Goal: Use online tool/utility: Utilize a website feature to perform a specific function

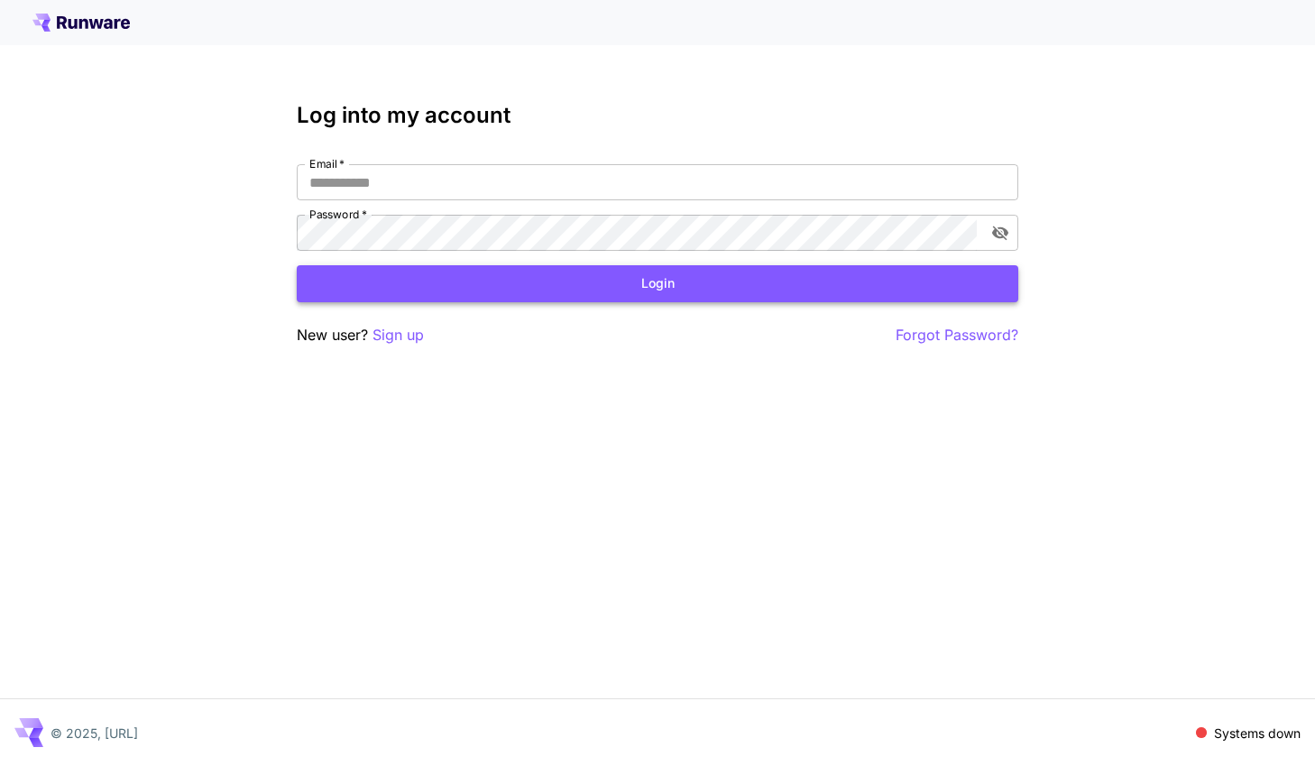
type input "**********"
click at [757, 272] on button "Login" at bounding box center [657, 283] width 721 height 37
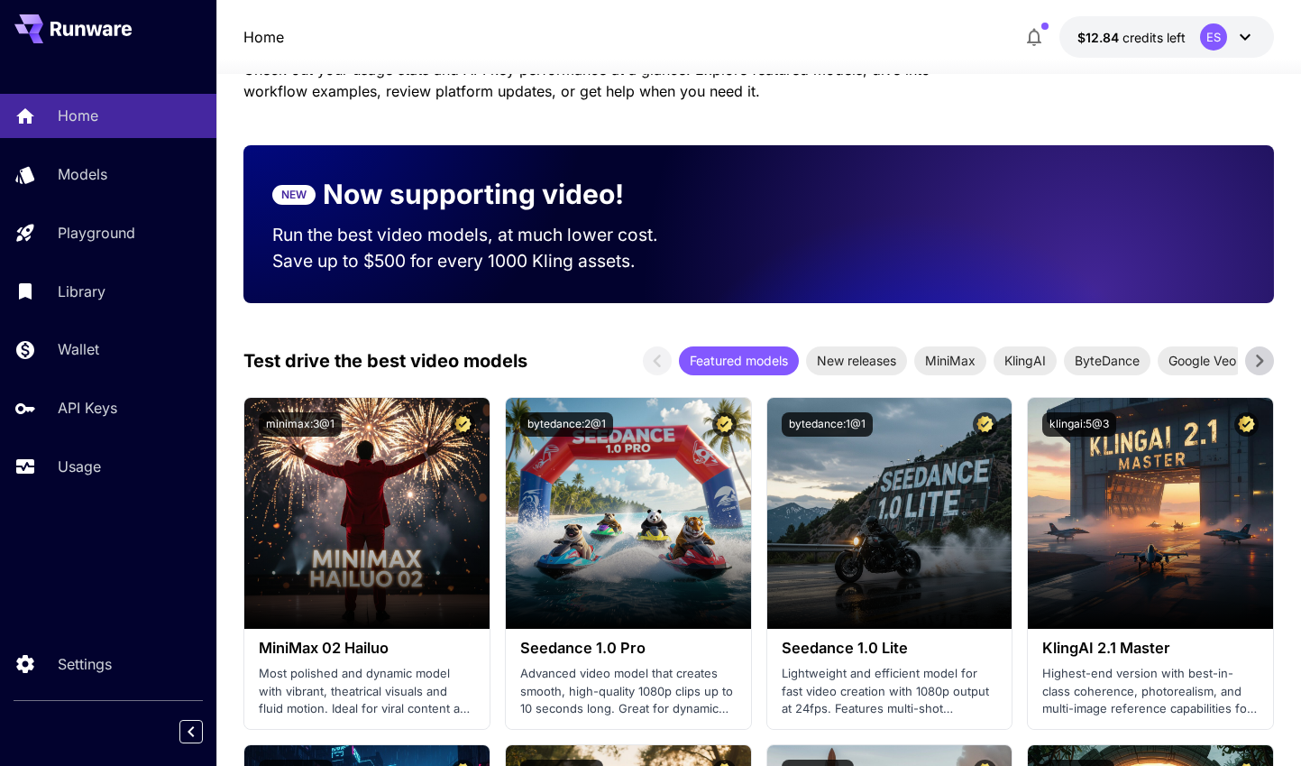
scroll to position [326, 0]
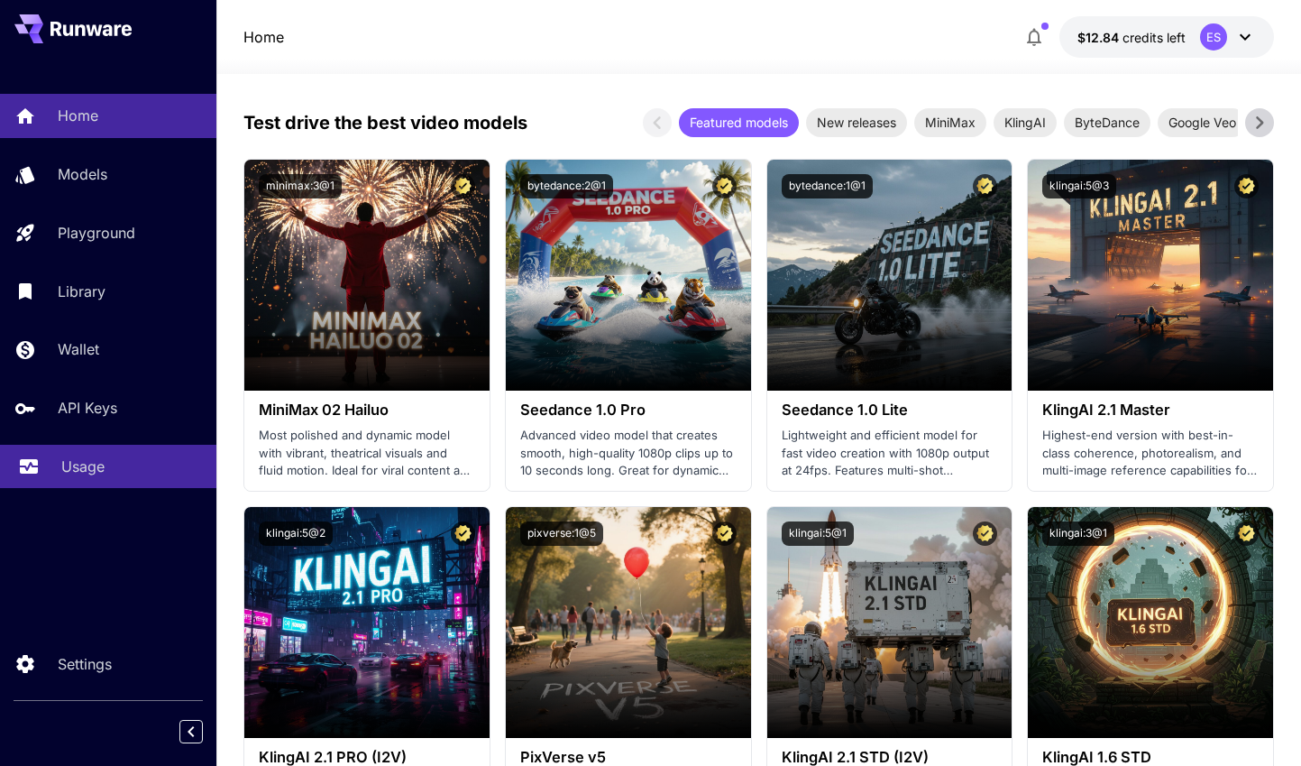
click at [53, 467] on link "Usage" at bounding box center [108, 467] width 216 height 44
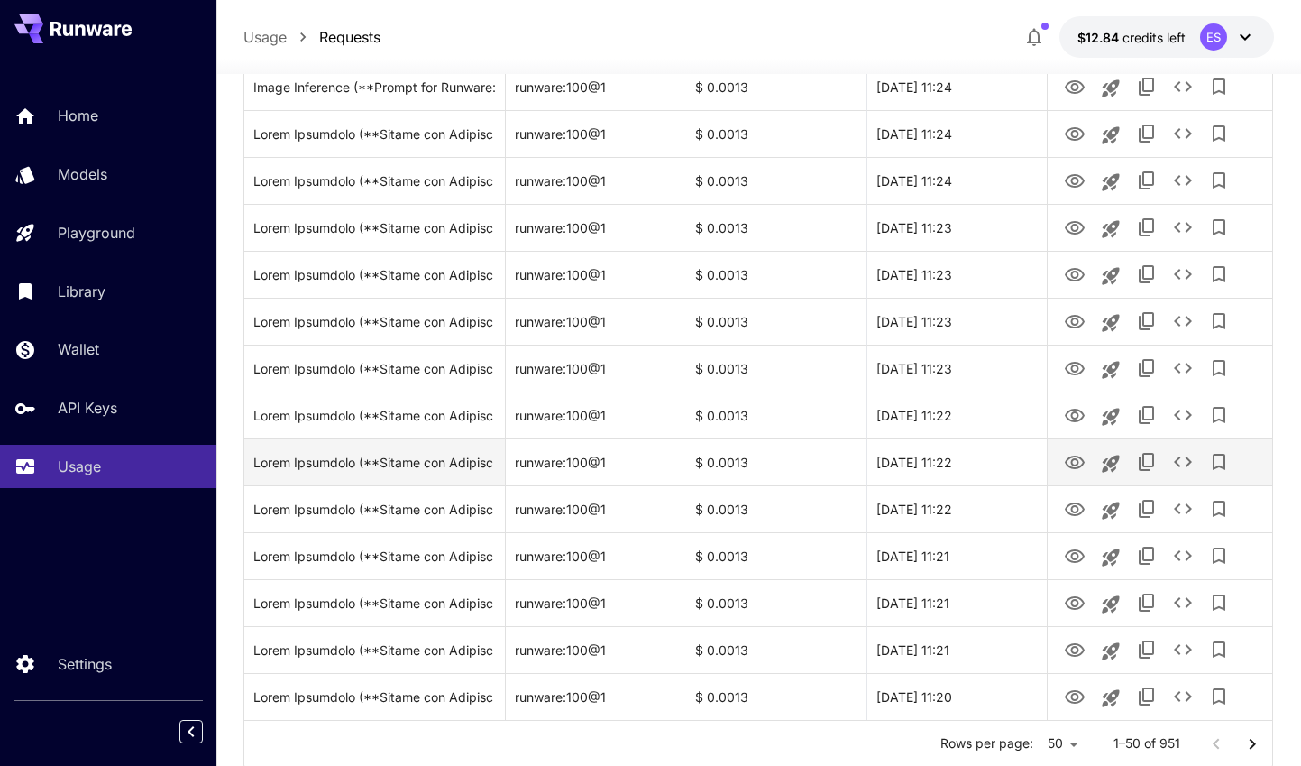
scroll to position [2036, 0]
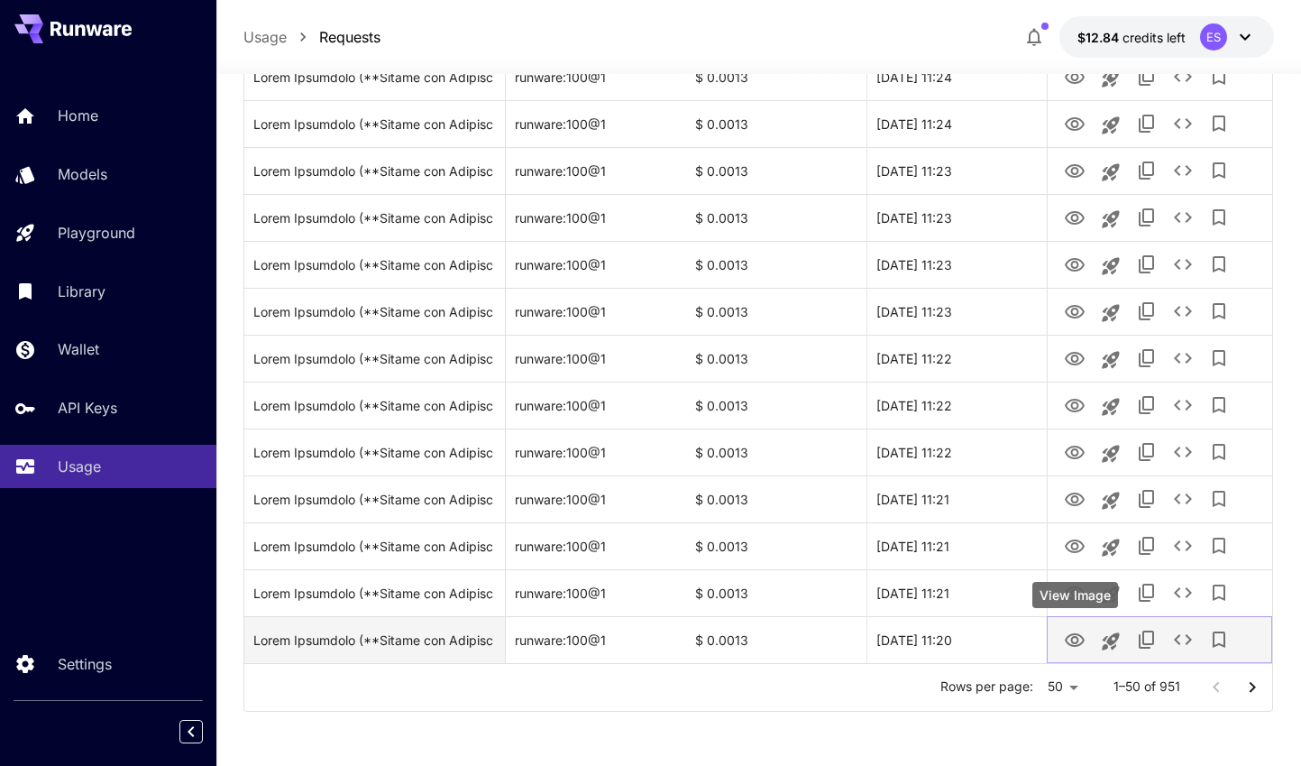
click at [1082, 634] on icon "View Image" at bounding box center [1075, 640] width 22 height 22
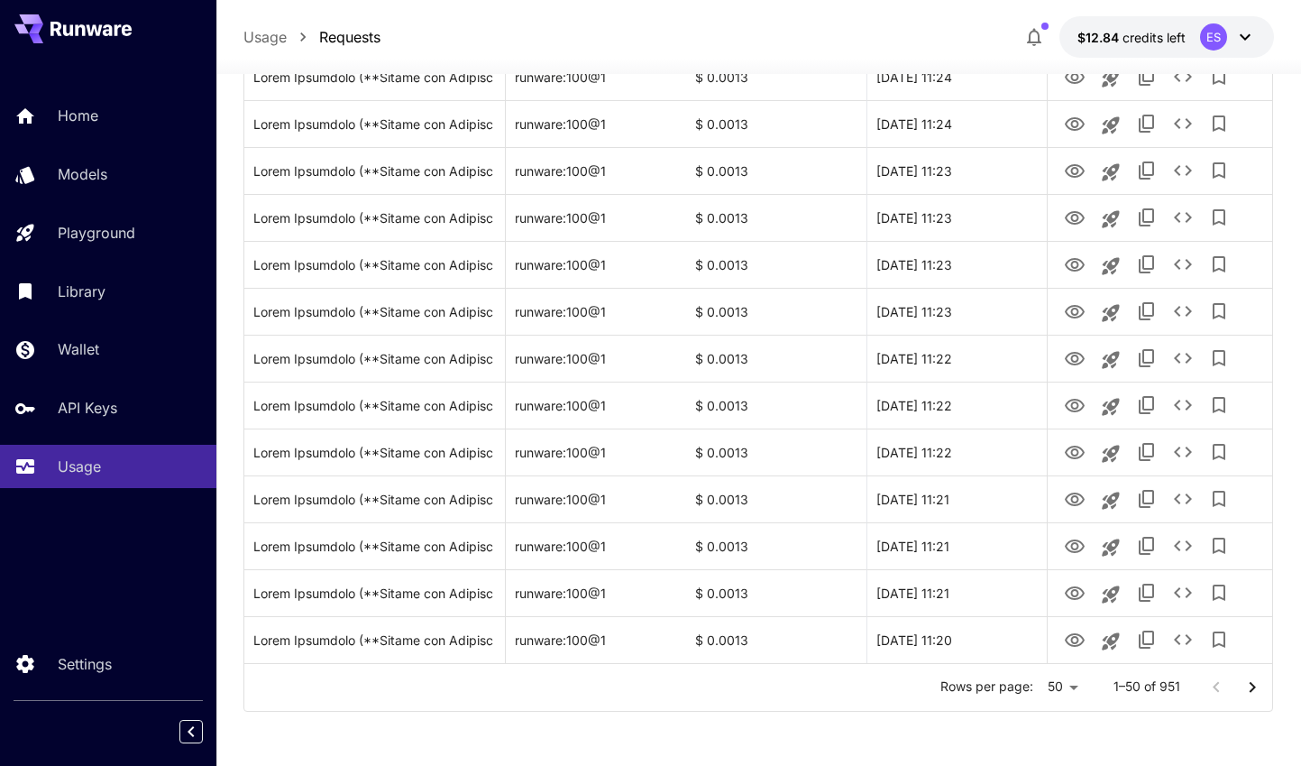
click at [1254, 681] on icon "Go to next page" at bounding box center [1253, 687] width 22 height 22
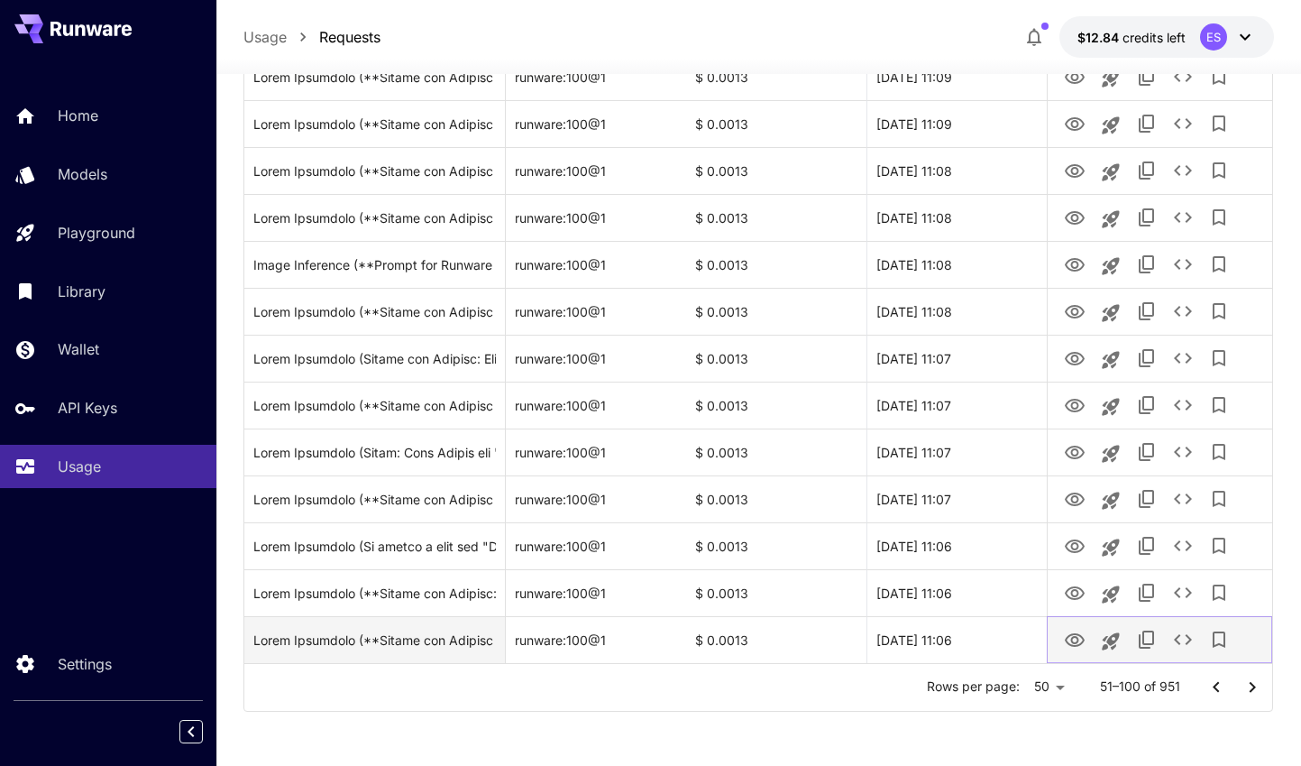
click at [1068, 634] on icon "View Image" at bounding box center [1075, 640] width 22 height 22
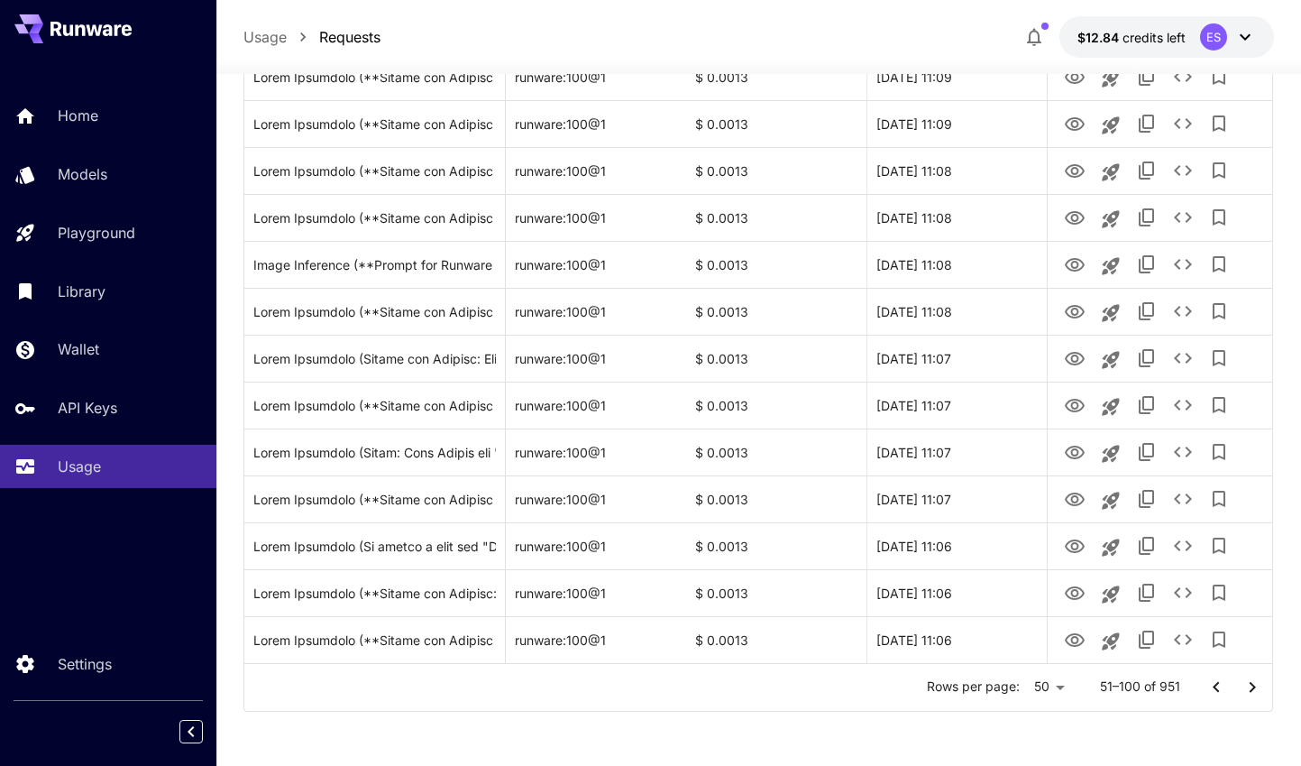
click at [1246, 683] on icon "Go to next page" at bounding box center [1253, 687] width 22 height 22
click at [1243, 684] on icon "Go to next page" at bounding box center [1253, 687] width 22 height 22
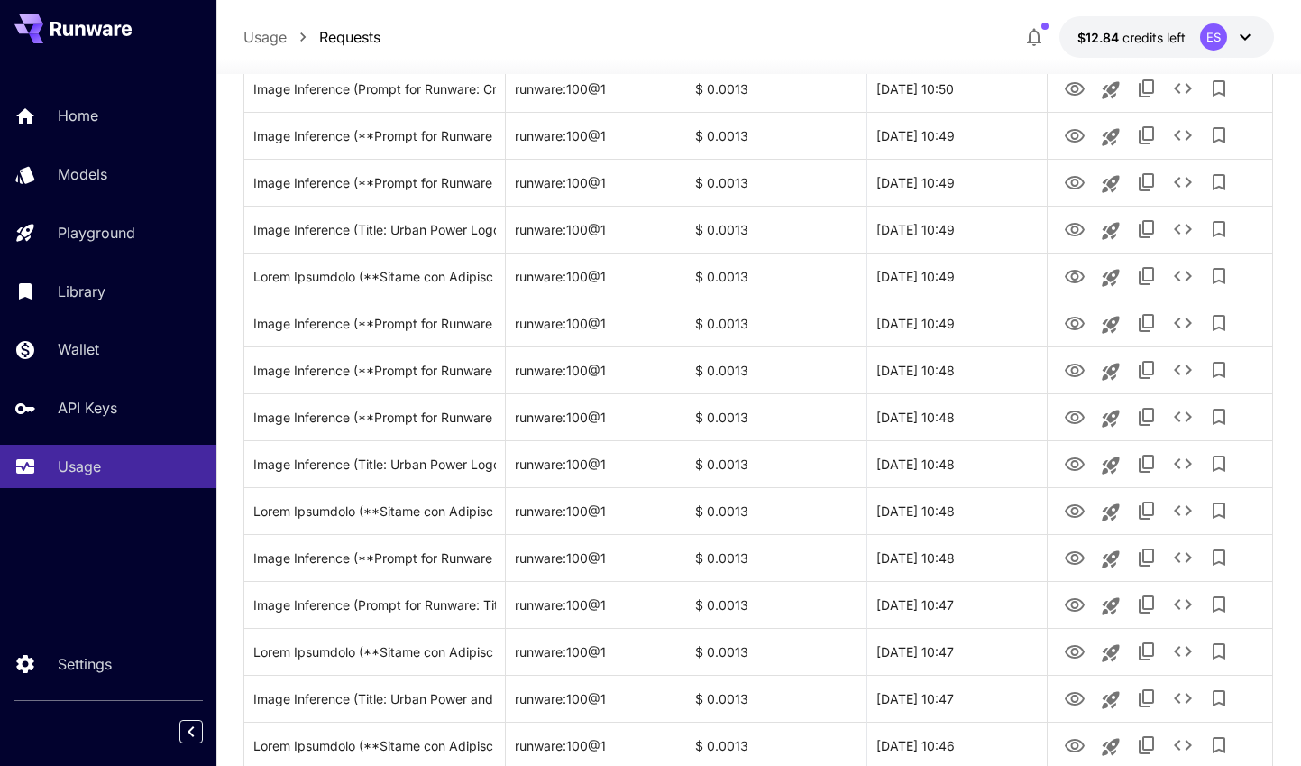
scroll to position [0, 0]
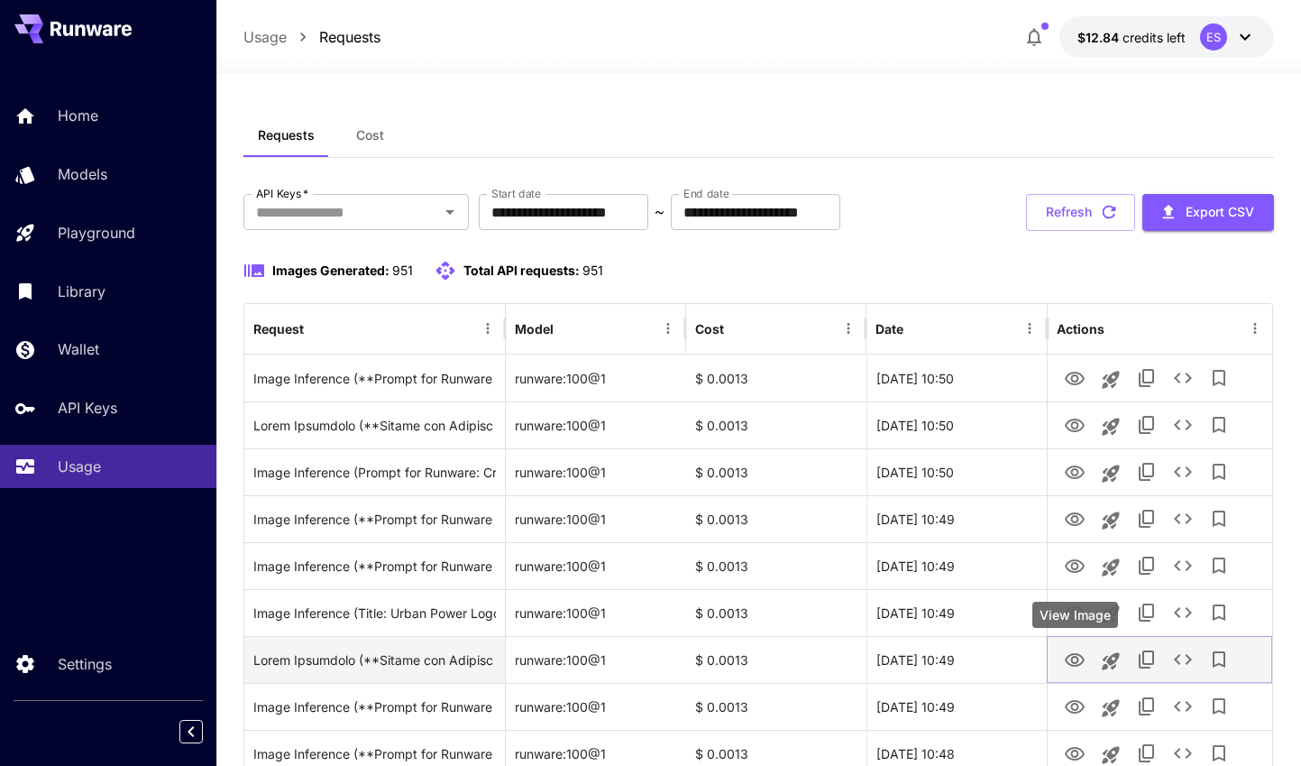
click at [1070, 651] on icon "View Image" at bounding box center [1075, 660] width 22 height 22
click at [991, 649] on div "28 Aug, 2025 10:49" at bounding box center [957, 659] width 180 height 47
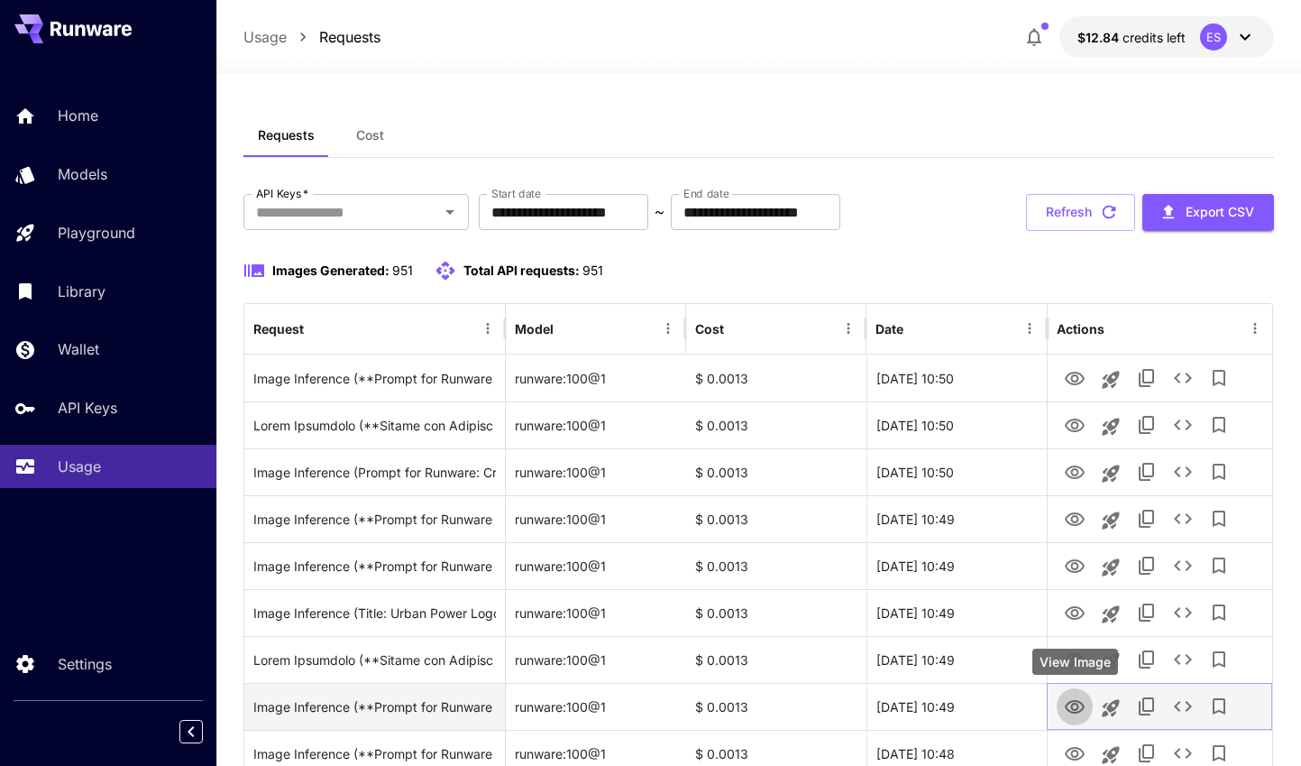
click at [1072, 698] on icon "View Image" at bounding box center [1075, 707] width 22 height 22
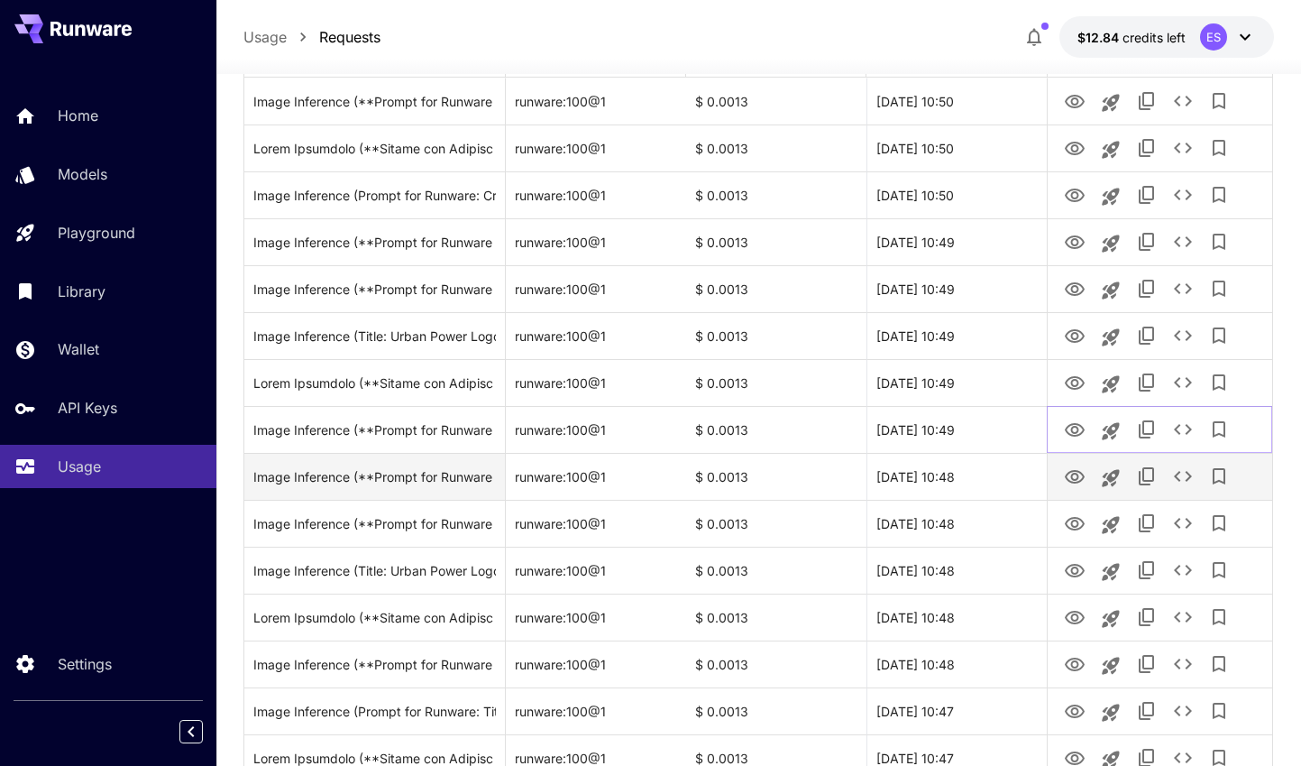
scroll to position [352, 0]
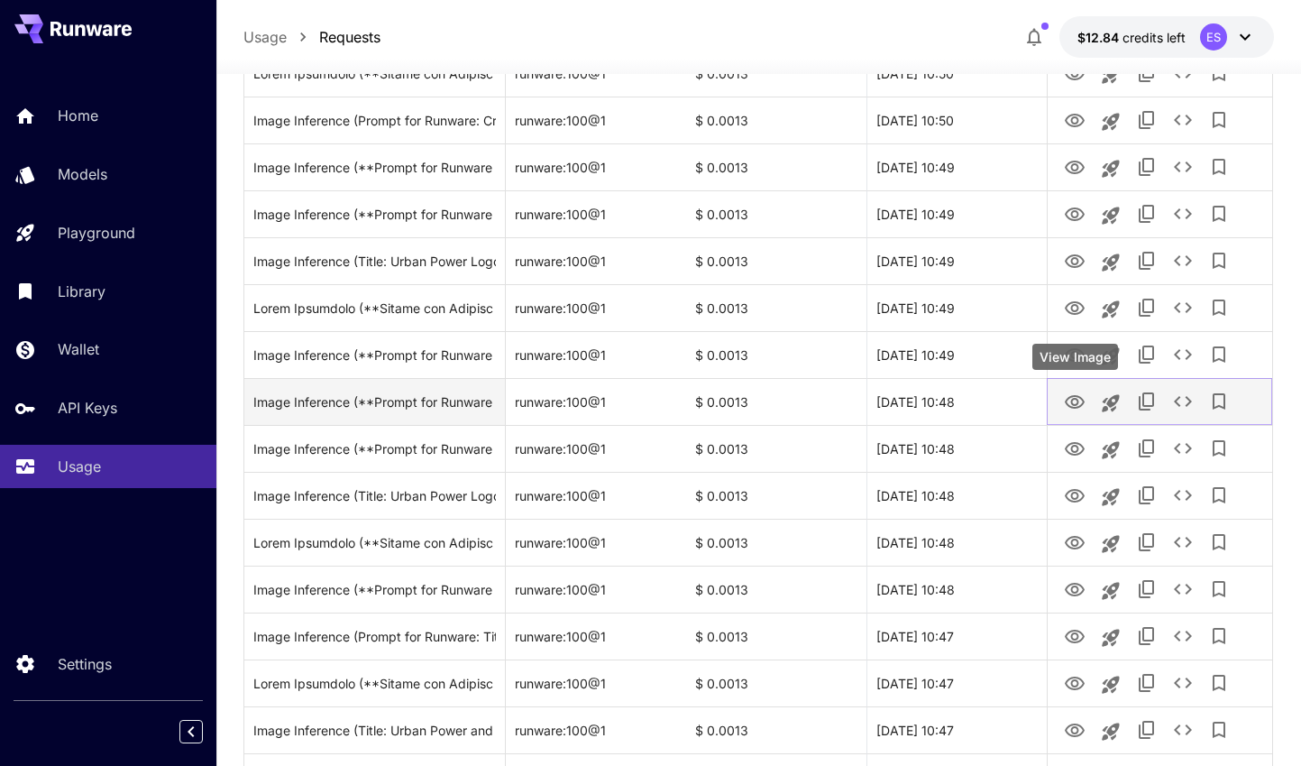
click at [1058, 406] on button "View Image" at bounding box center [1075, 400] width 36 height 37
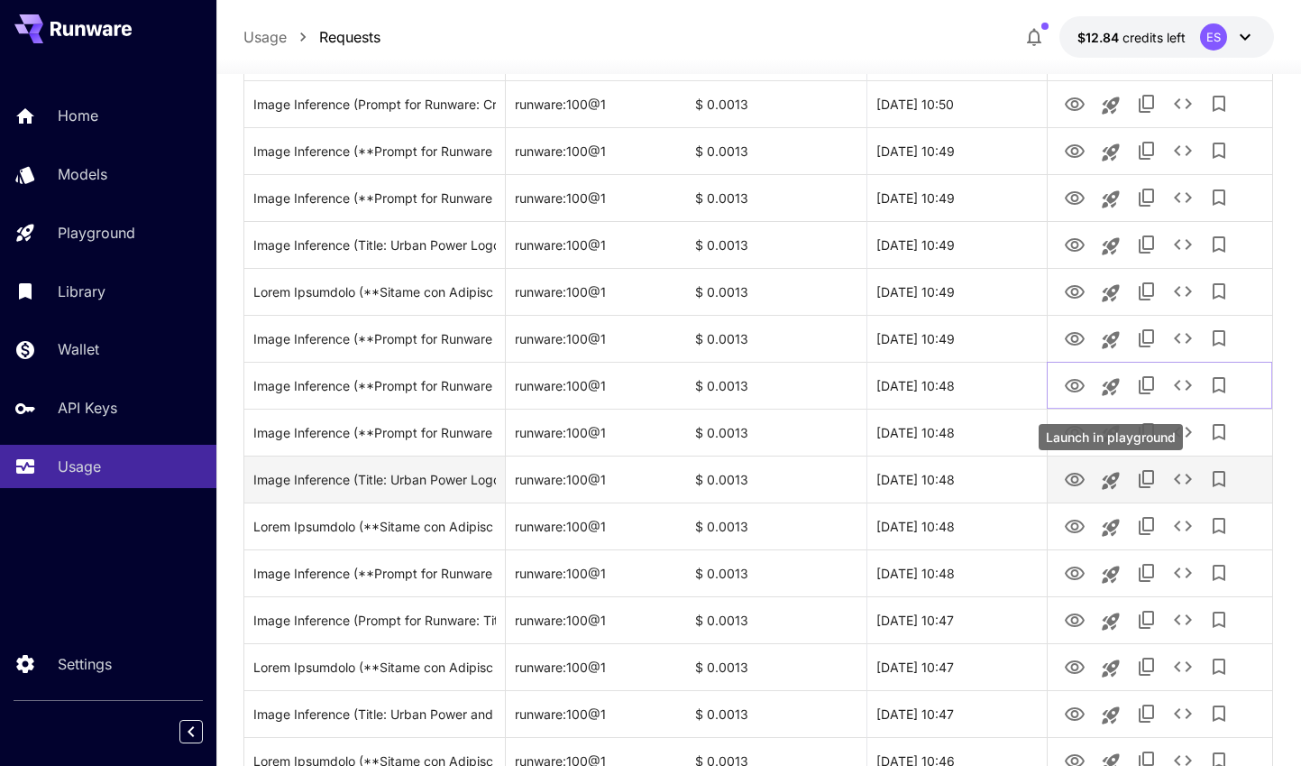
scroll to position [386, 0]
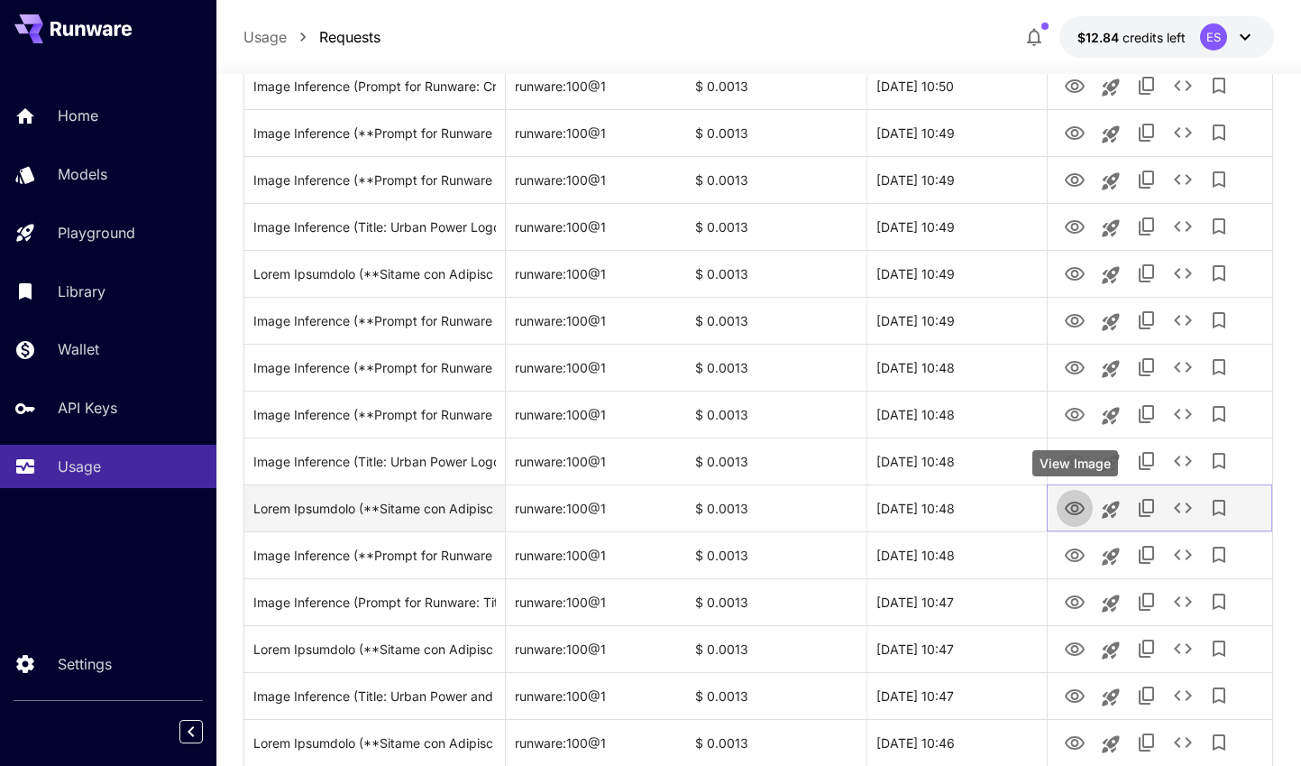
click at [1084, 504] on icon "View Image" at bounding box center [1075, 509] width 22 height 22
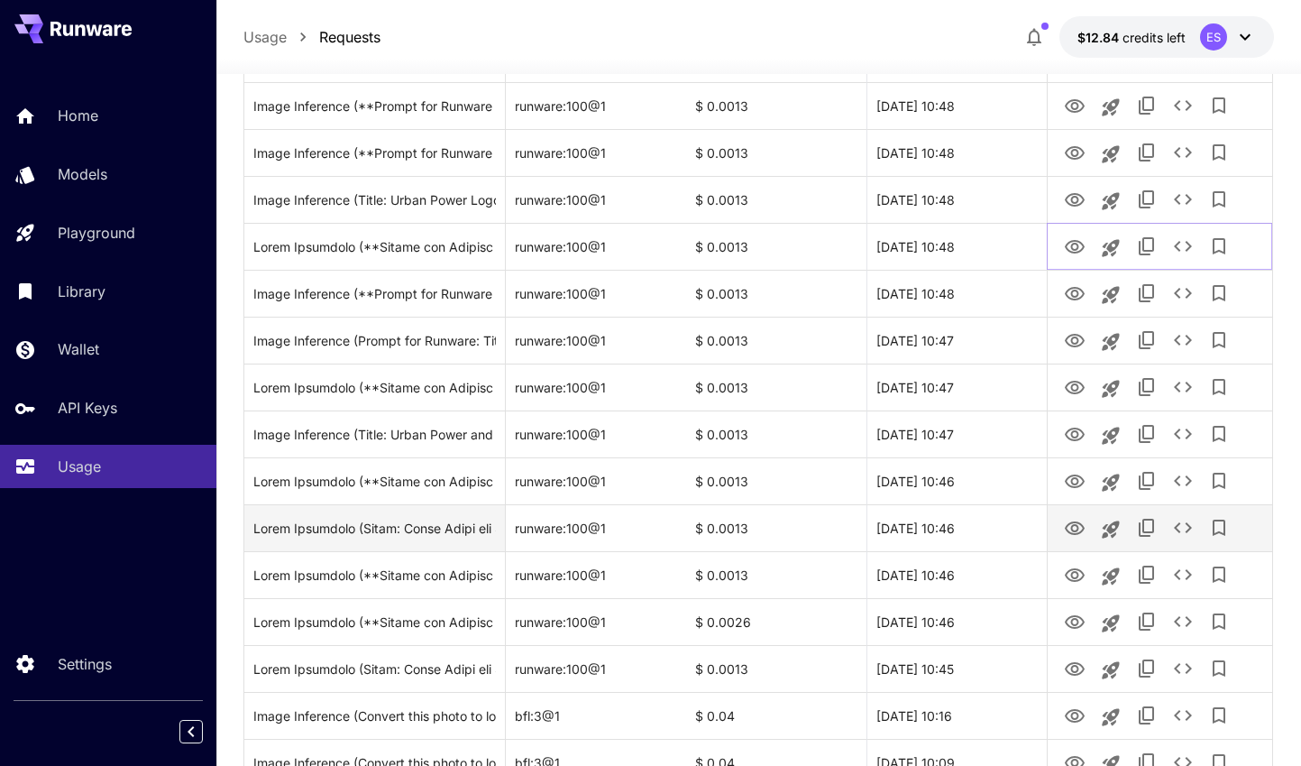
scroll to position [911, 0]
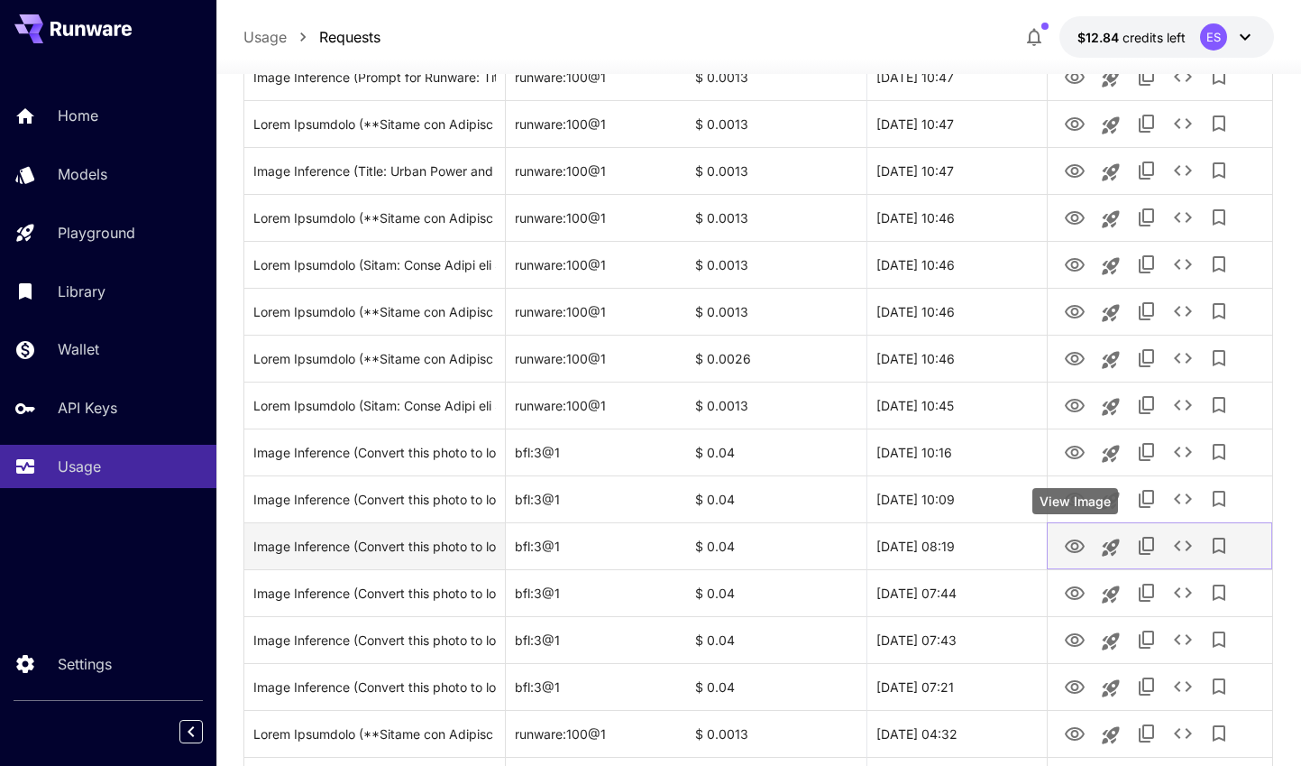
click at [1075, 546] on icon "View Image" at bounding box center [1075, 547] width 22 height 22
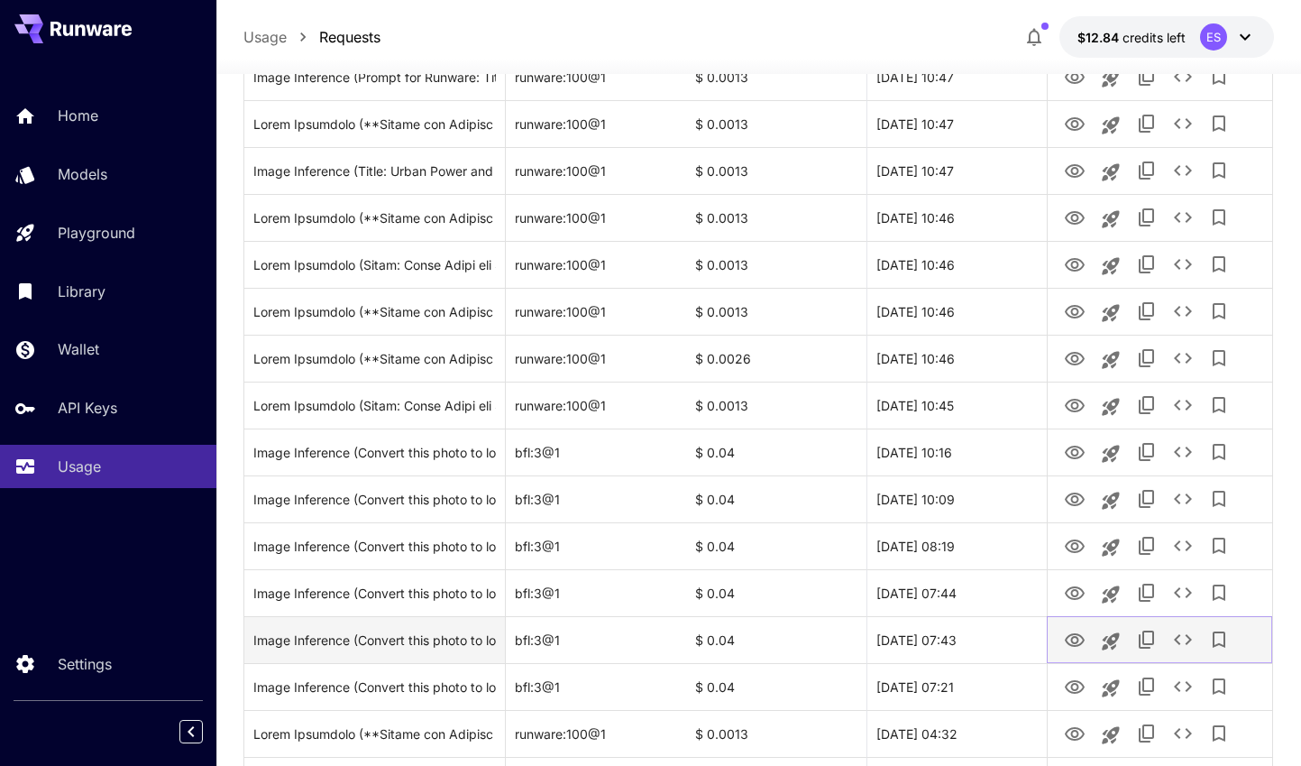
click at [1080, 641] on icon "View Image" at bounding box center [1075, 640] width 22 height 22
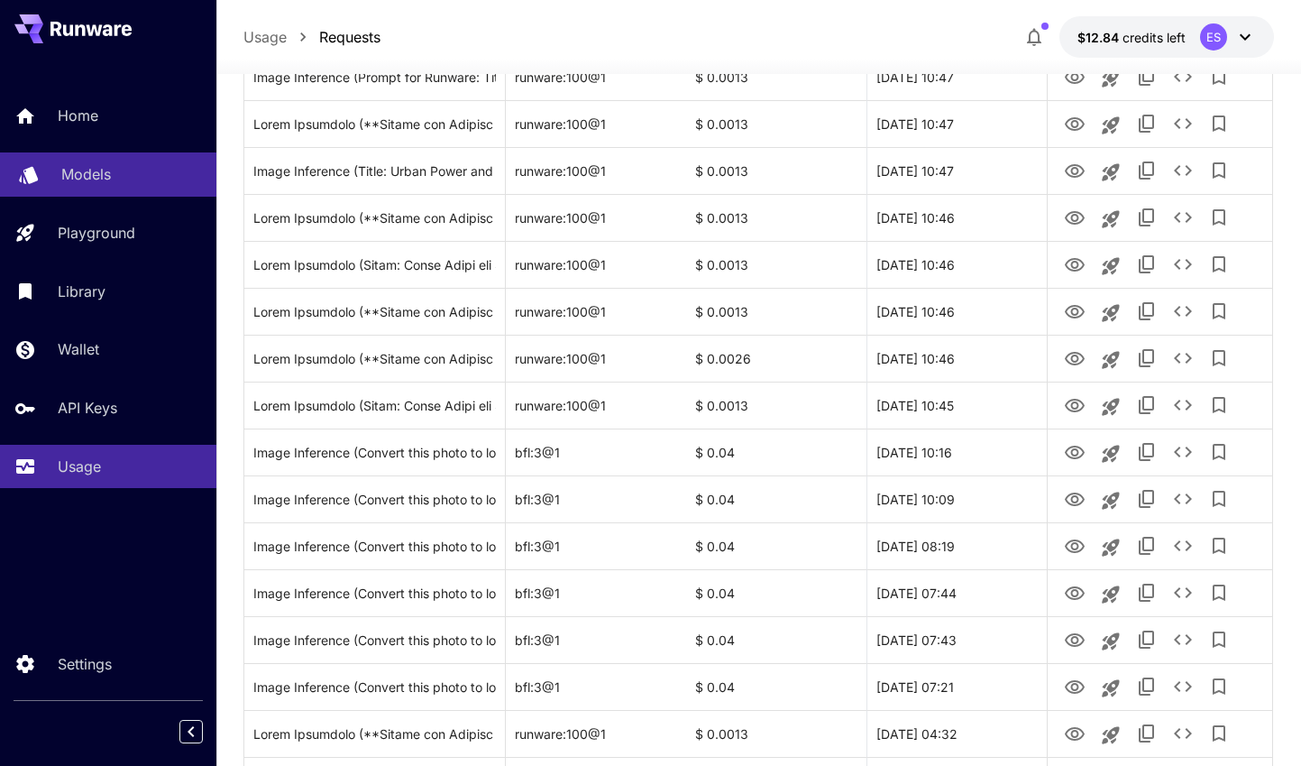
click at [117, 171] on div "Models" at bounding box center [131, 174] width 141 height 22
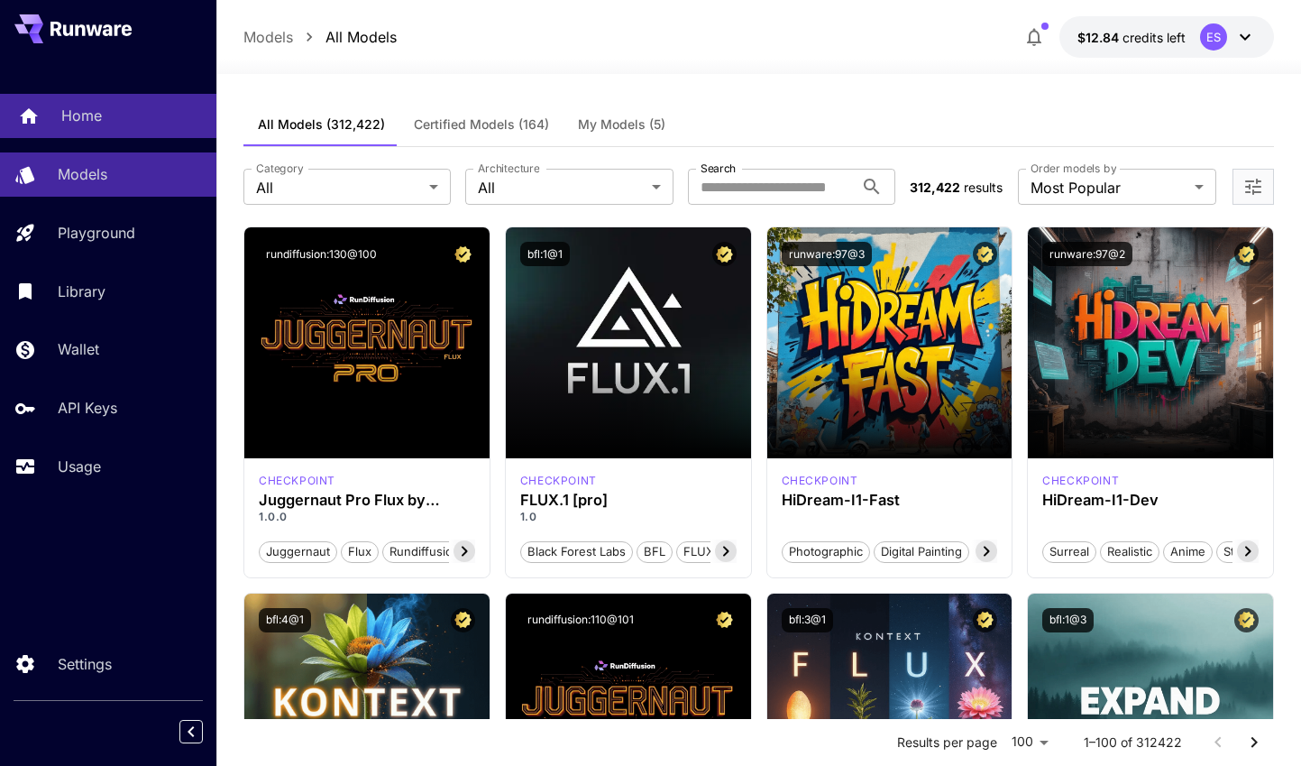
click at [169, 116] on div "Home" at bounding box center [131, 116] width 141 height 22
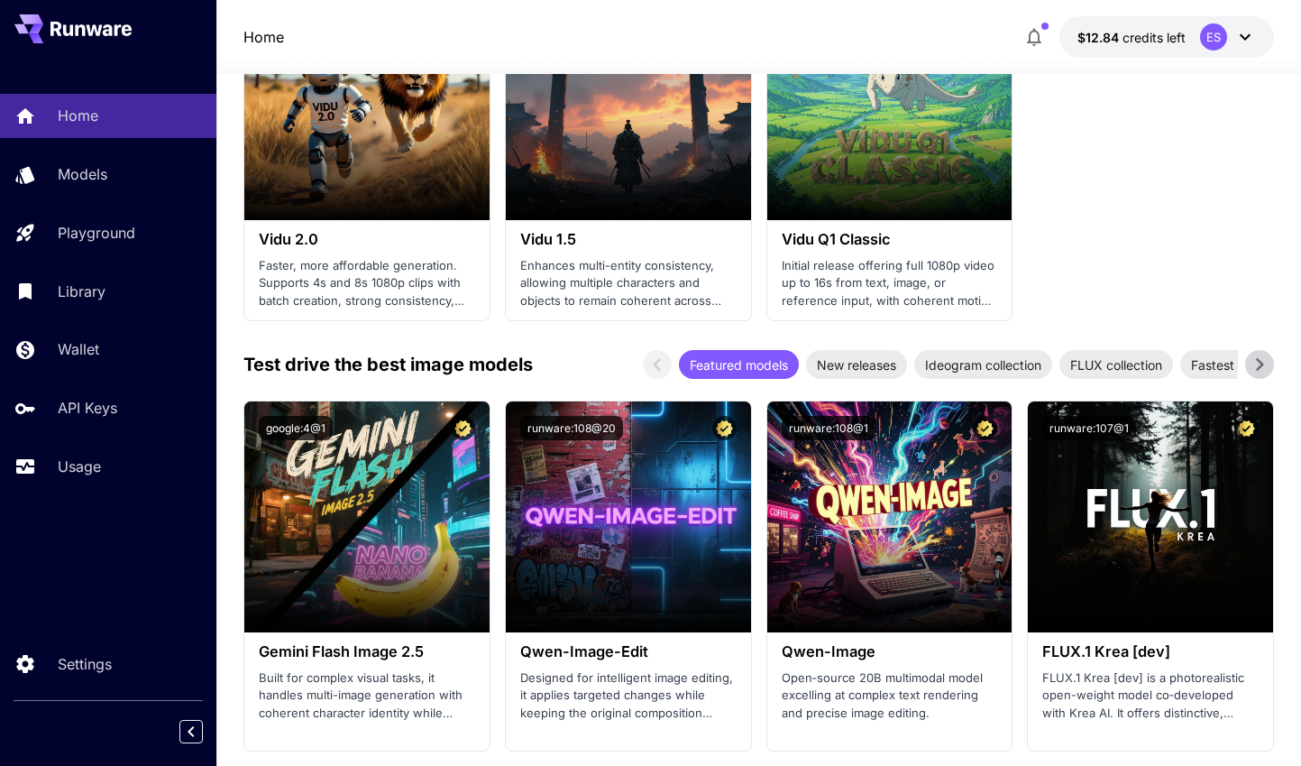
scroll to position [1978, 0]
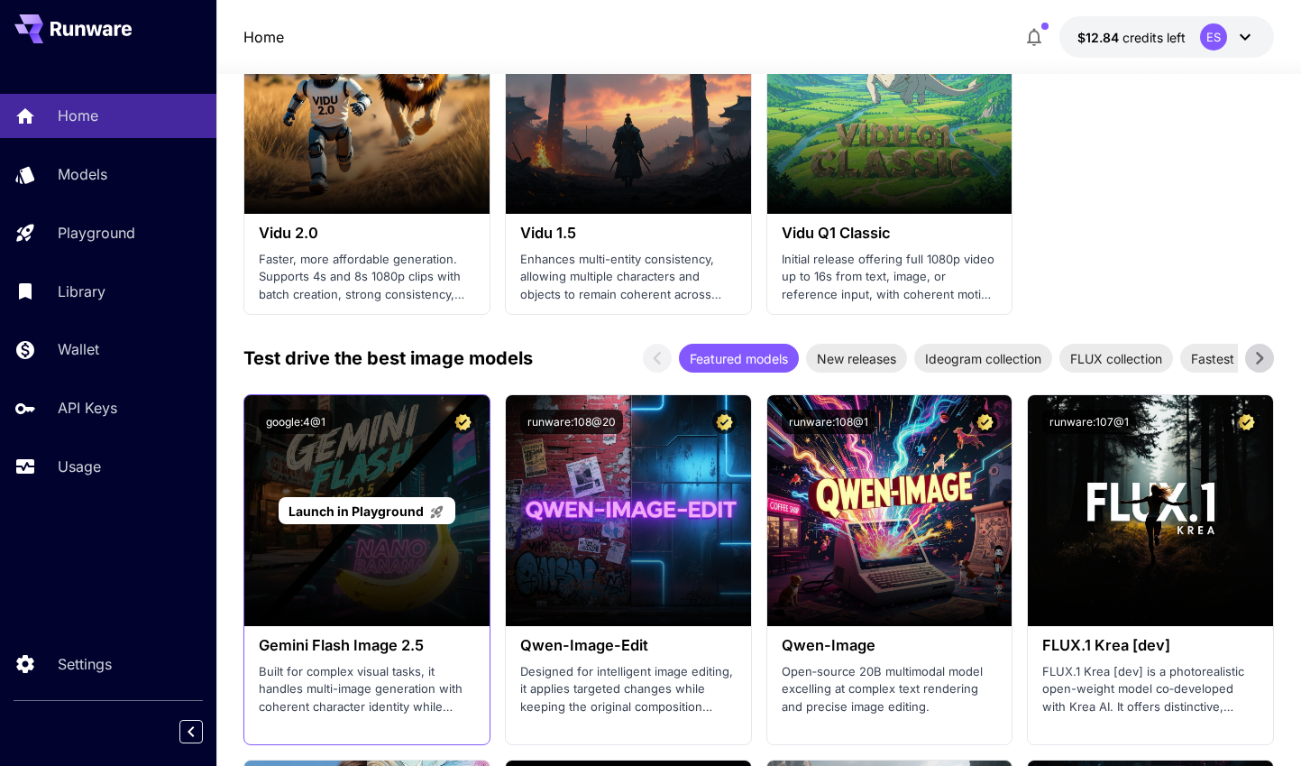
click at [382, 512] on span "Launch in Playground" at bounding box center [356, 510] width 135 height 15
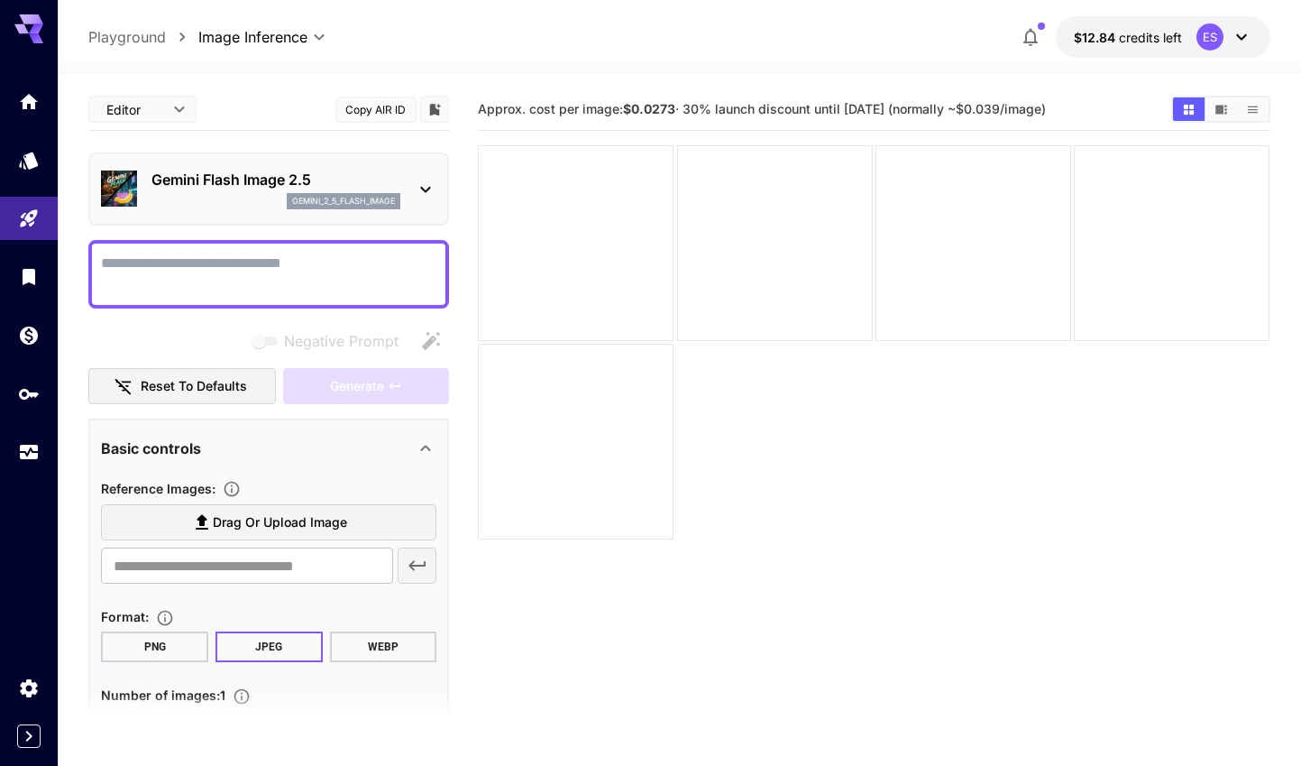
click at [280, 257] on textarea "Negative Prompt" at bounding box center [268, 273] width 335 height 43
click at [234, 264] on textarea "Negative Prompt" at bounding box center [268, 273] width 335 height 43
paste textarea "**********"
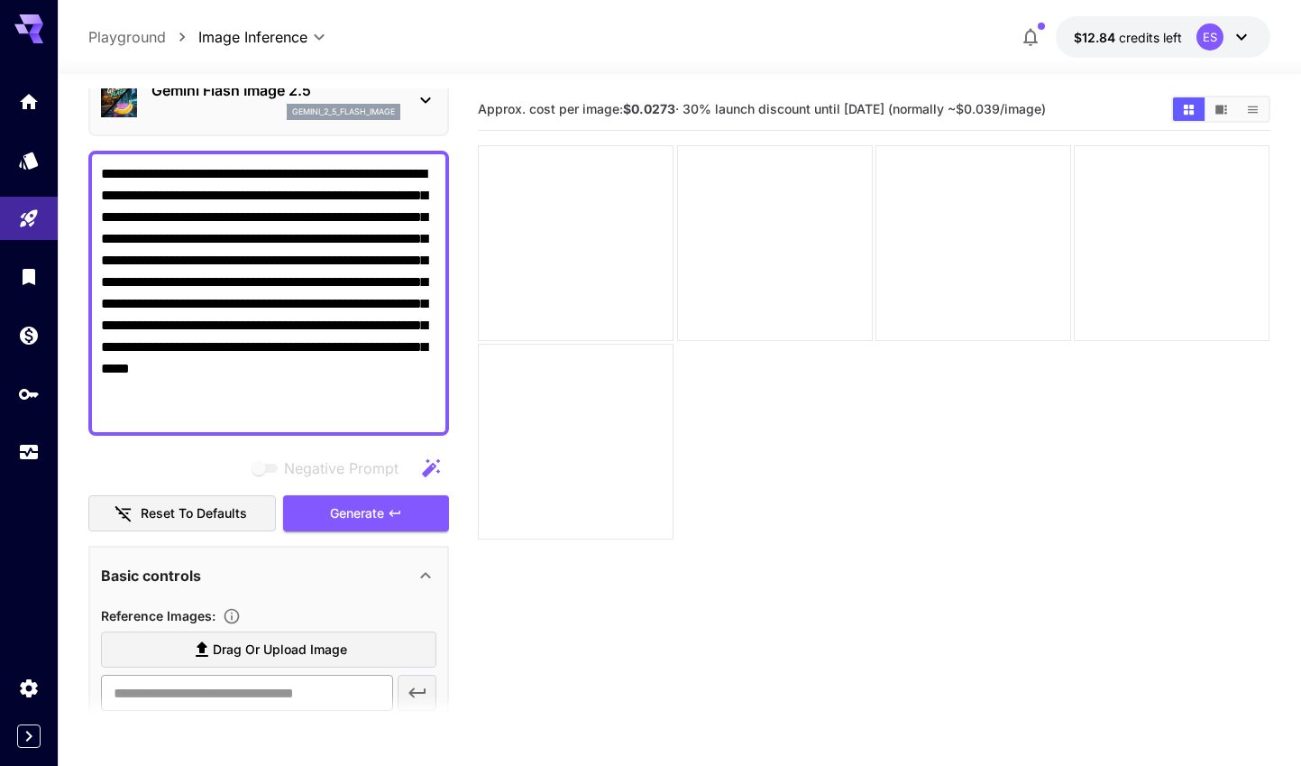
scroll to position [191, 0]
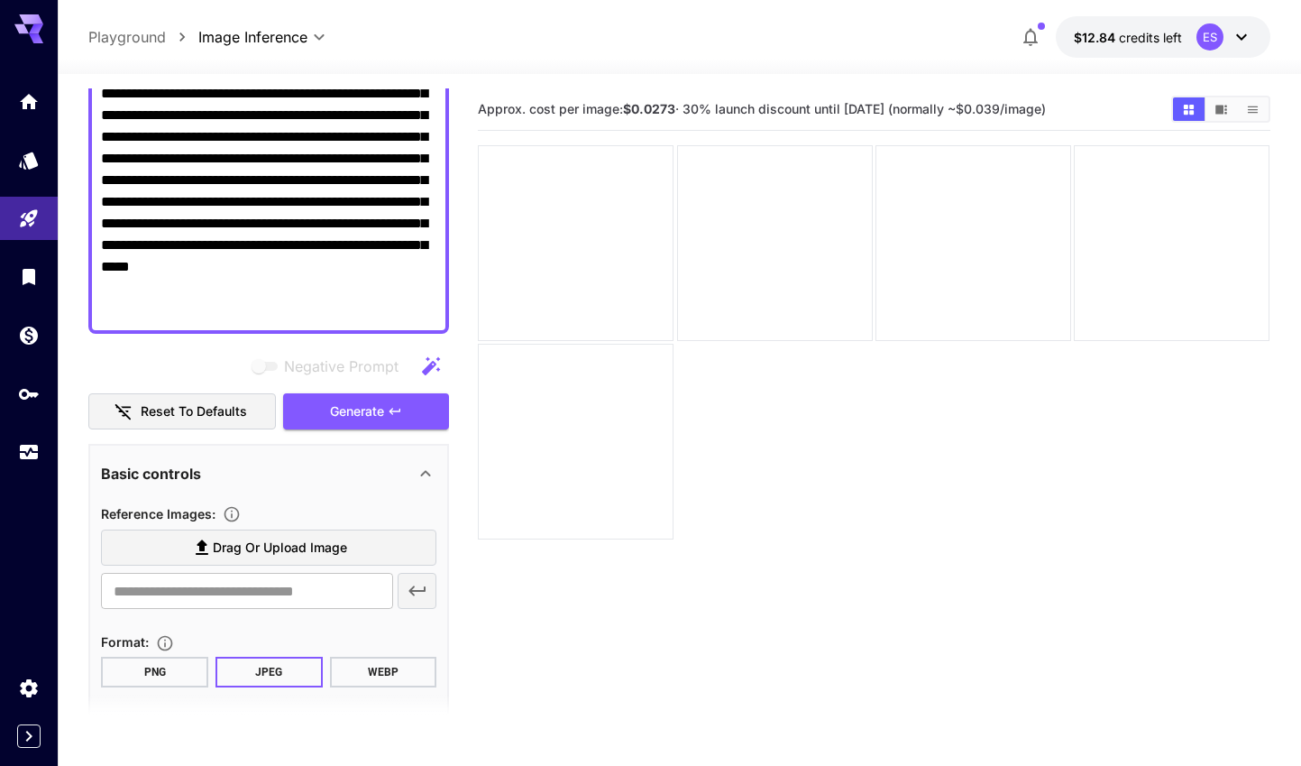
type textarea "**********"
click at [281, 546] on span "Drag or upload image" at bounding box center [280, 548] width 134 height 23
click at [0, 0] on input "Drag or upload image" at bounding box center [0, 0] width 0 height 0
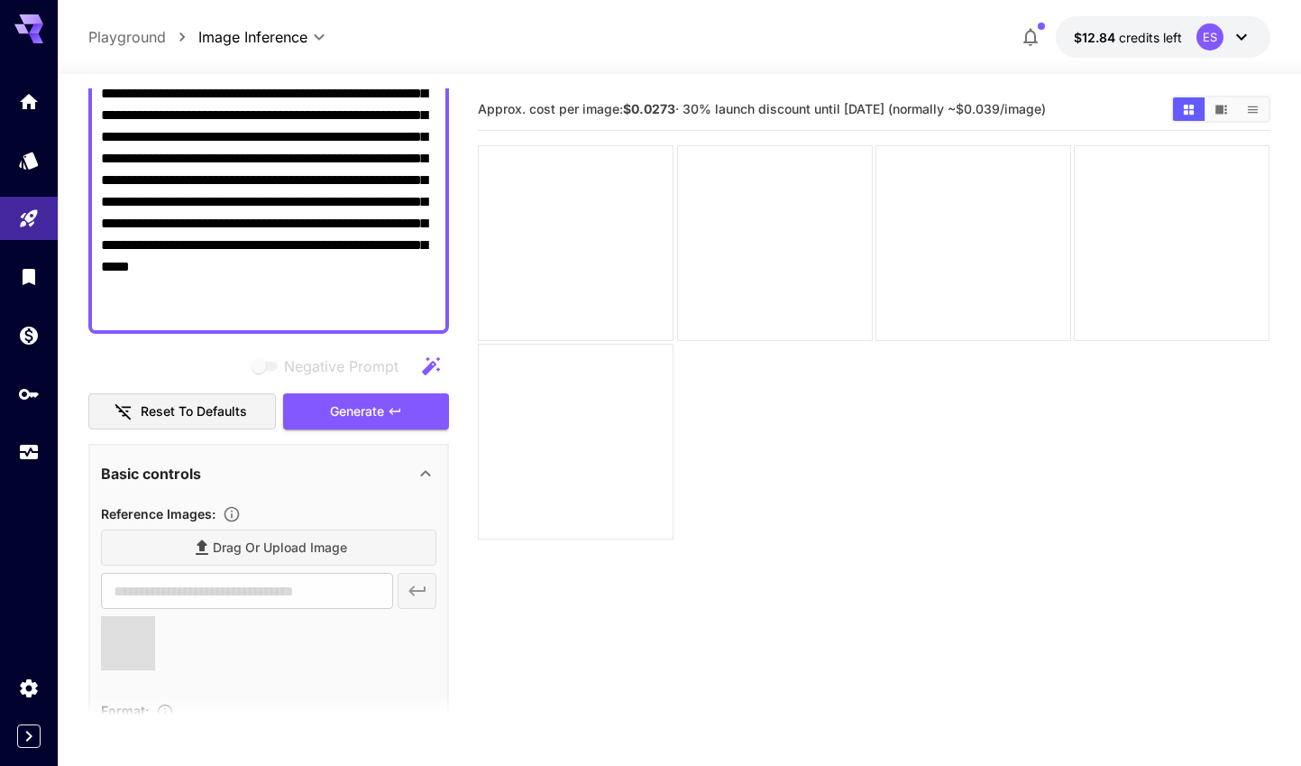
type input "**********"
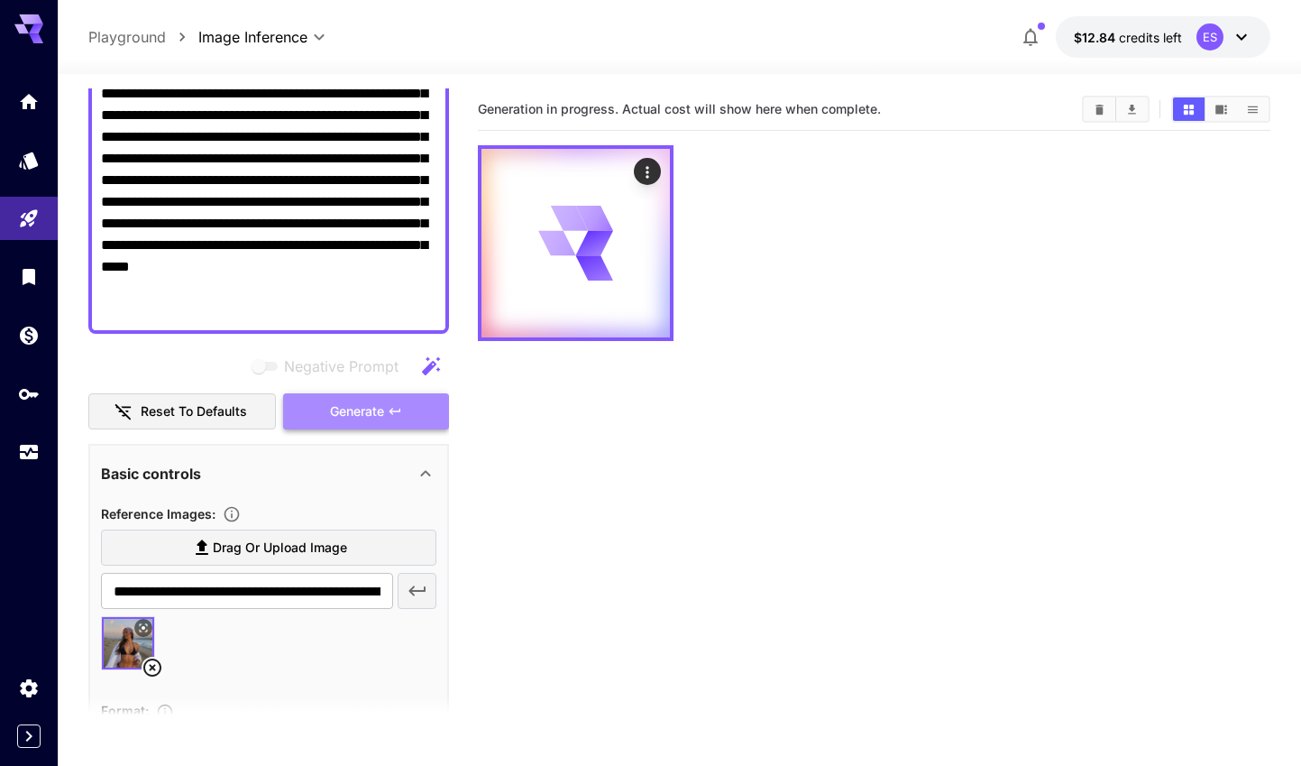
click at [402, 407] on icon "button" at bounding box center [395, 411] width 14 height 14
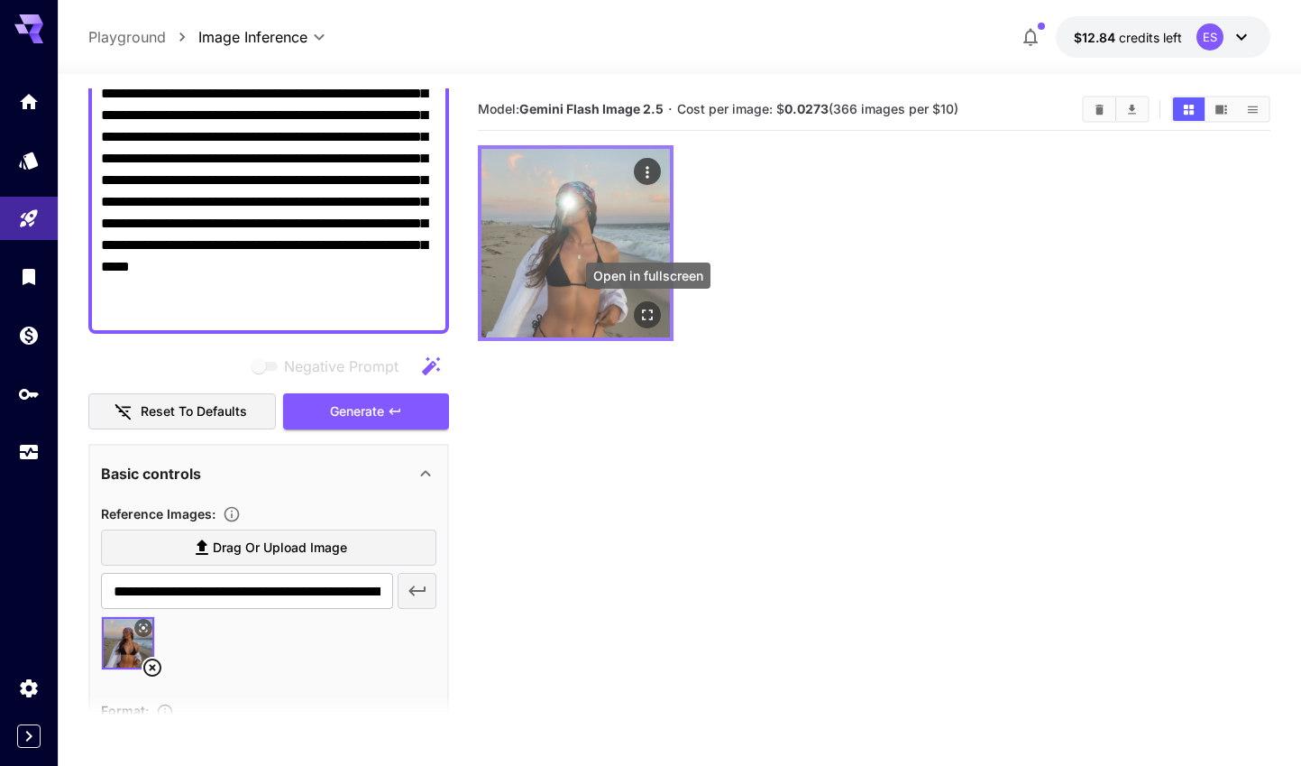
click at [653, 313] on icon "Open in fullscreen" at bounding box center [648, 315] width 18 height 18
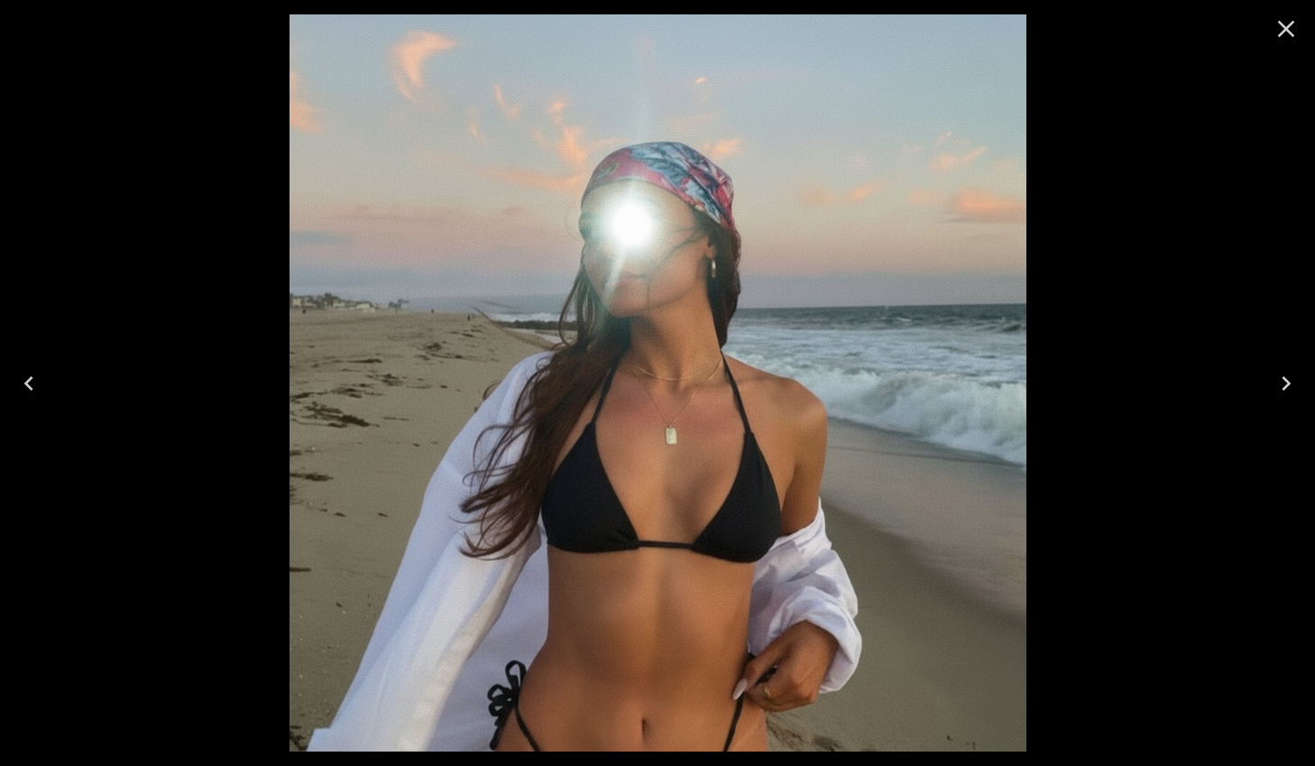
click at [1280, 32] on icon "Close" at bounding box center [1286, 29] width 17 height 17
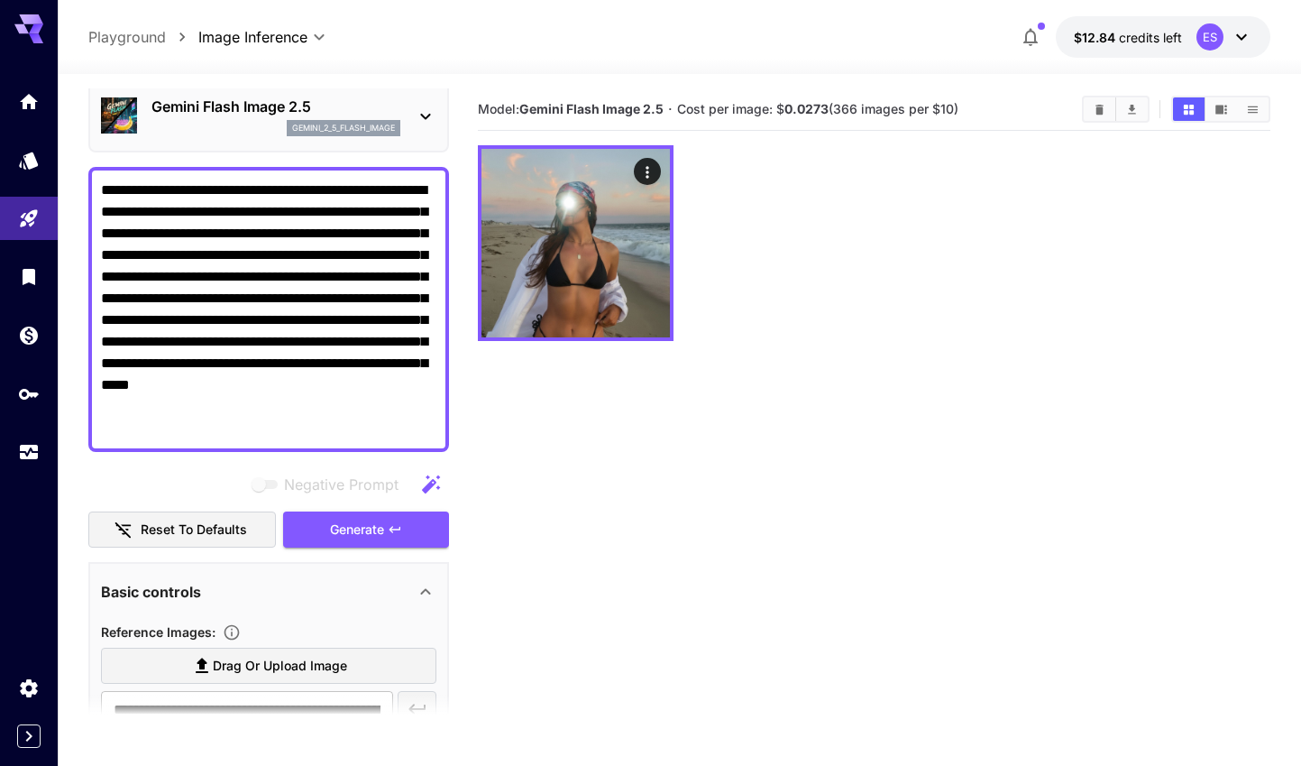
scroll to position [0, 0]
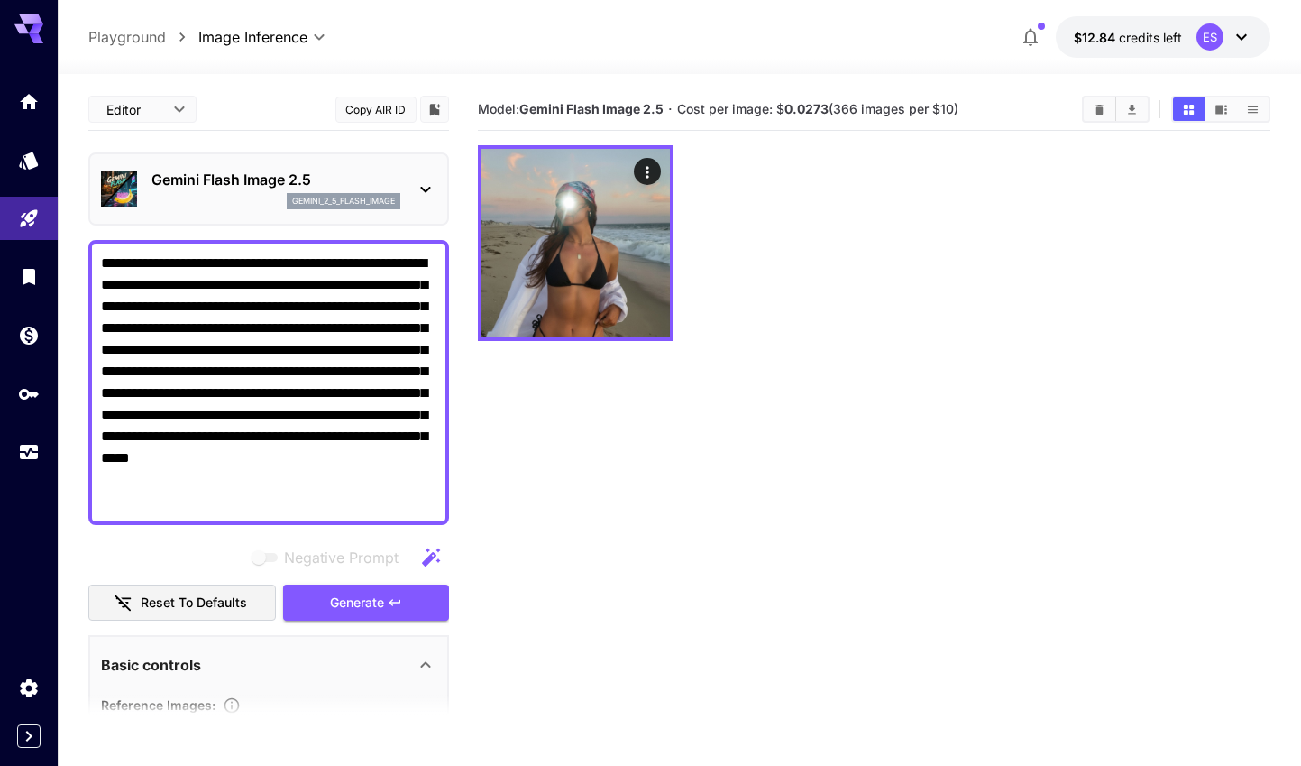
drag, startPoint x: 344, startPoint y: 487, endPoint x: 66, endPoint y: 280, distance: 347.4
click at [66, 280] on section "**********" at bounding box center [680, 491] width 1244 height 834
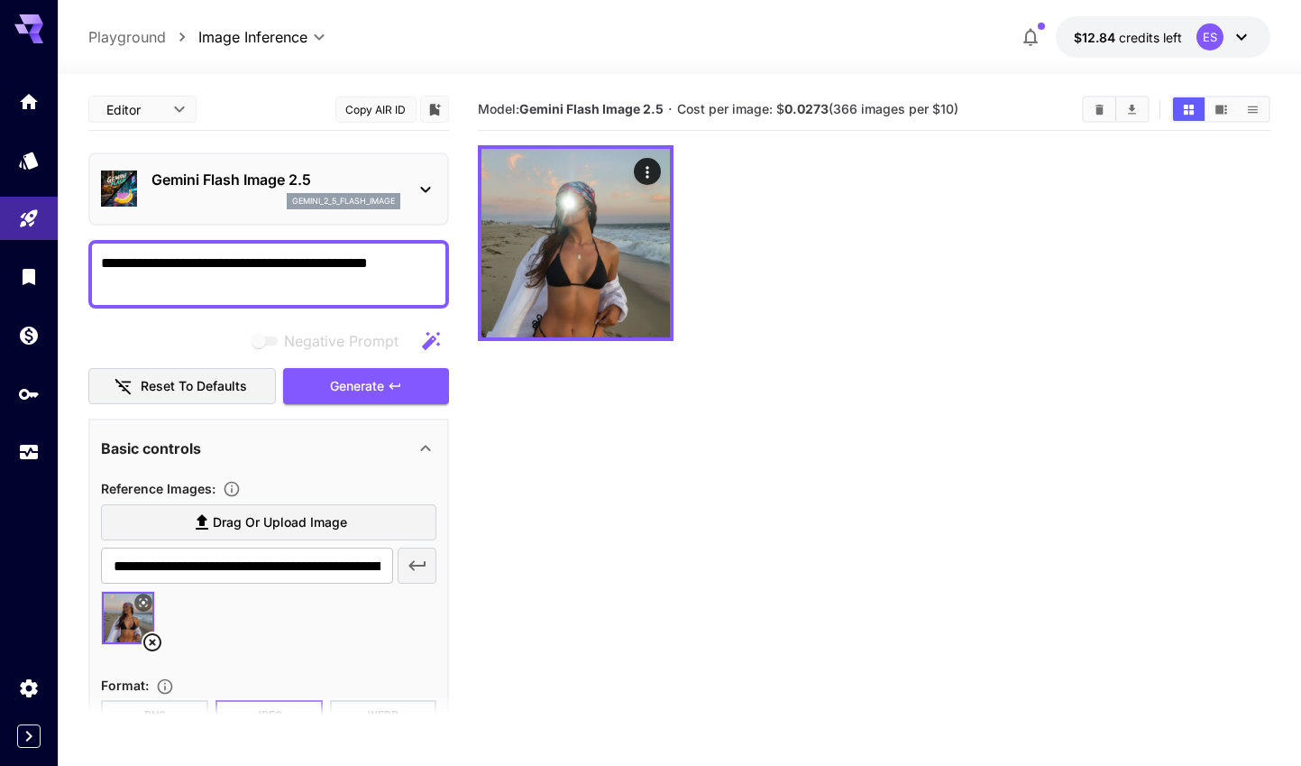
click at [283, 260] on textarea "**********" at bounding box center [268, 273] width 335 height 43
click at [436, 258] on textarea "**********" at bounding box center [268, 273] width 335 height 43
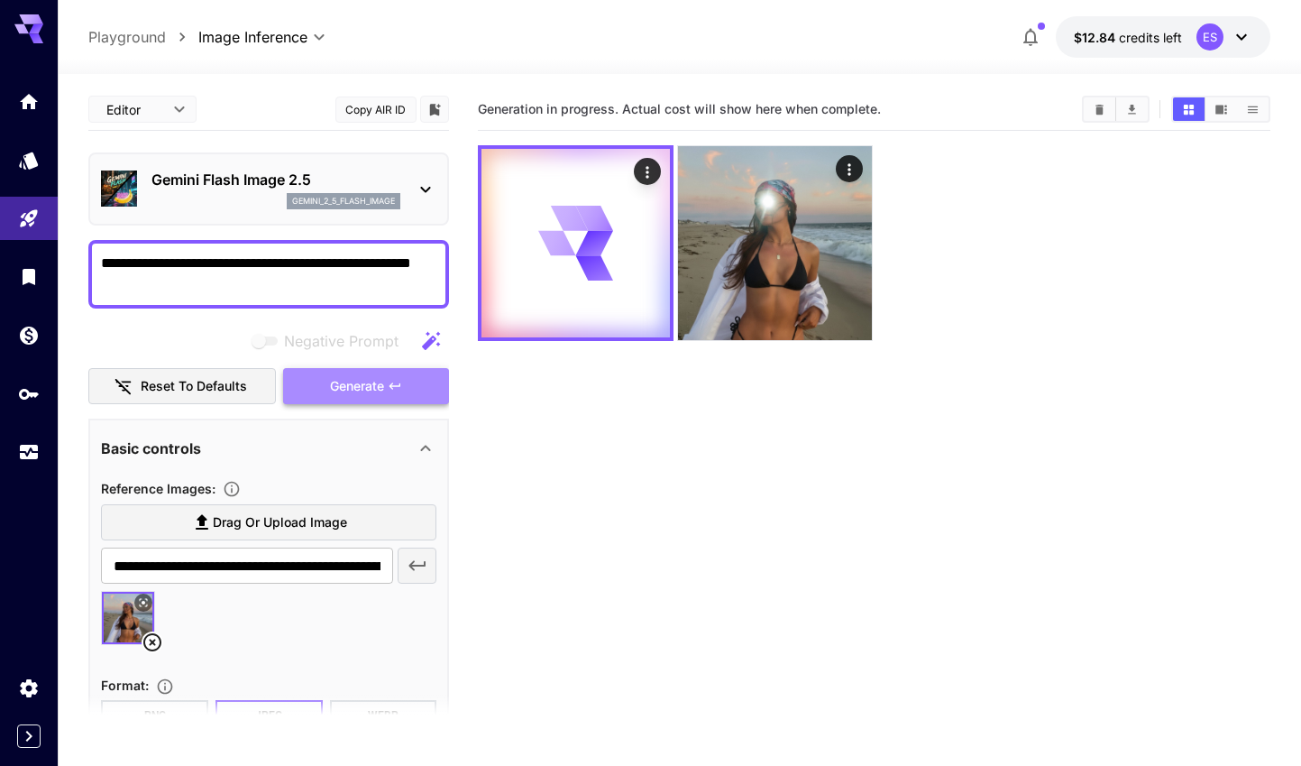
click at [353, 381] on span "Generate" at bounding box center [357, 386] width 54 height 23
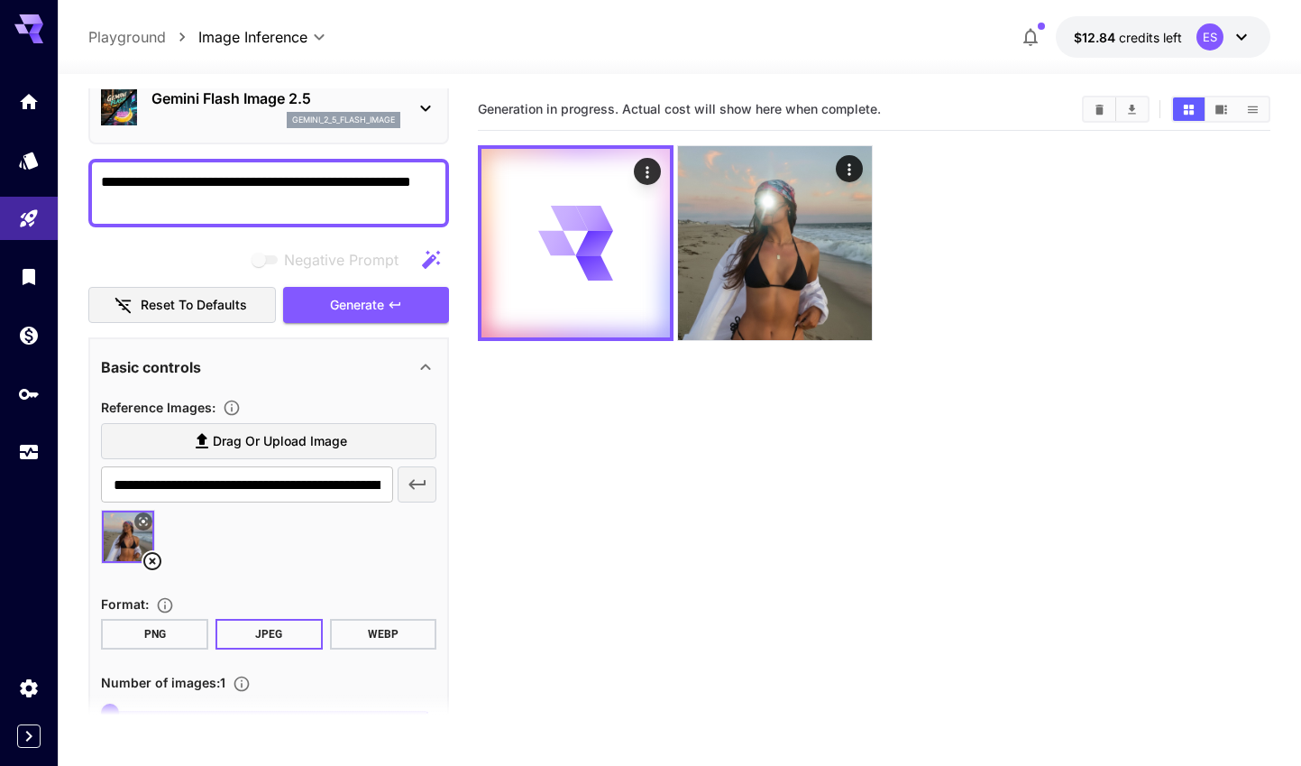
scroll to position [235, 0]
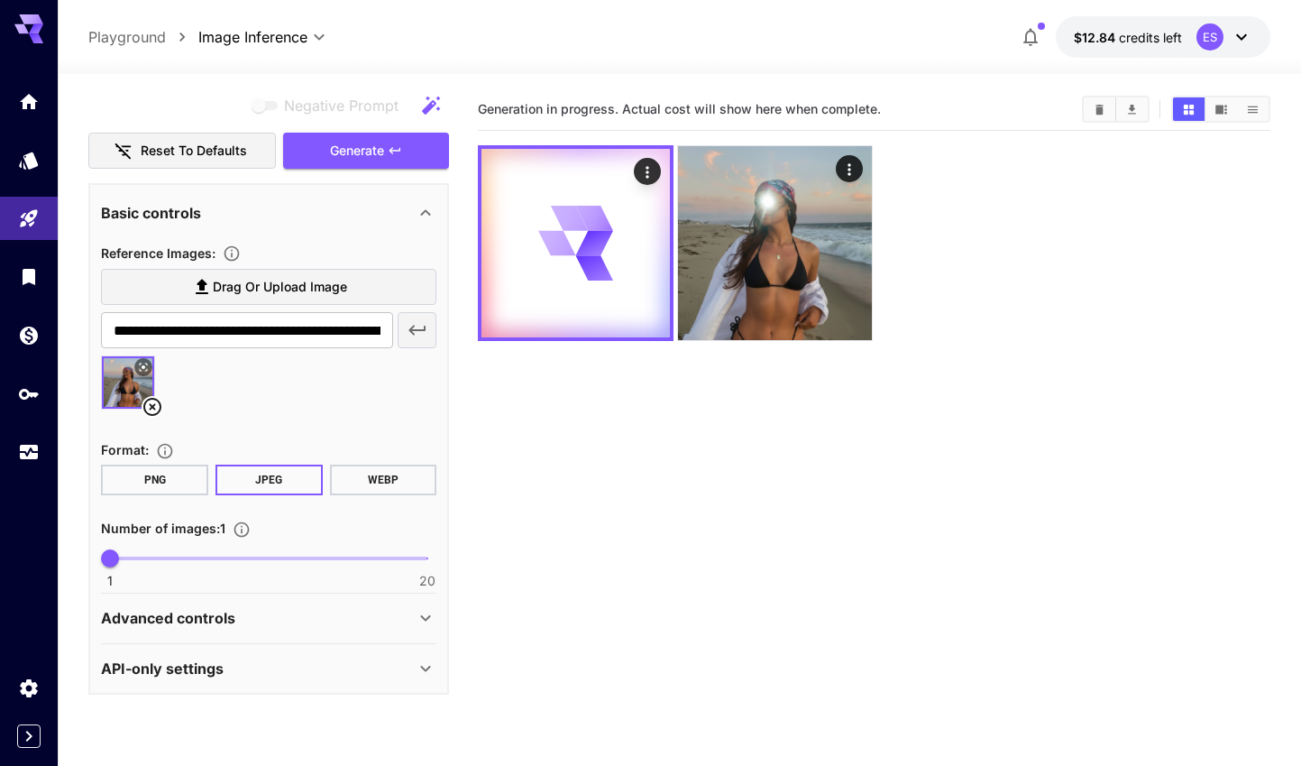
click at [309, 613] on div "Advanced controls" at bounding box center [258, 618] width 314 height 22
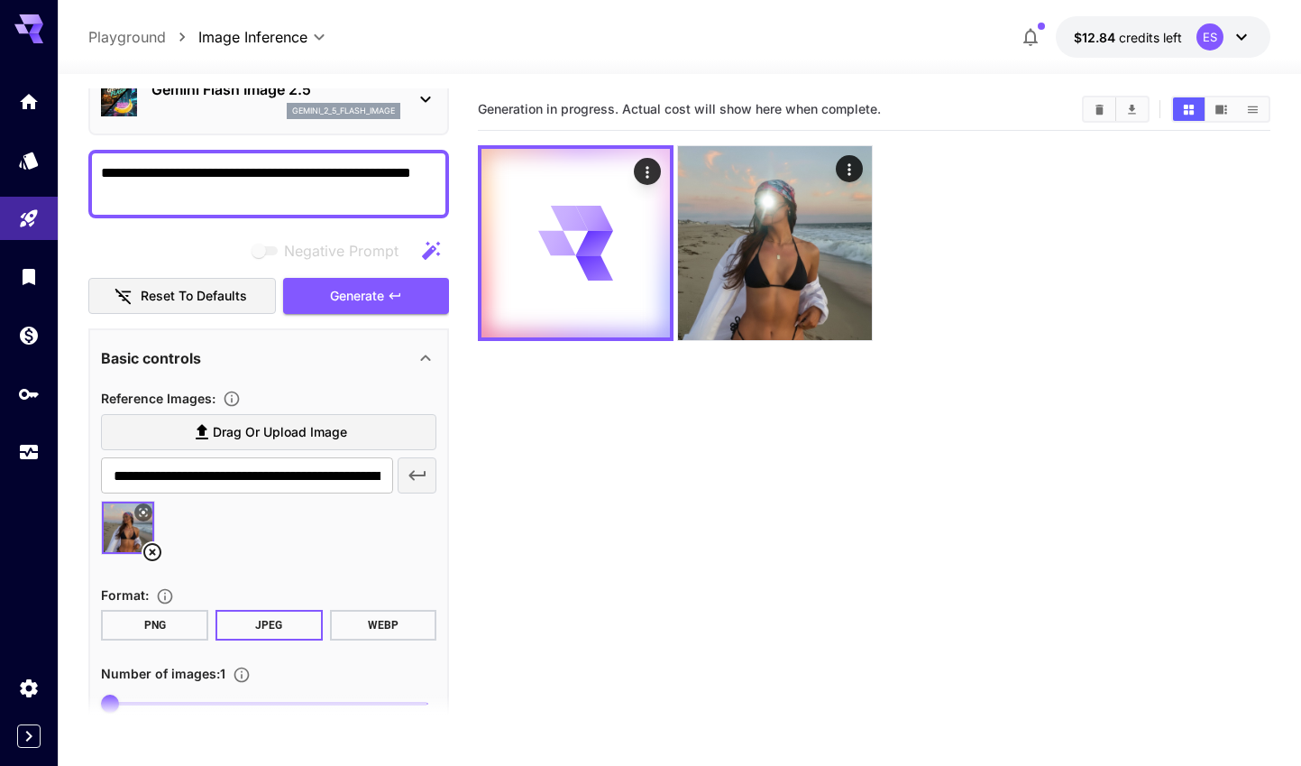
scroll to position [0, 0]
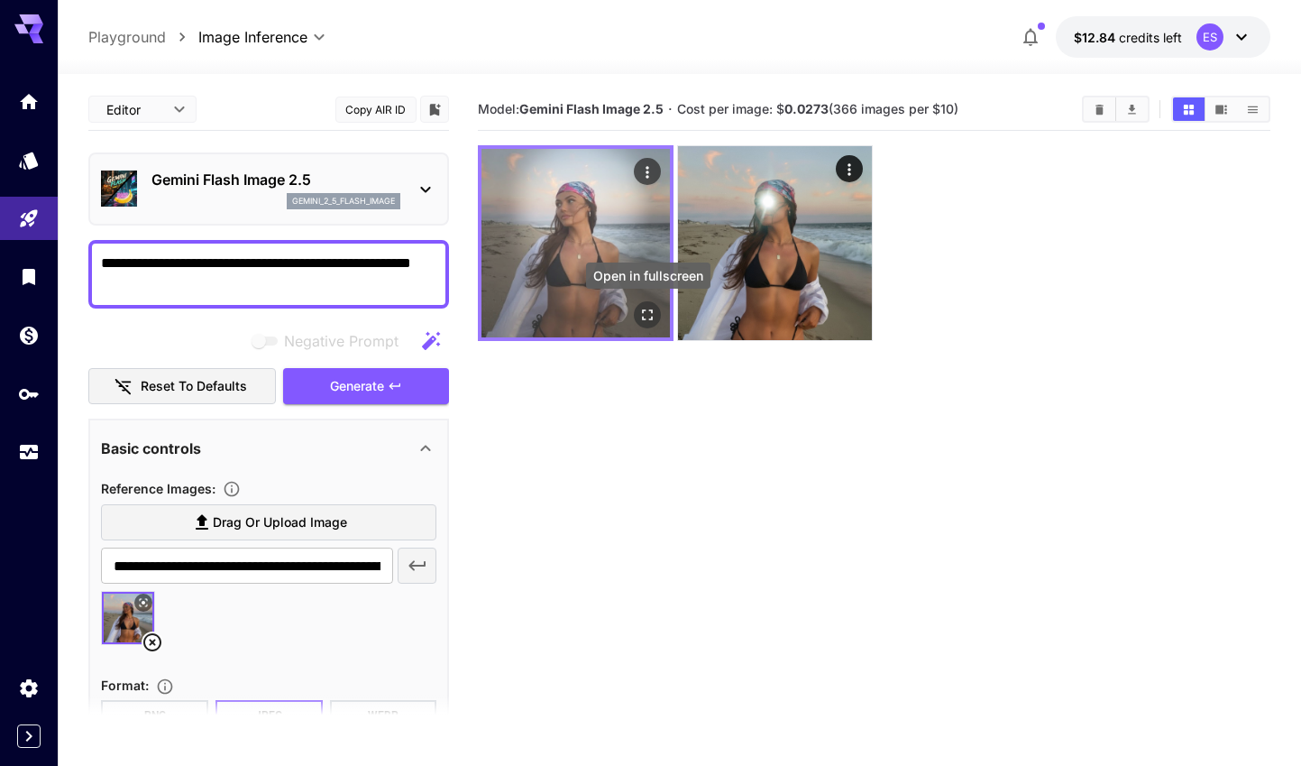
click at [654, 309] on icon "Open in fullscreen" at bounding box center [648, 315] width 18 height 18
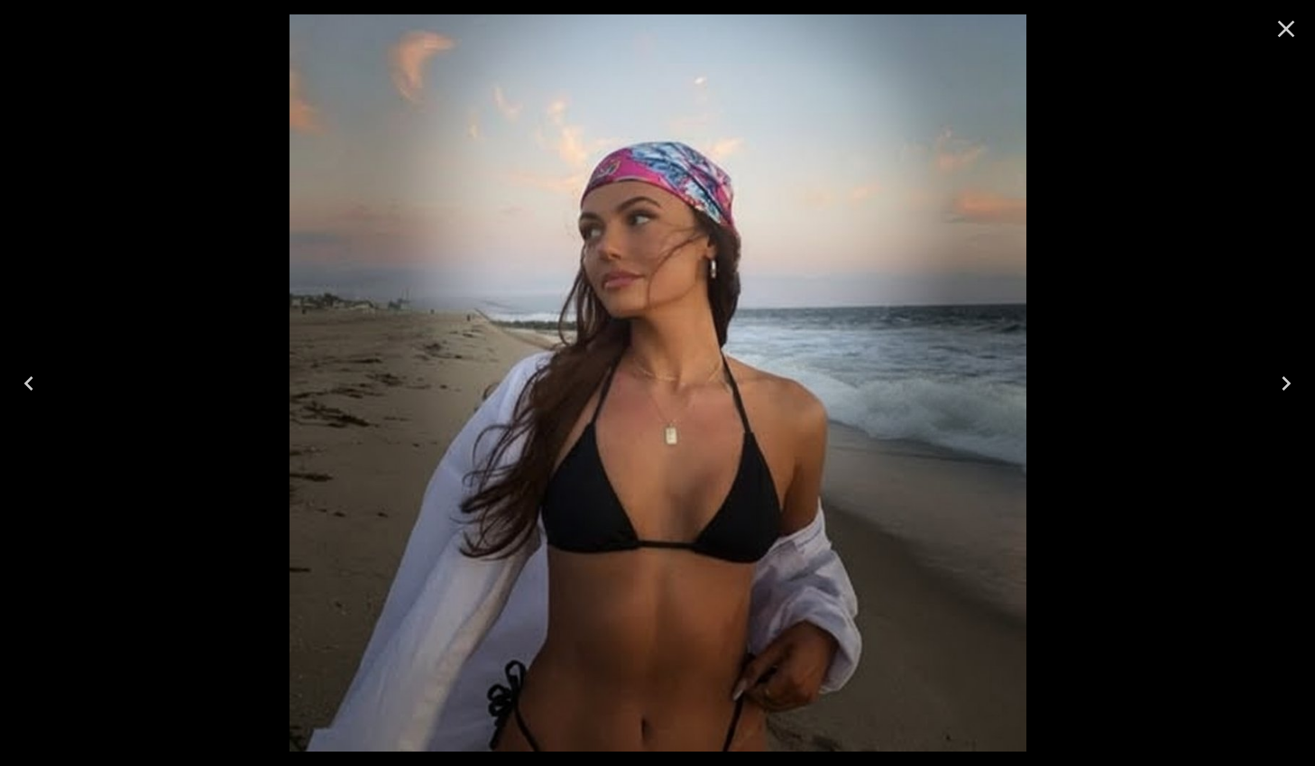
click at [1279, 30] on icon "Close" at bounding box center [1285, 28] width 29 height 29
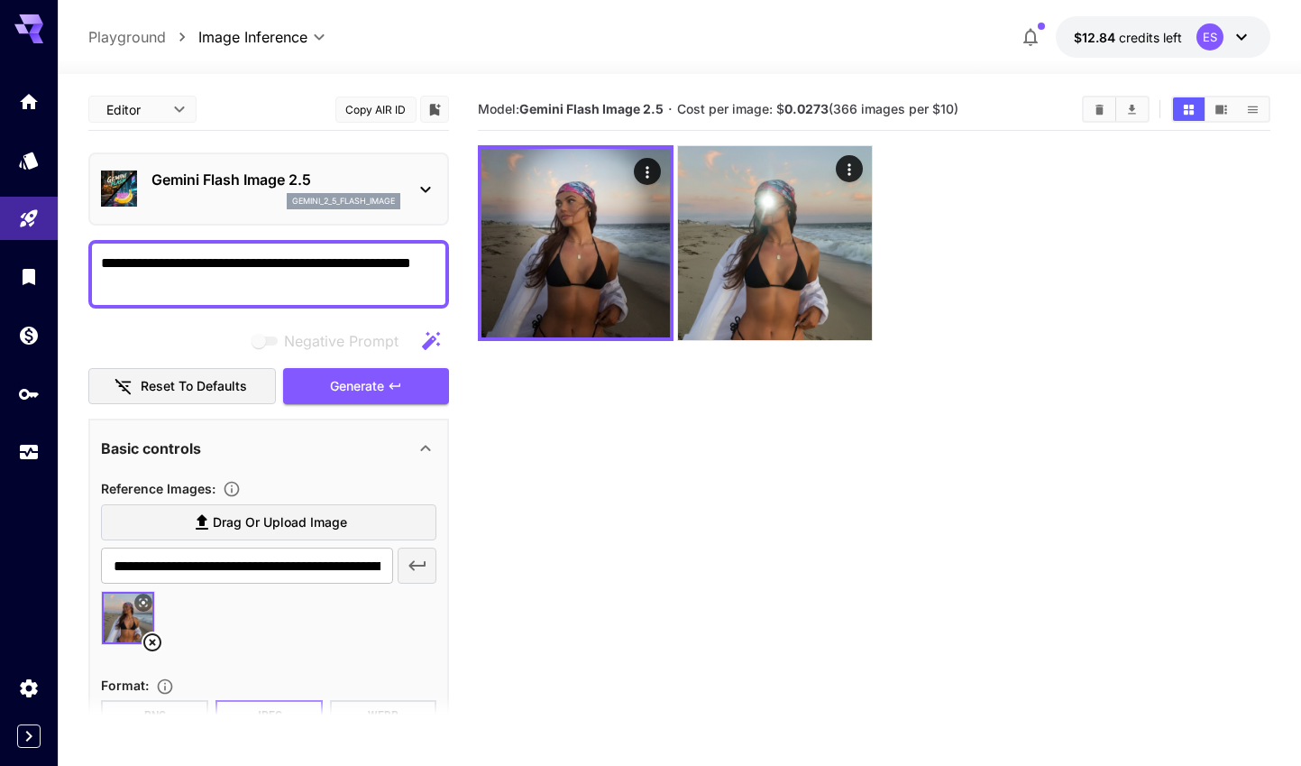
click at [286, 260] on textarea "**********" at bounding box center [268, 273] width 335 height 43
click at [327, 379] on button "Generate" at bounding box center [366, 386] width 166 height 37
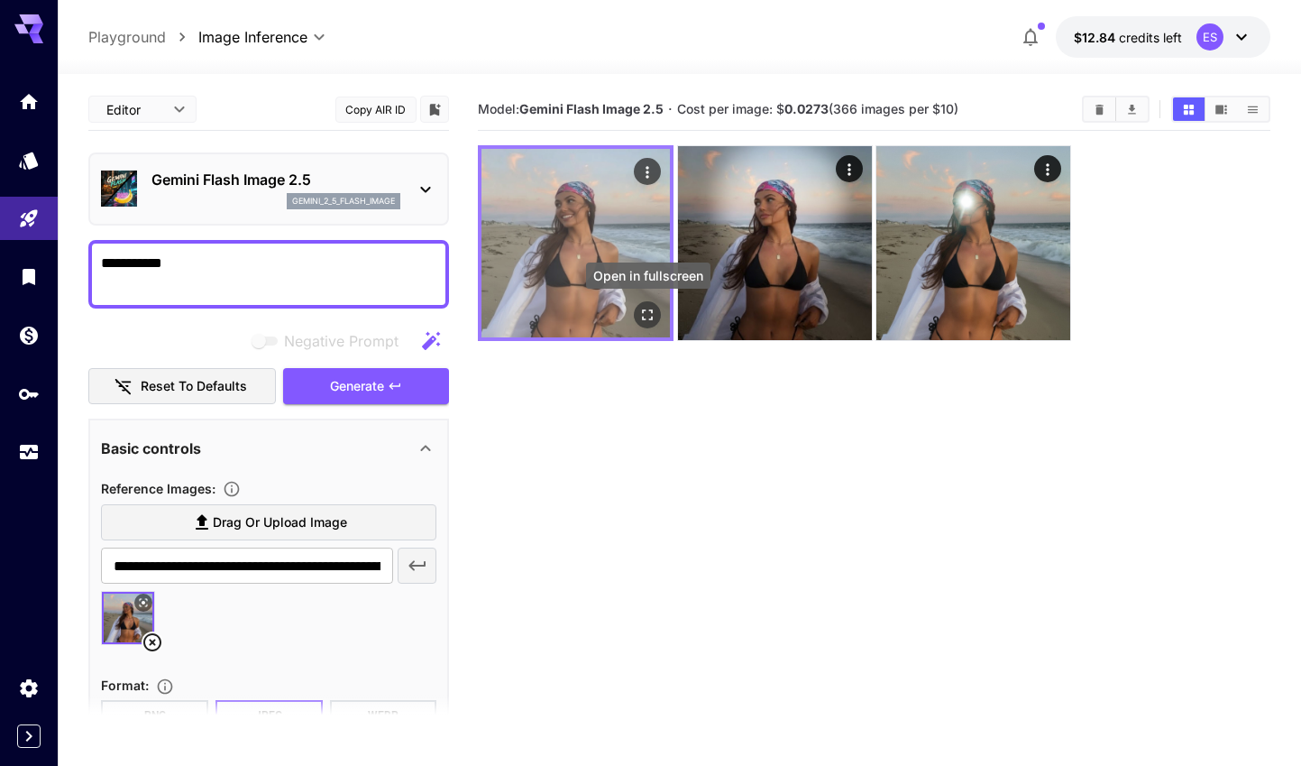
click at [649, 312] on icon "Open in fullscreen" at bounding box center [648, 315] width 18 height 18
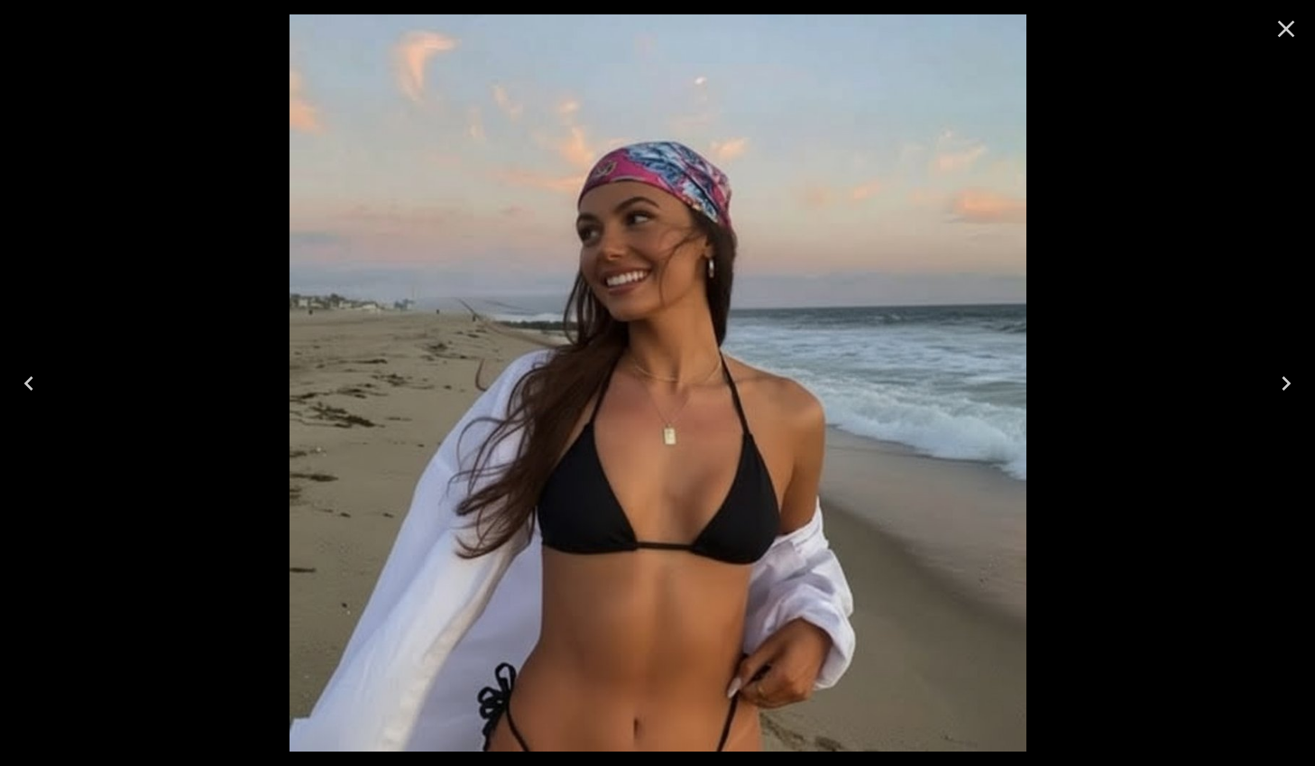
click at [1280, 384] on icon "Next" at bounding box center [1285, 383] width 29 height 29
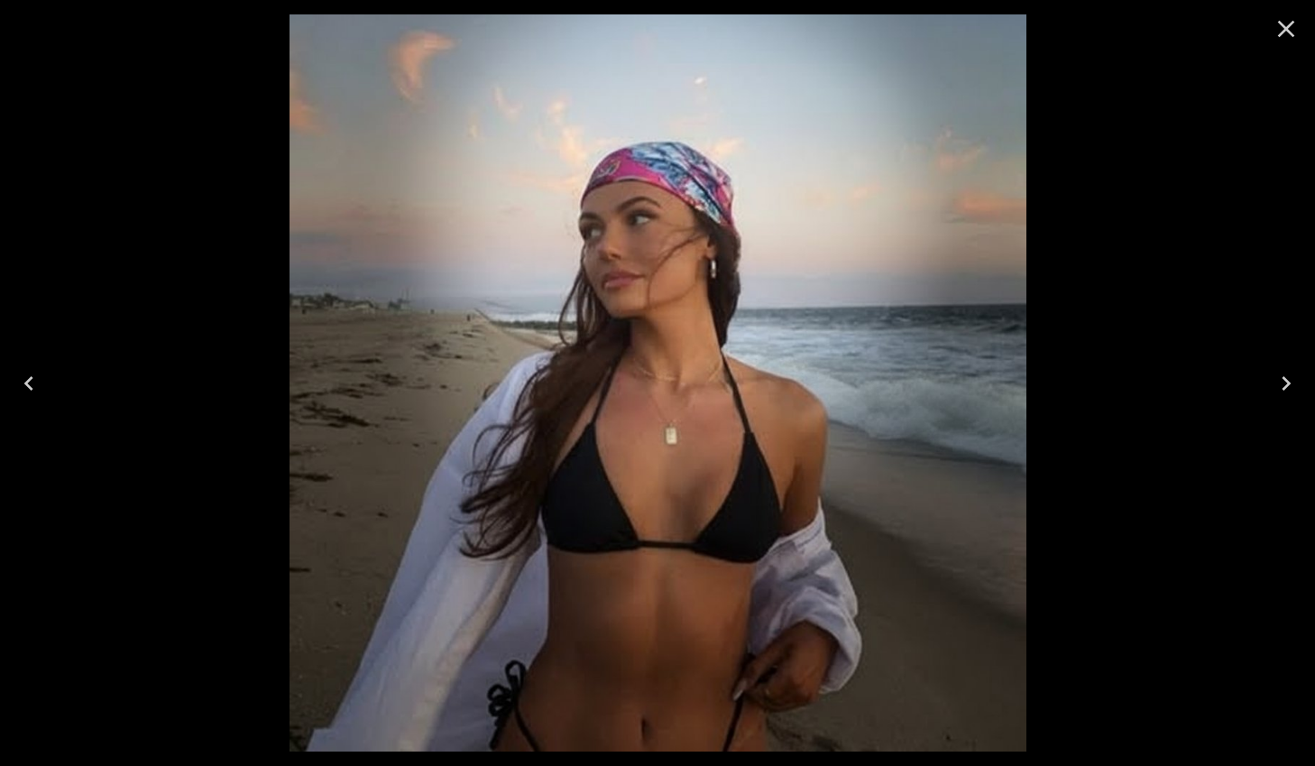
click at [46, 390] on button "Previous" at bounding box center [29, 383] width 58 height 72
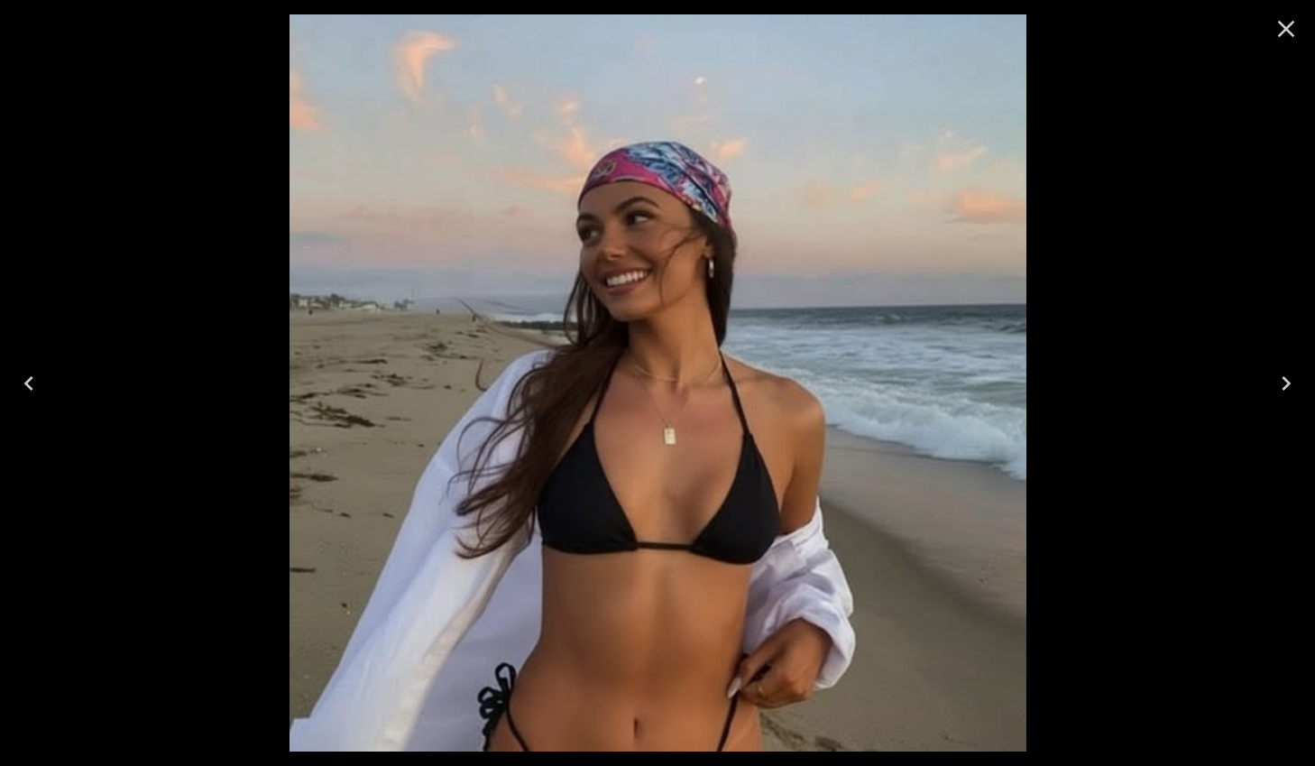
click at [1289, 29] on icon "Close" at bounding box center [1285, 28] width 29 height 29
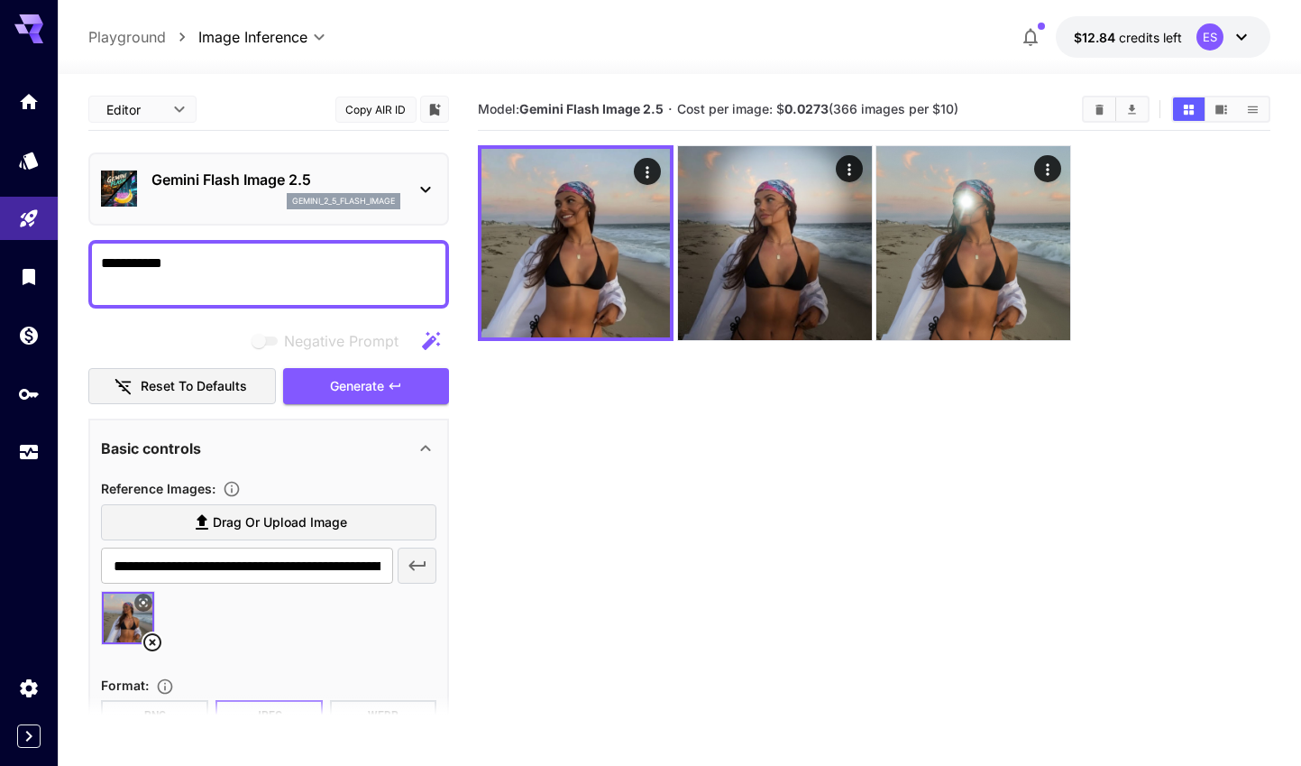
drag, startPoint x: 185, startPoint y: 262, endPoint x: 60, endPoint y: 263, distance: 125.3
click at [61, 263] on section "**********" at bounding box center [680, 491] width 1244 height 834
paste textarea "**********"
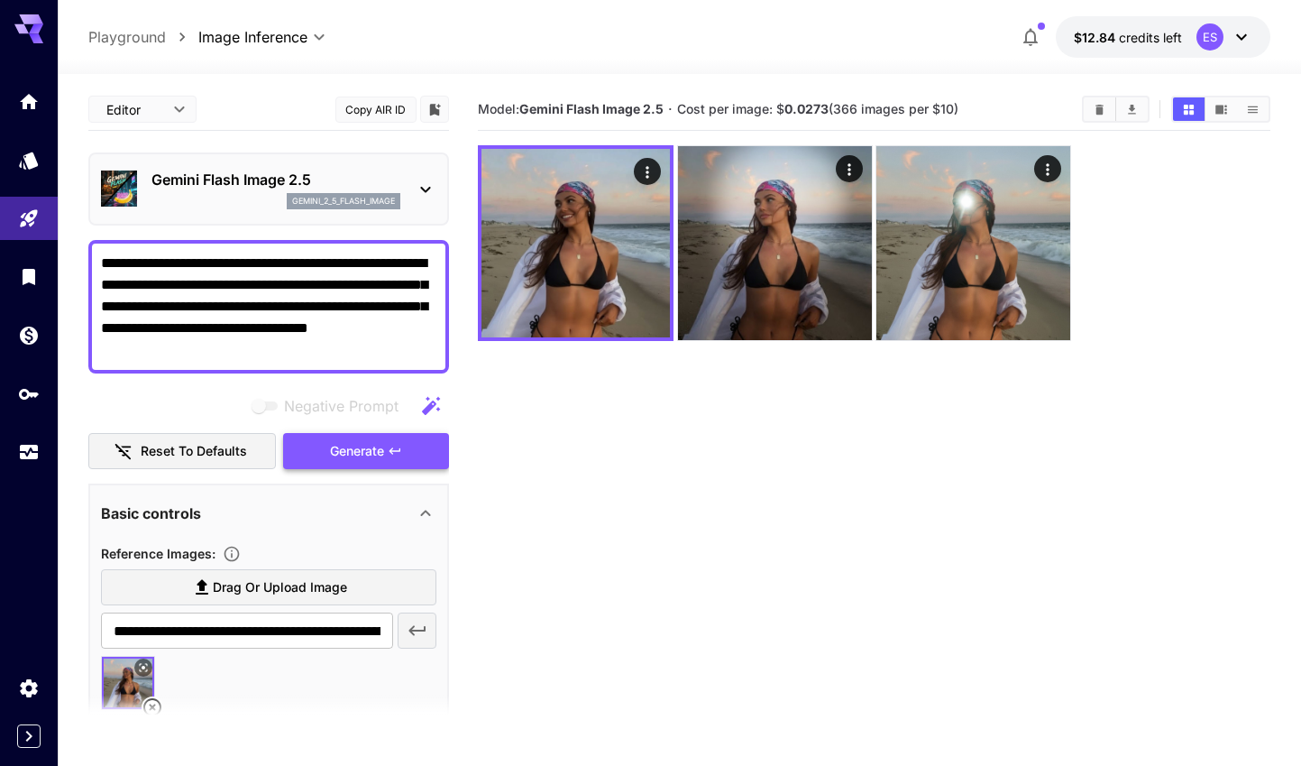
click at [419, 454] on button "Generate" at bounding box center [366, 451] width 166 height 37
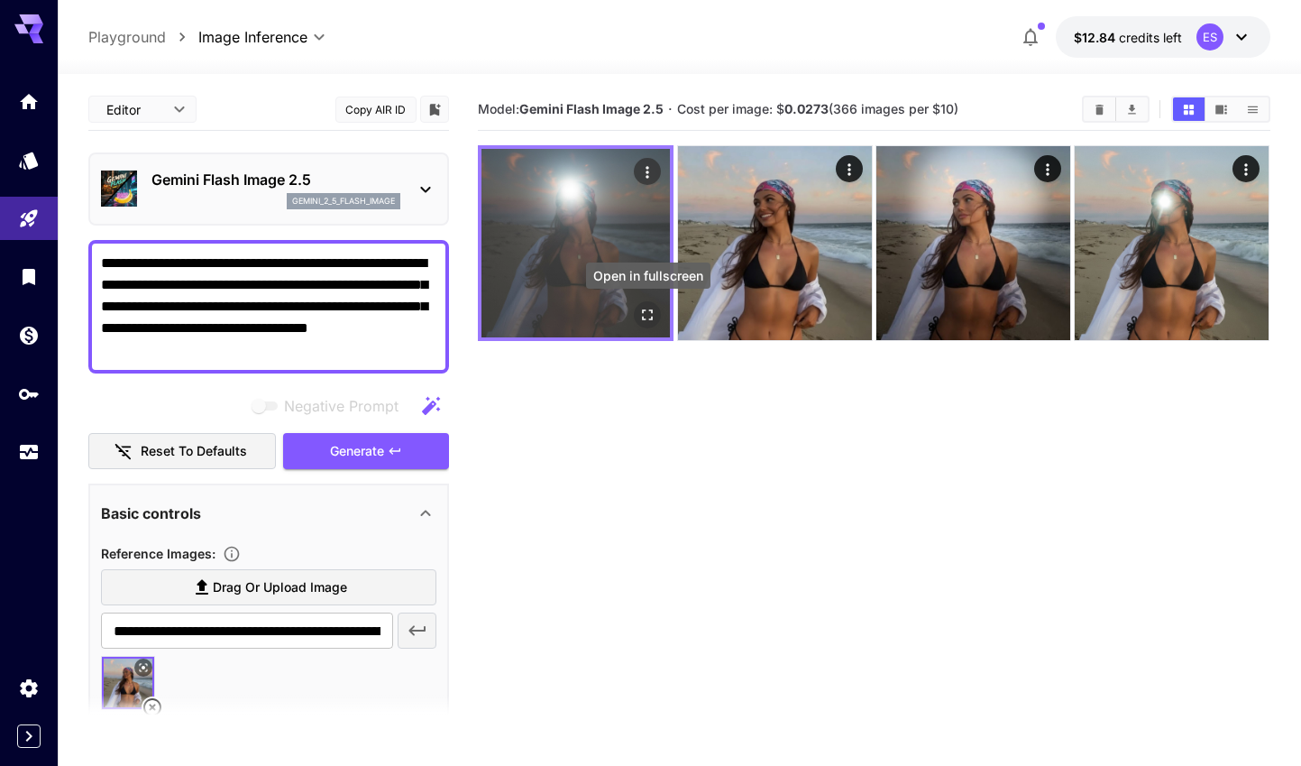
click at [650, 317] on icon "Open in fullscreen" at bounding box center [648, 315] width 18 height 18
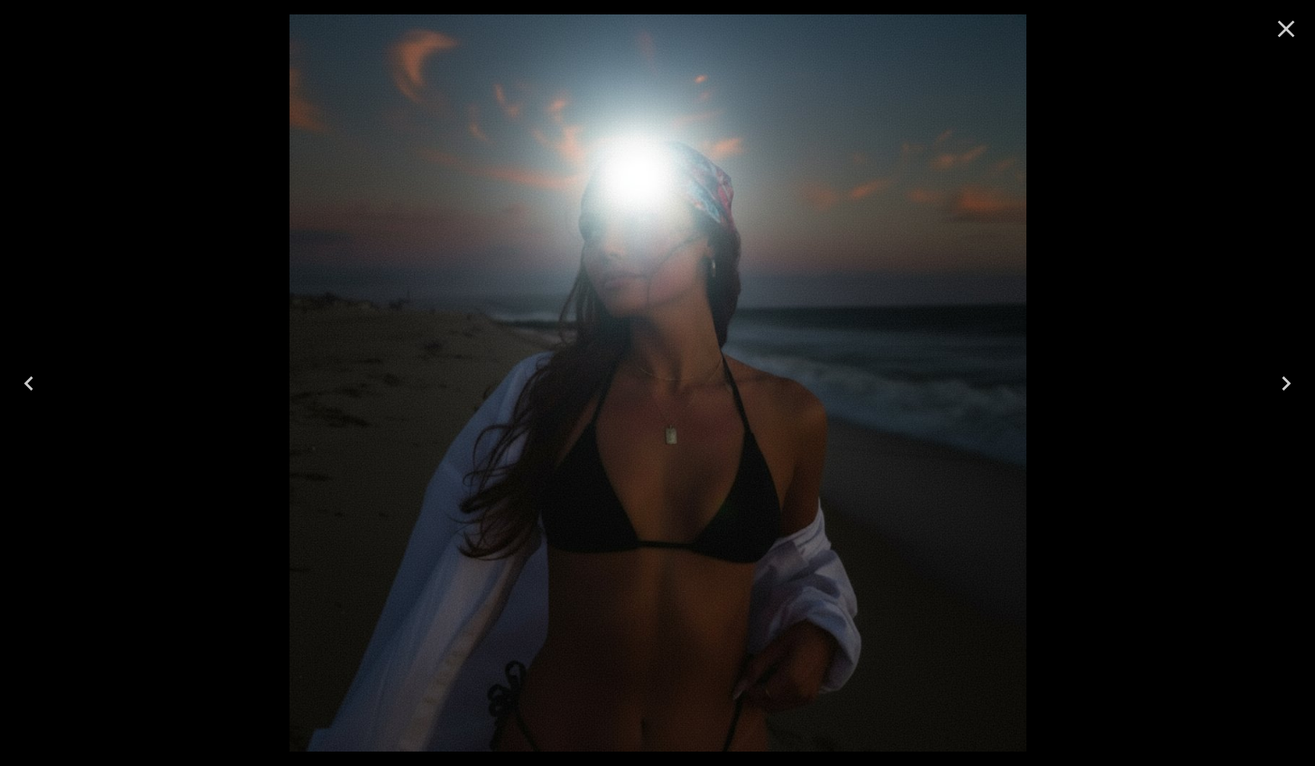
click at [1287, 32] on icon "Close" at bounding box center [1285, 28] width 29 height 29
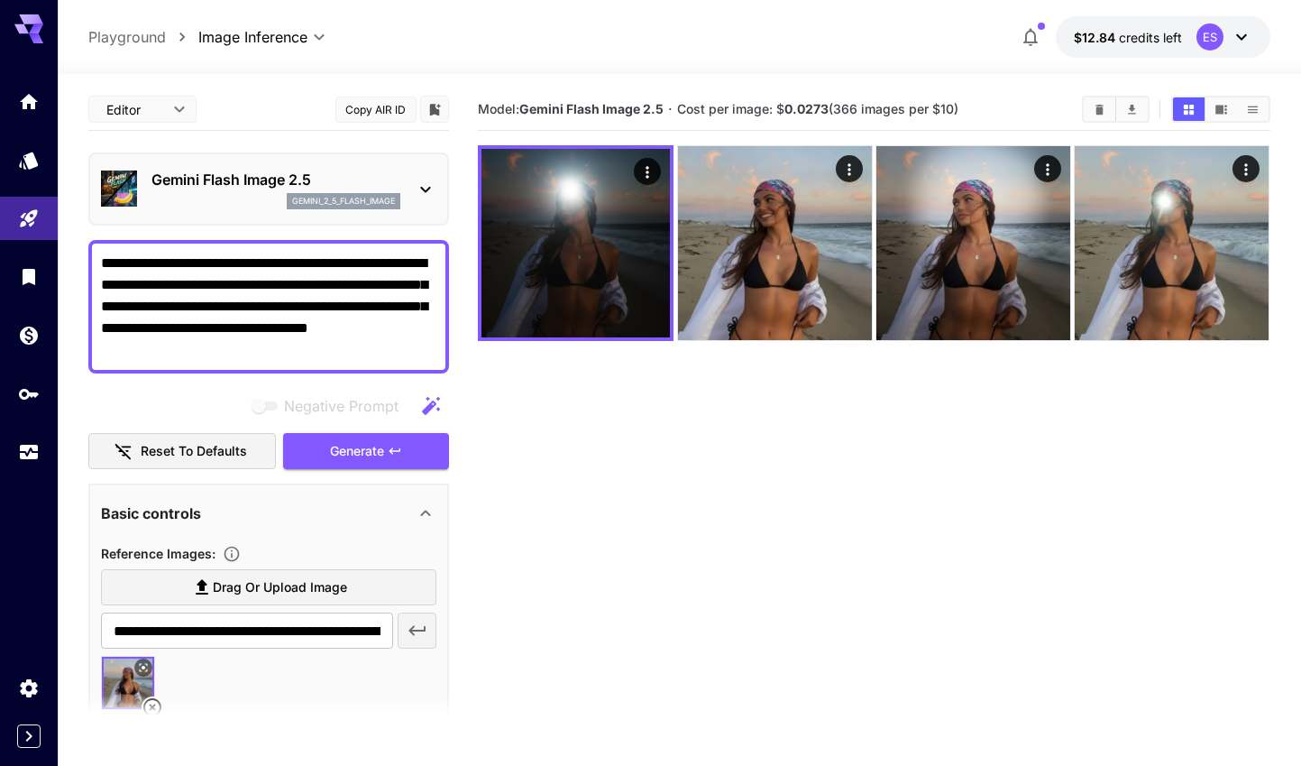
click at [170, 294] on textarea "**********" at bounding box center [268, 306] width 335 height 108
click at [311, 317] on textarea "**********" at bounding box center [268, 306] width 335 height 108
paste textarea "**********"
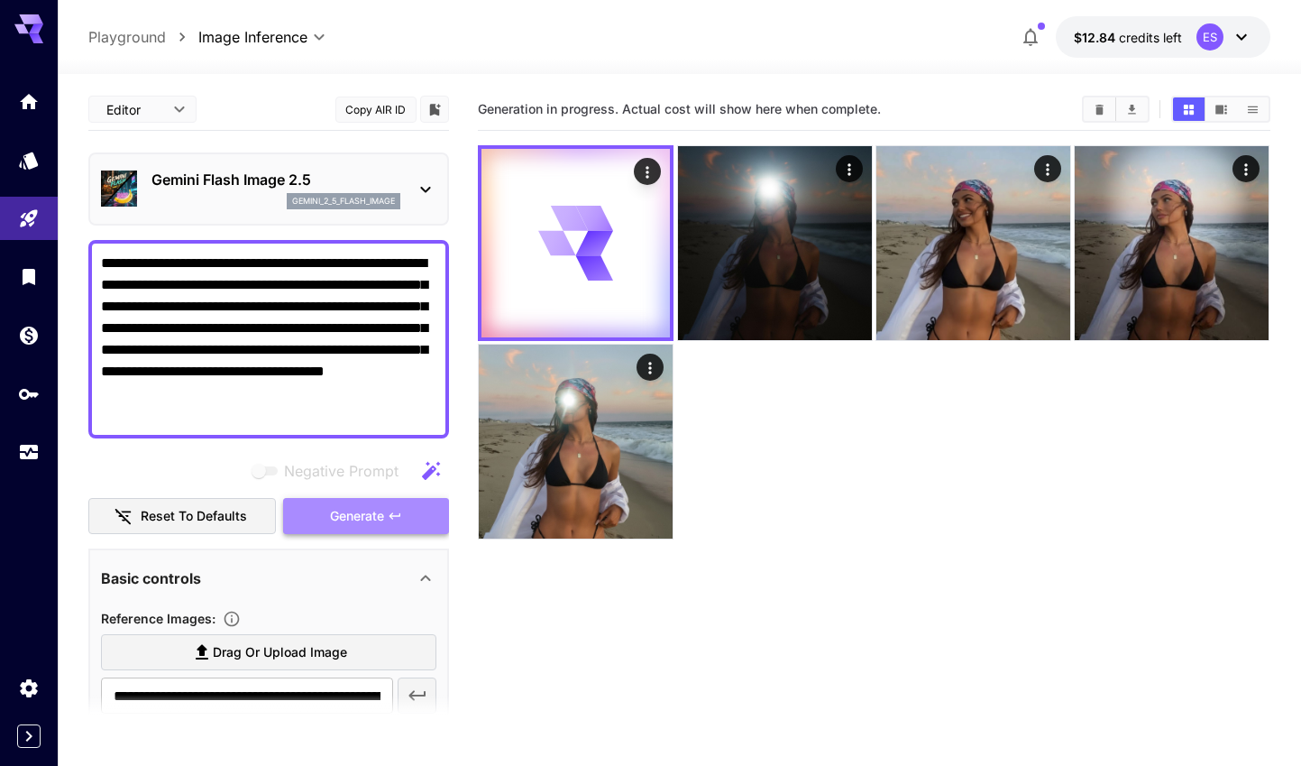
click at [338, 503] on button "Generate" at bounding box center [366, 516] width 166 height 37
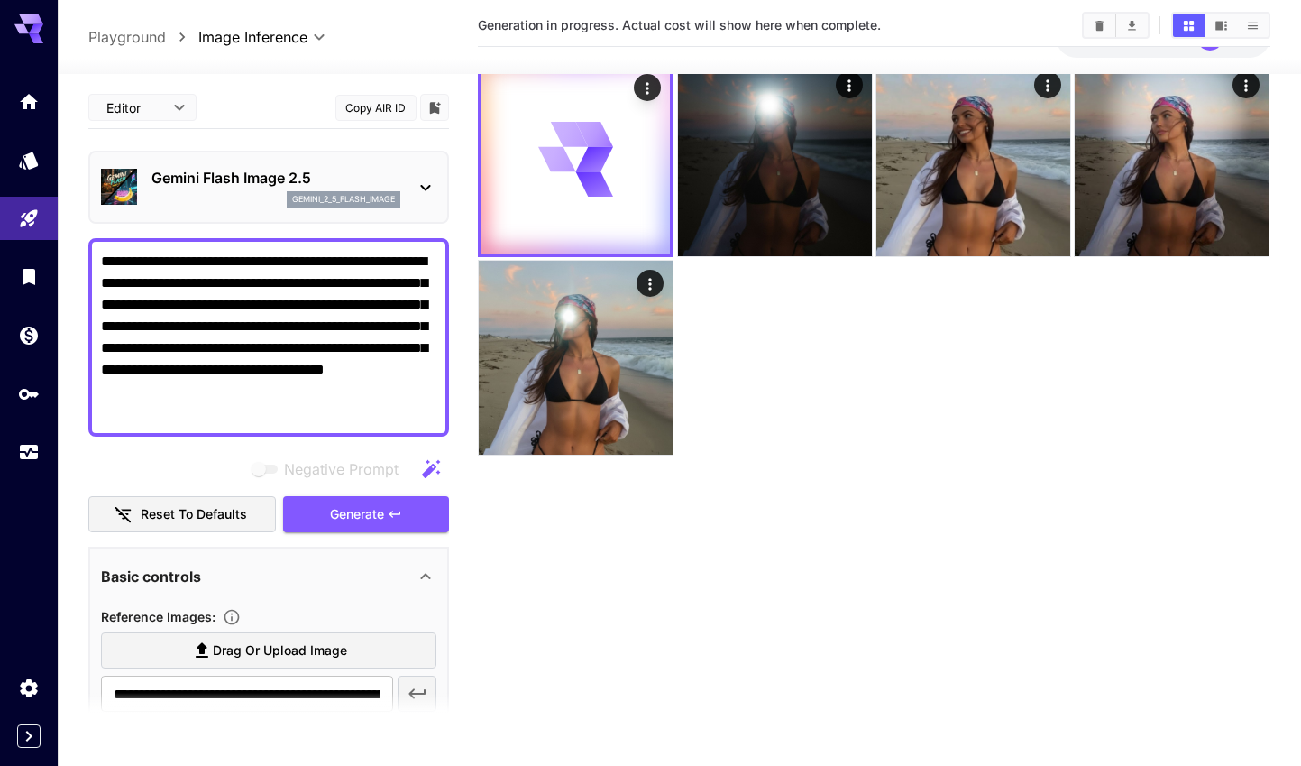
scroll to position [1, 0]
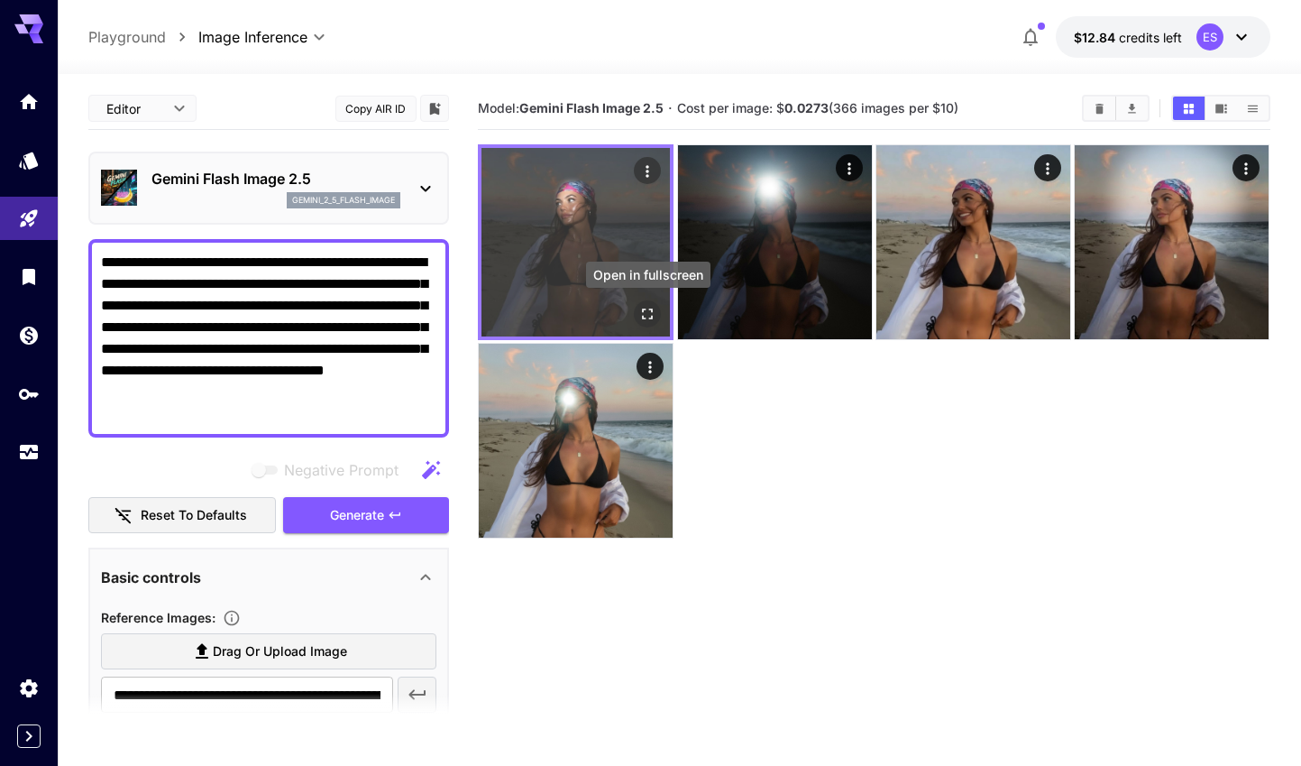
click at [646, 306] on icon "Open in fullscreen" at bounding box center [648, 314] width 18 height 18
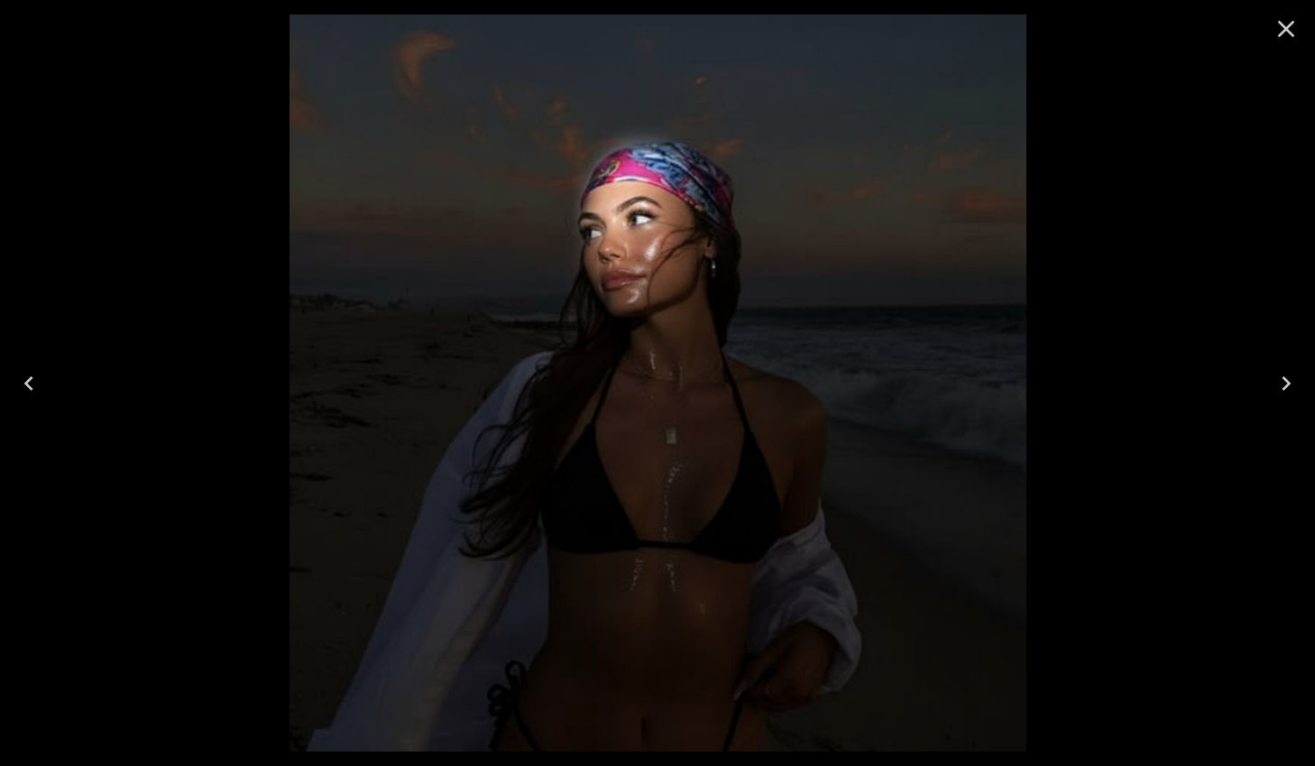
click at [1290, 36] on icon "Close" at bounding box center [1285, 28] width 29 height 29
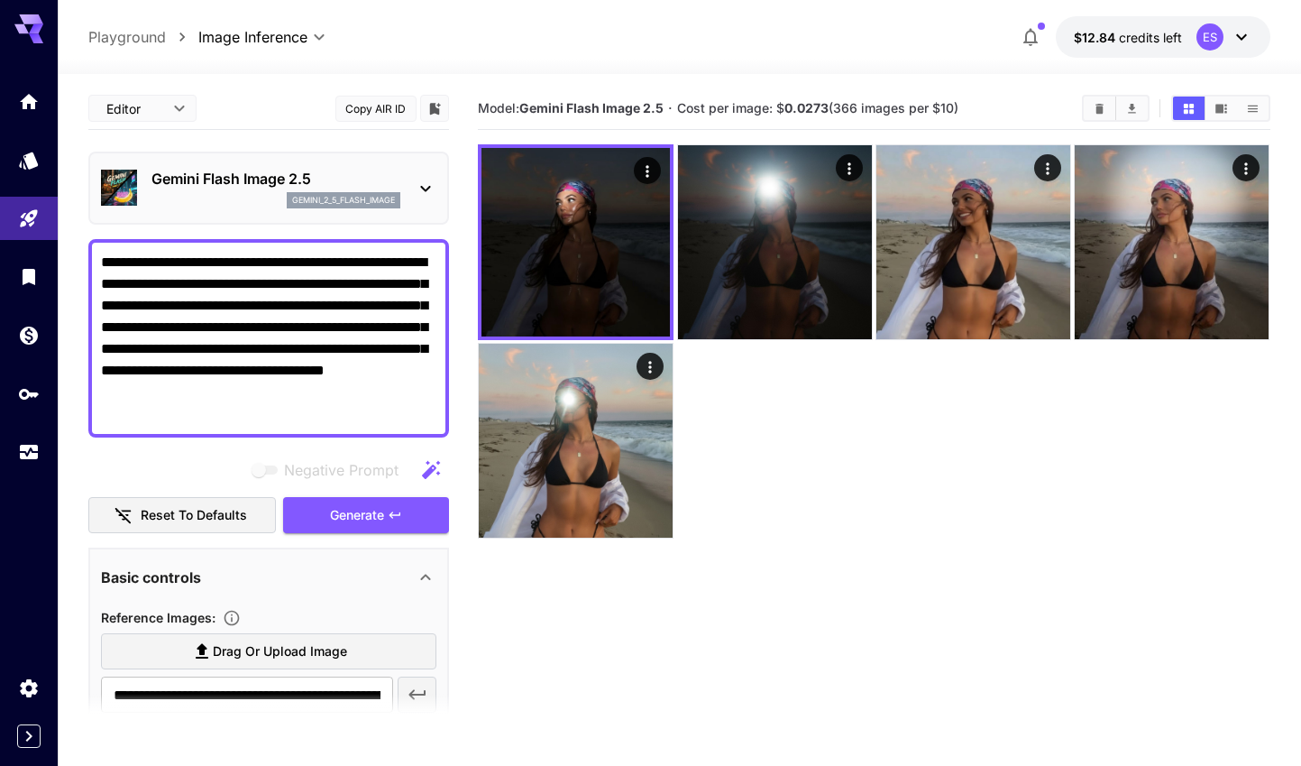
click at [222, 369] on textarea "**********" at bounding box center [268, 338] width 335 height 173
paste textarea "**********"
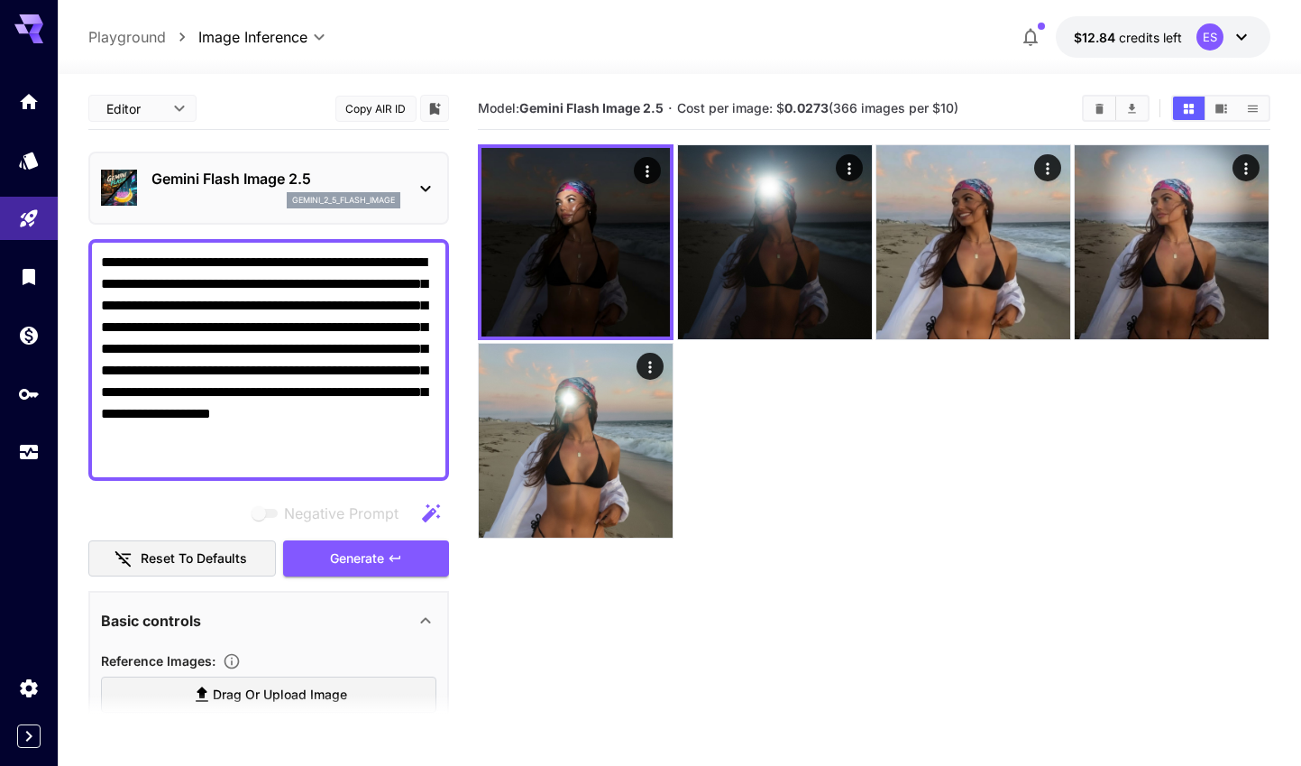
click at [409, 435] on textarea "**********" at bounding box center [268, 360] width 335 height 216
click at [351, 553] on span "Generate" at bounding box center [357, 558] width 54 height 23
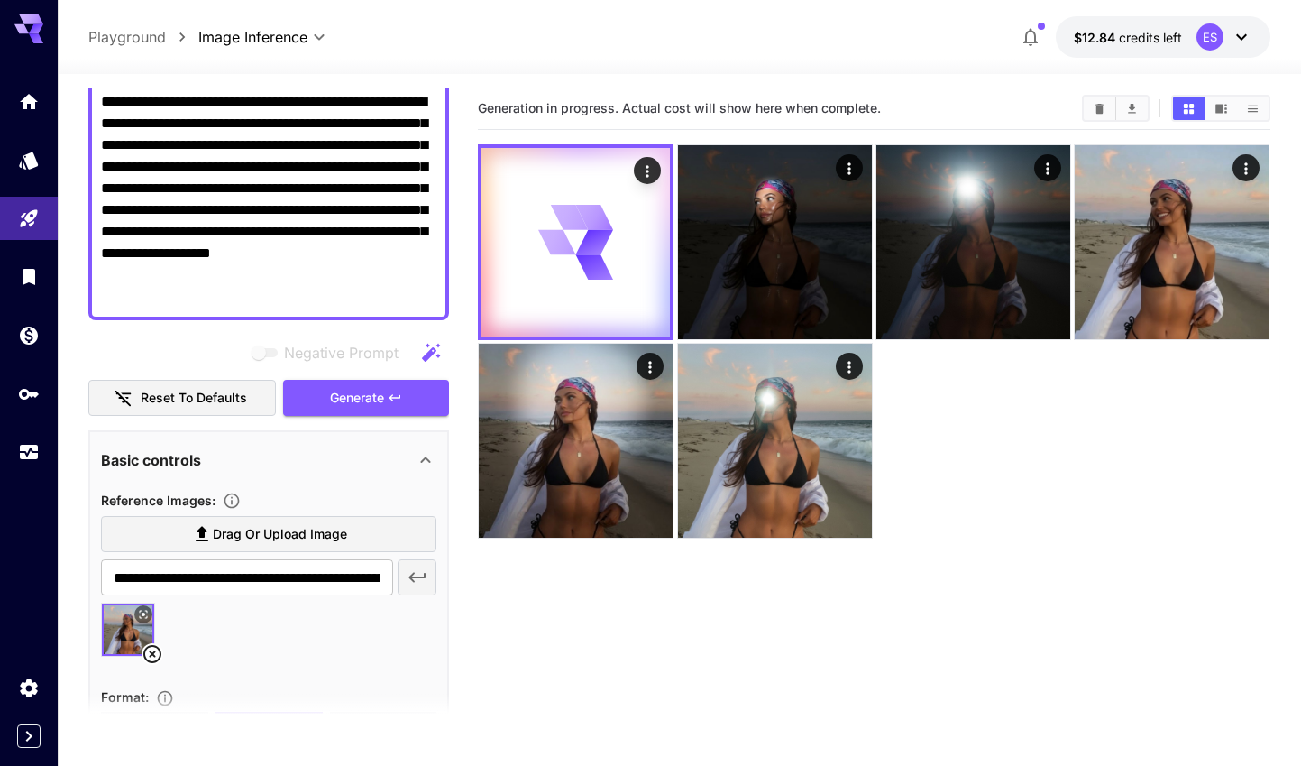
scroll to position [0, 0]
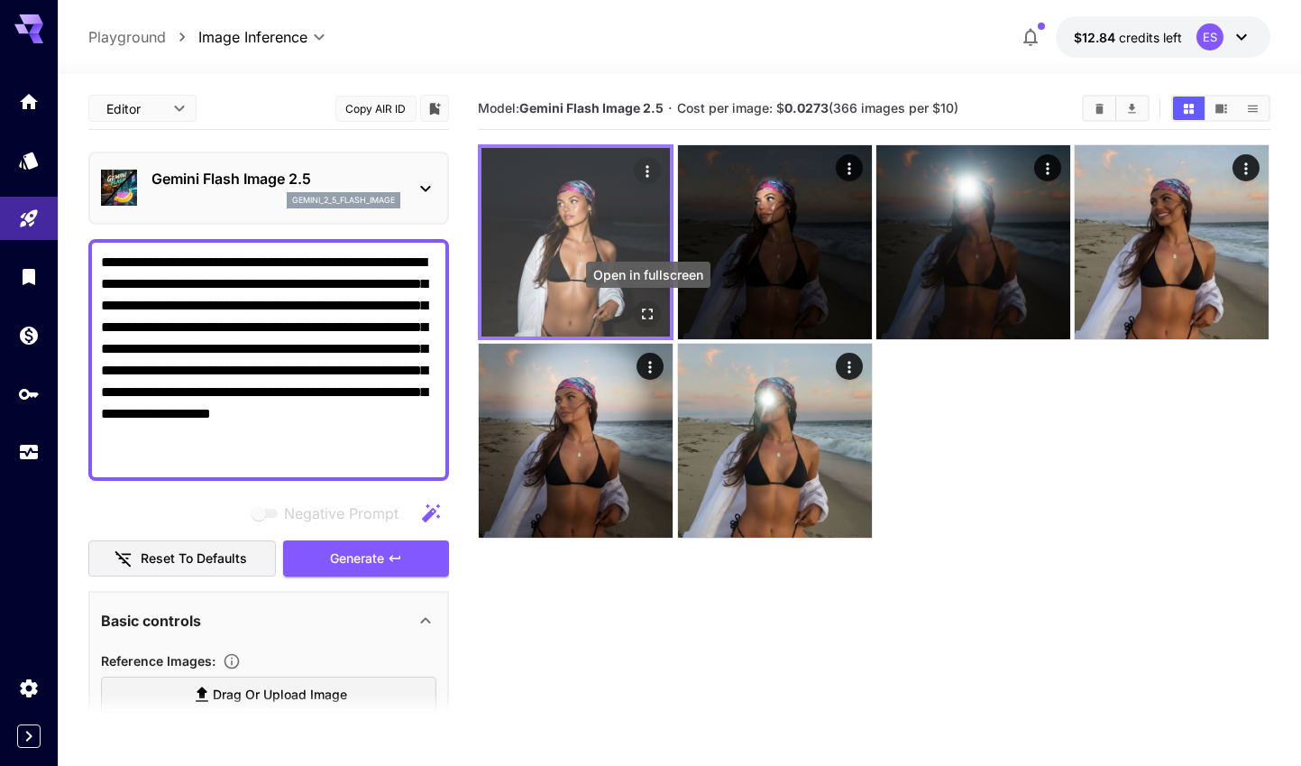
click at [651, 317] on icon "Open in fullscreen" at bounding box center [648, 313] width 11 height 11
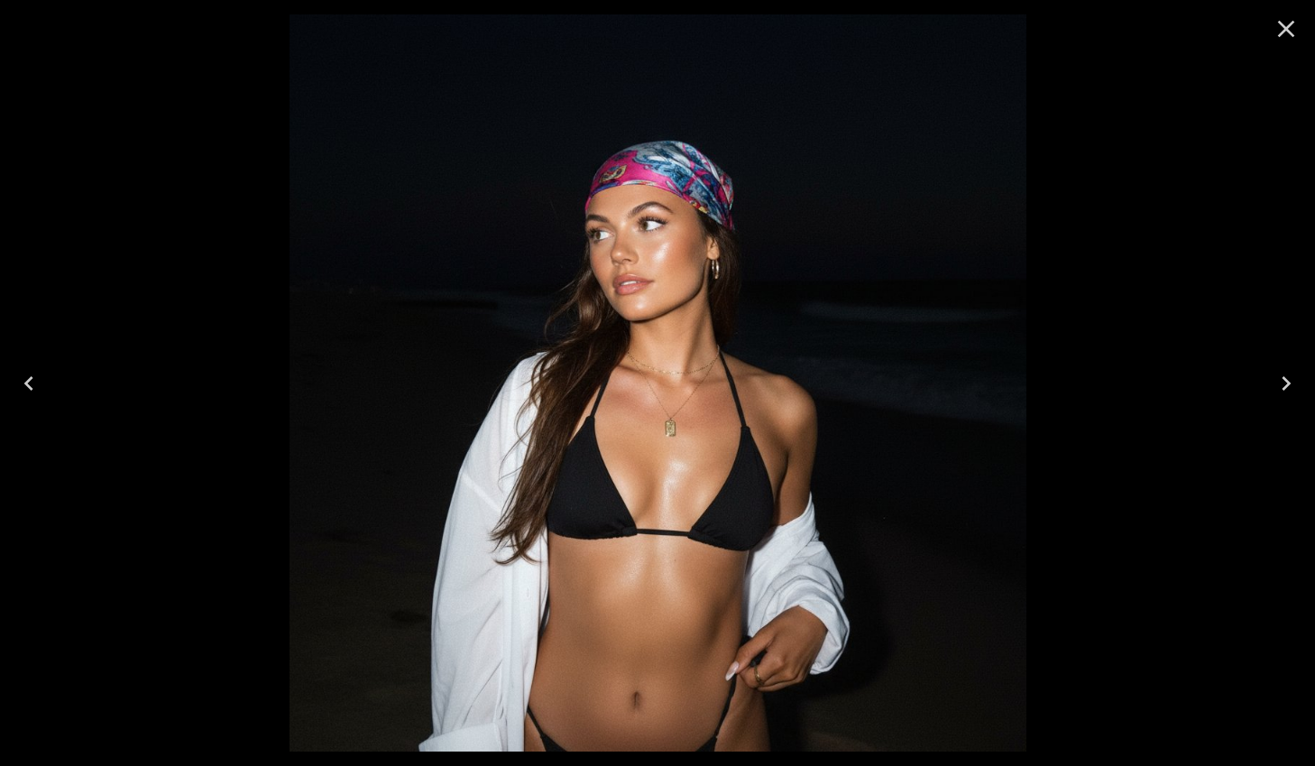
click at [1273, 418] on div at bounding box center [657, 383] width 1315 height 766
click at [1274, 393] on icon "Next" at bounding box center [1285, 383] width 29 height 29
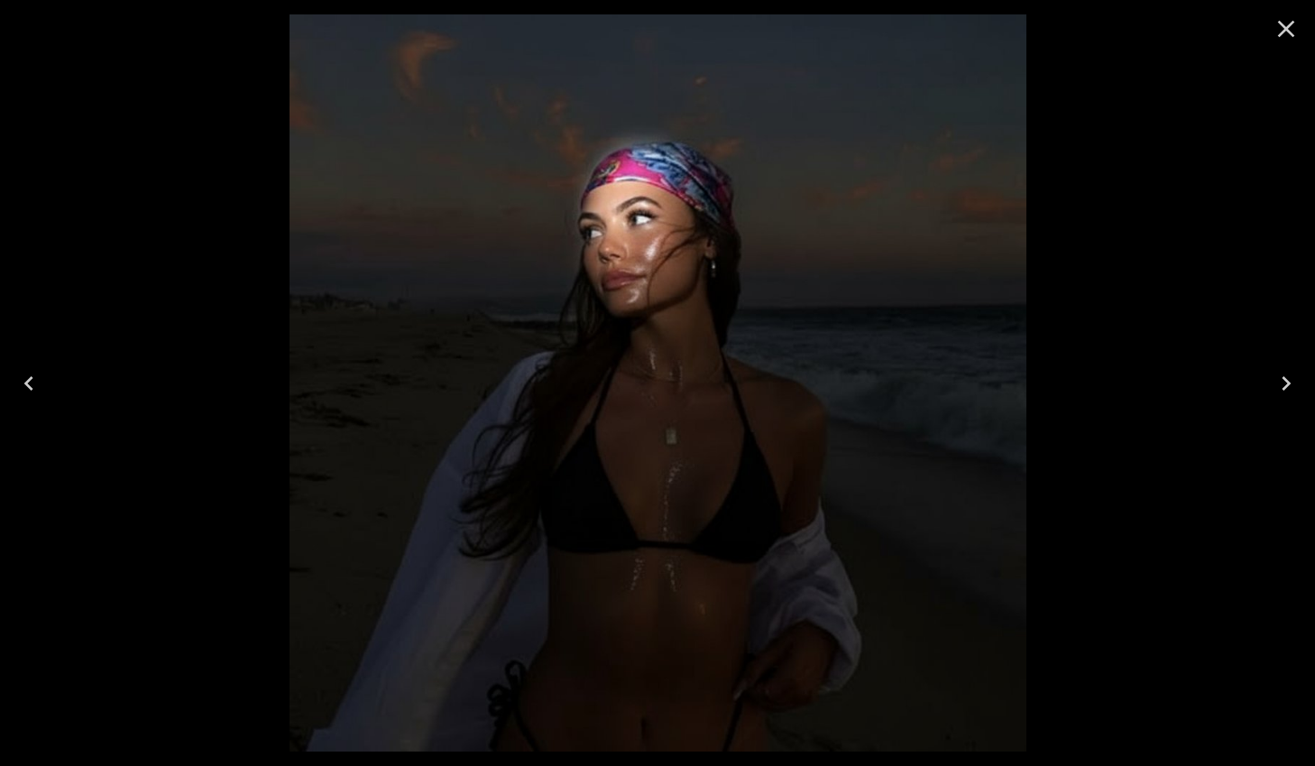
click at [45, 384] on button "Previous" at bounding box center [29, 383] width 58 height 72
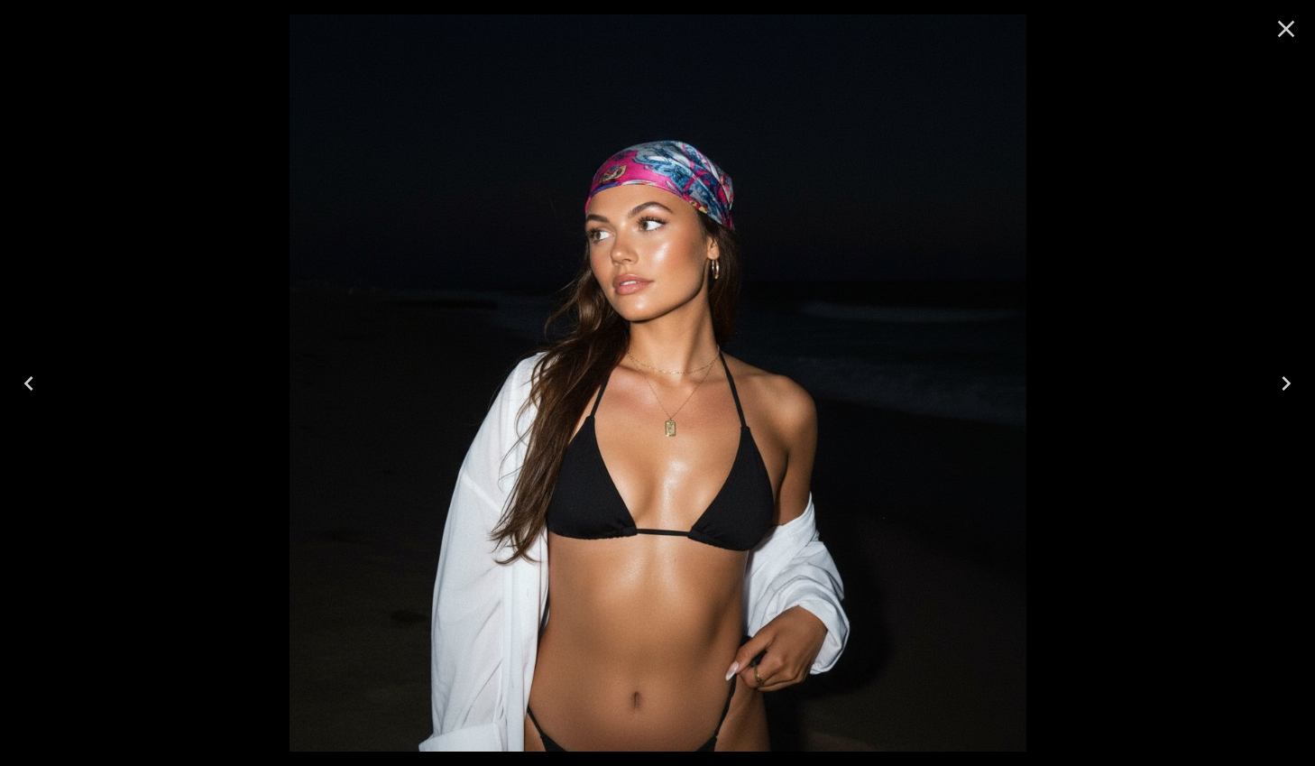
click at [1290, 18] on icon "Close" at bounding box center [1285, 28] width 29 height 29
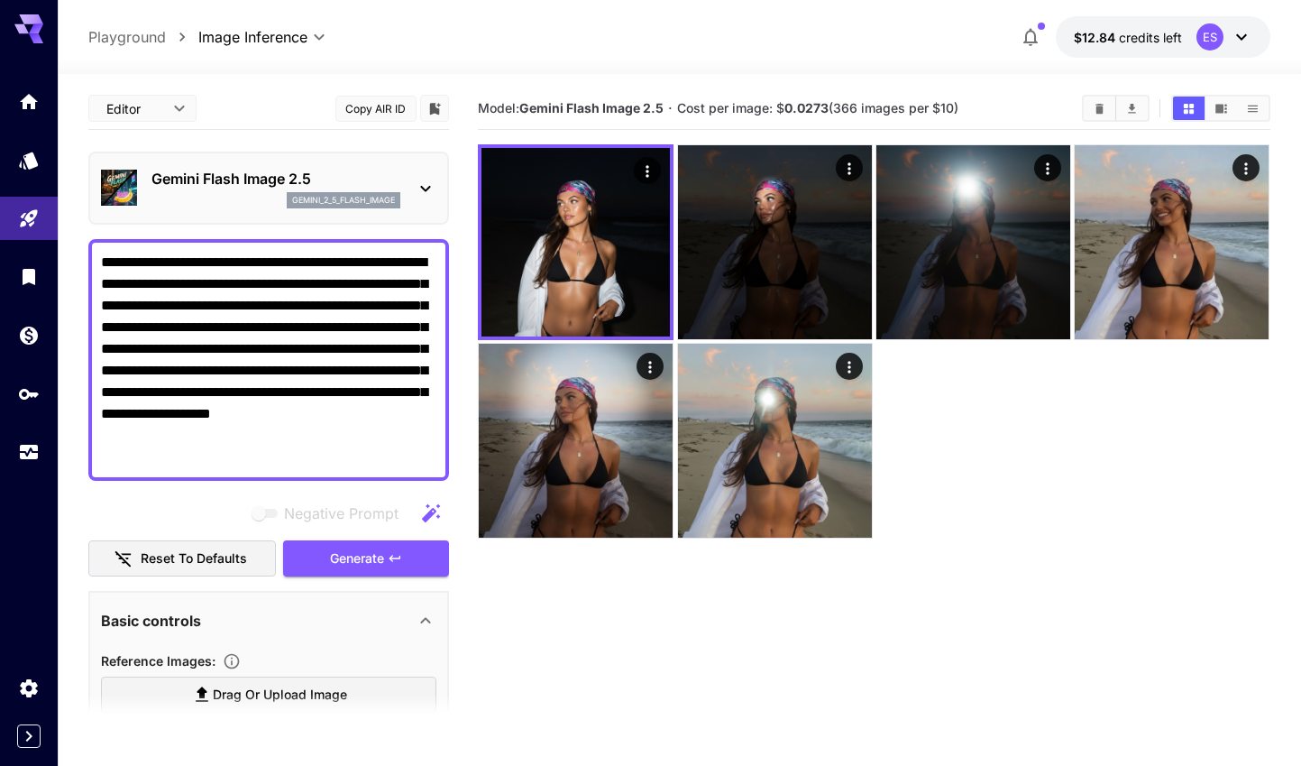
click at [218, 345] on textarea "**********" at bounding box center [268, 360] width 335 height 216
click at [345, 390] on textarea "**********" at bounding box center [268, 360] width 335 height 216
paste textarea "**********"
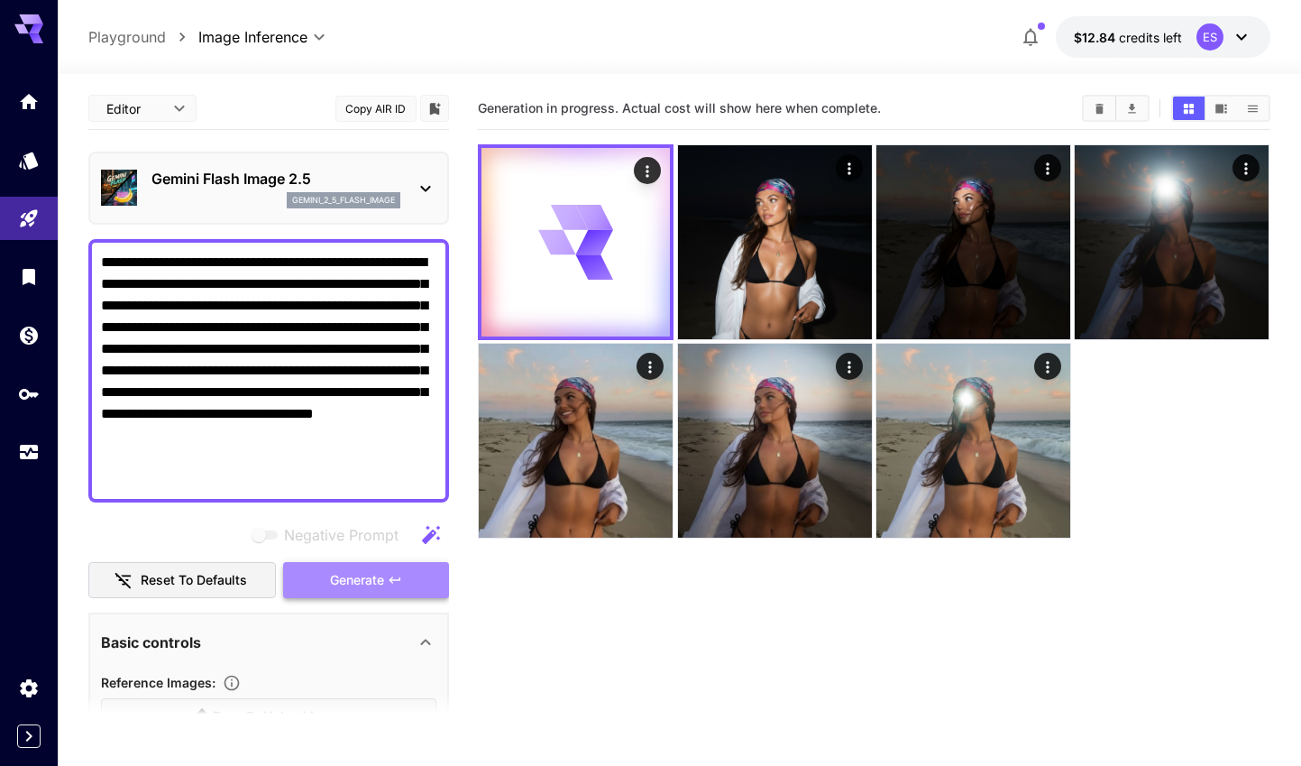
click at [368, 582] on span "Generate" at bounding box center [357, 580] width 54 height 23
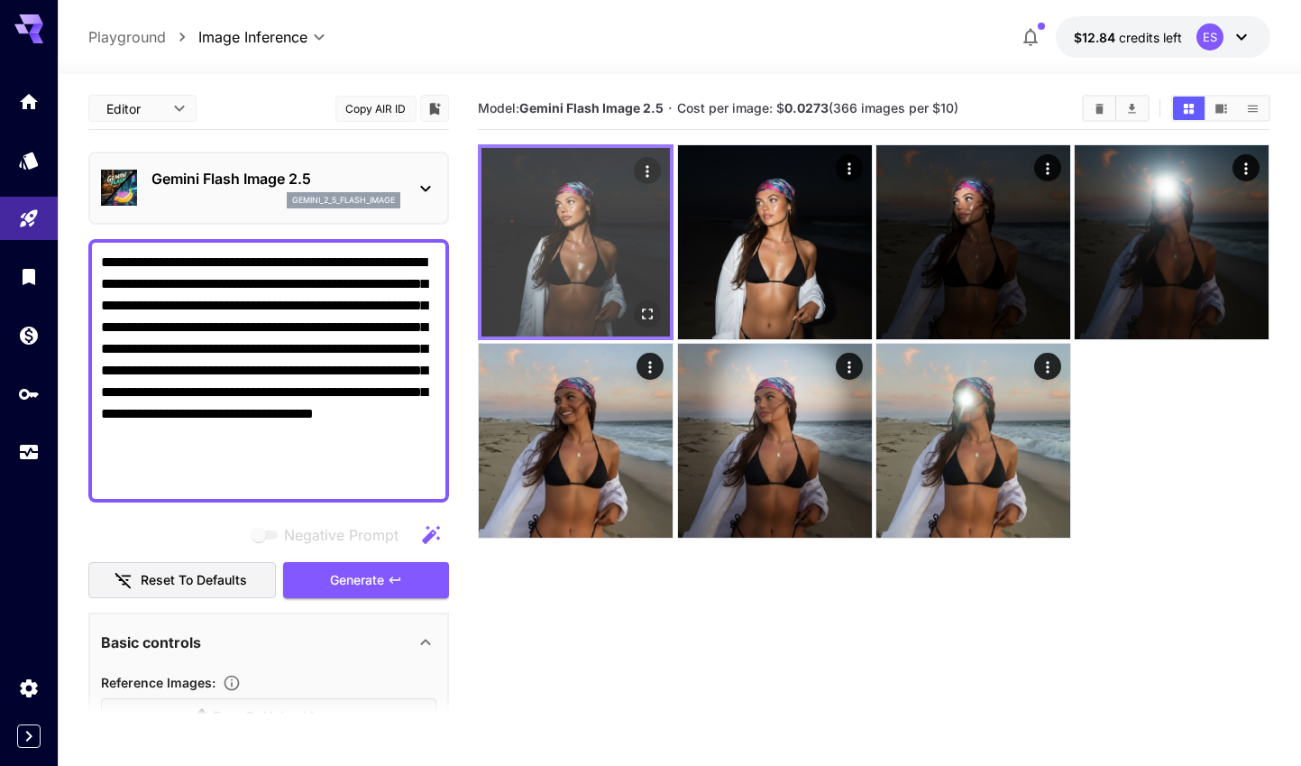
click at [654, 316] on icon "Open in fullscreen" at bounding box center [648, 314] width 18 height 18
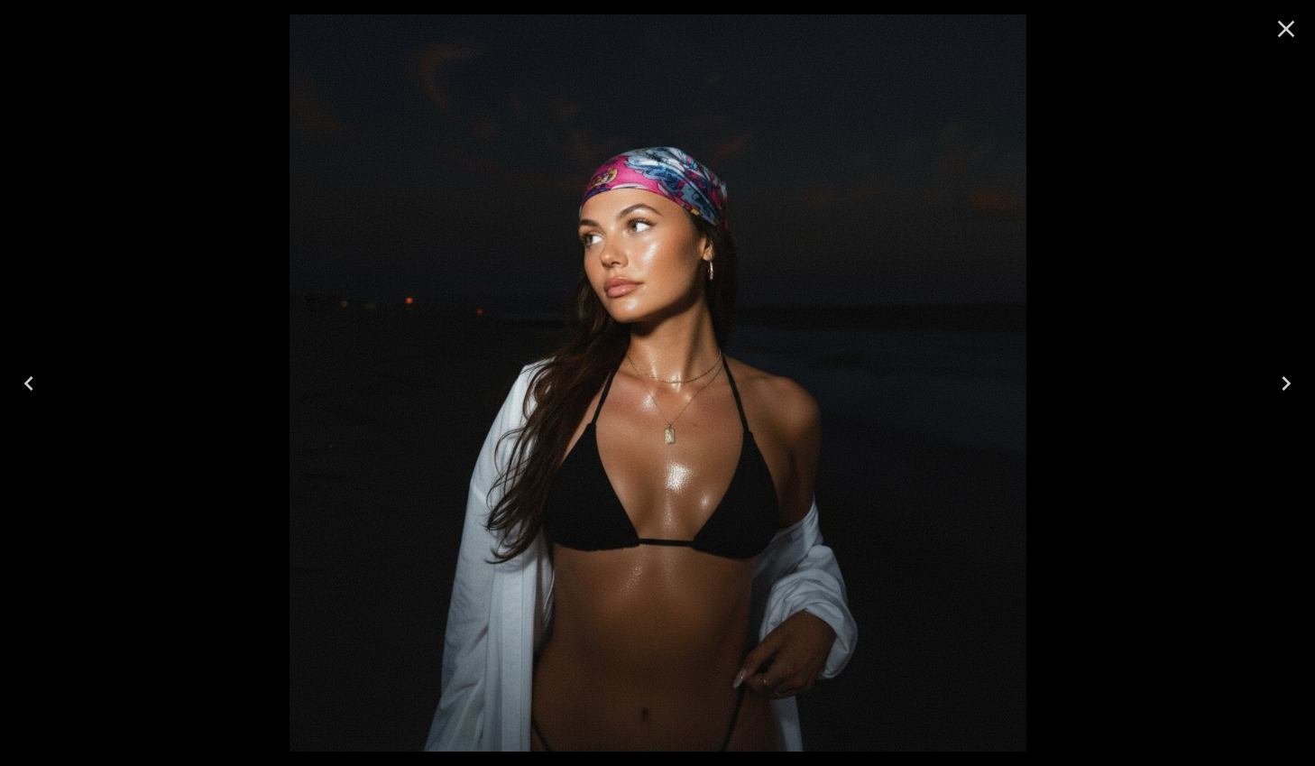
click at [1280, 22] on icon "Close" at bounding box center [1286, 29] width 17 height 17
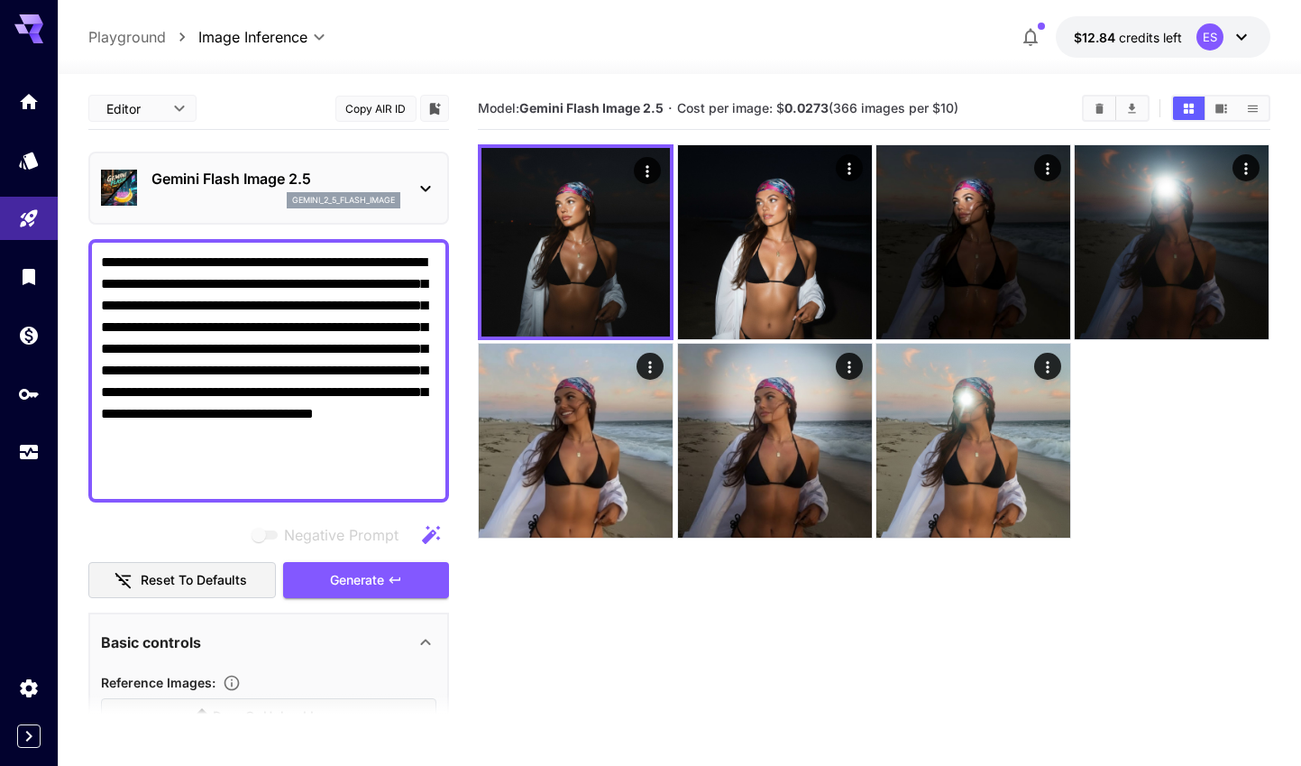
click at [264, 413] on textarea "**********" at bounding box center [268, 371] width 335 height 238
paste textarea
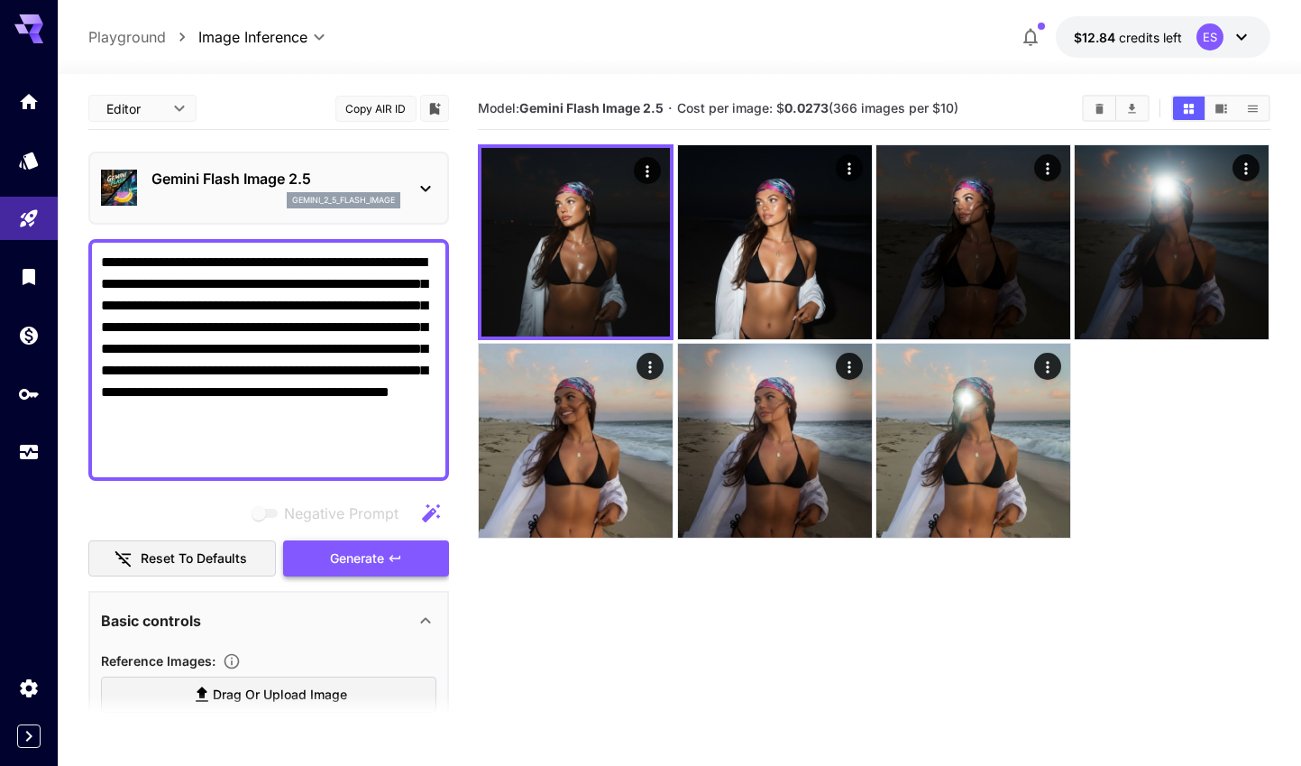
click at [375, 555] on span "Generate" at bounding box center [357, 558] width 54 height 23
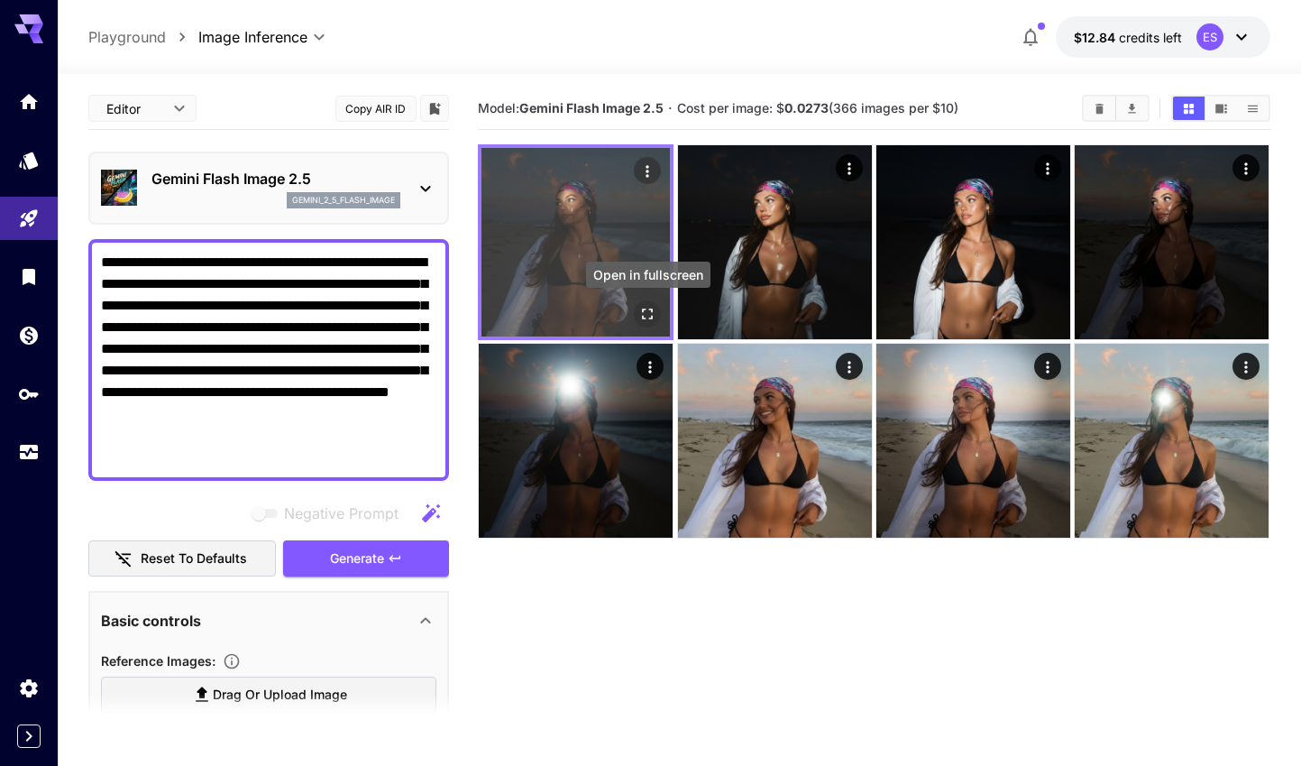
click at [653, 308] on icon "Open in fullscreen" at bounding box center [648, 314] width 18 height 18
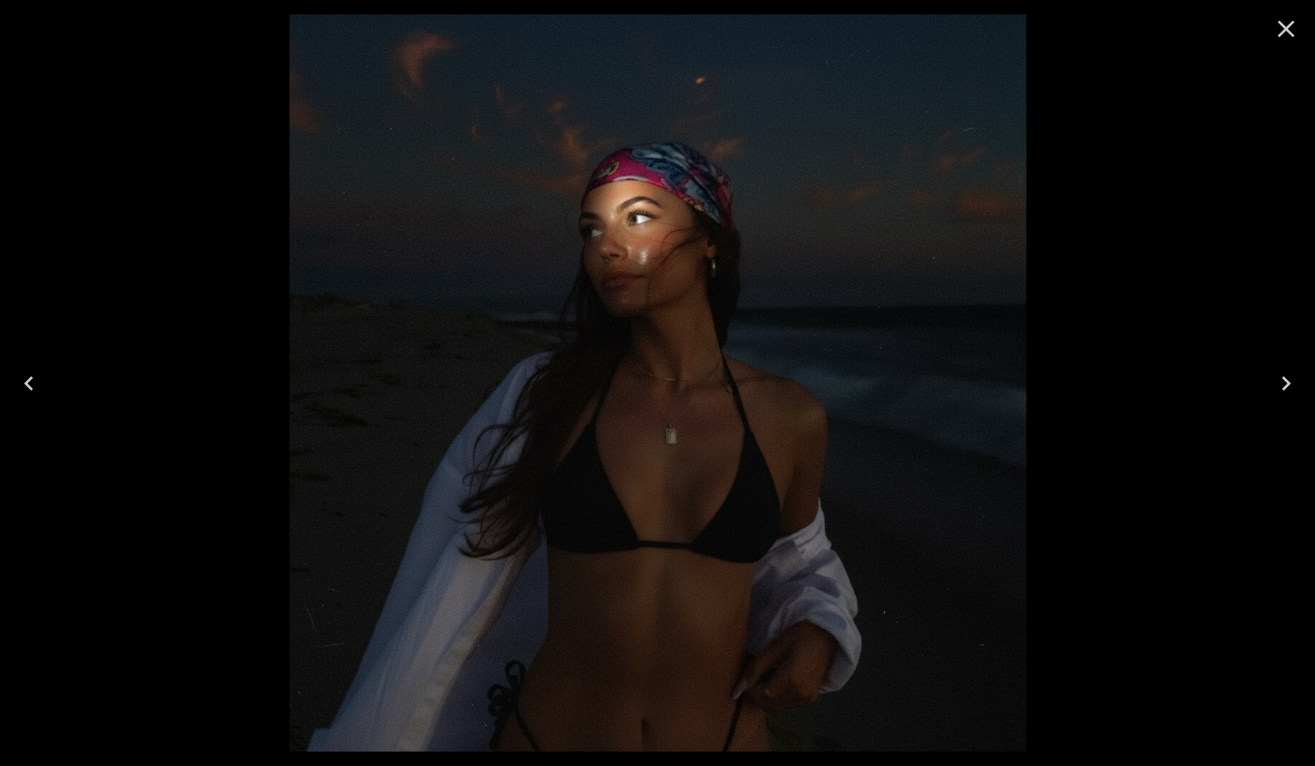
click at [1284, 420] on div at bounding box center [657, 383] width 1315 height 766
click at [1289, 383] on icon "Next" at bounding box center [1285, 383] width 29 height 29
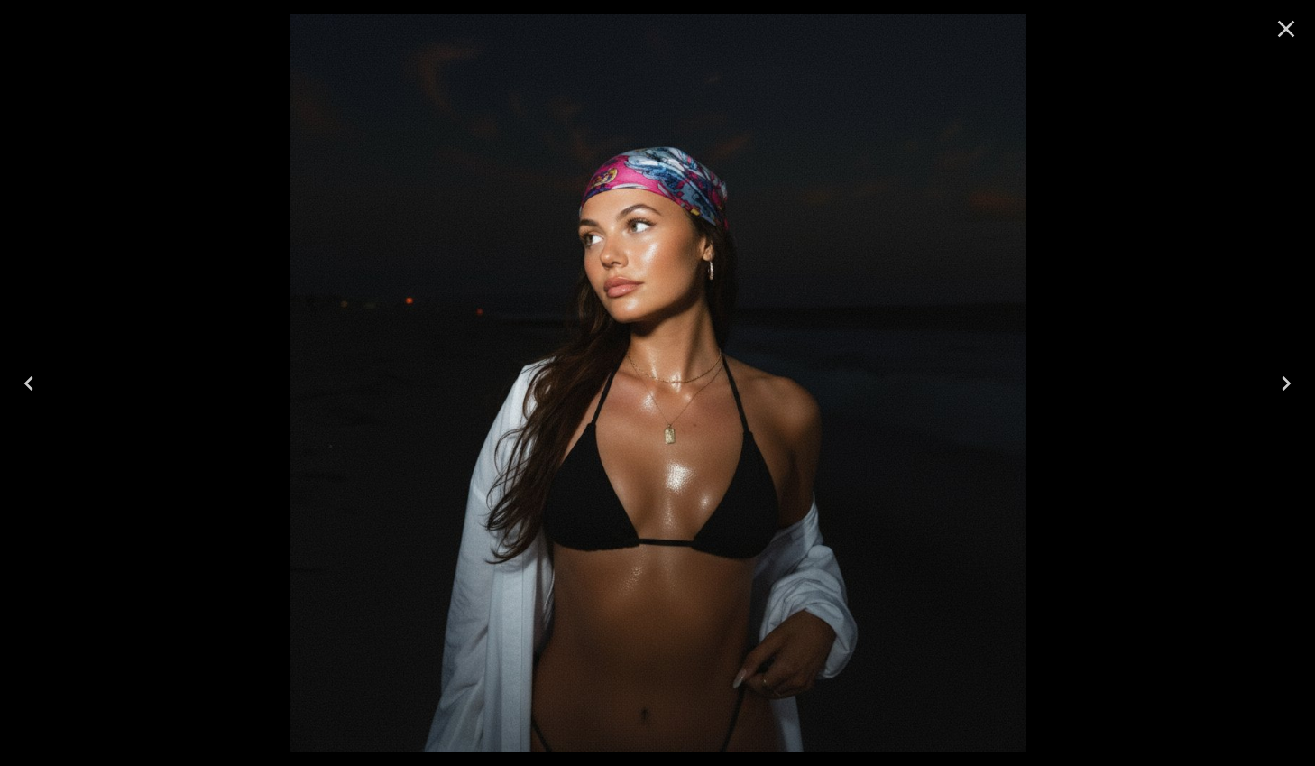
click at [39, 374] on icon "Previous" at bounding box center [28, 383] width 29 height 29
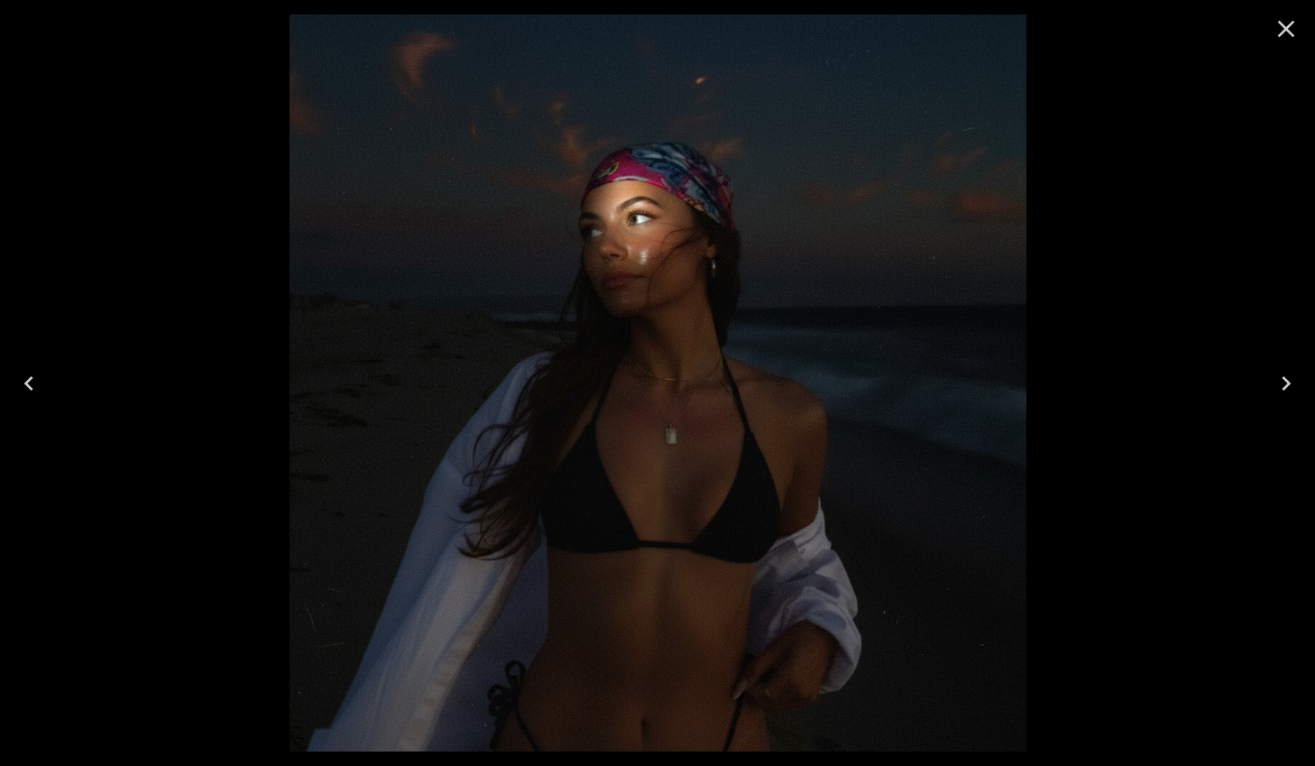
click at [1267, 372] on button "Next" at bounding box center [1286, 383] width 58 height 72
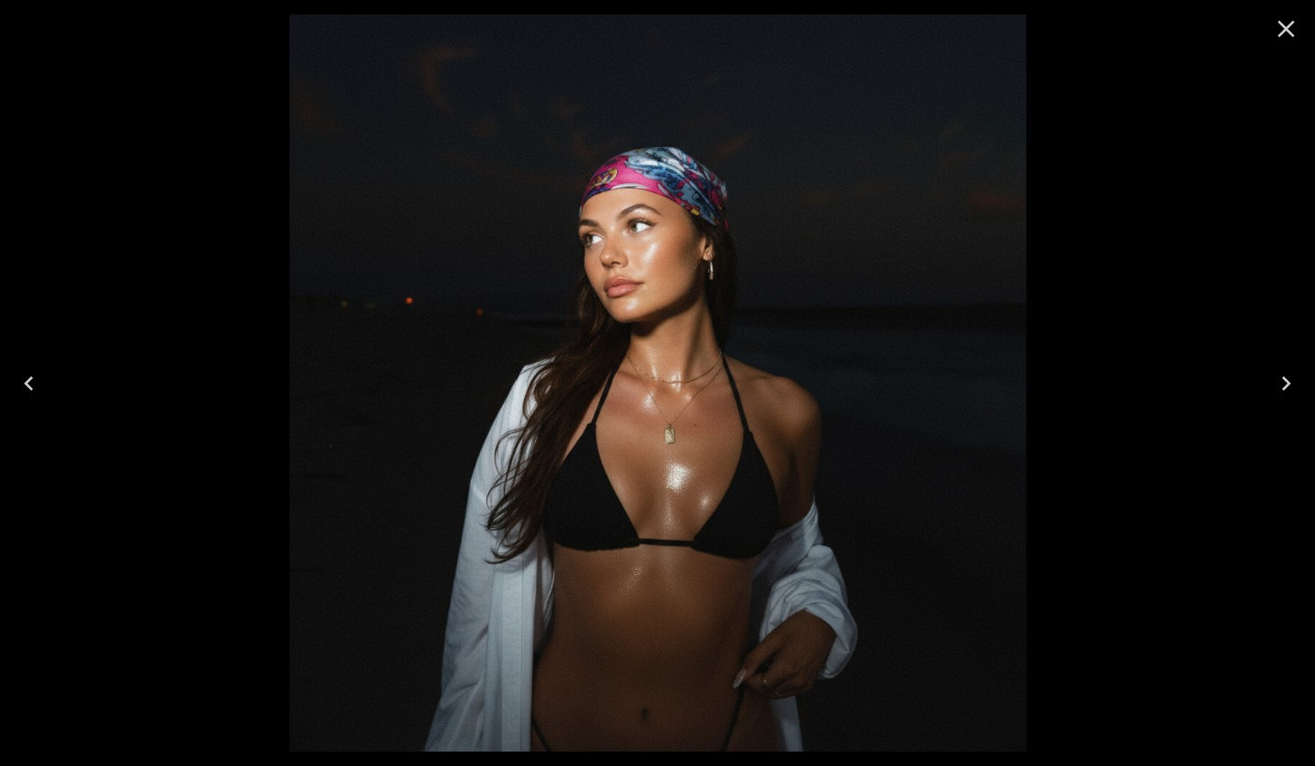
click at [1280, 39] on icon "Close" at bounding box center [1285, 28] width 29 height 29
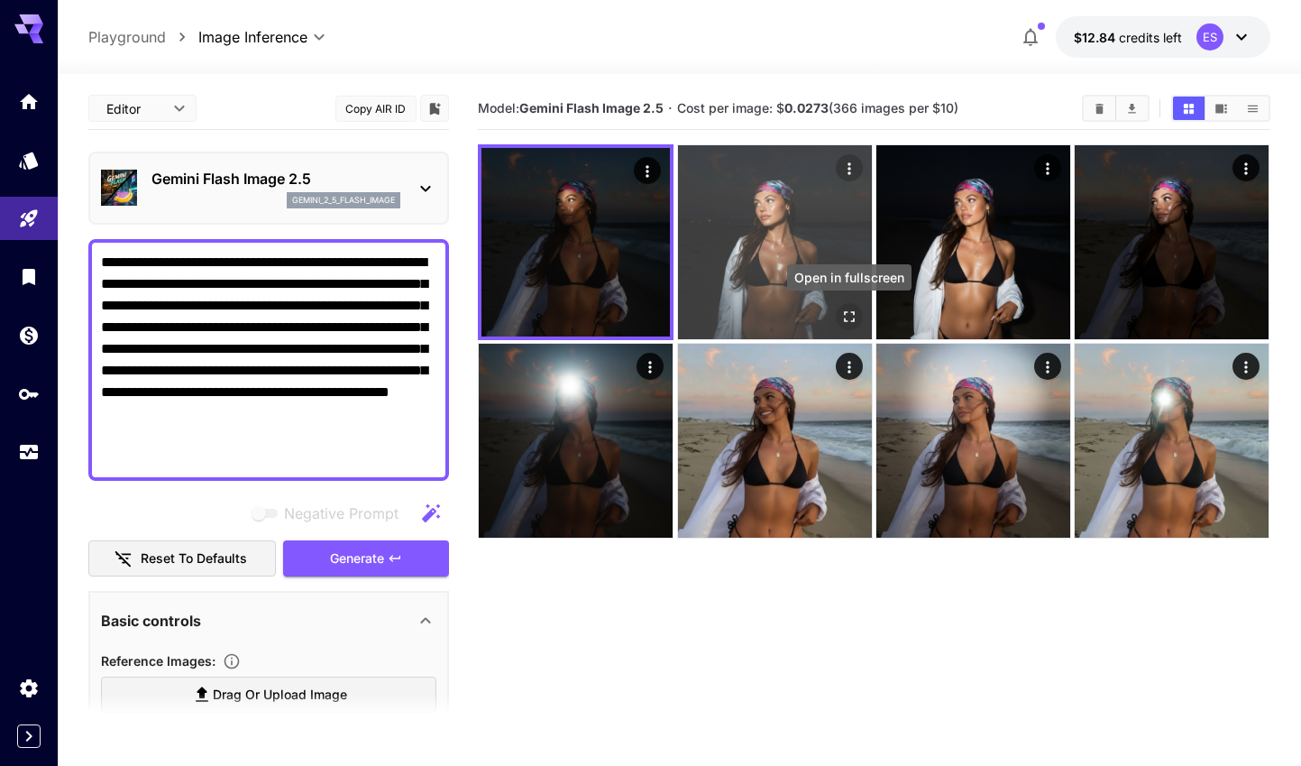
click at [849, 310] on icon "Open in fullscreen" at bounding box center [849, 316] width 18 height 18
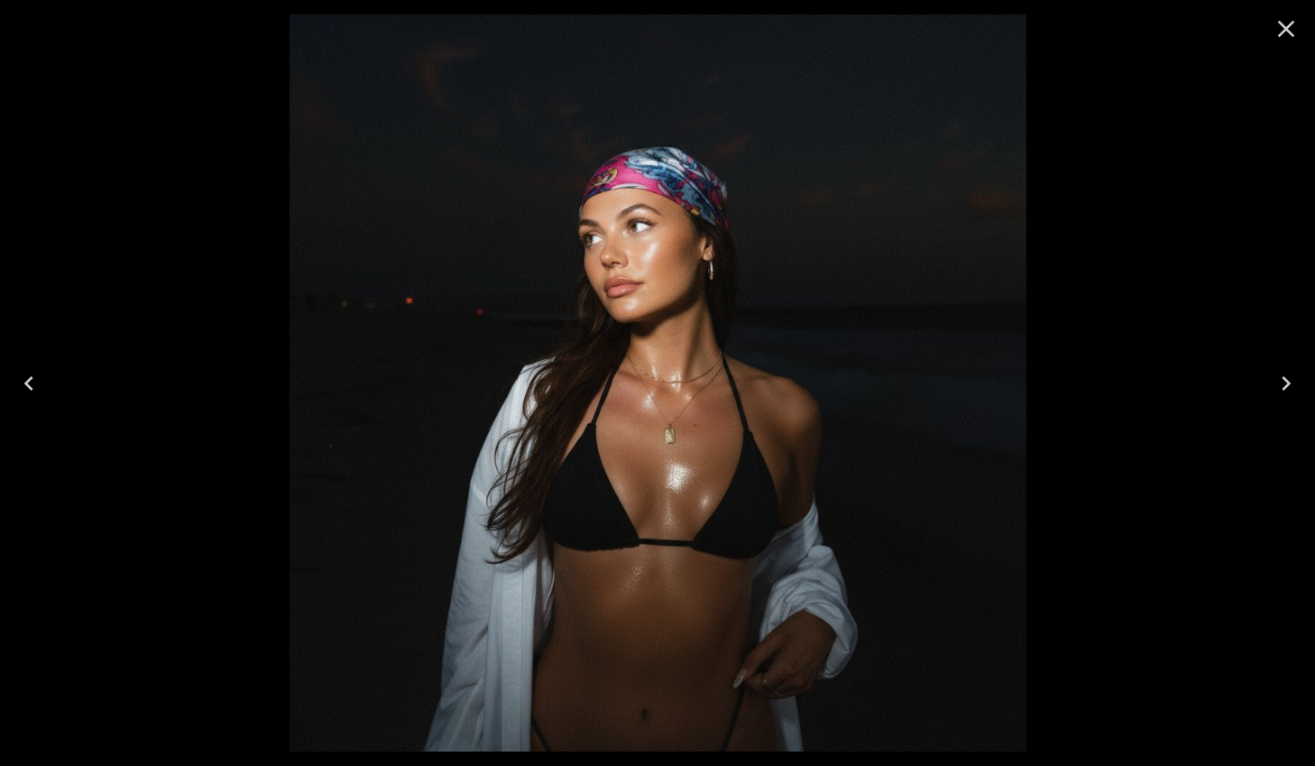
click at [1281, 30] on icon "Close" at bounding box center [1285, 28] width 29 height 29
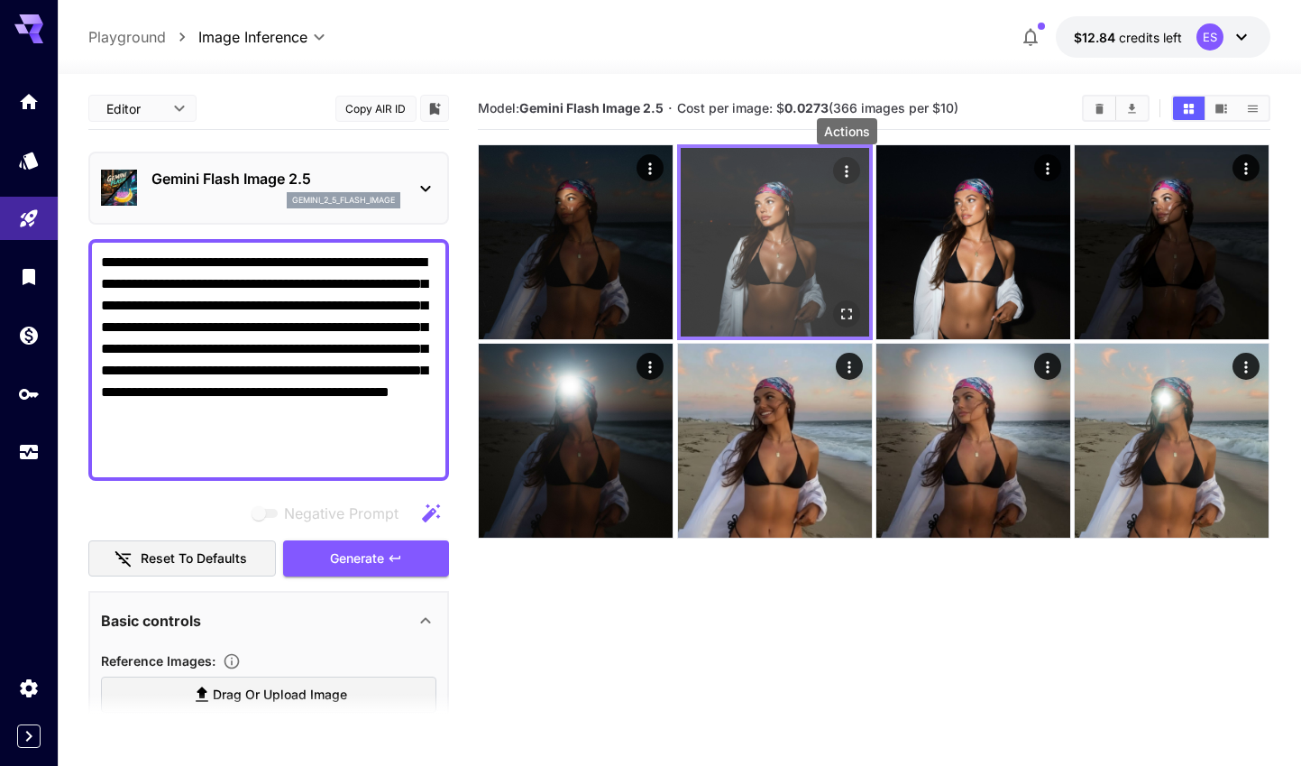
click at [838, 171] on icon "Actions" at bounding box center [847, 171] width 18 height 18
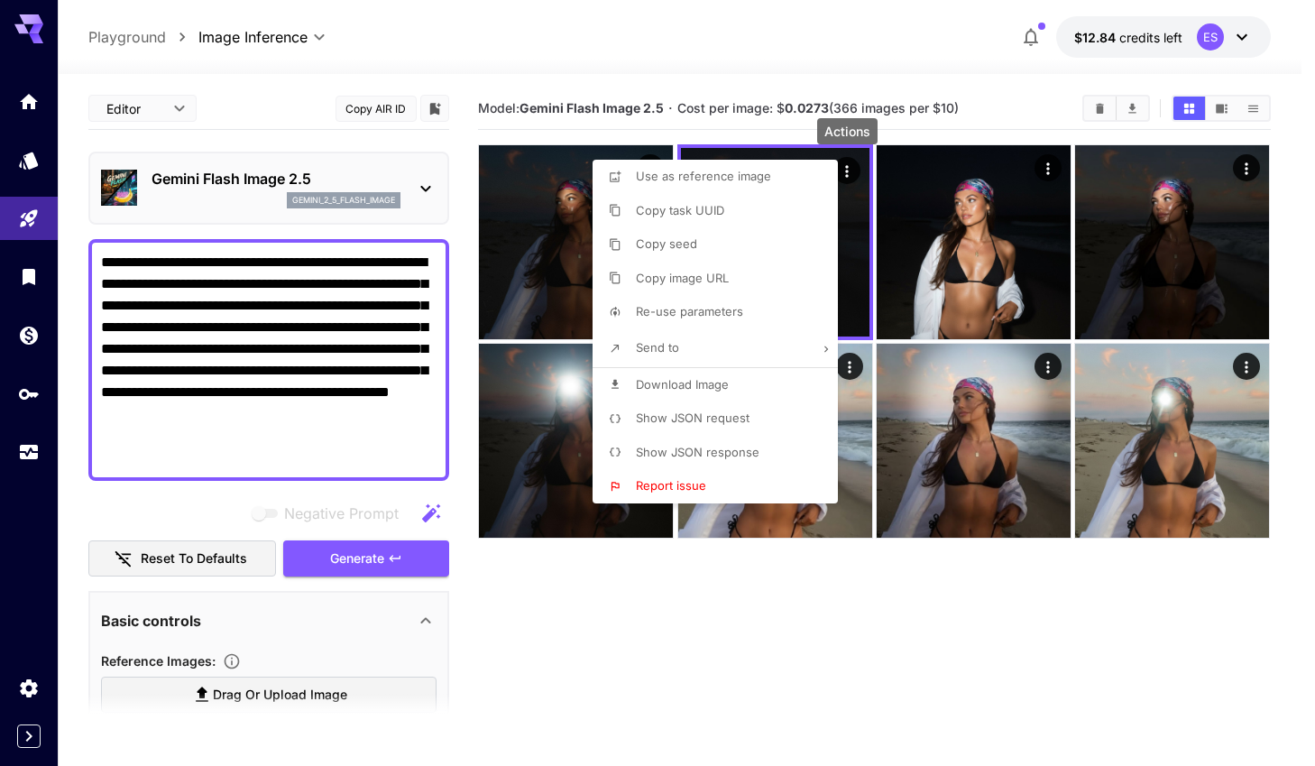
click at [379, 266] on div at bounding box center [657, 383] width 1315 height 766
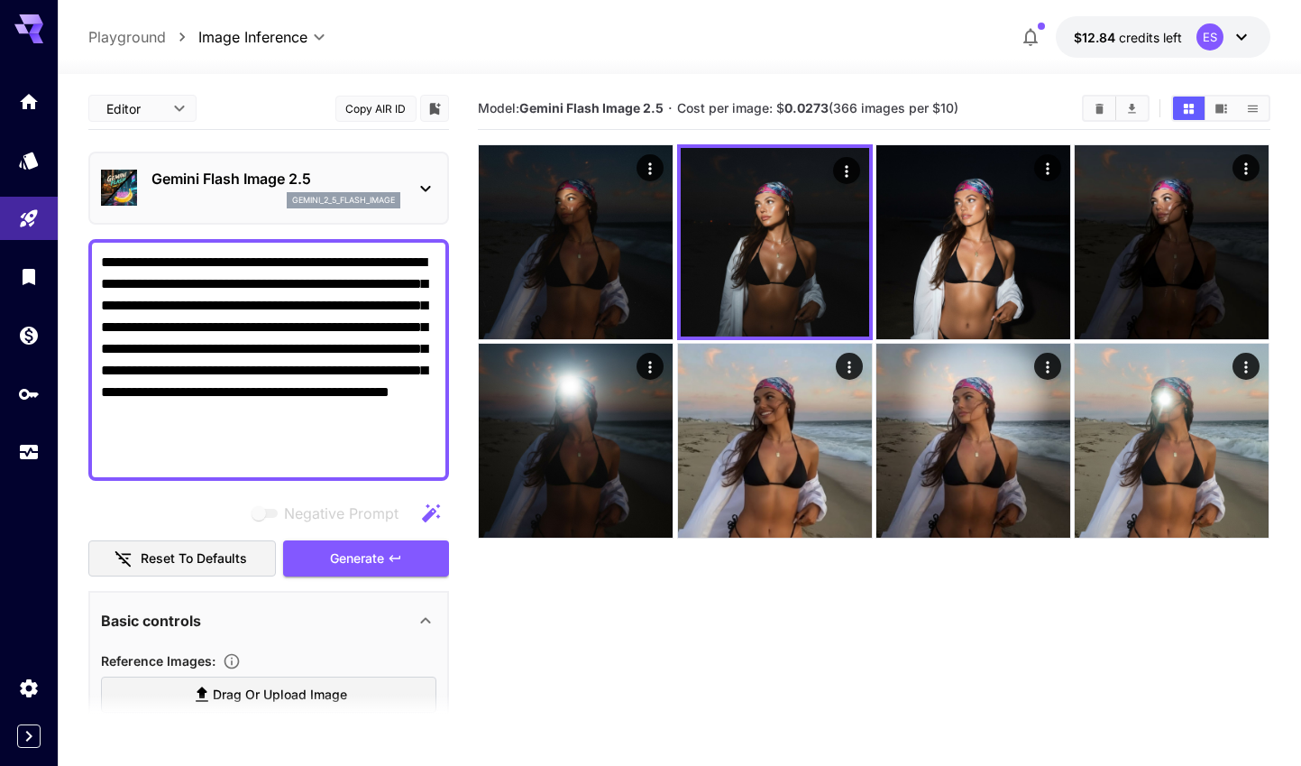
click at [319, 387] on textarea "**********" at bounding box center [268, 360] width 335 height 216
paste textarea "**********"
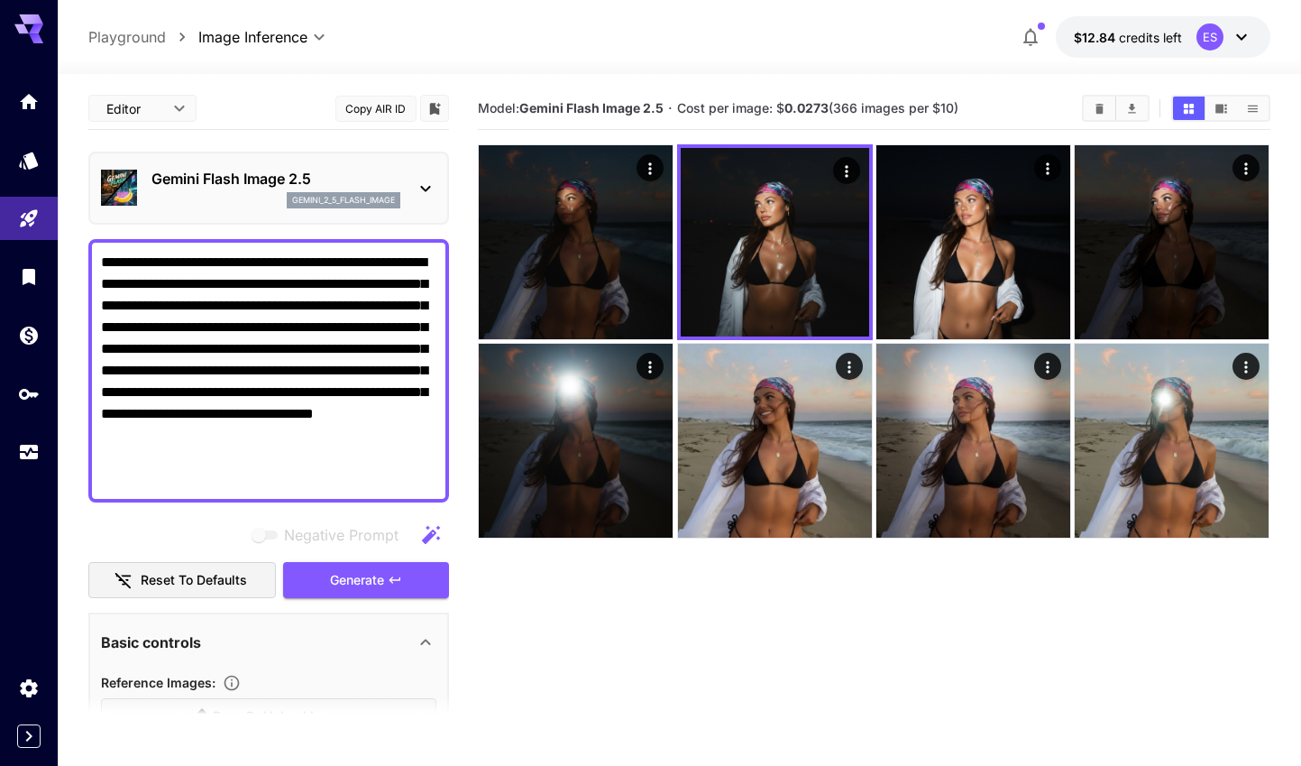
type textarea "**********"
click at [391, 578] on icon "button" at bounding box center [395, 579] width 11 height 6
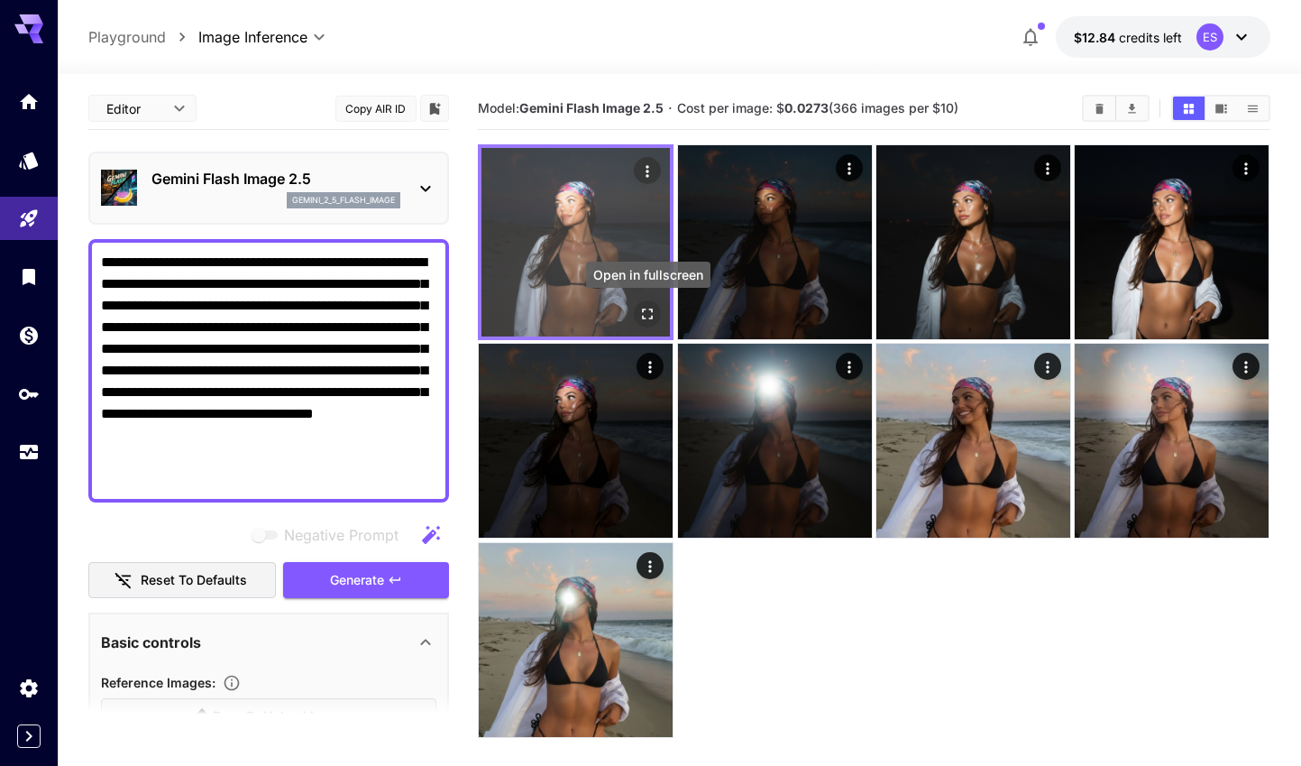
click at [647, 314] on icon "Open in fullscreen" at bounding box center [648, 314] width 18 height 18
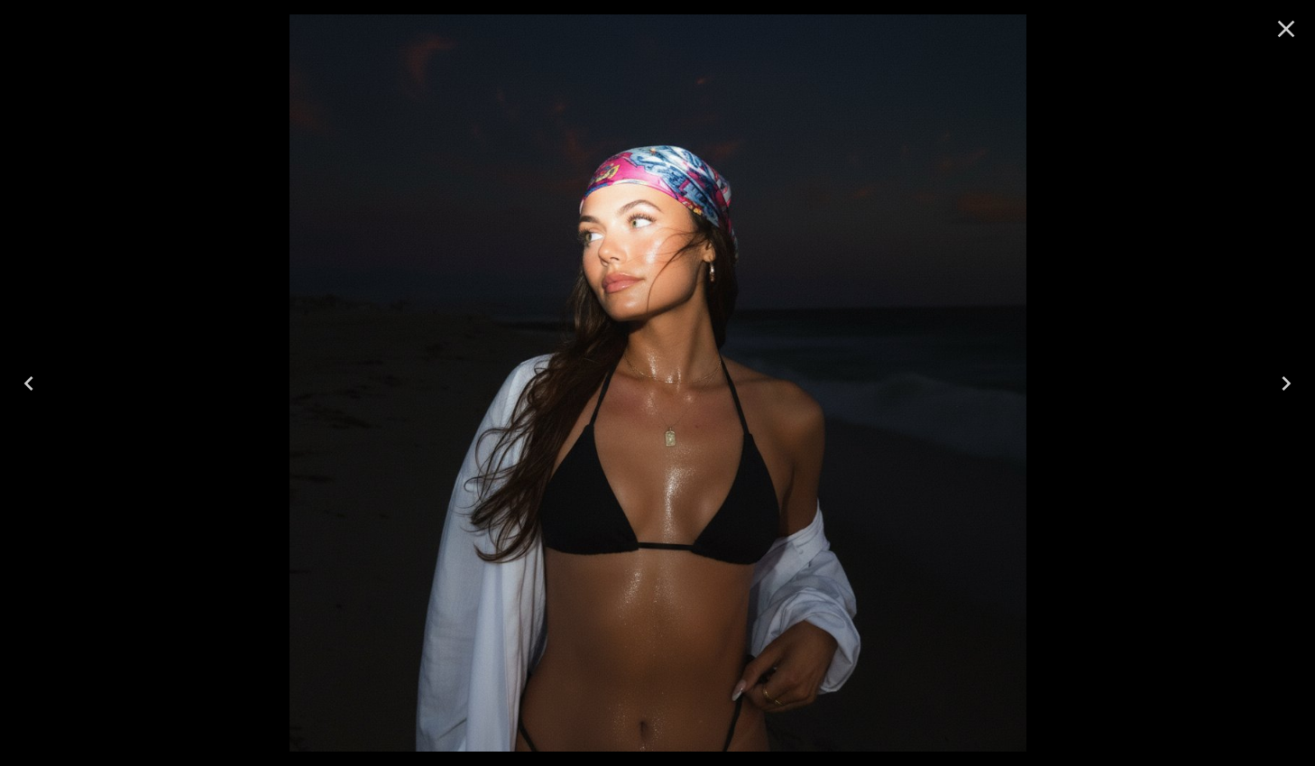
click at [1276, 26] on icon "Close" at bounding box center [1285, 28] width 29 height 29
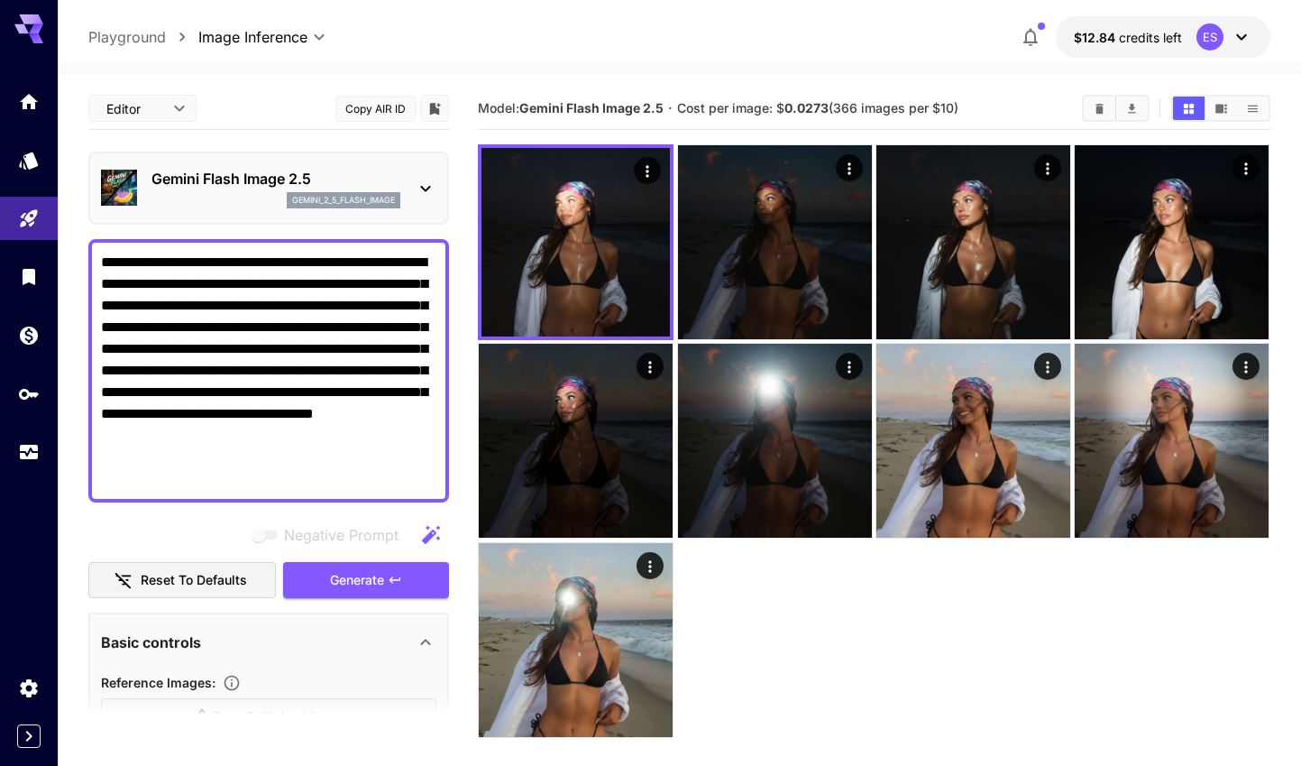
click at [237, 454] on textarea "**********" at bounding box center [268, 371] width 335 height 238
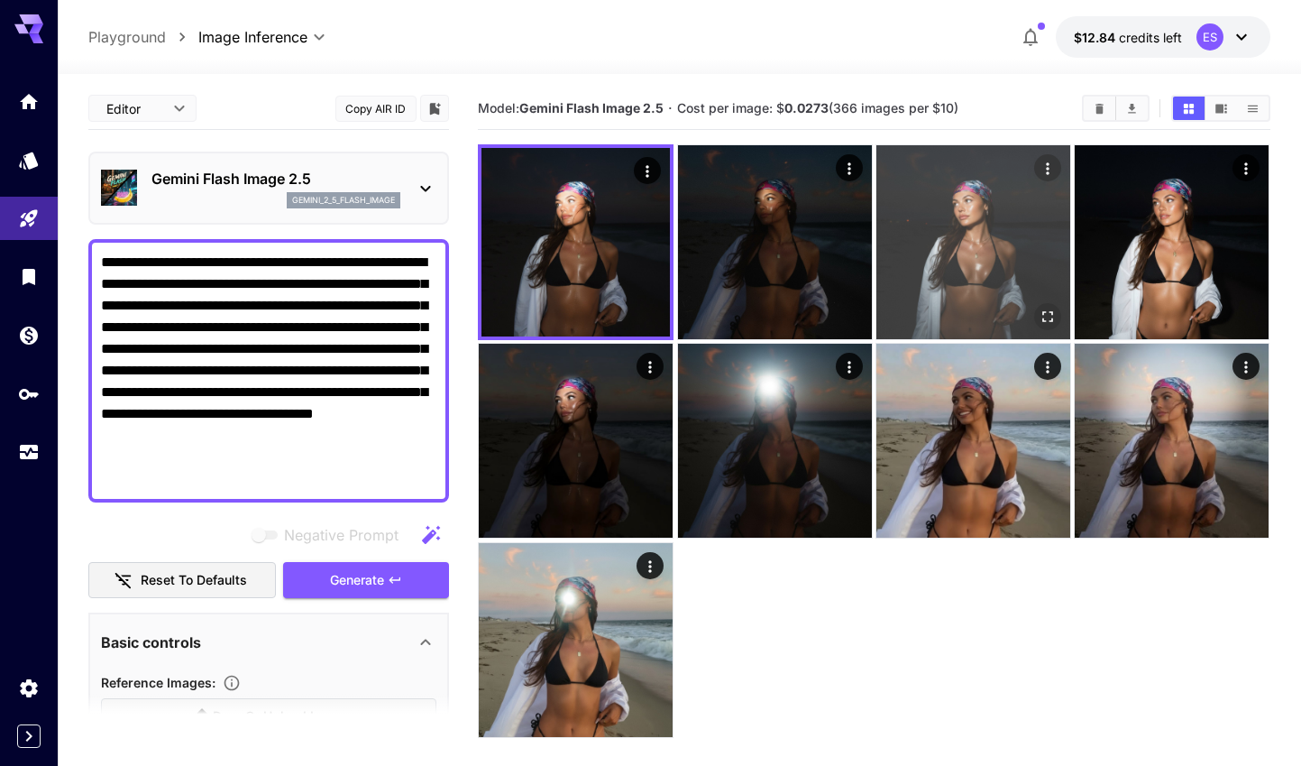
click at [1052, 173] on icon "Actions" at bounding box center [1048, 169] width 18 height 18
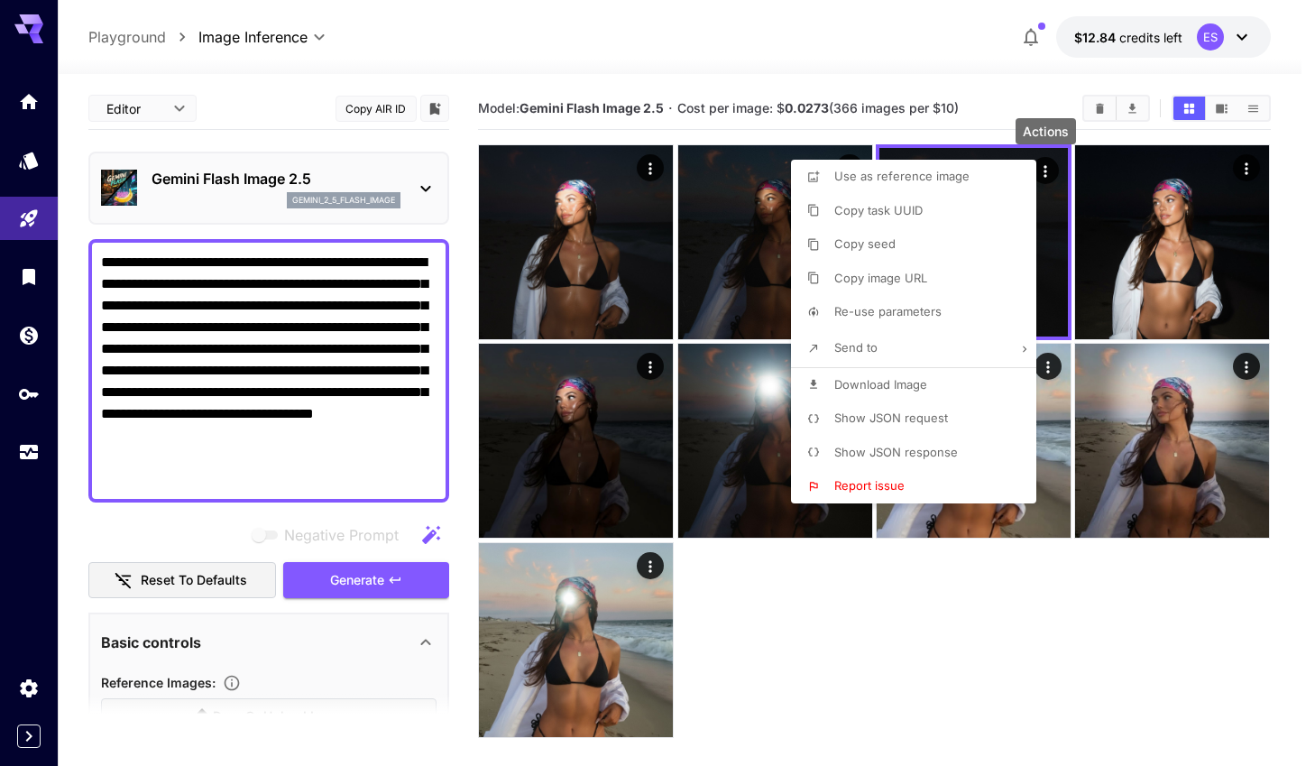
click at [938, 418] on span "Show JSON request" at bounding box center [891, 417] width 114 height 14
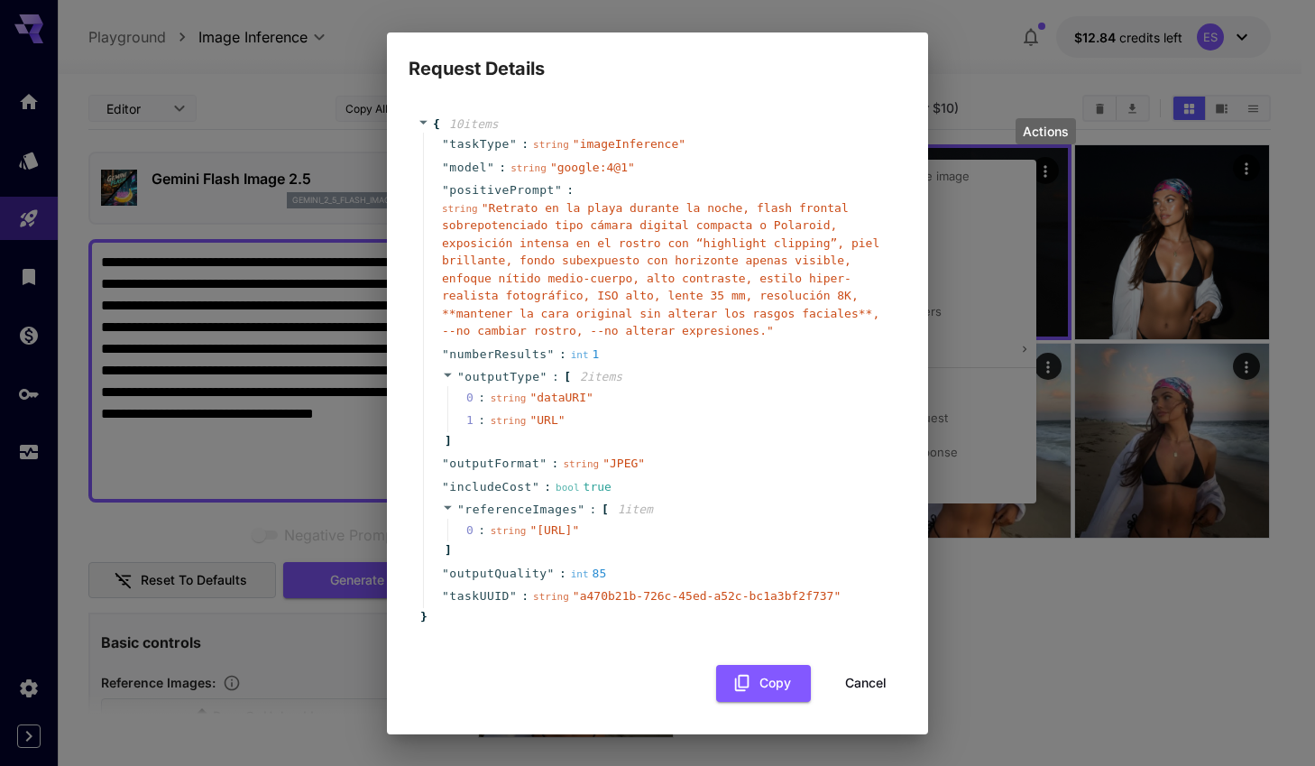
click at [593, 234] on span "" Retrato en la playa durante la noche, flash frontal sobrepotenciado tipo cáma…" at bounding box center [660, 269] width 437 height 137
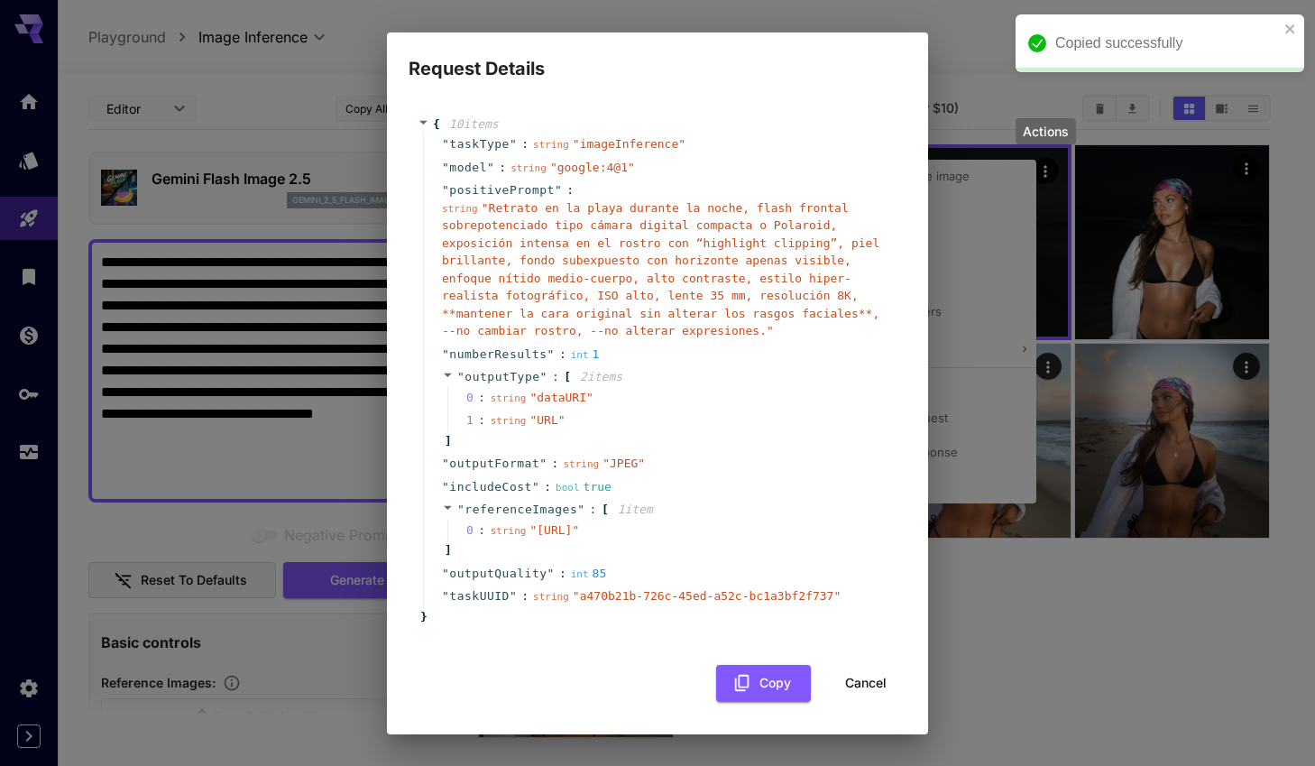
click at [203, 370] on div "Request Details { 10 item s " taskType " : string " imageInference " " model " …" at bounding box center [657, 383] width 1315 height 766
click at [839, 702] on button "Cancel" at bounding box center [865, 683] width 81 height 37
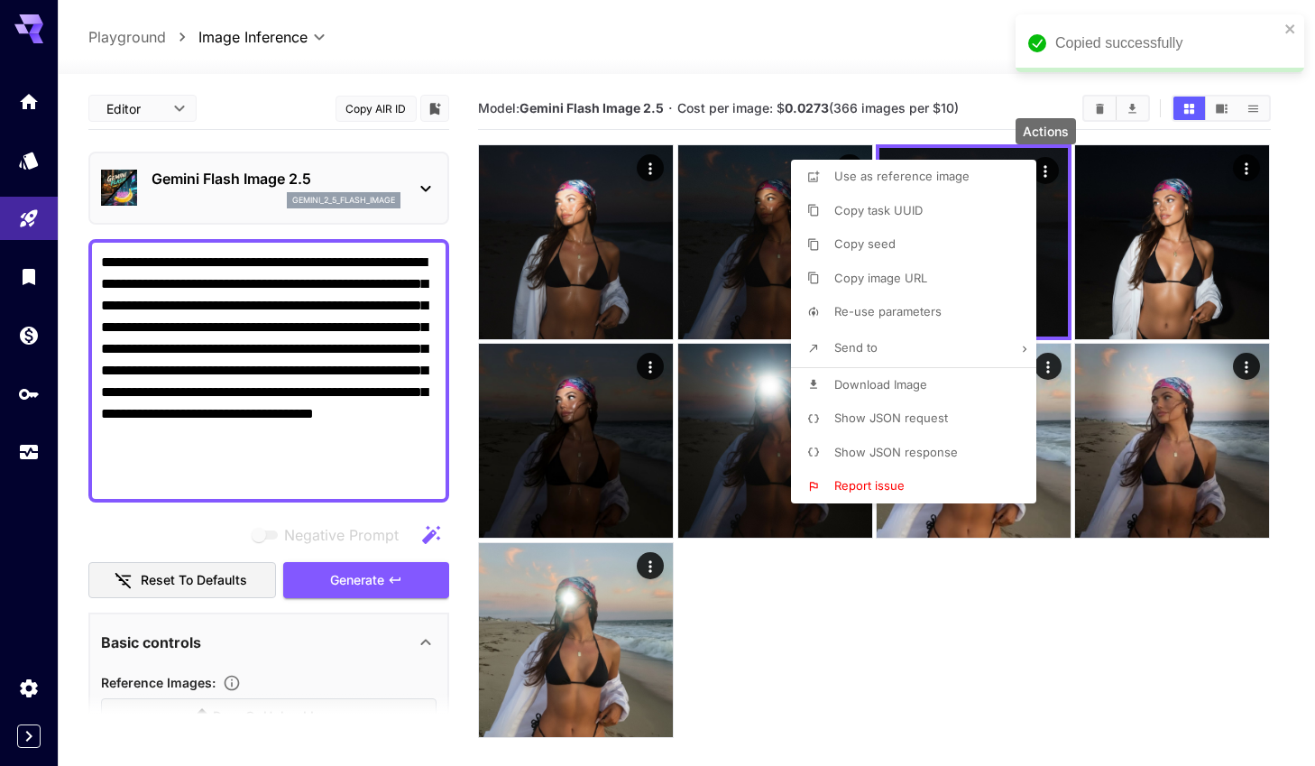
click at [277, 438] on div at bounding box center [657, 383] width 1315 height 766
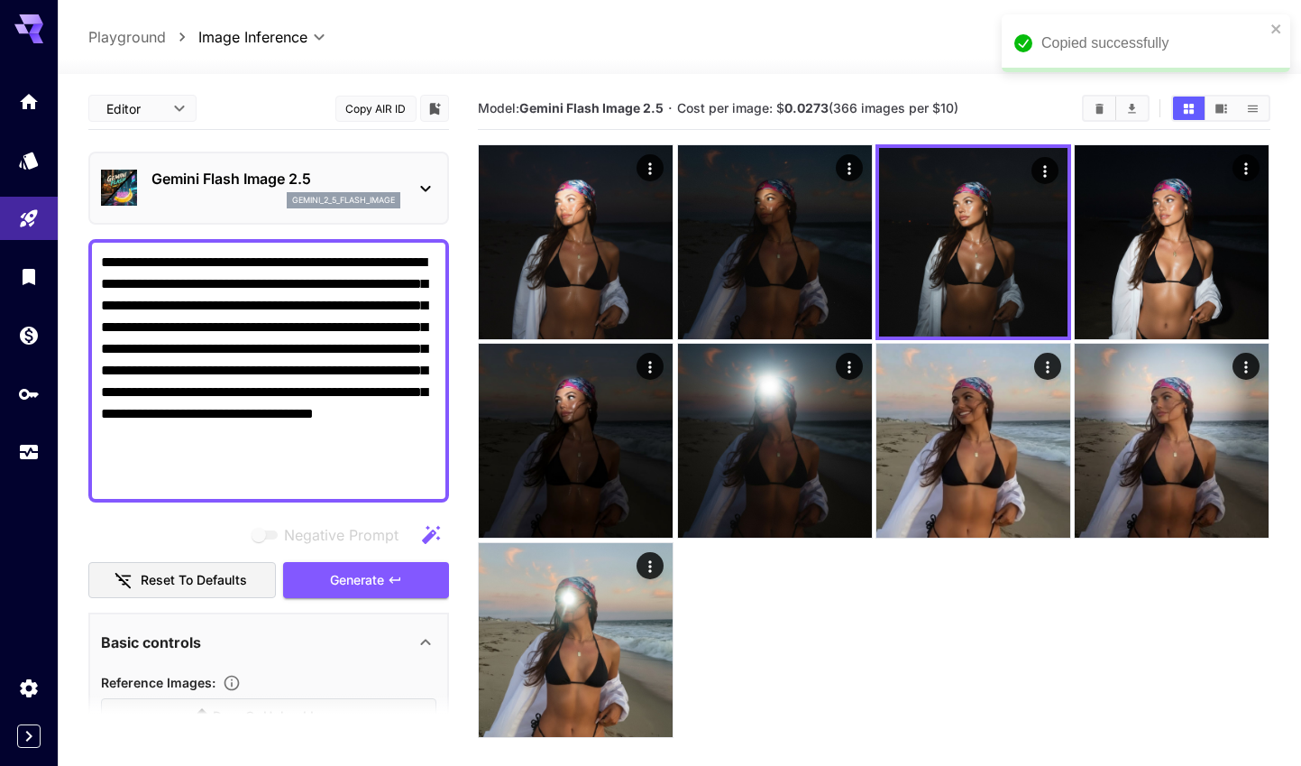
click at [278, 467] on textarea "**********" at bounding box center [268, 371] width 335 height 238
click at [260, 471] on textarea "**********" at bounding box center [268, 371] width 335 height 238
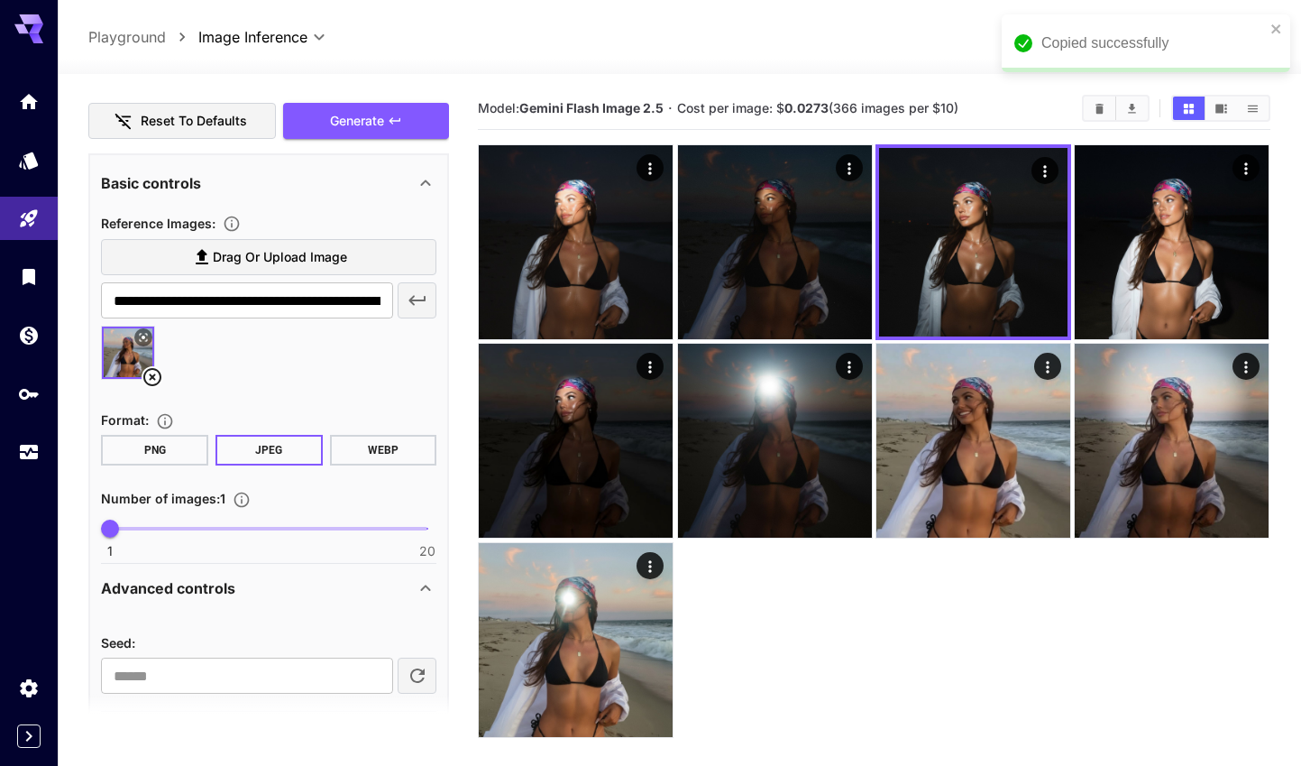
scroll to position [380, 0]
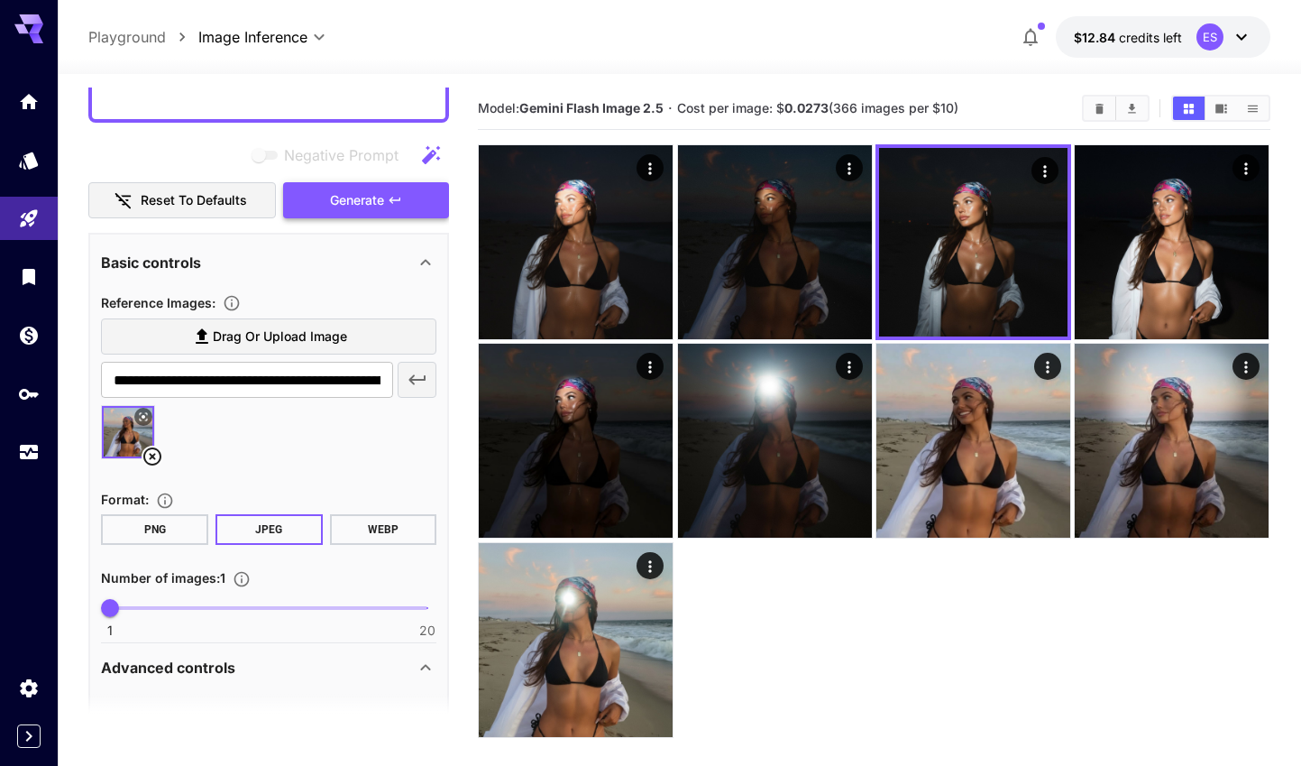
click at [344, 185] on button "Generate" at bounding box center [366, 200] width 166 height 37
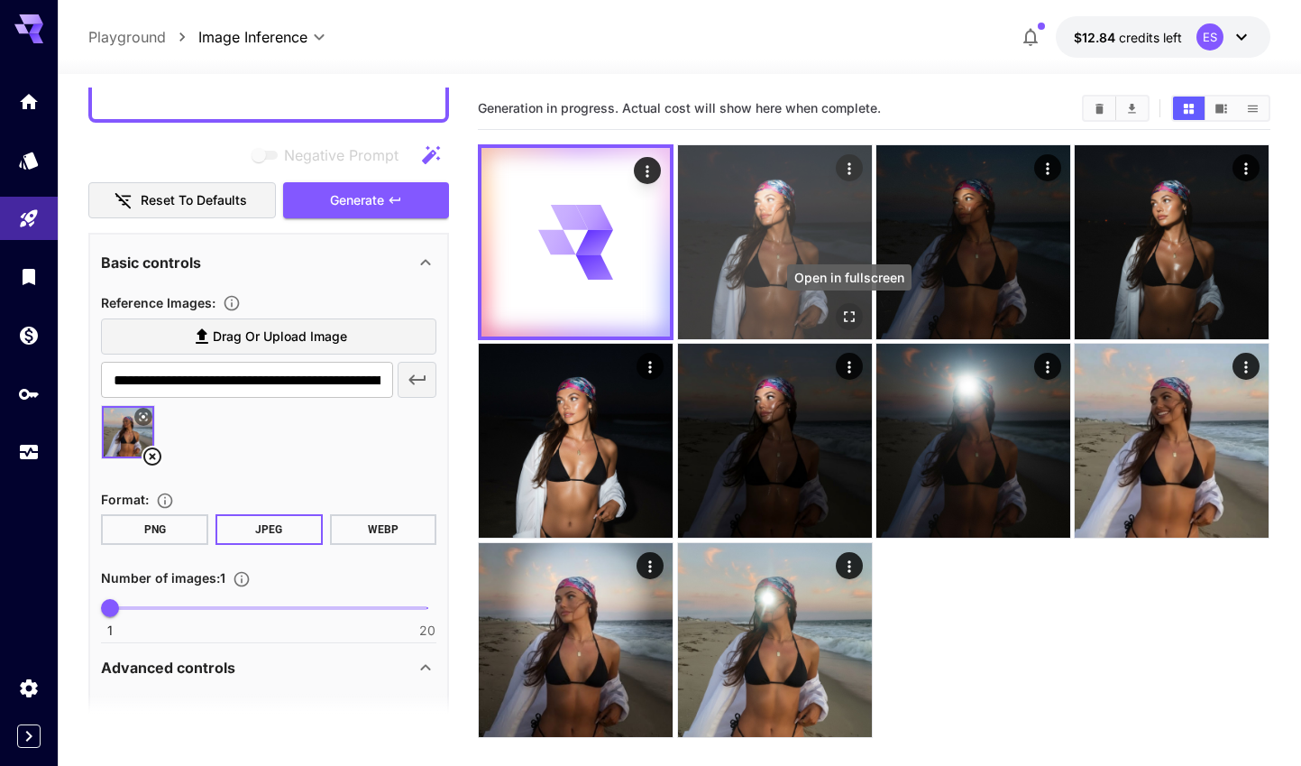
click at [851, 315] on icon "Open in fullscreen" at bounding box center [849, 316] width 18 height 18
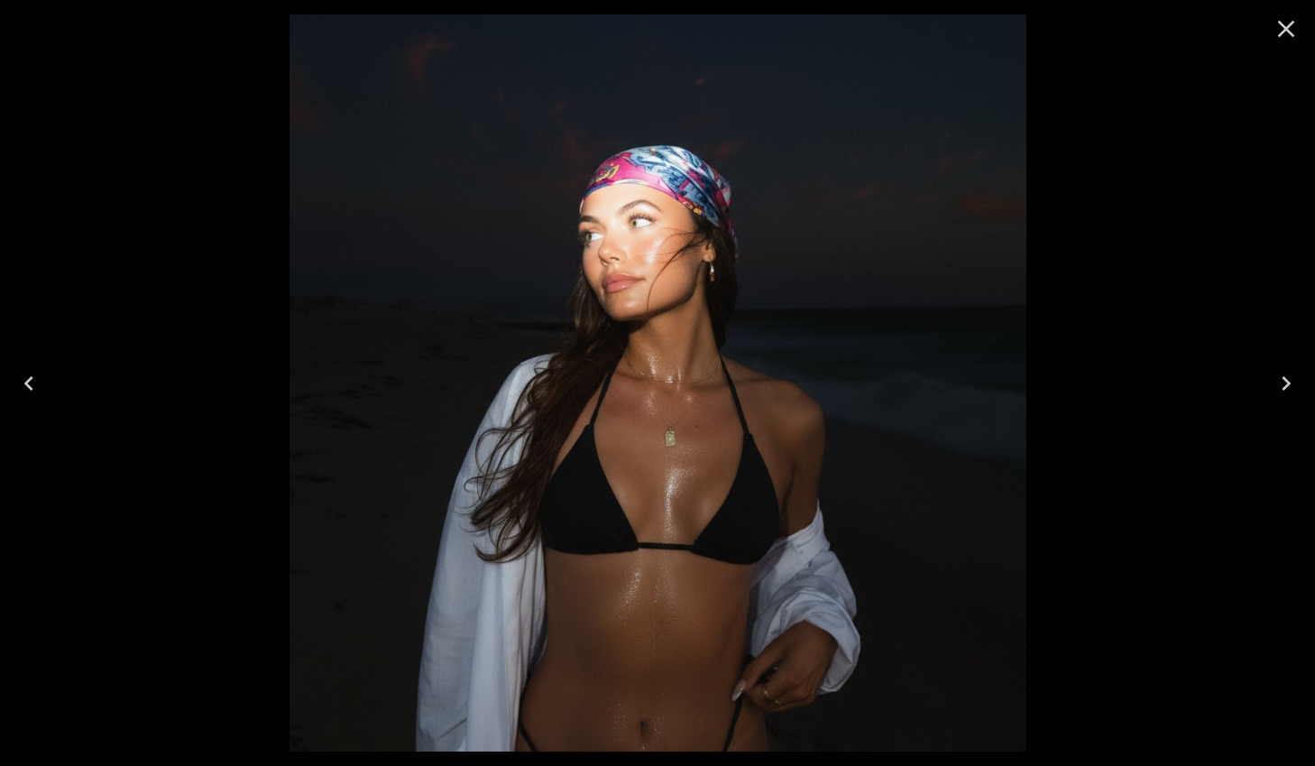
click at [1281, 30] on icon "Close" at bounding box center [1285, 28] width 29 height 29
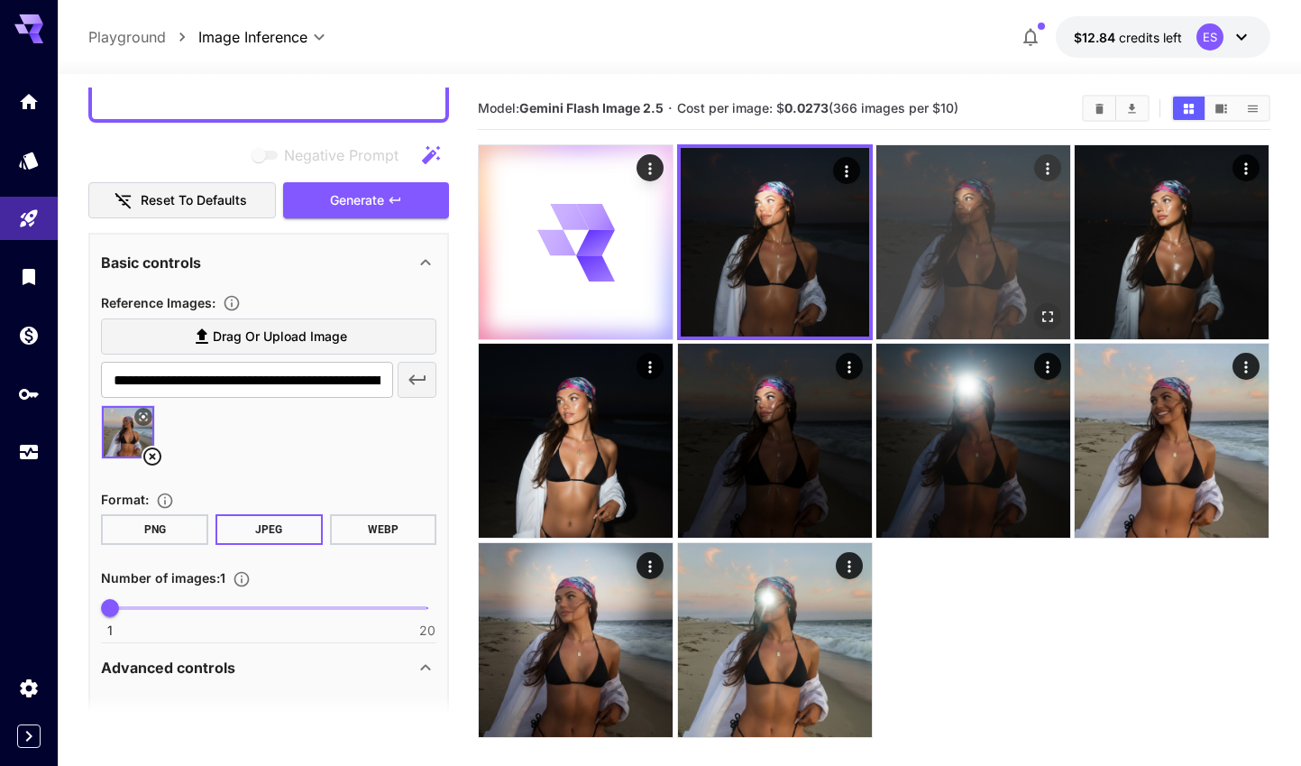
scroll to position [0, 0]
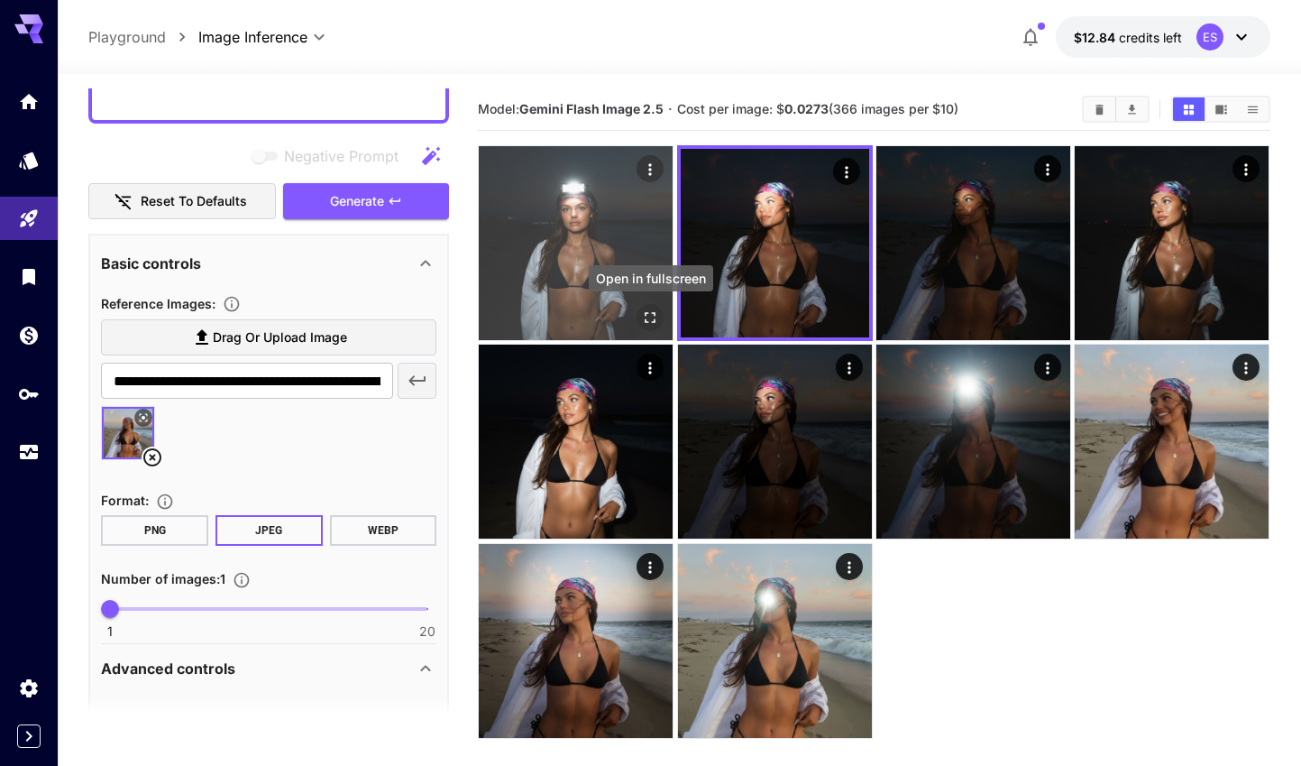
click at [650, 313] on icon "Open in fullscreen" at bounding box center [651, 317] width 18 height 18
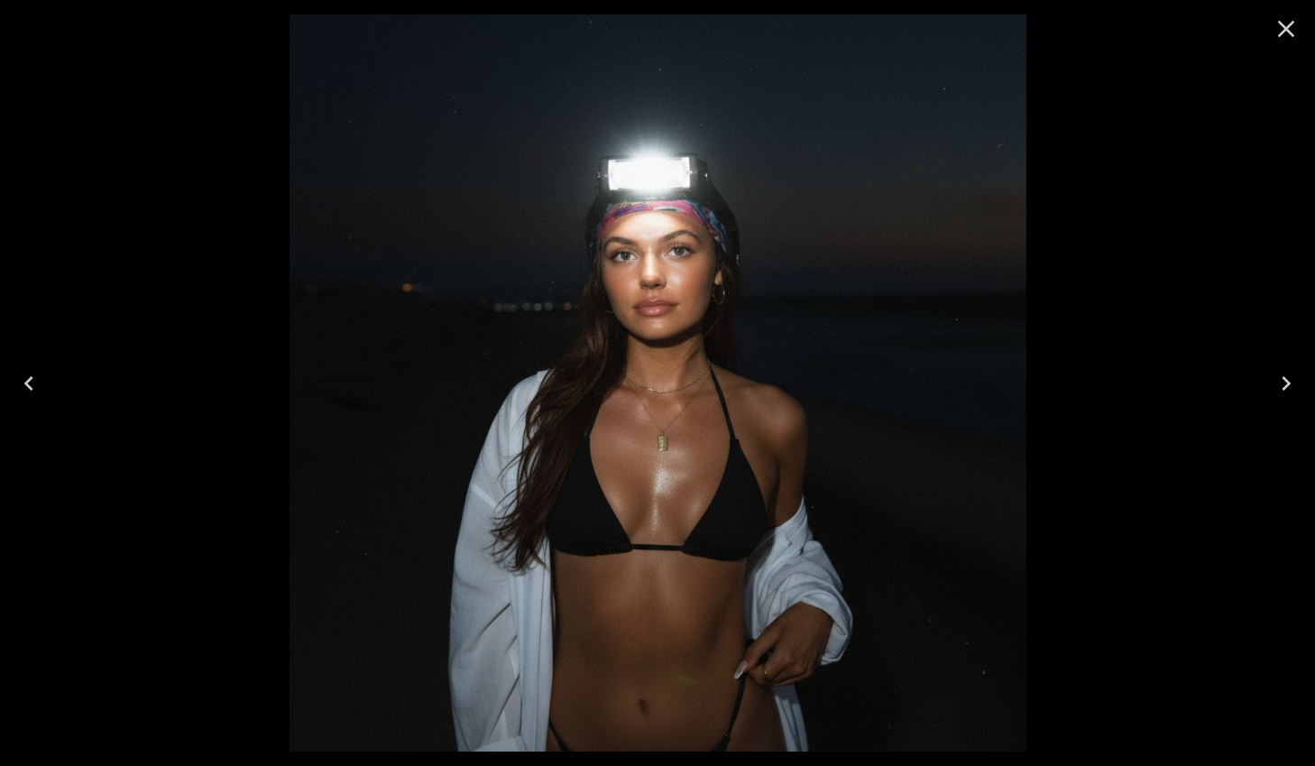
click at [1285, 30] on icon "Close" at bounding box center [1286, 29] width 17 height 17
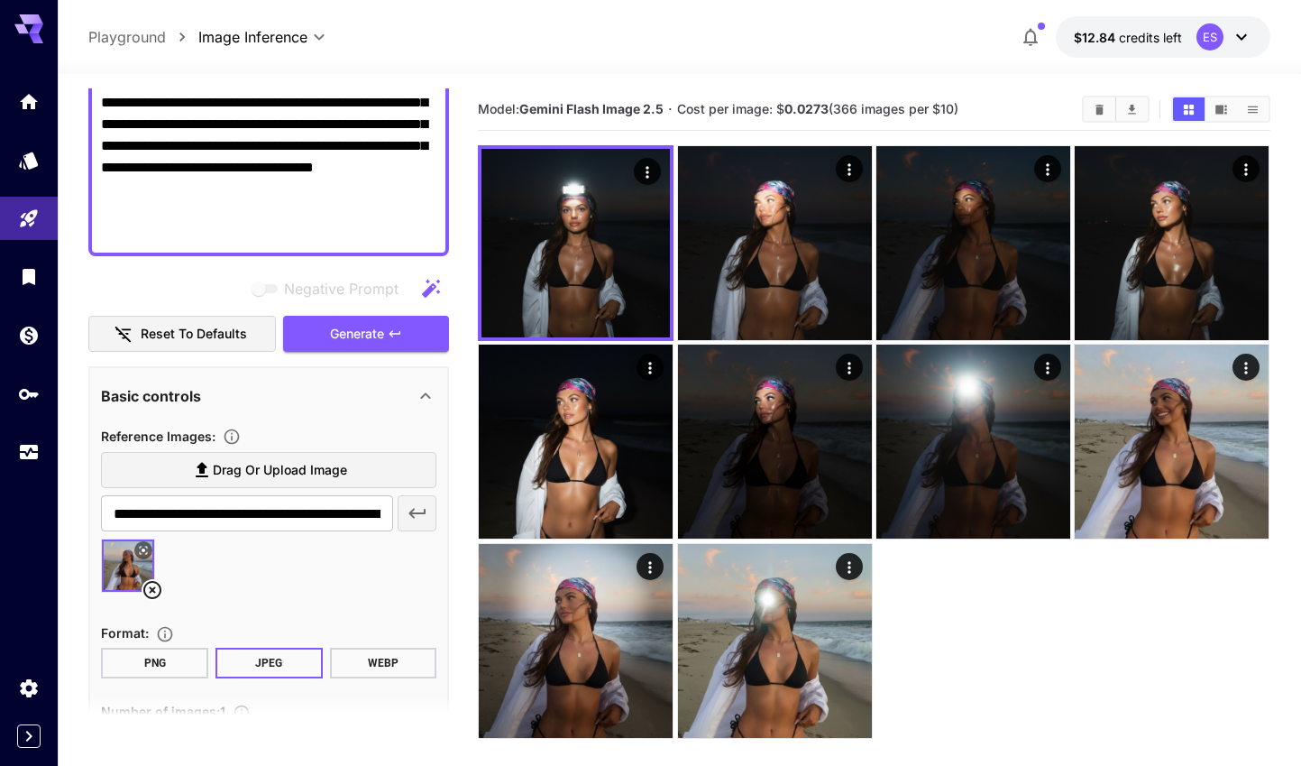
scroll to position [5, 0]
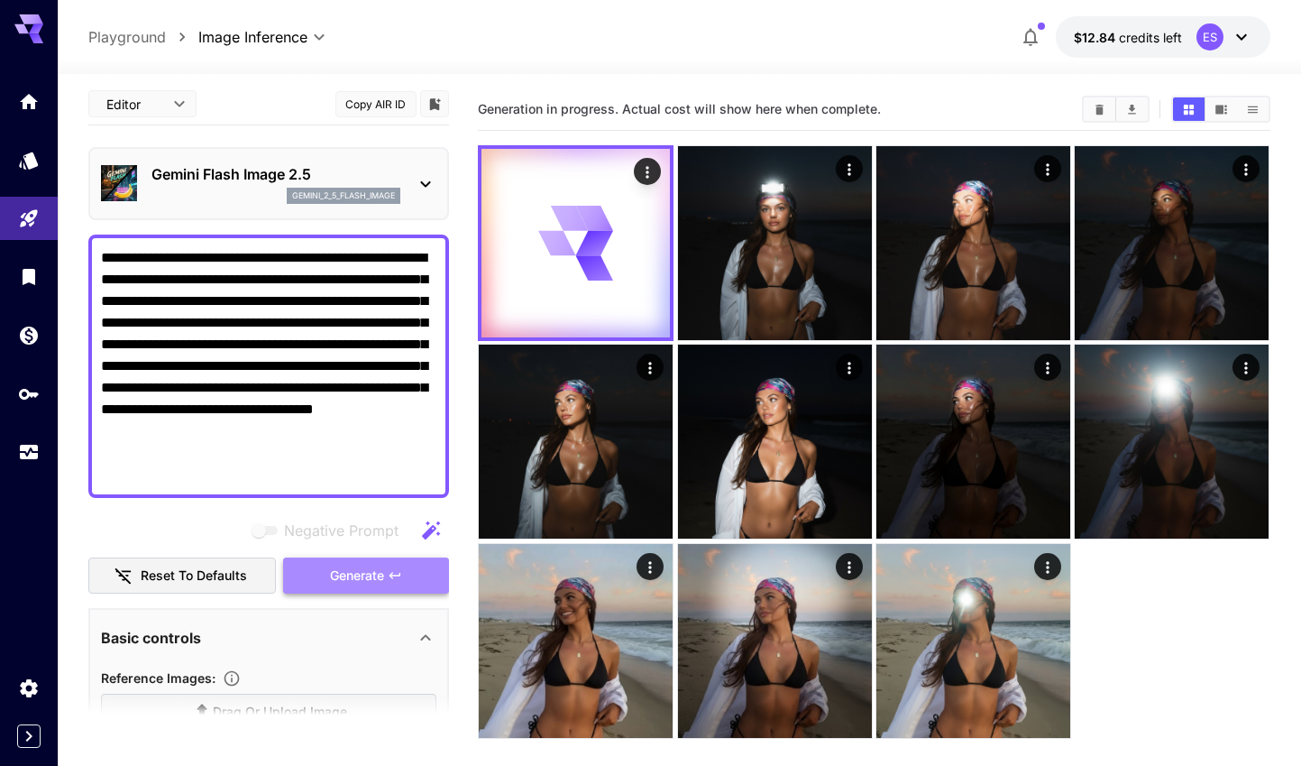
click at [352, 570] on span "Generate" at bounding box center [357, 575] width 54 height 23
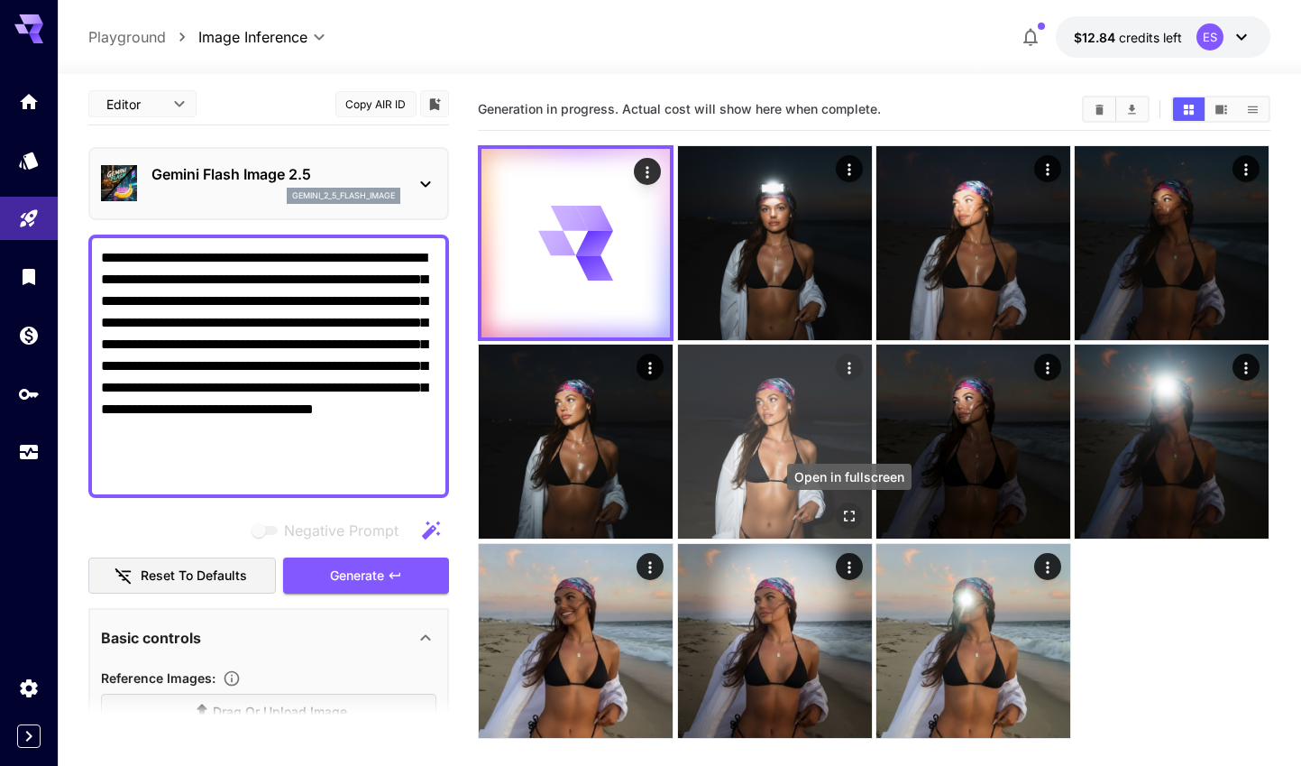
click at [848, 514] on icon "Open in fullscreen" at bounding box center [849, 516] width 18 height 18
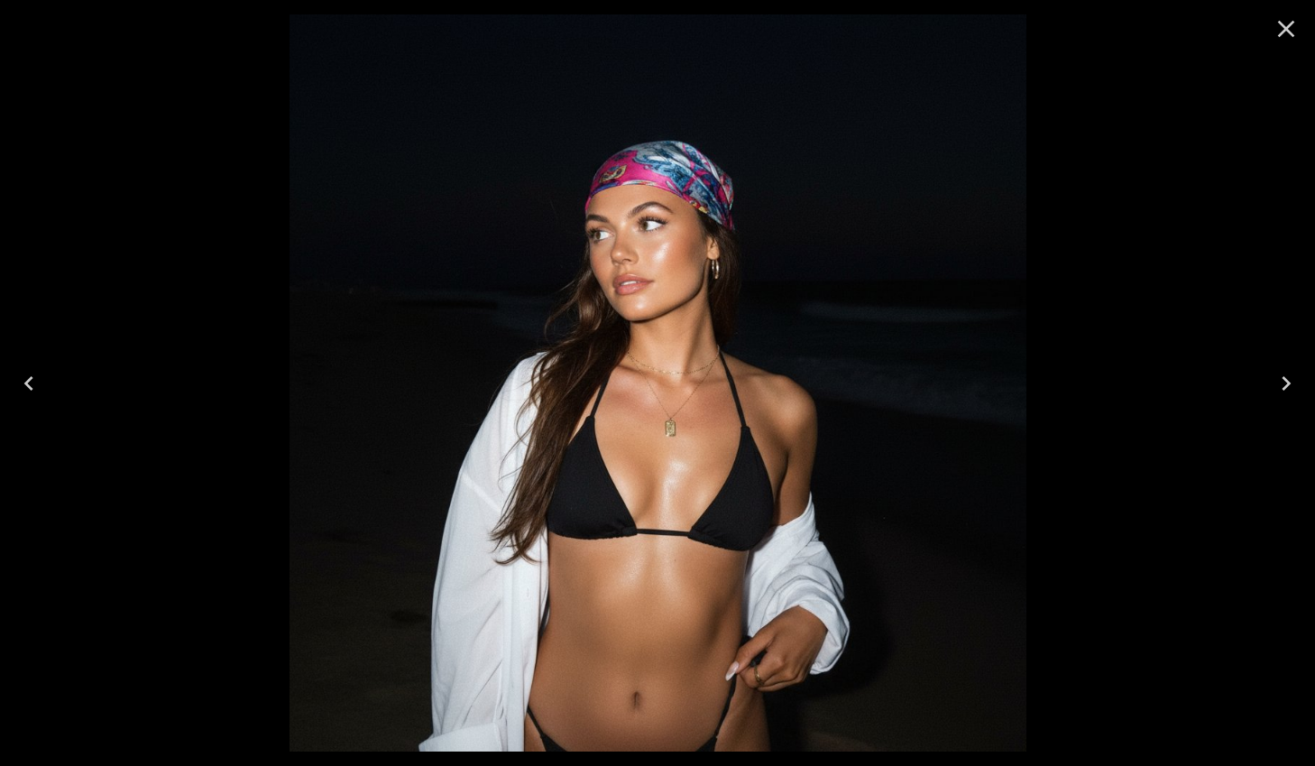
click at [1280, 30] on icon "Close" at bounding box center [1285, 28] width 29 height 29
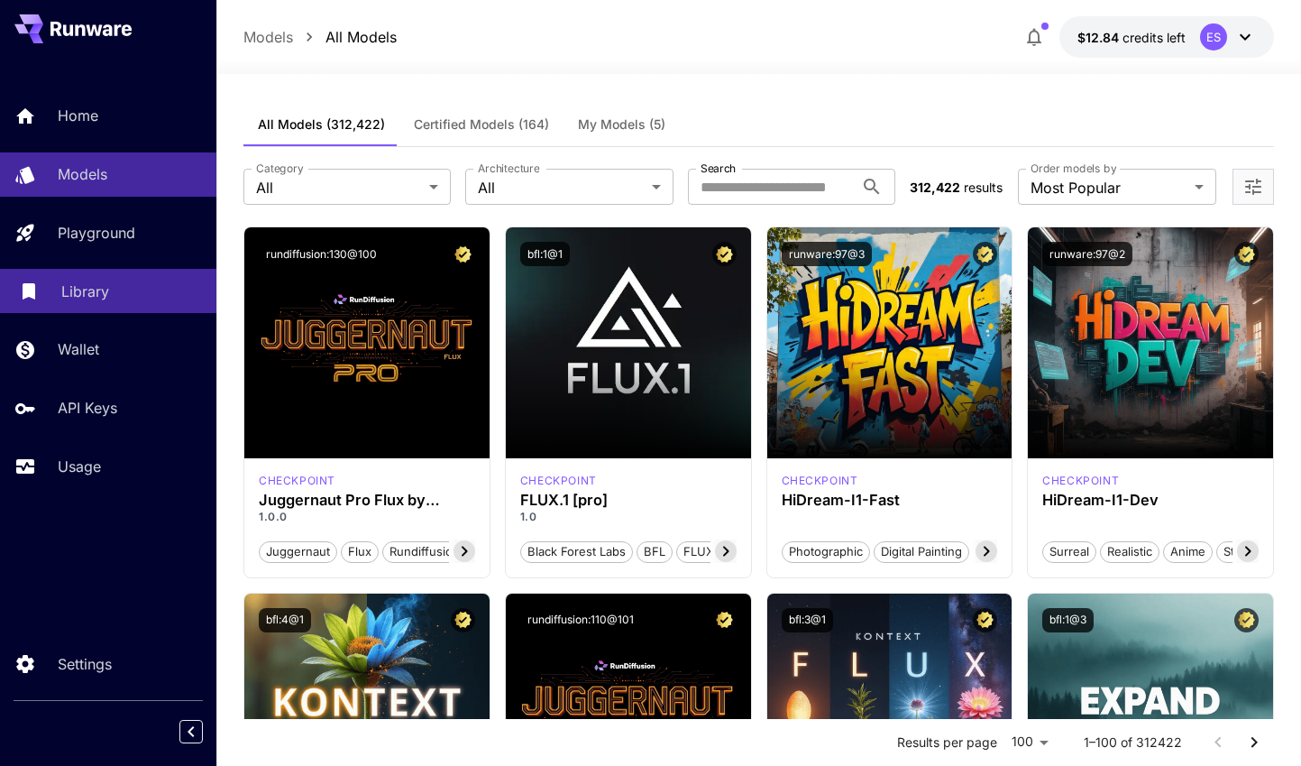
click at [91, 306] on link "Library" at bounding box center [108, 291] width 216 height 44
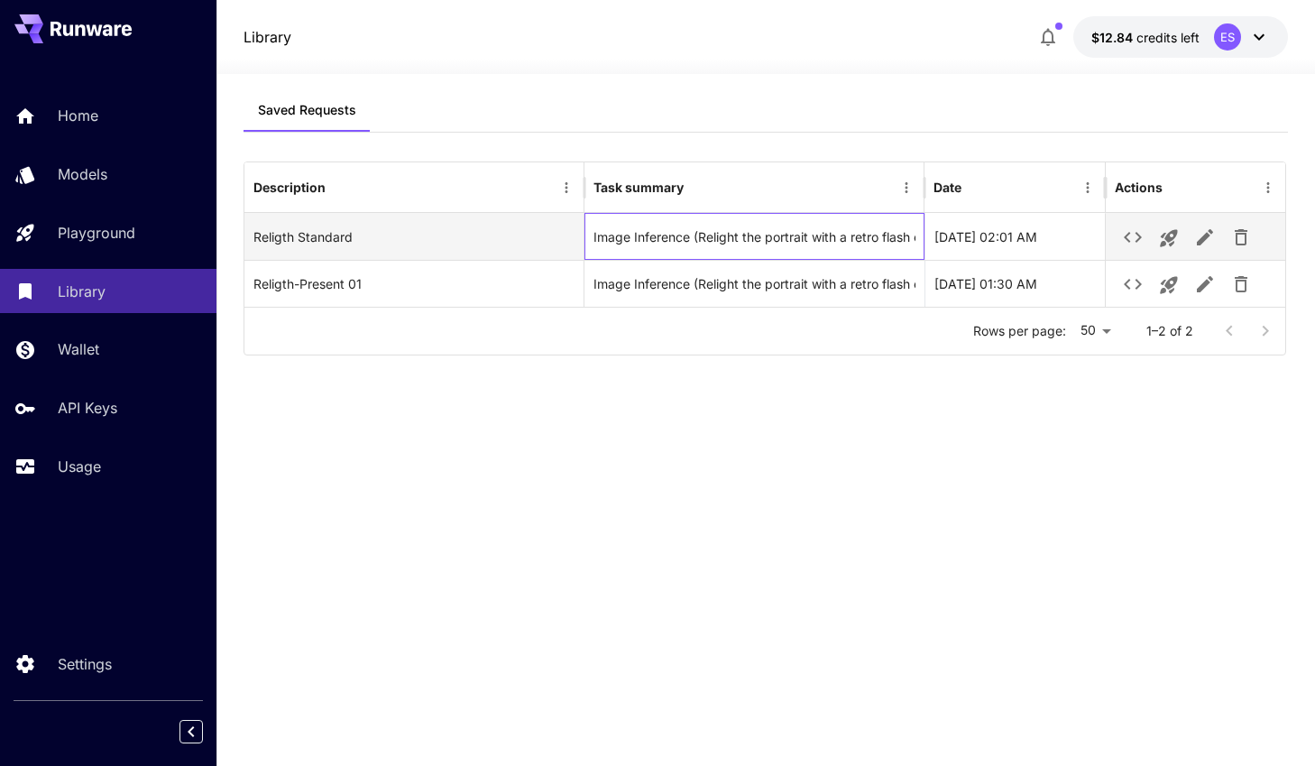
click at [781, 243] on div "Image Inference (Relight the portrait with a retro flash effect: centralized so…" at bounding box center [754, 237] width 322 height 46
click at [1123, 229] on icon "See details" at bounding box center [1133, 237] width 22 height 22
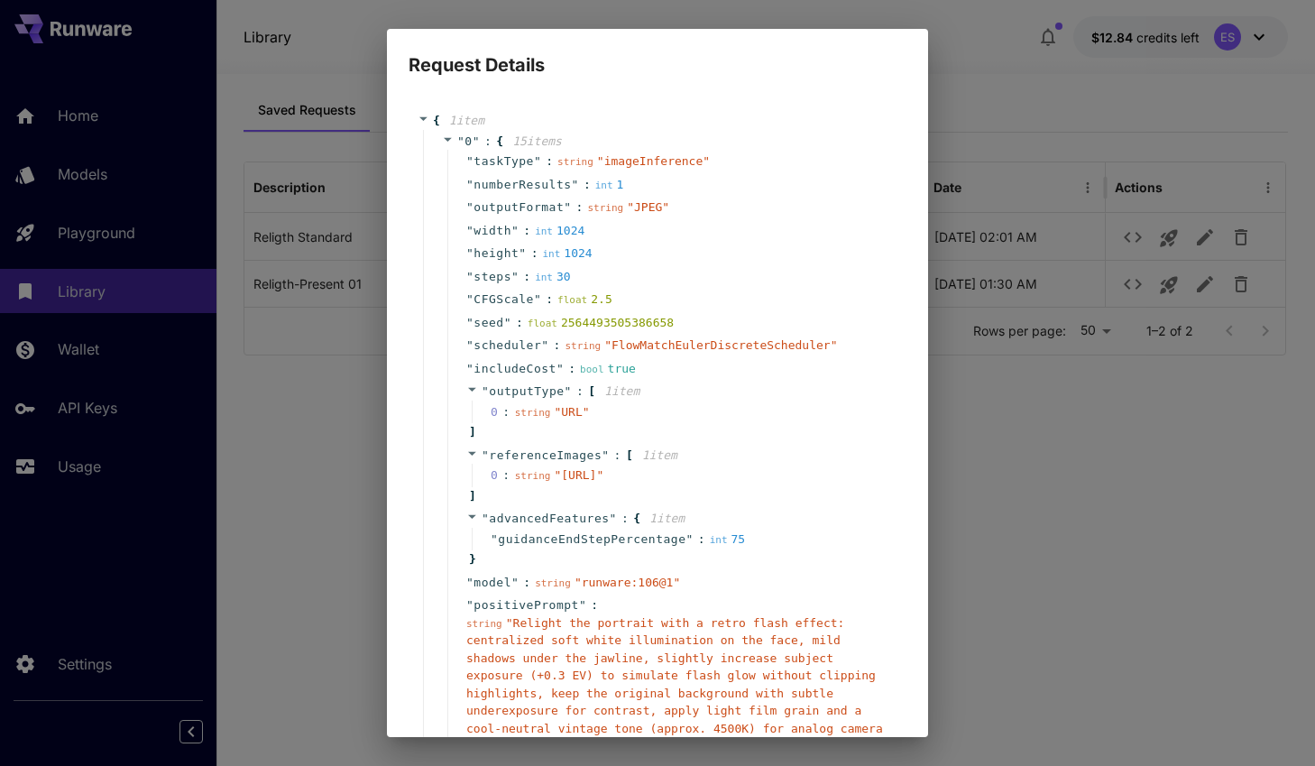
click at [528, 669] on span "" Relight the portrait with a retro flash effect: centralized soft white illumi…" at bounding box center [674, 702] width 417 height 172
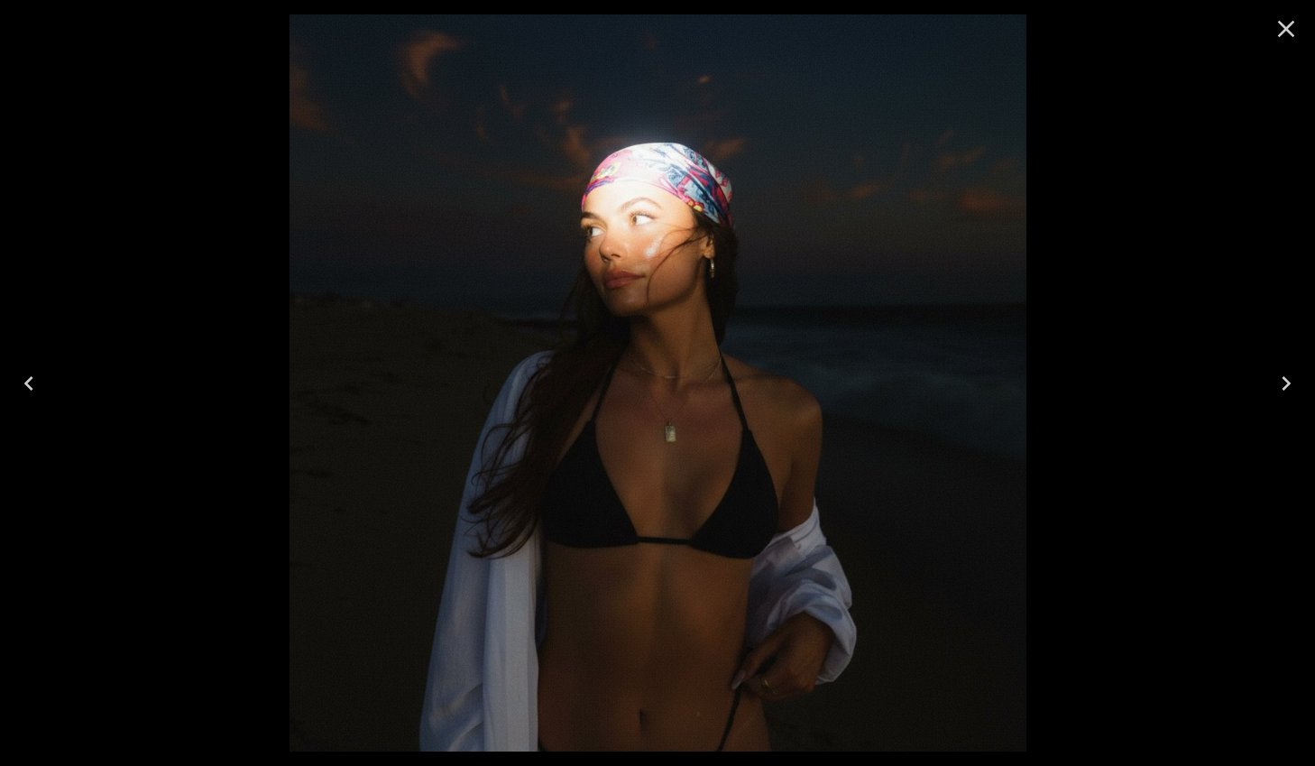
scroll to position [5, 0]
click at [1285, 32] on icon "Close" at bounding box center [1285, 28] width 29 height 29
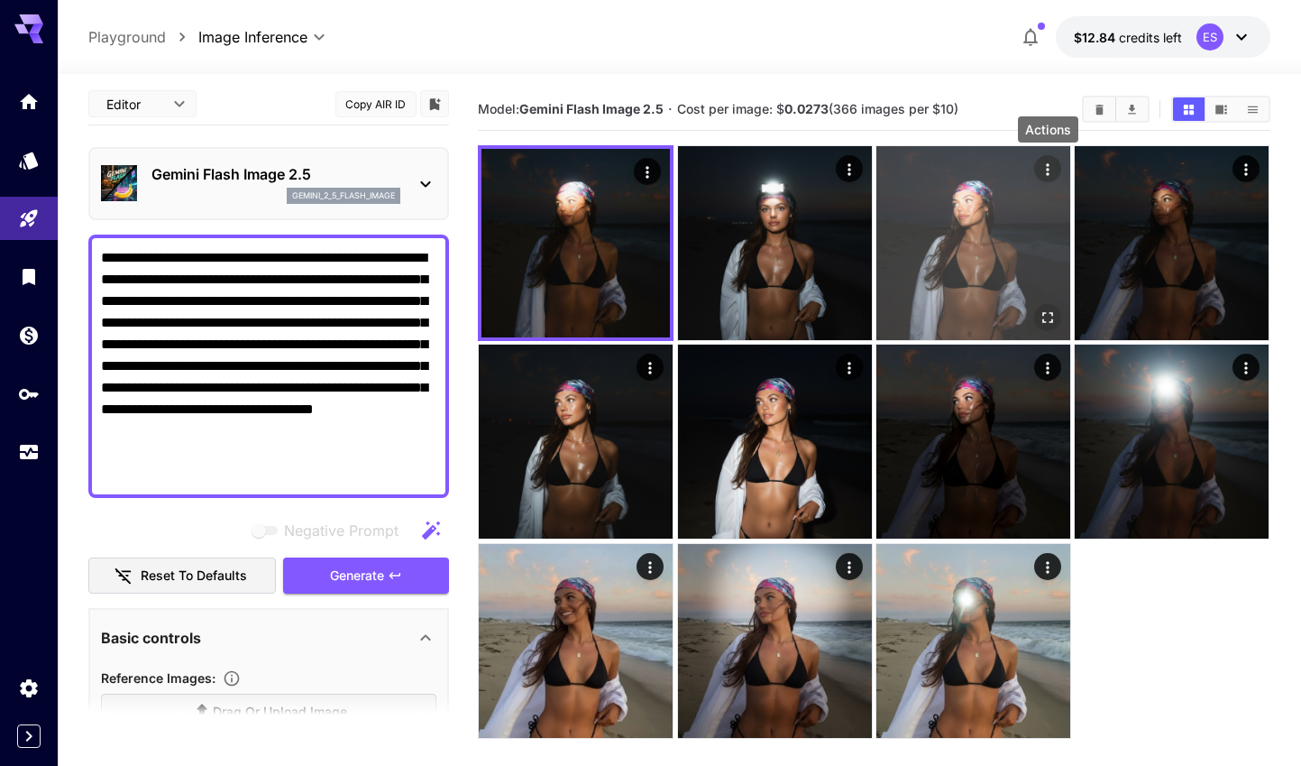
click at [1046, 170] on icon "Actions" at bounding box center [1048, 170] width 18 height 18
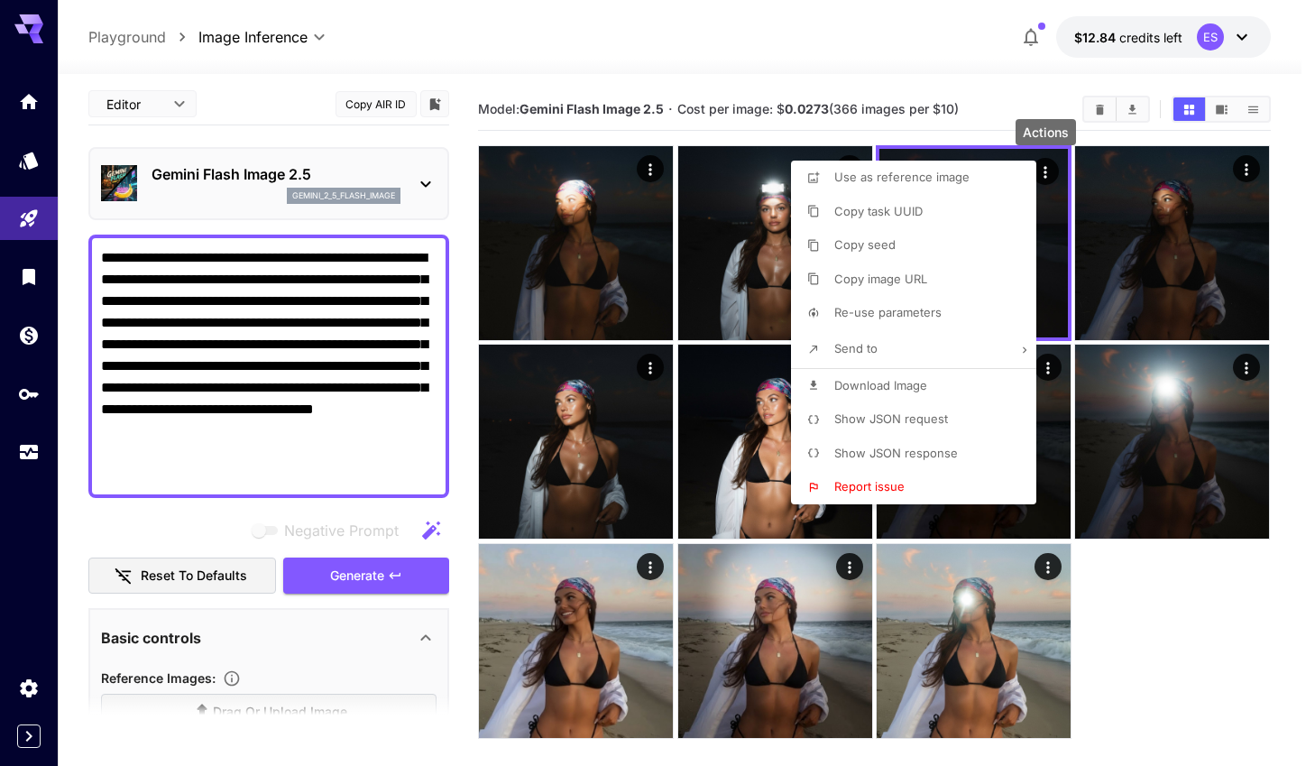
click at [1066, 256] on div at bounding box center [657, 383] width 1315 height 766
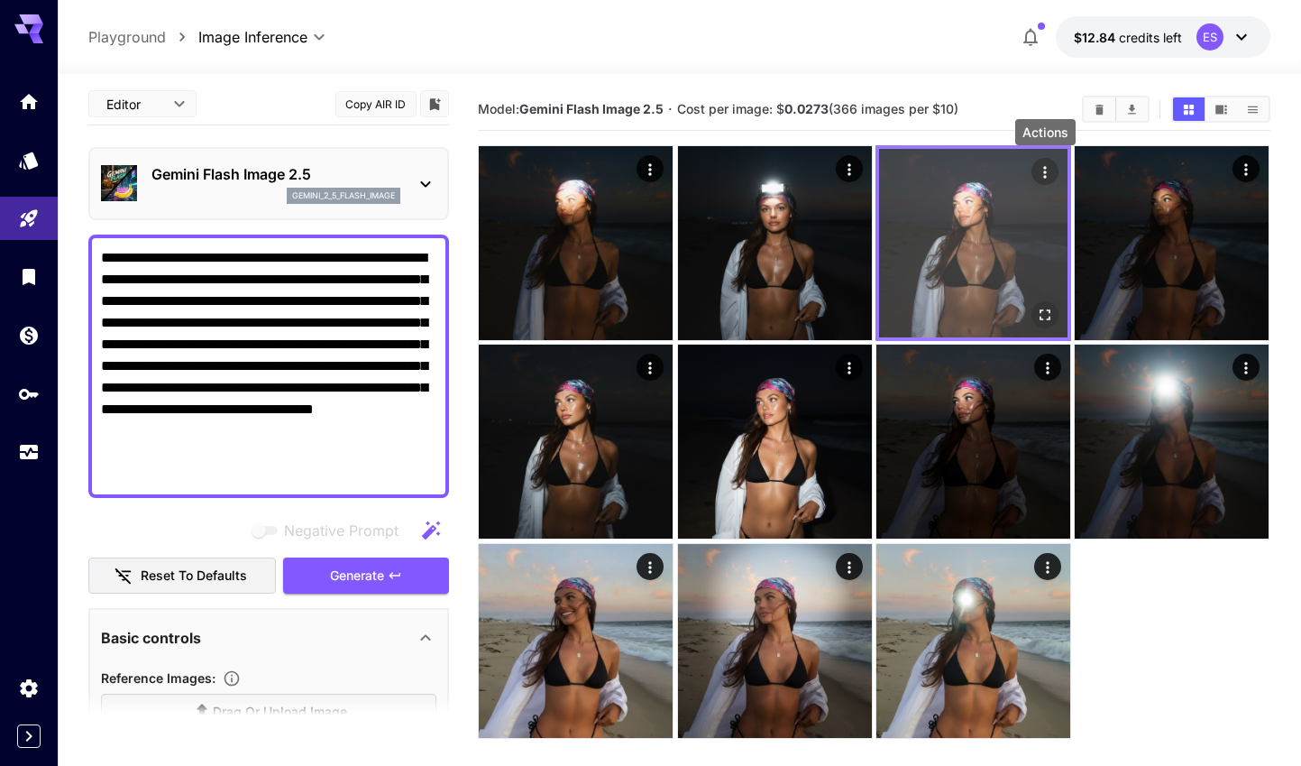
click at [1045, 161] on div "Actions" at bounding box center [1045, 172] width 18 height 22
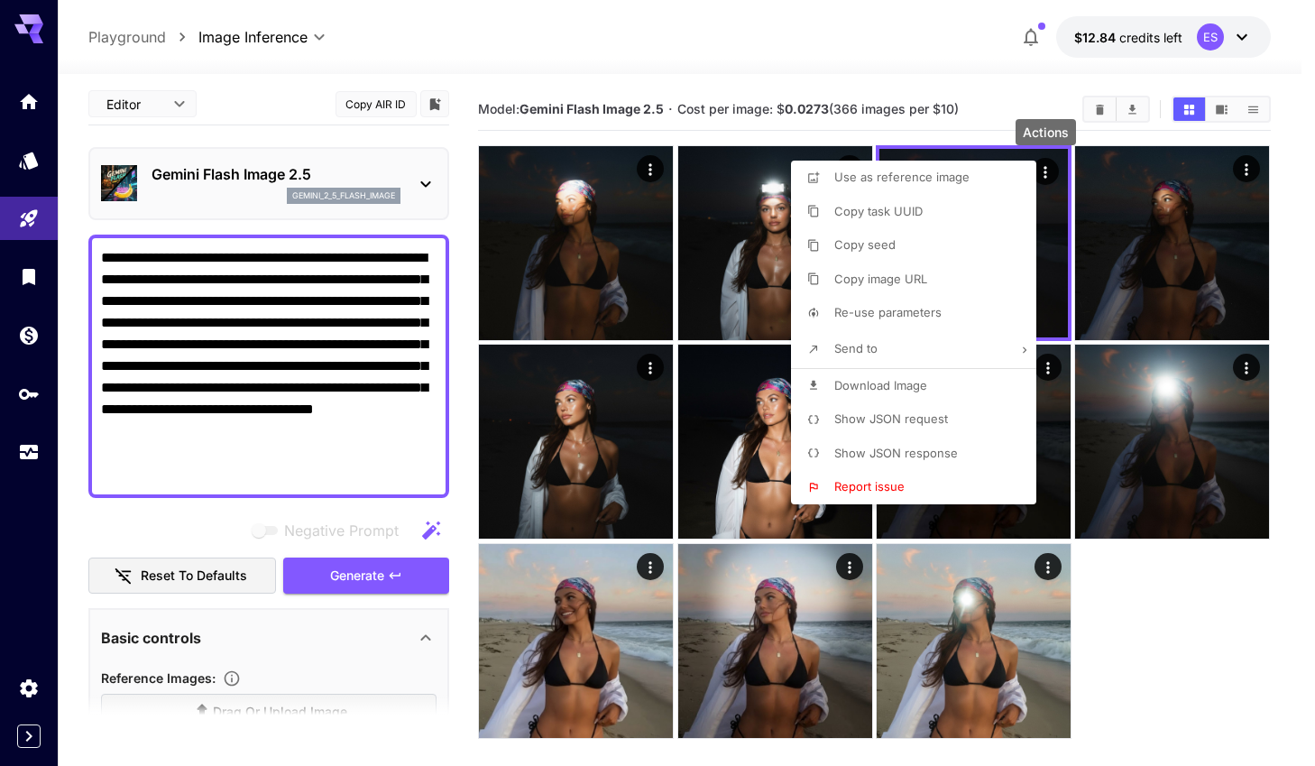
click at [890, 252] on p "Copy seed" at bounding box center [864, 245] width 61 height 18
click at [204, 512] on div at bounding box center [657, 383] width 1315 height 766
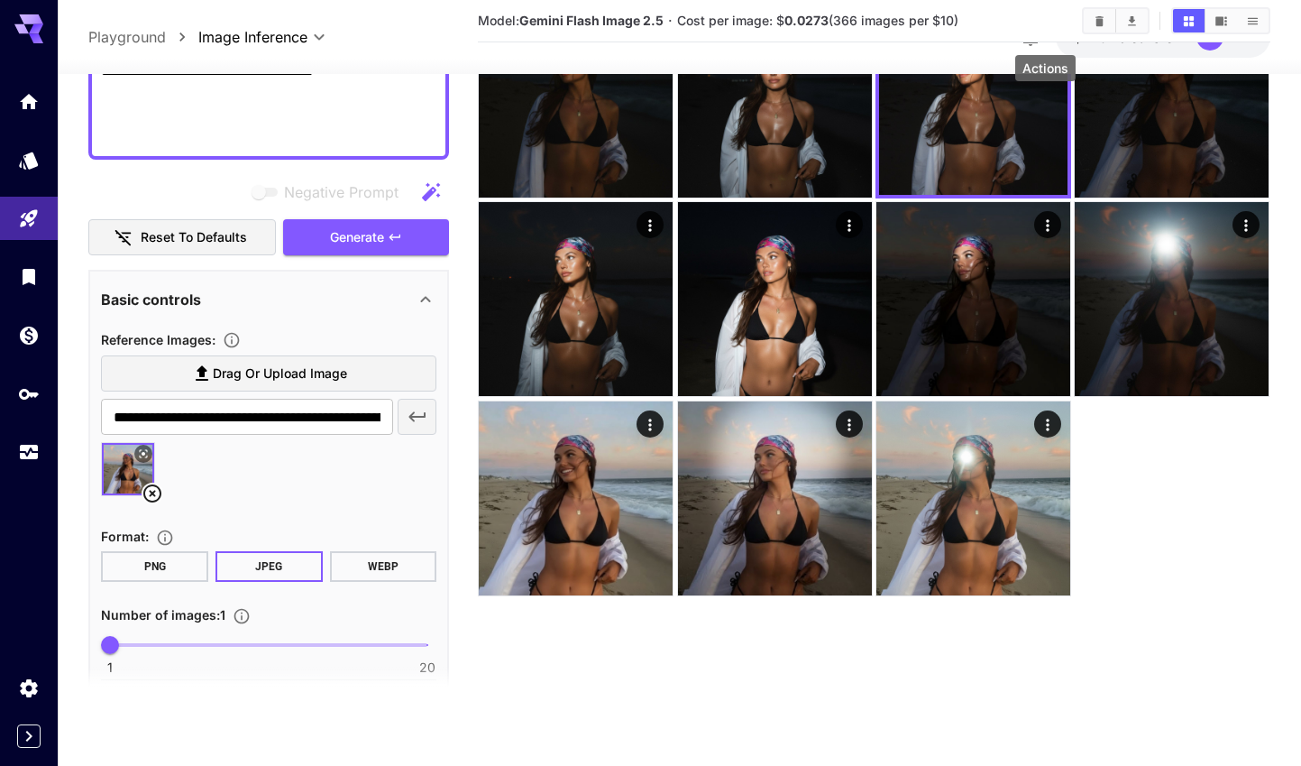
scroll to position [528, 0]
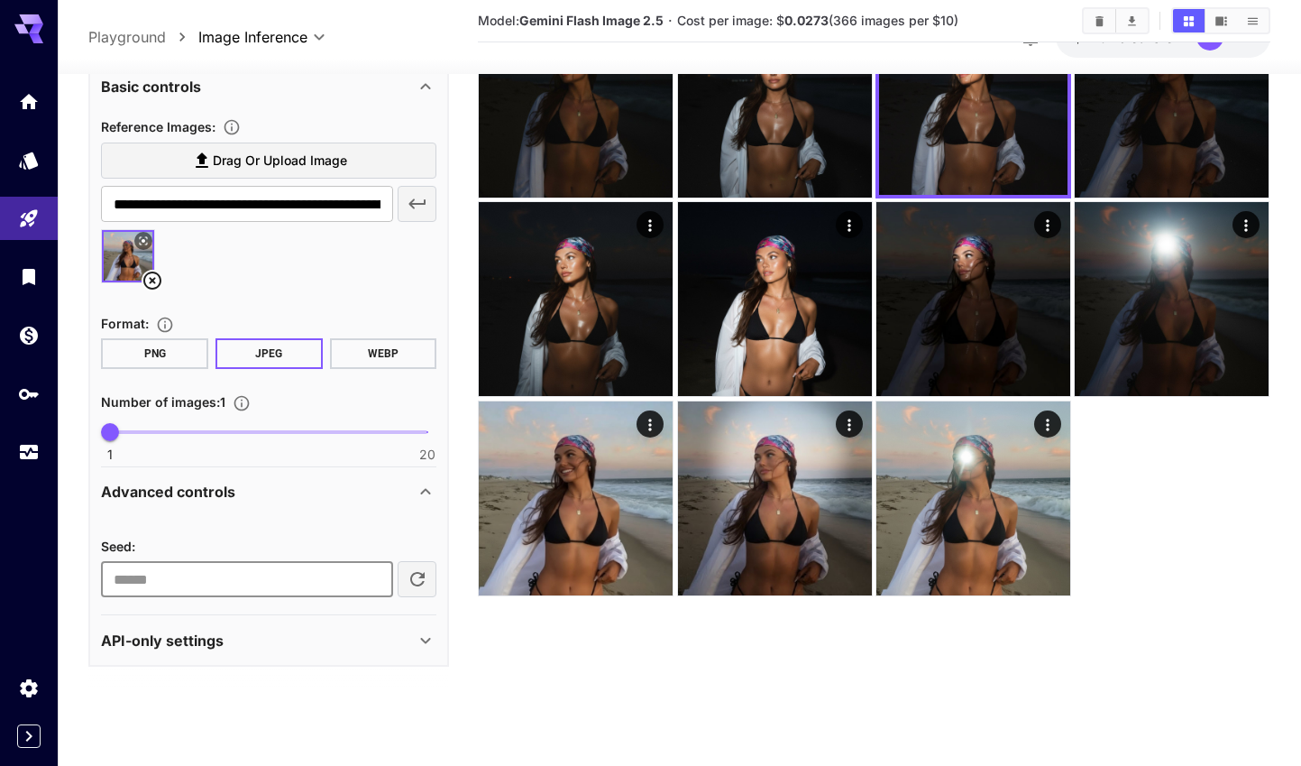
click at [187, 588] on input "number" at bounding box center [246, 580] width 291 height 36
paste input "**********"
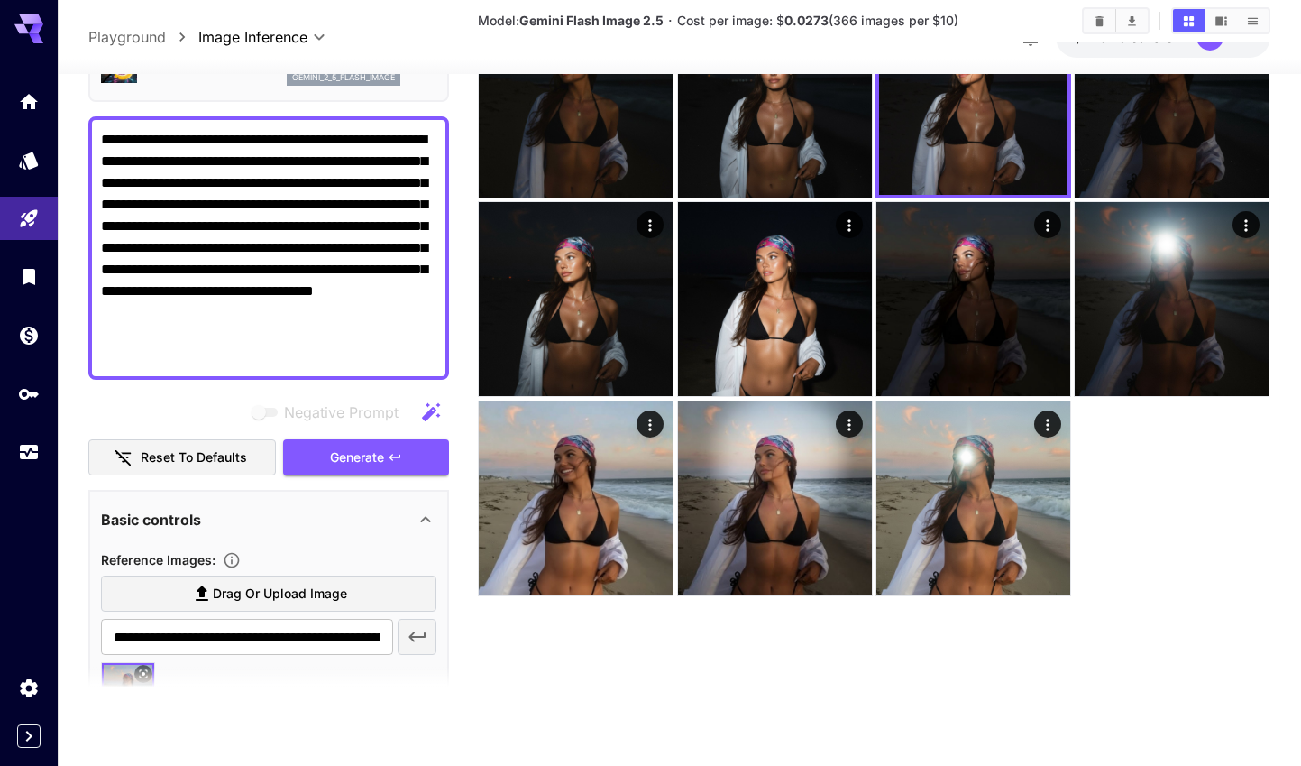
scroll to position [0, 0]
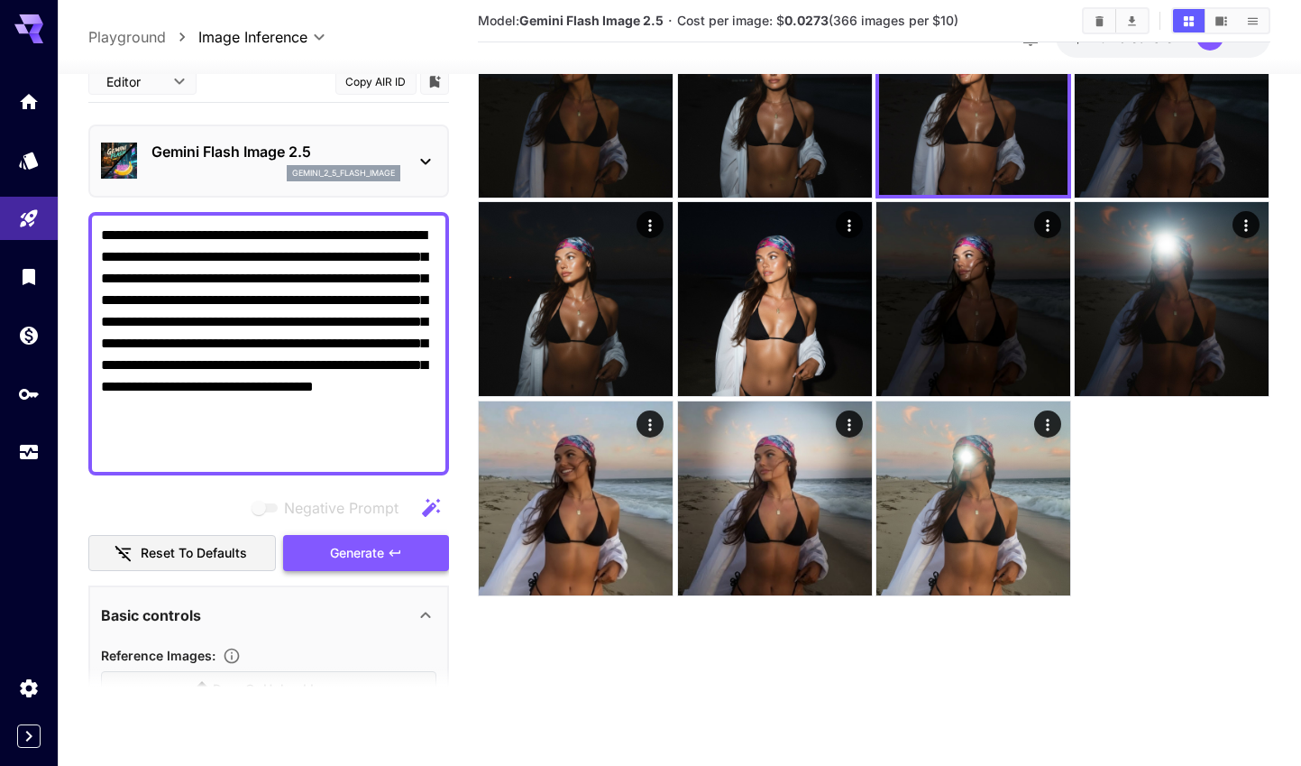
type input "**********"
click at [355, 554] on span "Generate" at bounding box center [357, 553] width 54 height 23
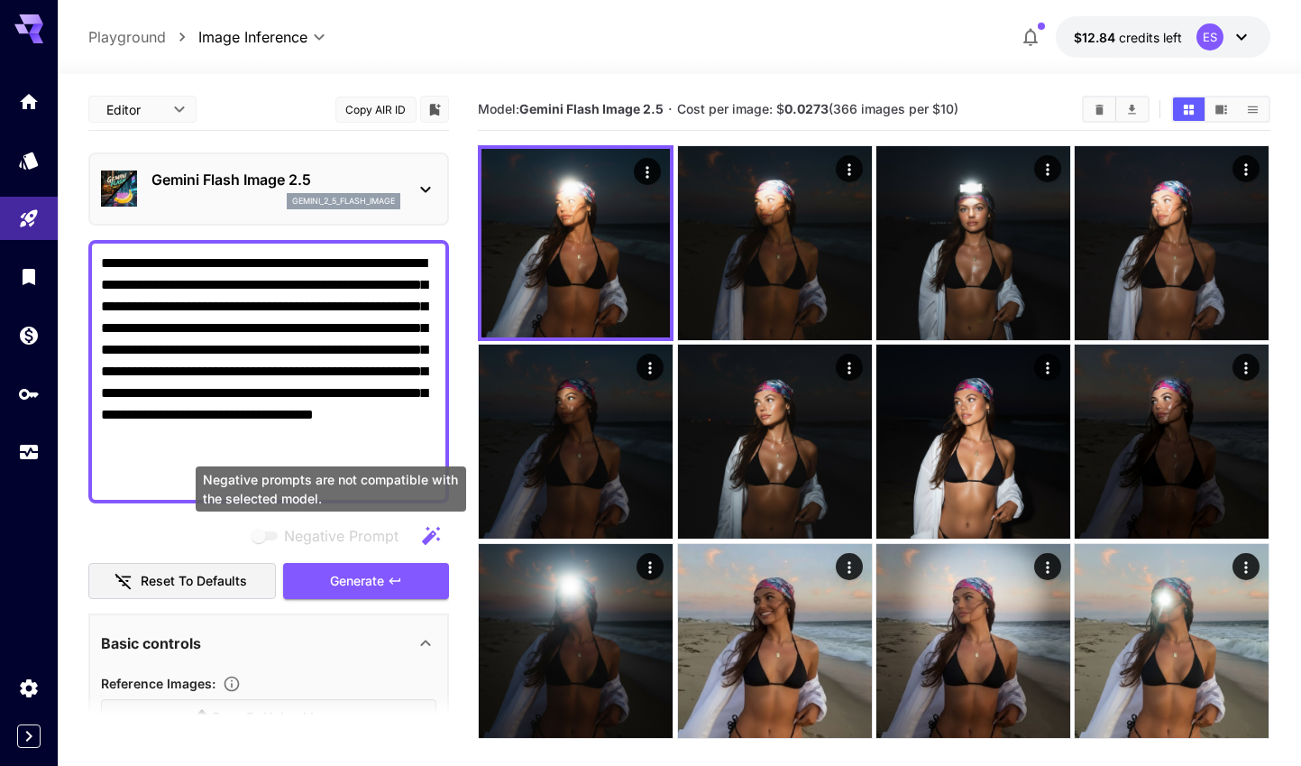
click at [257, 531] on span "Negative prompts are not compatible with the selected model." at bounding box center [265, 535] width 23 height 9
click at [262, 536] on span "Negative prompts are not compatible with the selected model." at bounding box center [265, 535] width 23 height 9
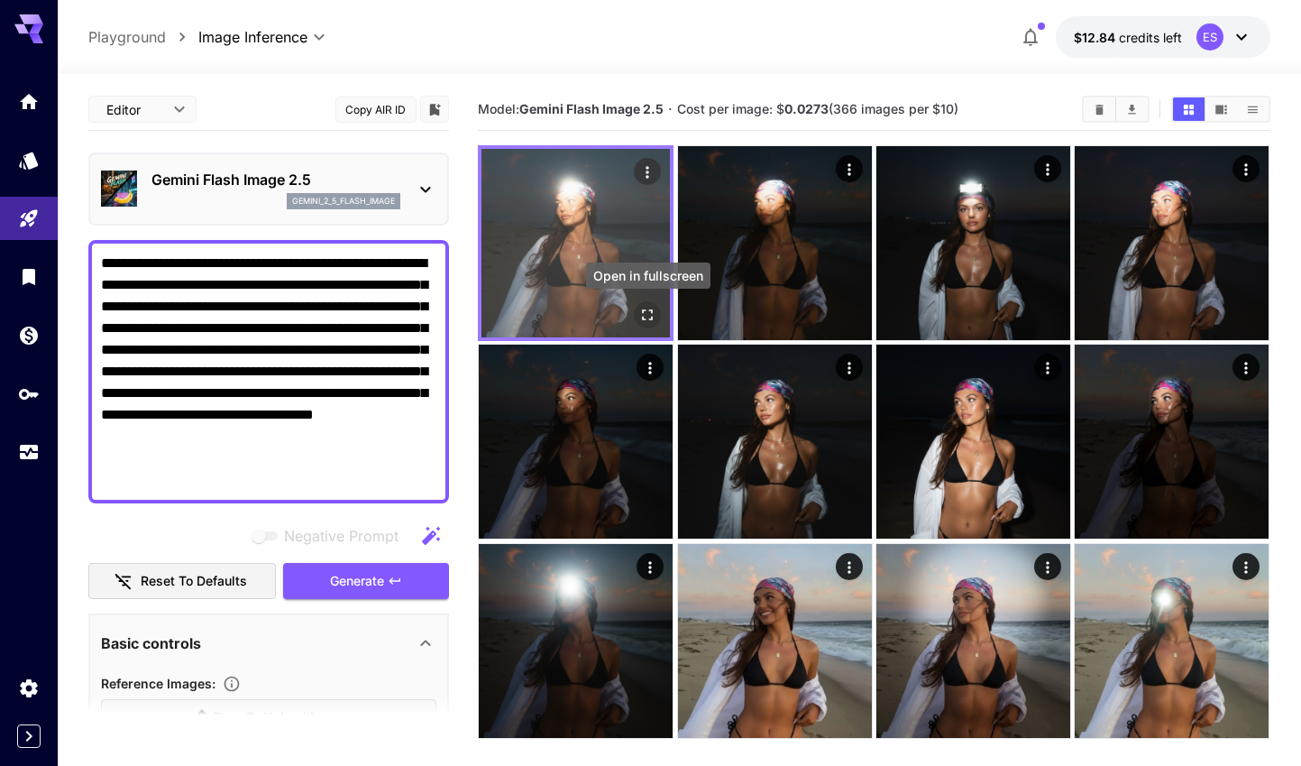
click at [650, 319] on icon "Open in fullscreen" at bounding box center [648, 314] width 11 height 11
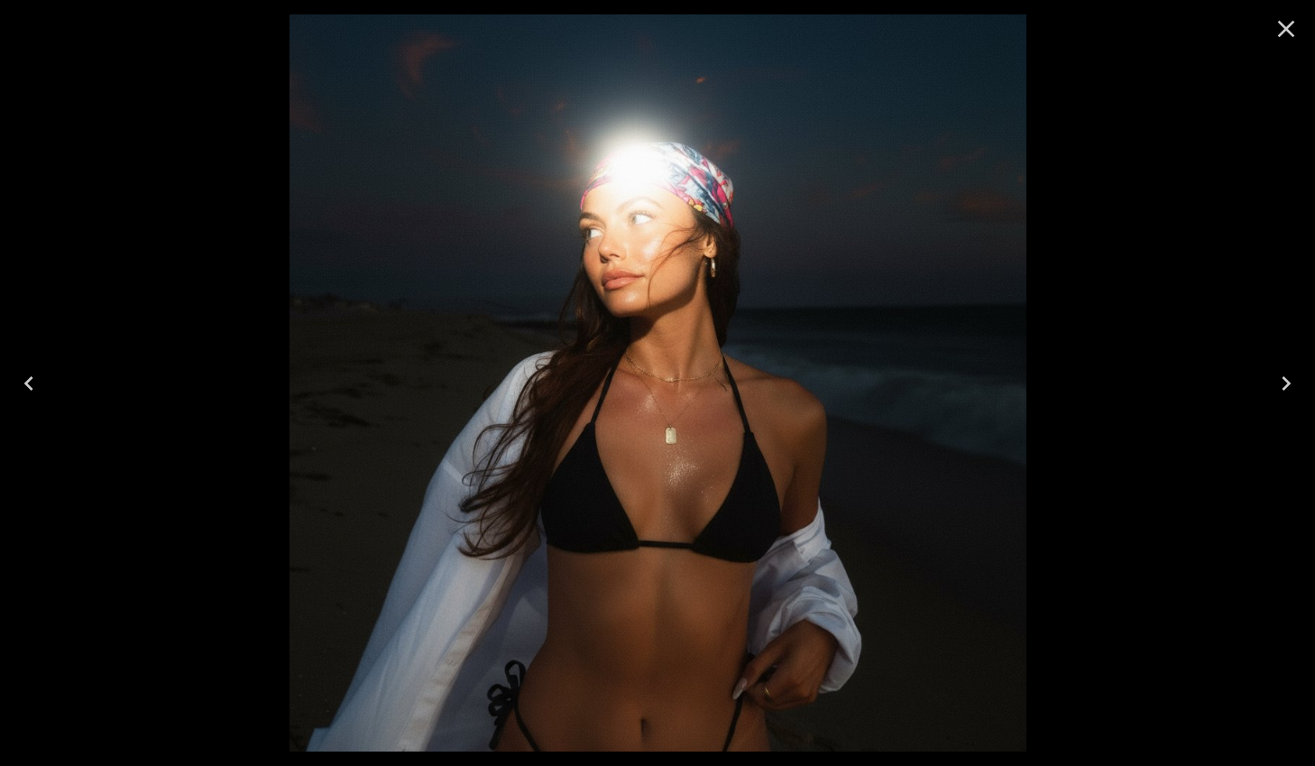
click at [1292, 21] on icon "Close" at bounding box center [1286, 29] width 17 height 17
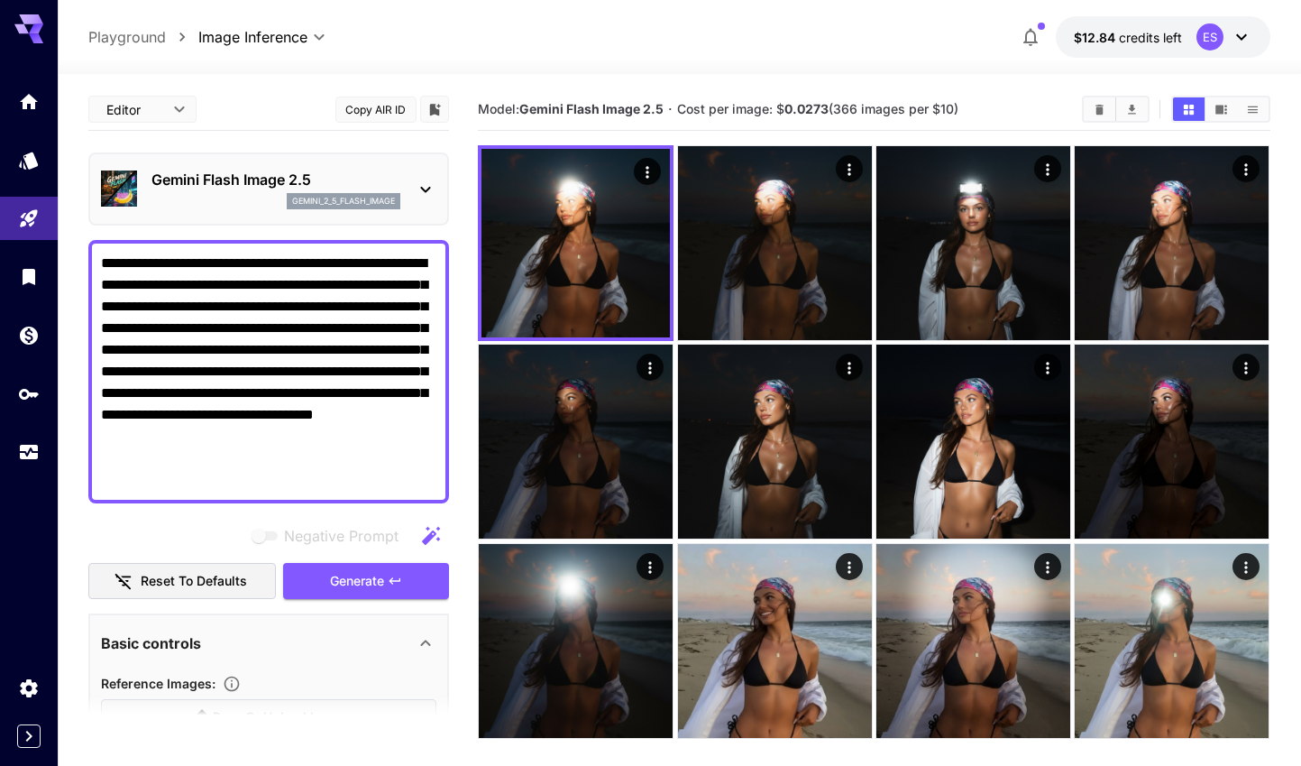
click at [302, 471] on textarea "**********" at bounding box center [268, 371] width 335 height 238
paste textarea
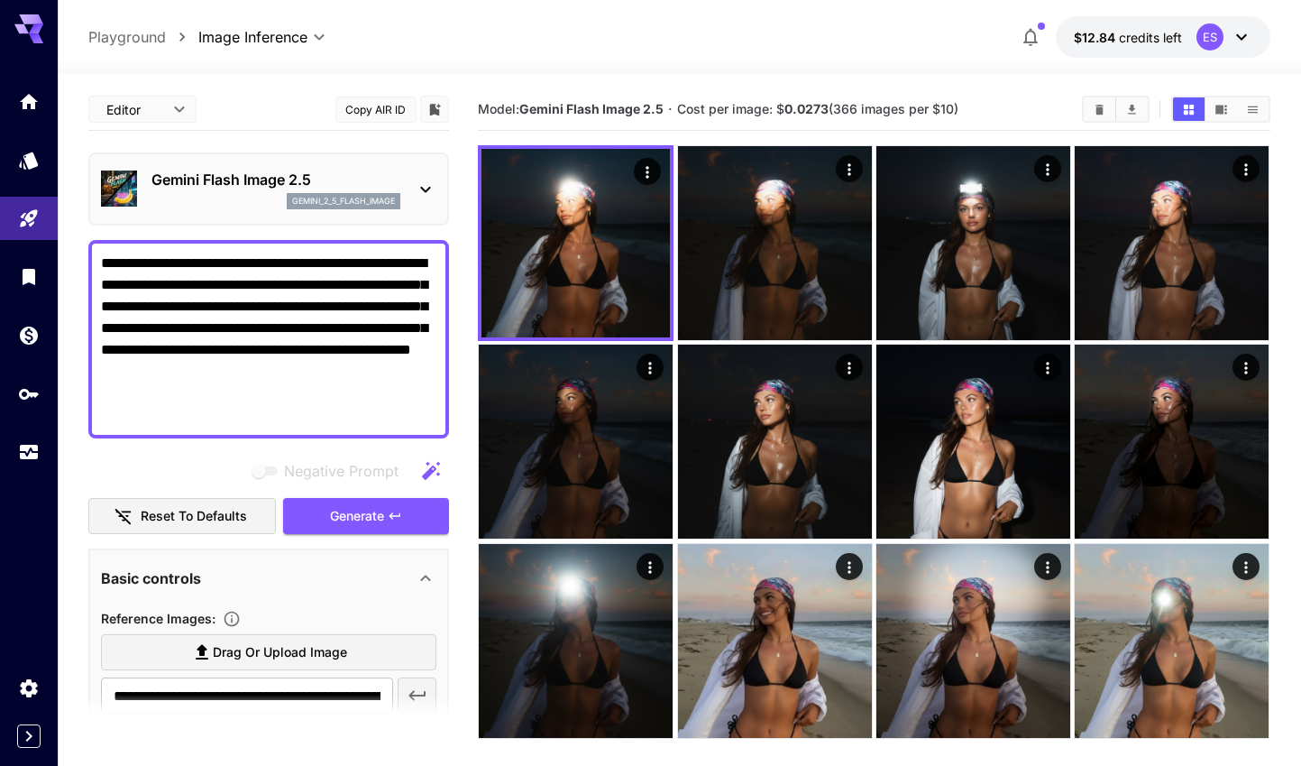
click at [360, 546] on div "**********" at bounding box center [268, 622] width 361 height 1069
click at [368, 520] on span "Generate" at bounding box center [357, 516] width 54 height 23
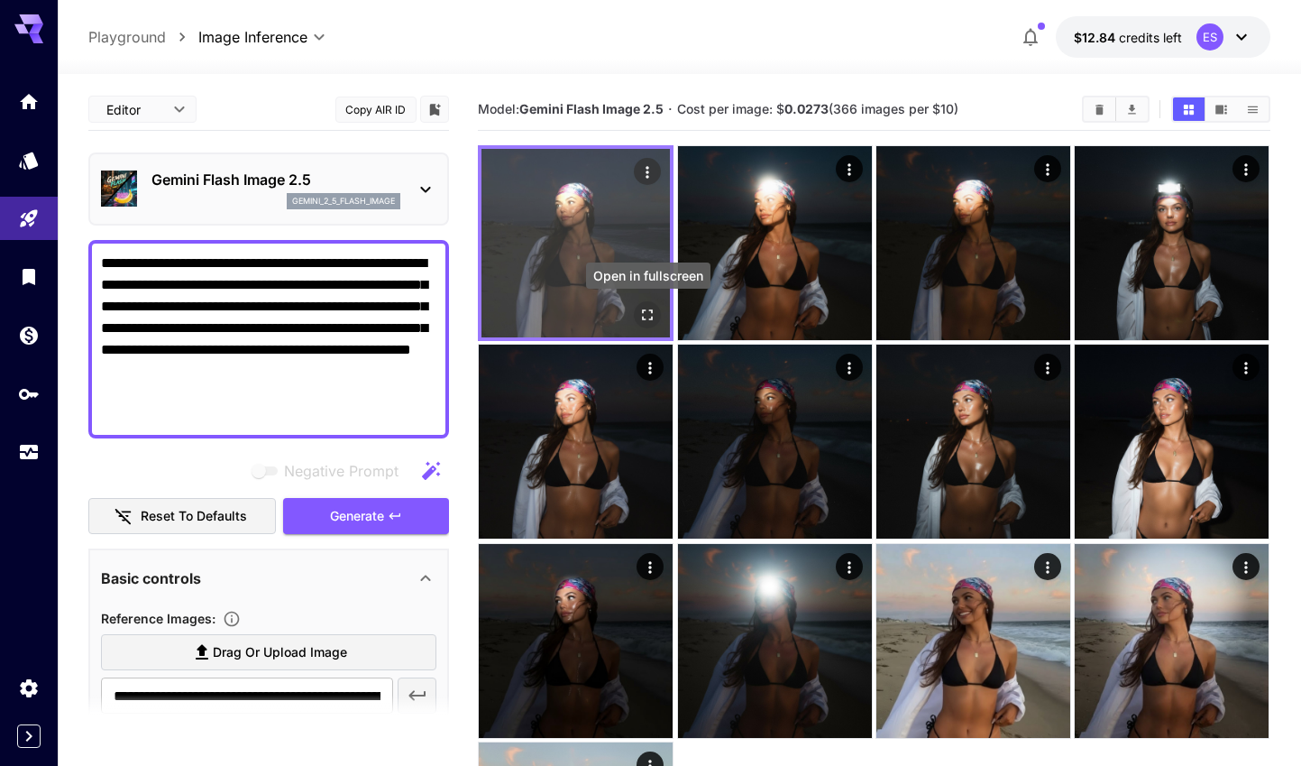
click at [645, 309] on icon "Open in fullscreen" at bounding box center [648, 315] width 18 height 18
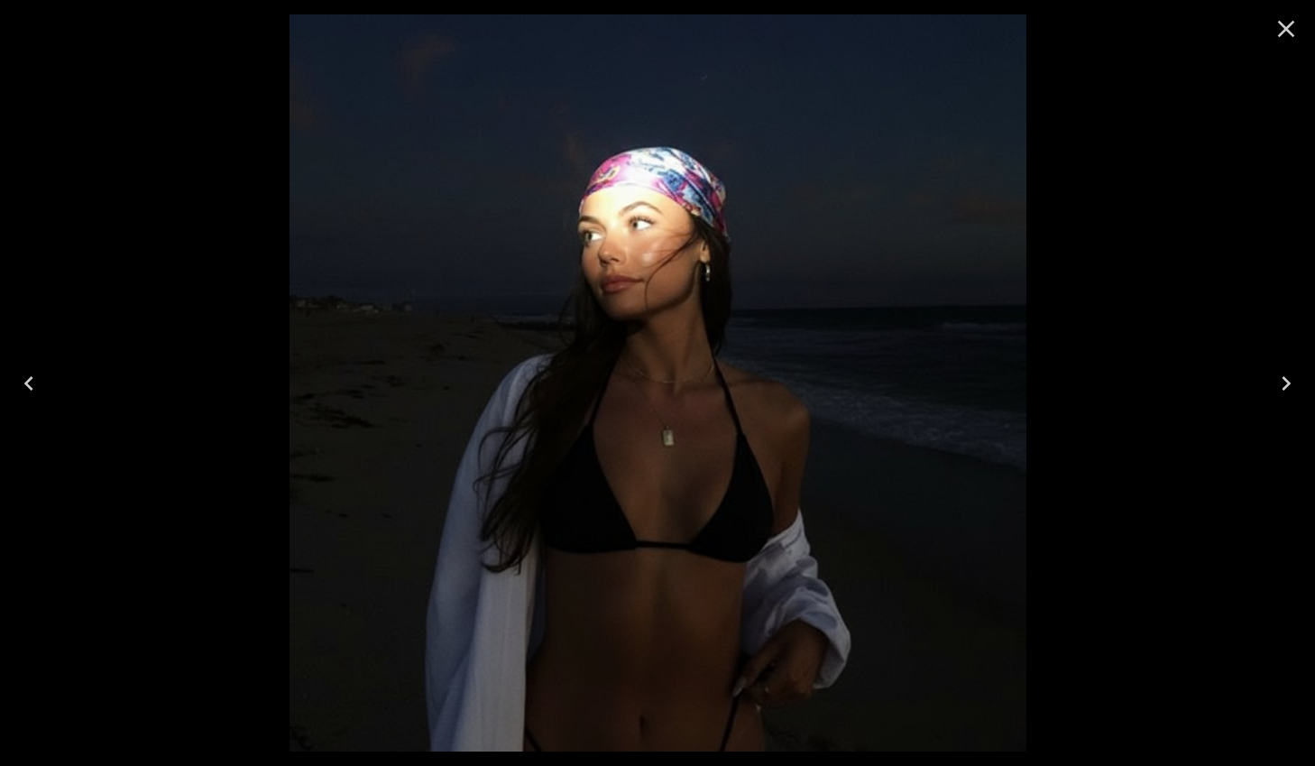
click at [1277, 24] on icon "Close" at bounding box center [1285, 28] width 29 height 29
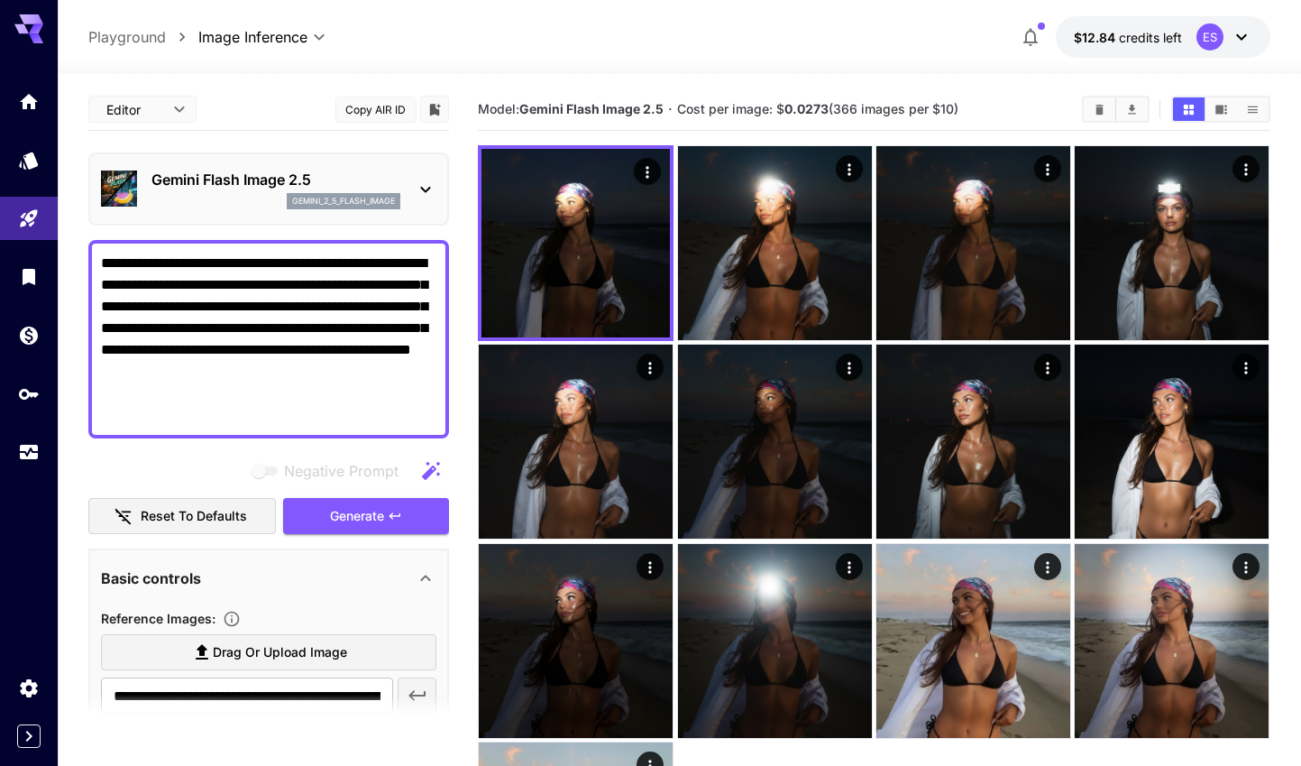
click at [276, 421] on textarea "**********" at bounding box center [268, 338] width 335 height 173
paste textarea
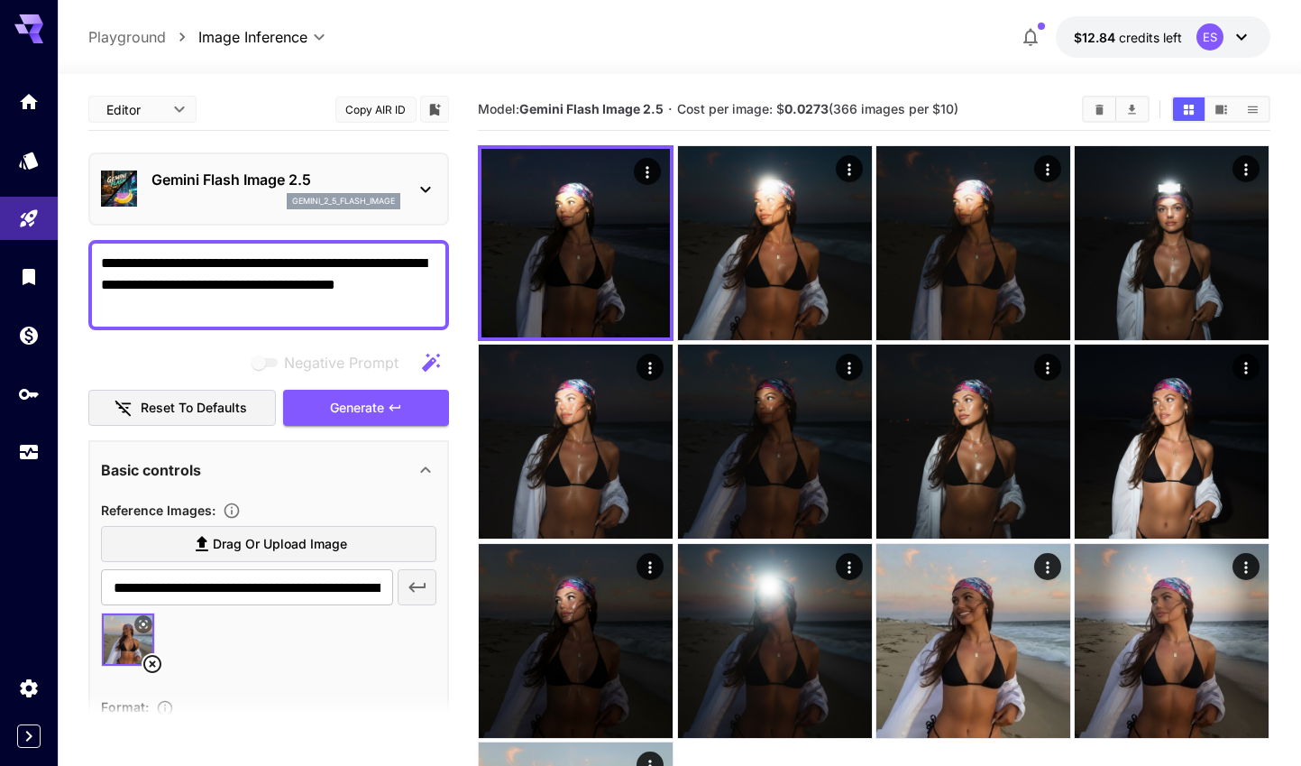
click at [248, 252] on textarea "**********" at bounding box center [268, 284] width 335 height 65
paste textarea
click at [178, 295] on textarea "**********" at bounding box center [268, 284] width 335 height 65
paste textarea "**********"
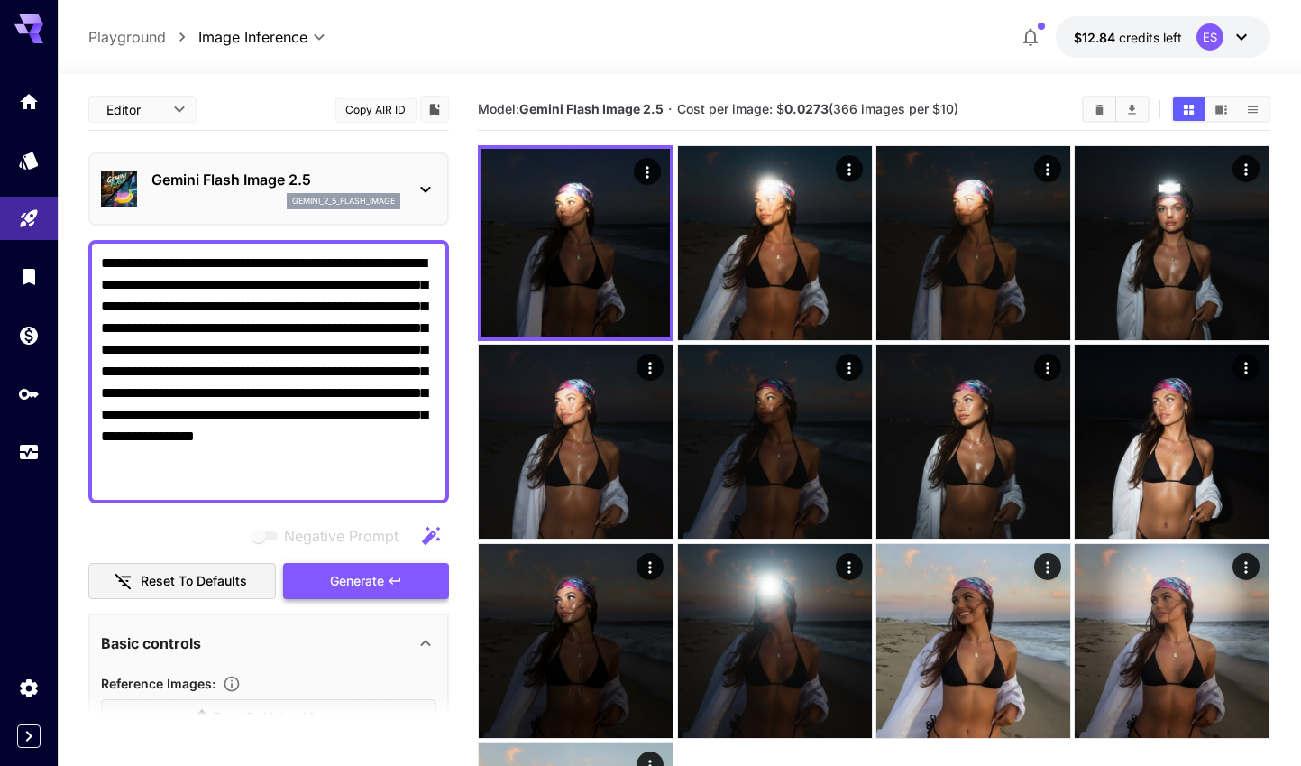
type textarea "**********"
click at [372, 583] on span "Generate" at bounding box center [357, 581] width 54 height 23
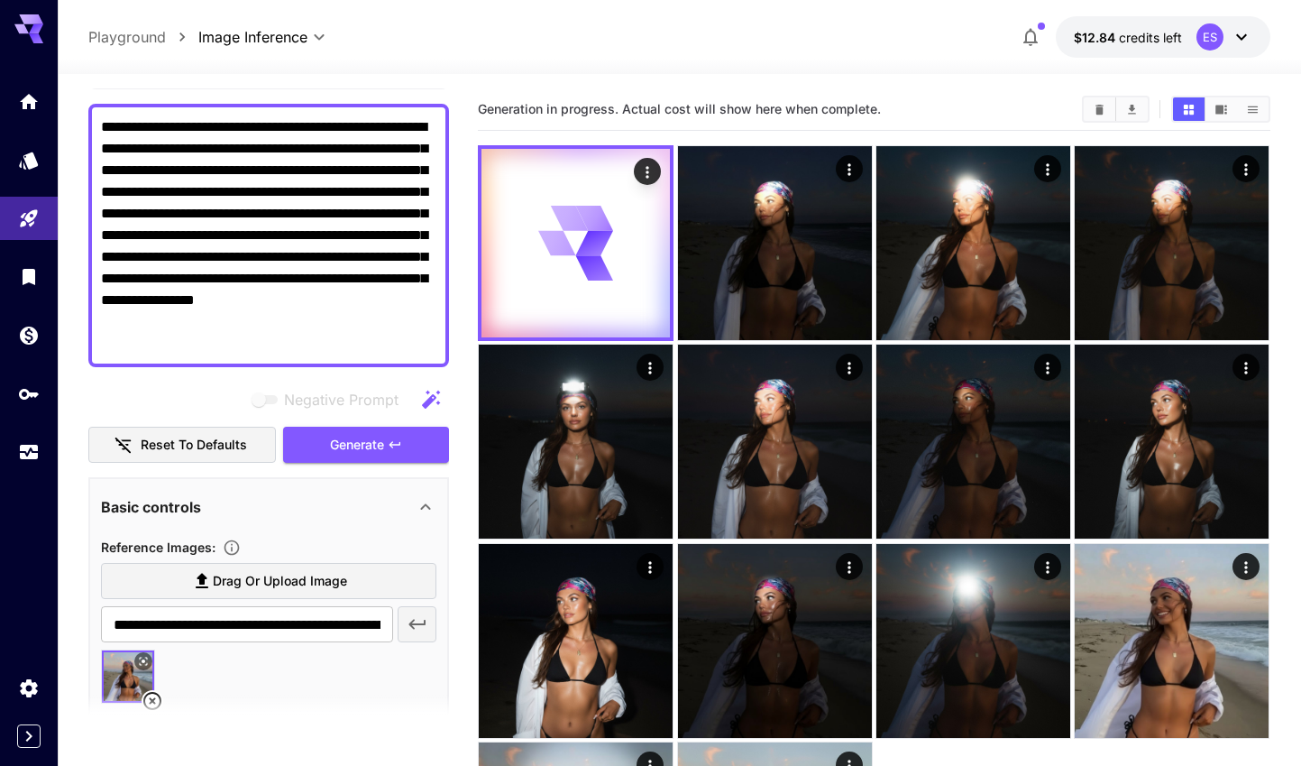
scroll to position [8, 0]
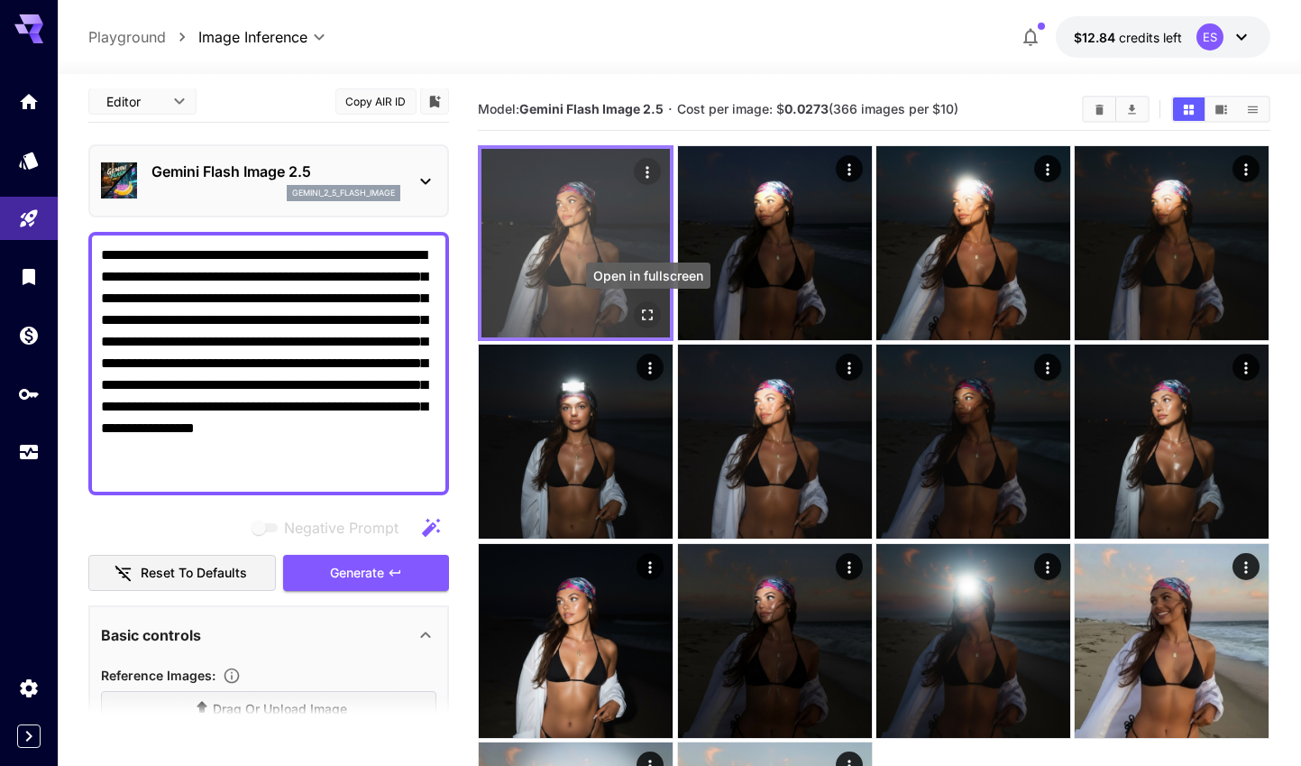
click at [646, 304] on button "Open in fullscreen" at bounding box center [648, 314] width 27 height 27
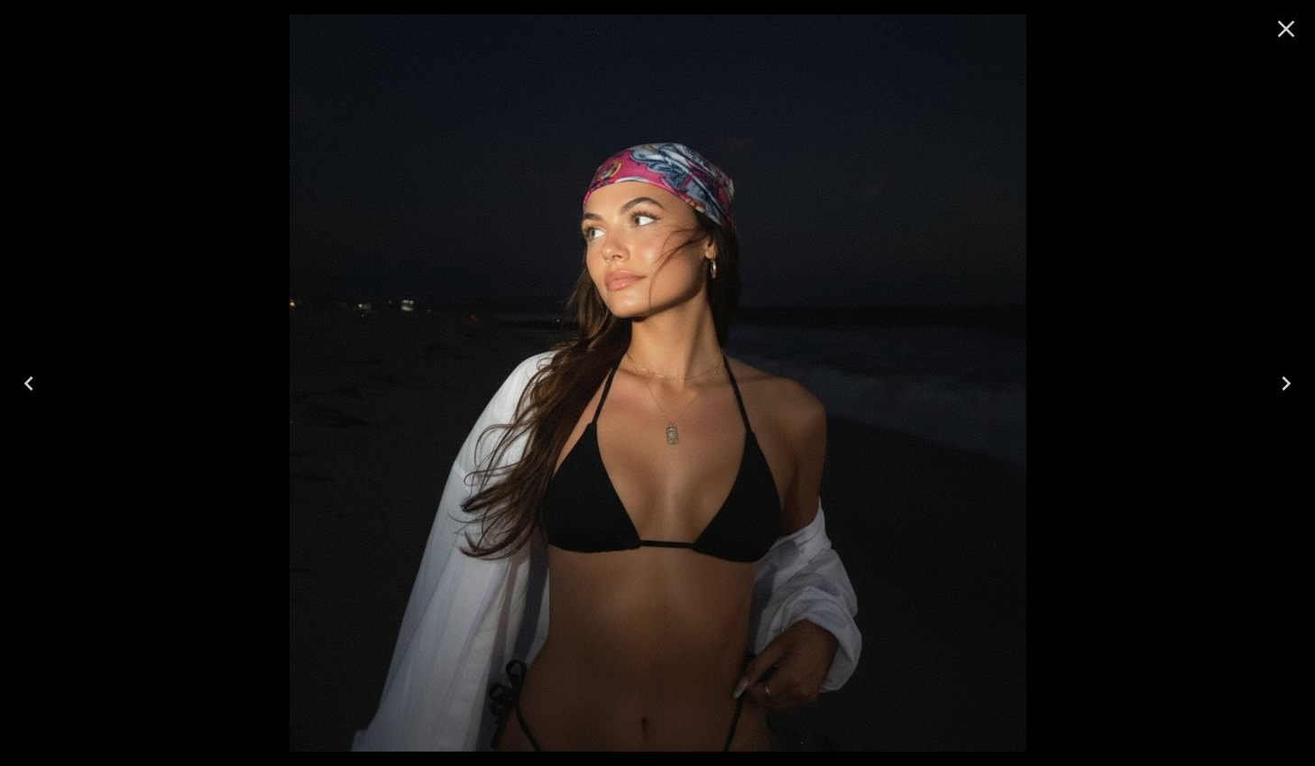
drag, startPoint x: 1278, startPoint y: 21, endPoint x: 1005, endPoint y: 147, distance: 300.2
click at [1279, 21] on icon "Close" at bounding box center [1285, 28] width 29 height 29
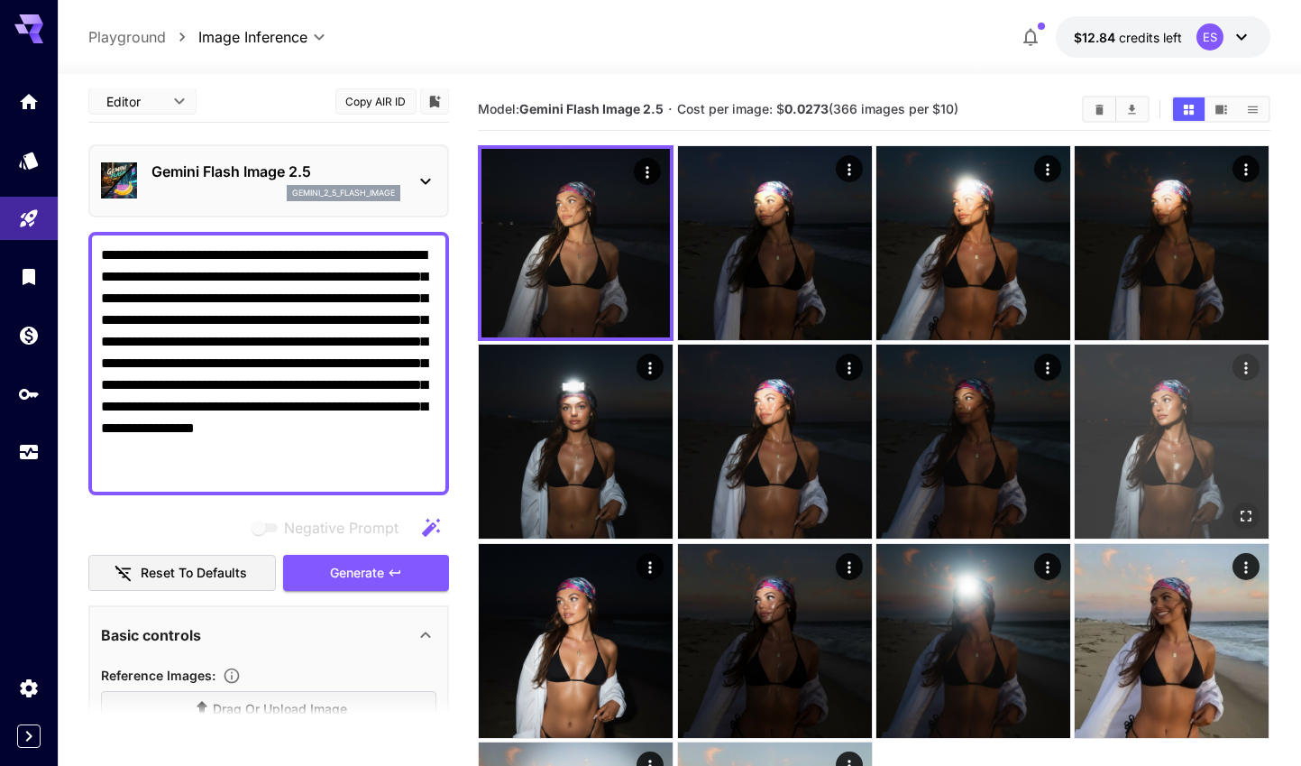
click at [1246, 511] on icon "Open in fullscreen" at bounding box center [1247, 516] width 18 height 18
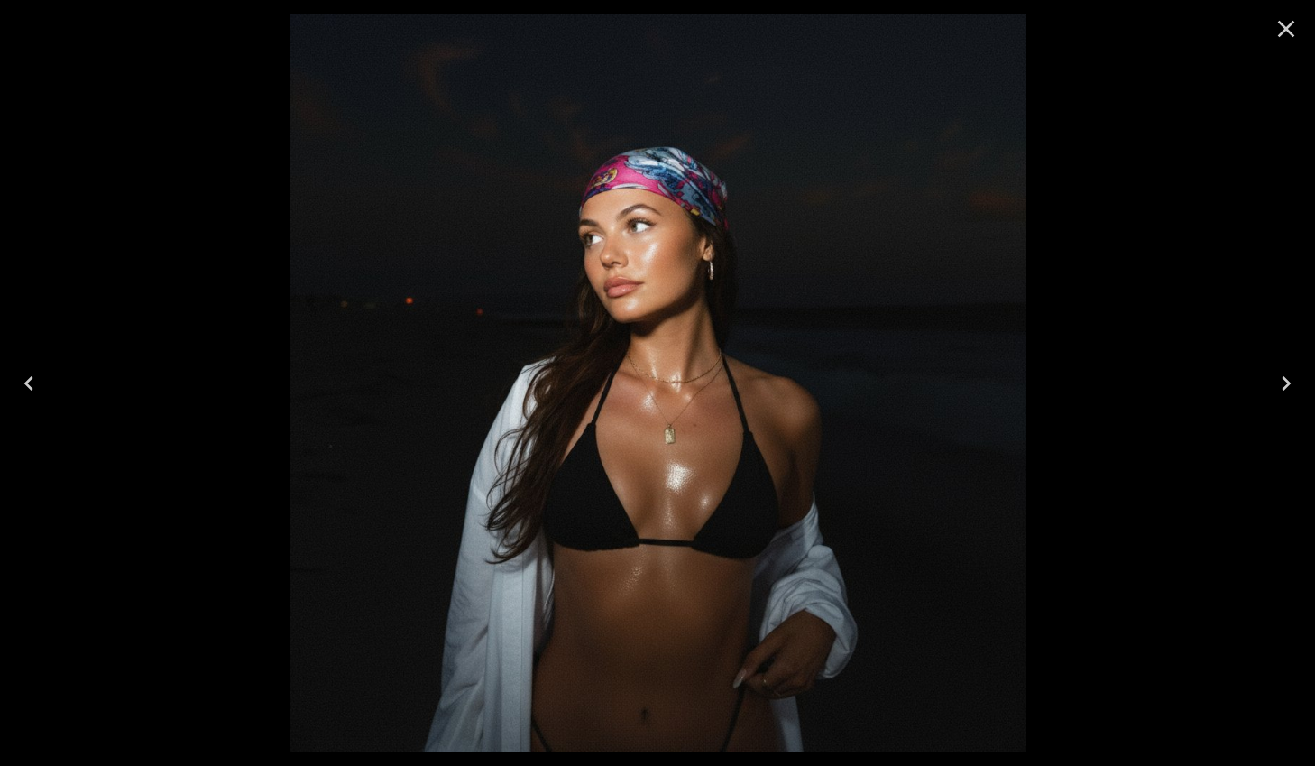
click at [1287, 36] on icon "Close" at bounding box center [1285, 28] width 29 height 29
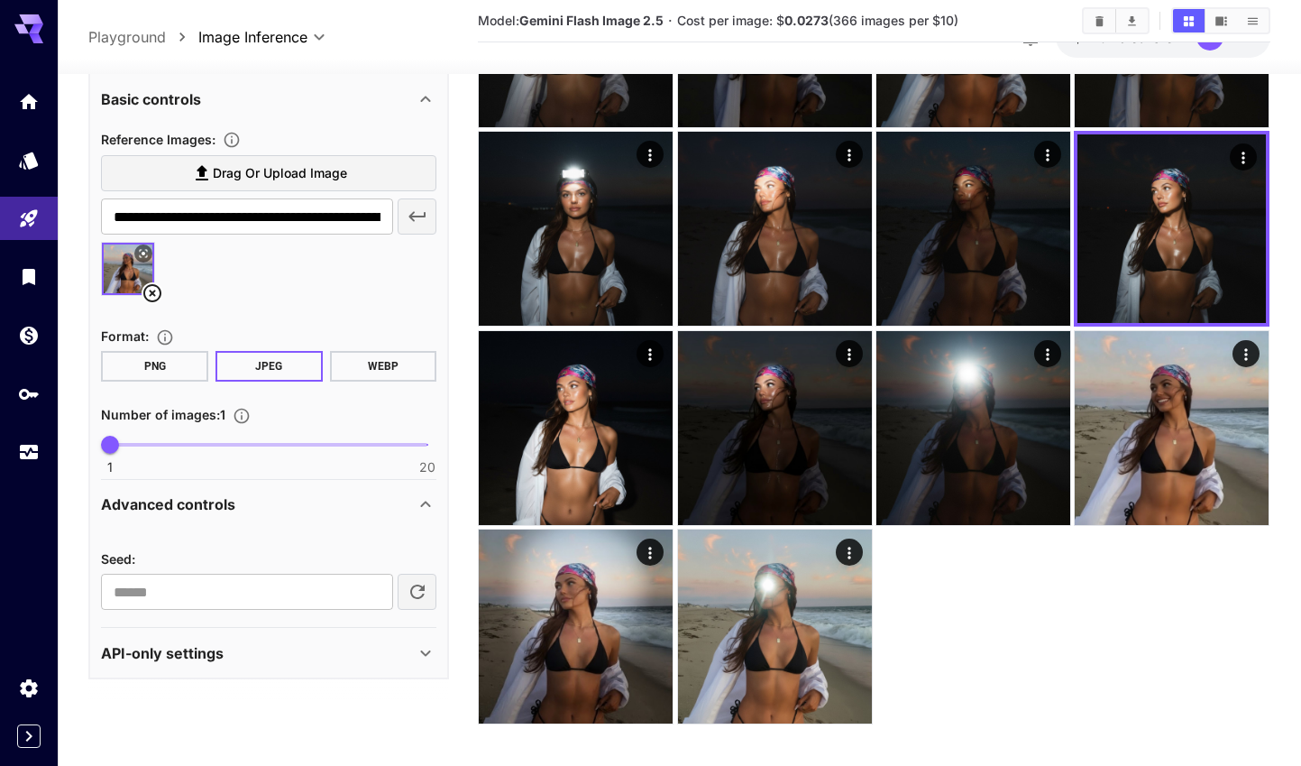
scroll to position [225, 0]
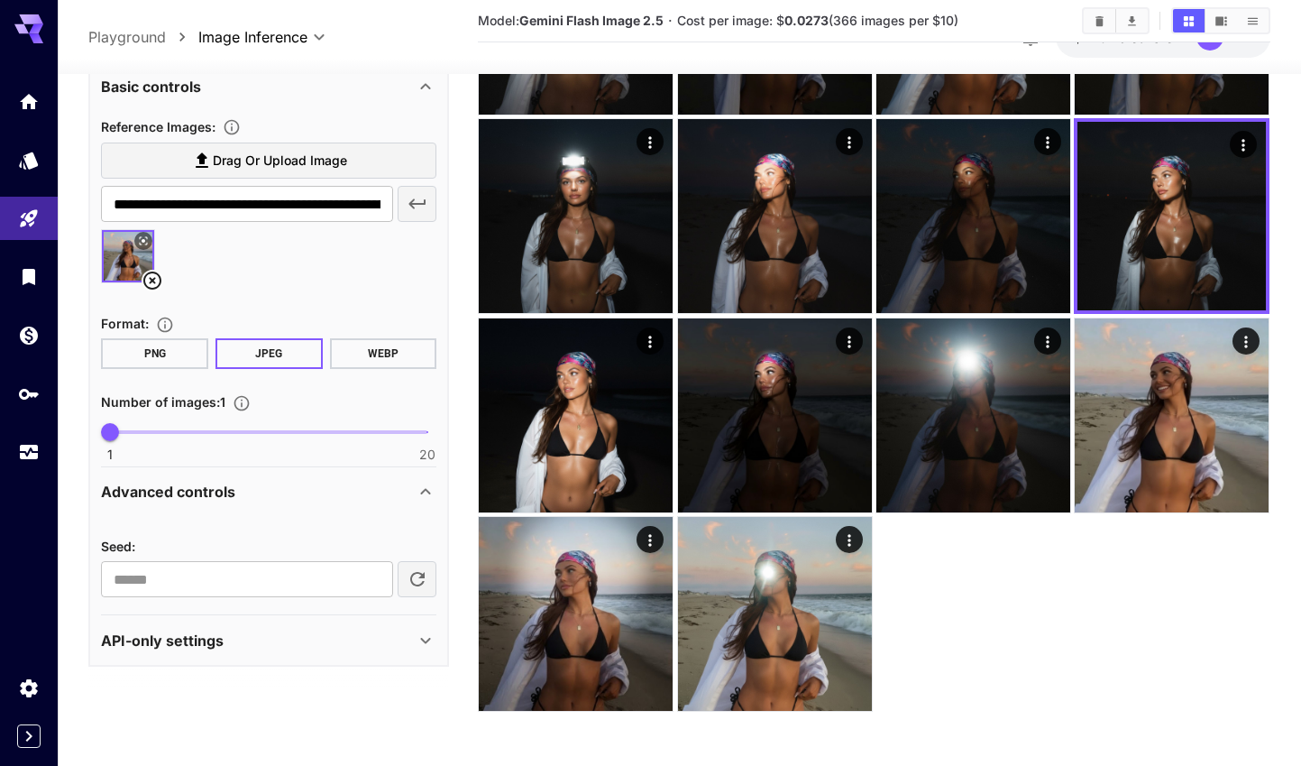
click at [145, 278] on icon at bounding box center [152, 281] width 18 height 18
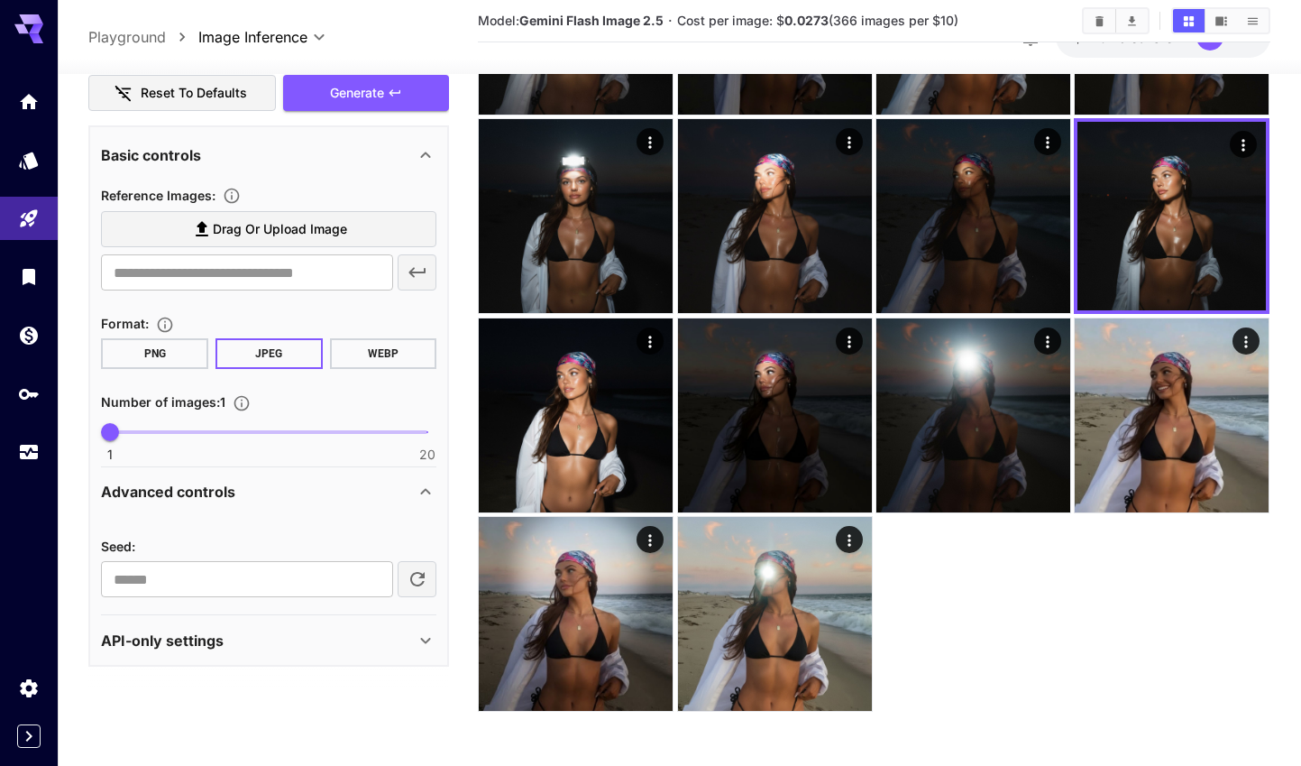
scroll to position [460, 0]
click at [235, 226] on span "Drag or upload image" at bounding box center [280, 229] width 134 height 23
click at [0, 0] on input "Drag or upload image" at bounding box center [0, 0] width 0 height 0
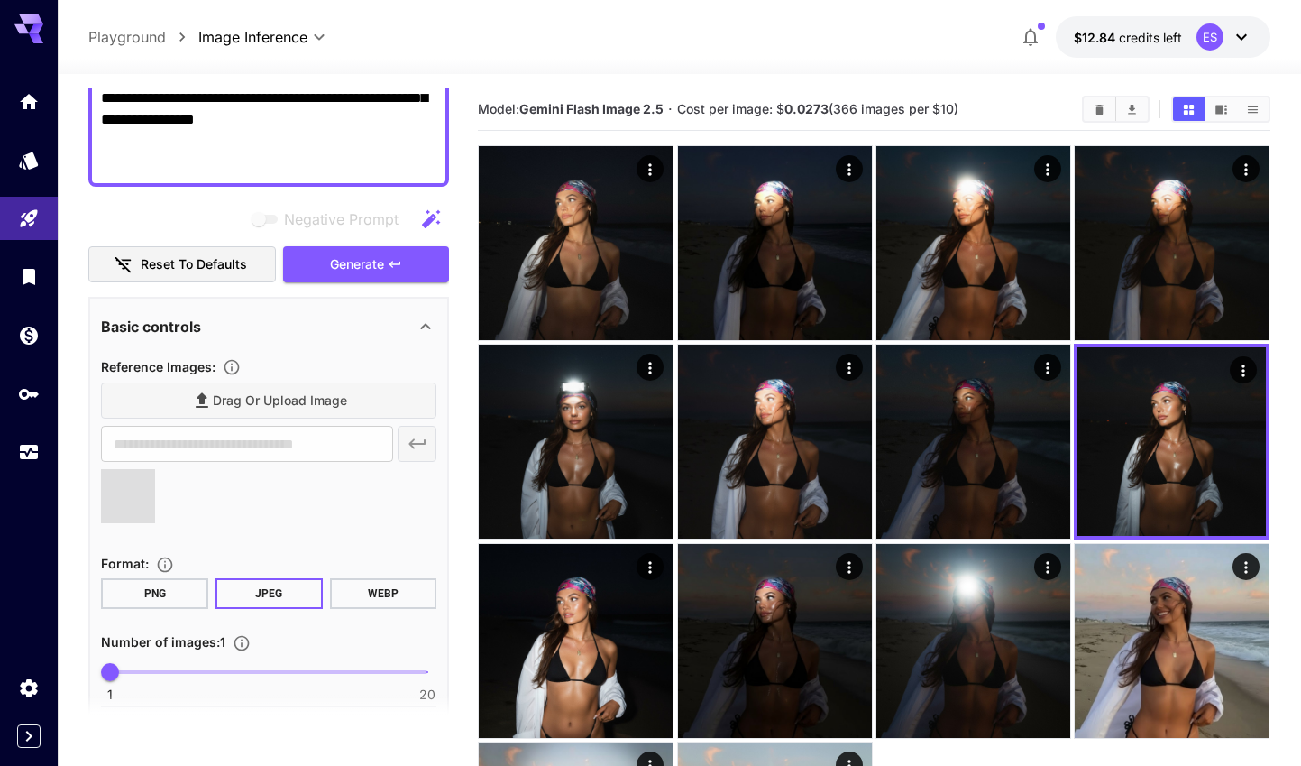
scroll to position [326, 0]
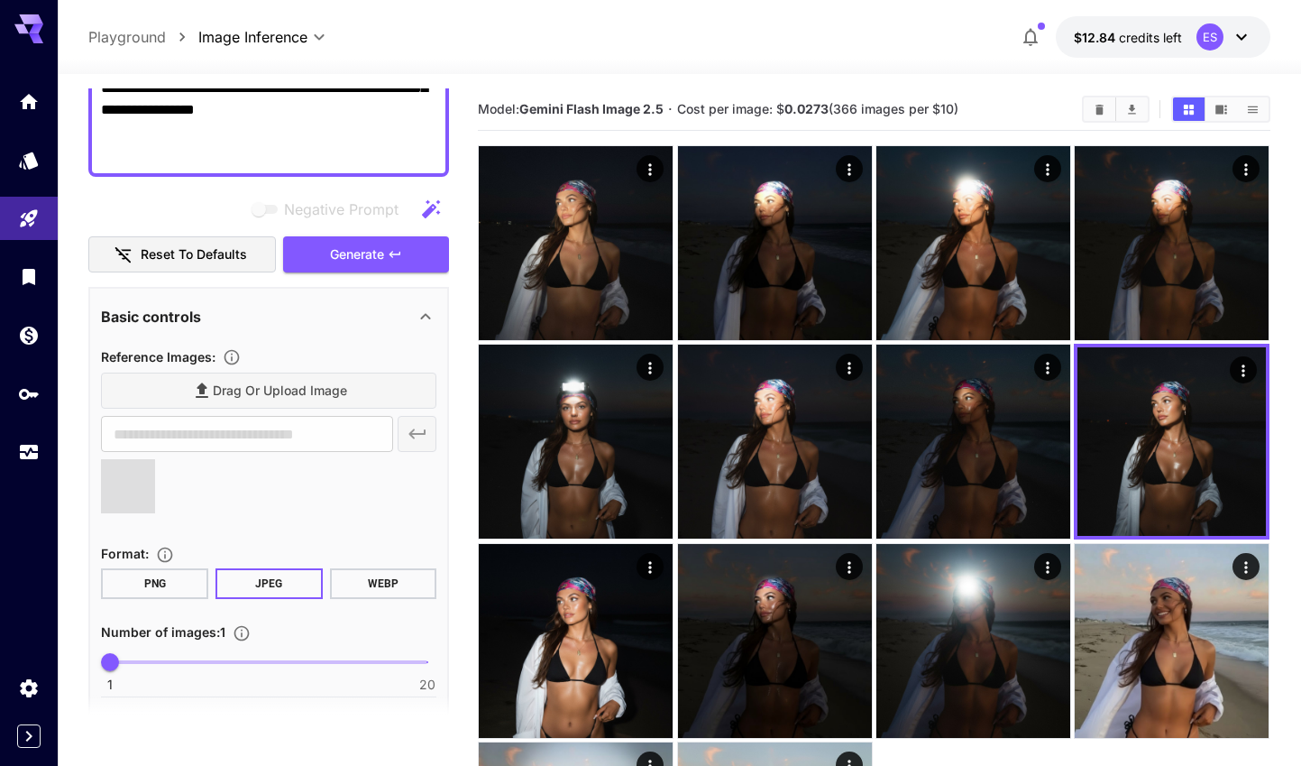
type input "**********"
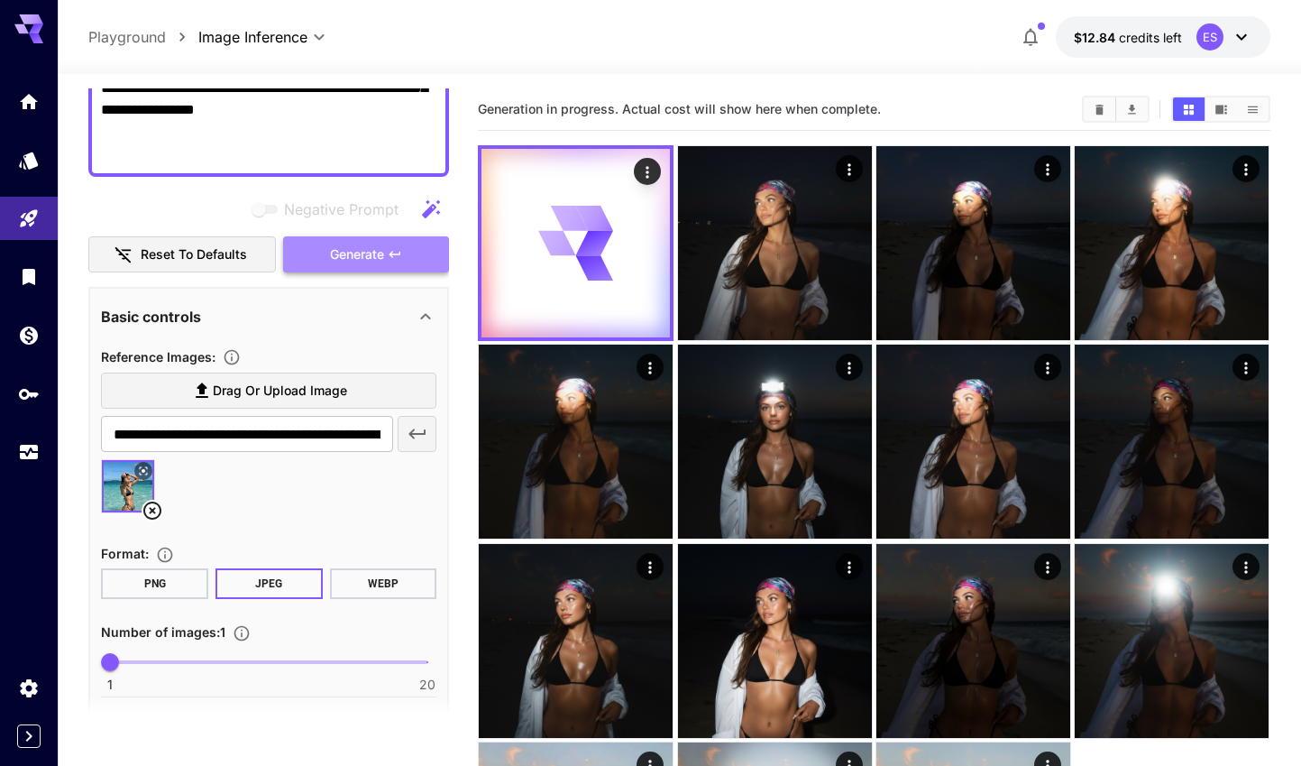
click at [378, 262] on span "Generate" at bounding box center [357, 254] width 54 height 23
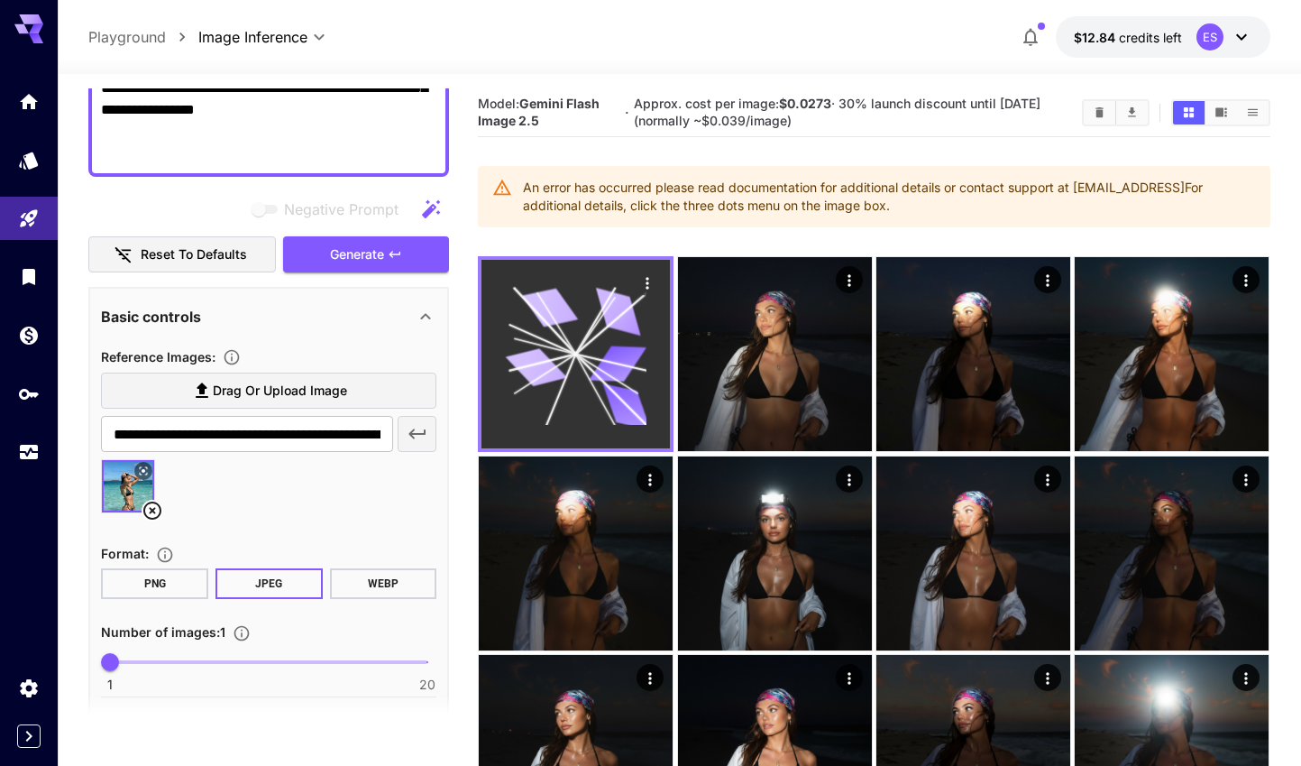
click at [647, 281] on icon "Actions" at bounding box center [648, 283] width 3 height 12
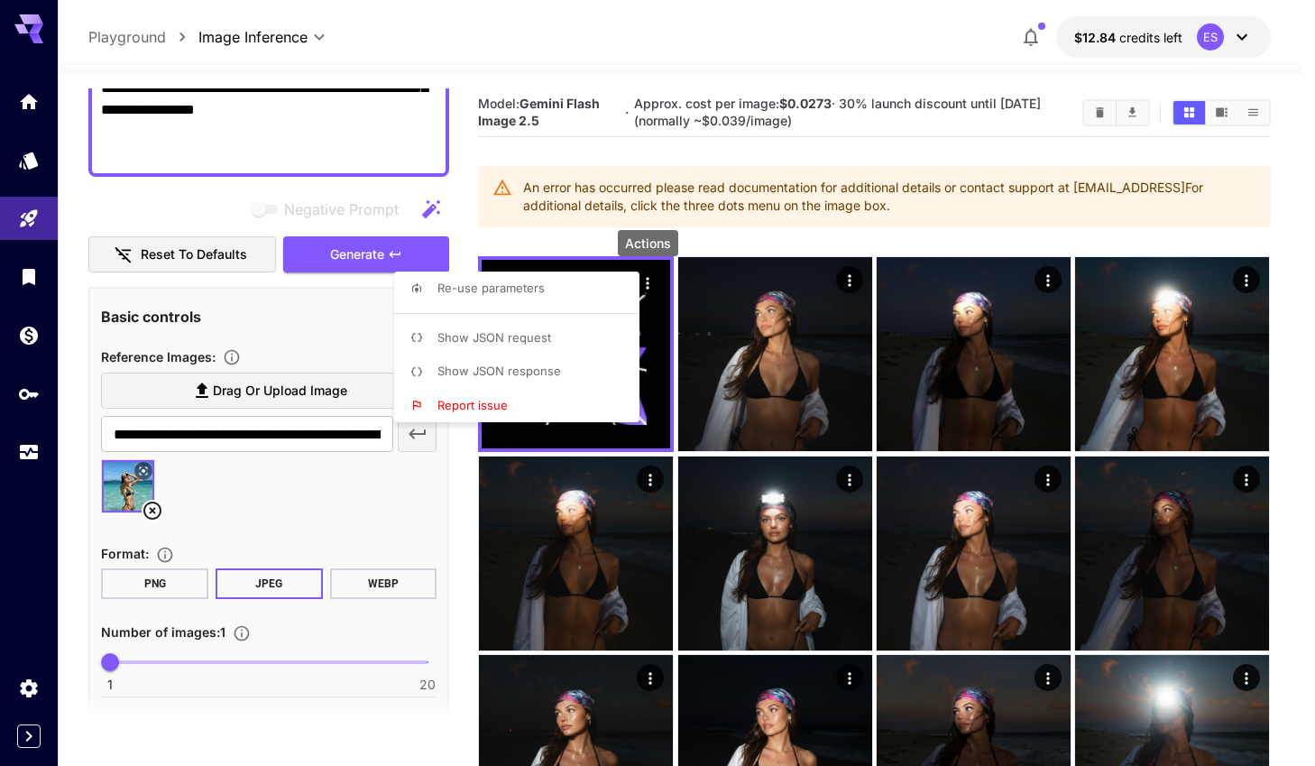
click at [520, 370] on span "Show JSON response" at bounding box center [499, 370] width 124 height 14
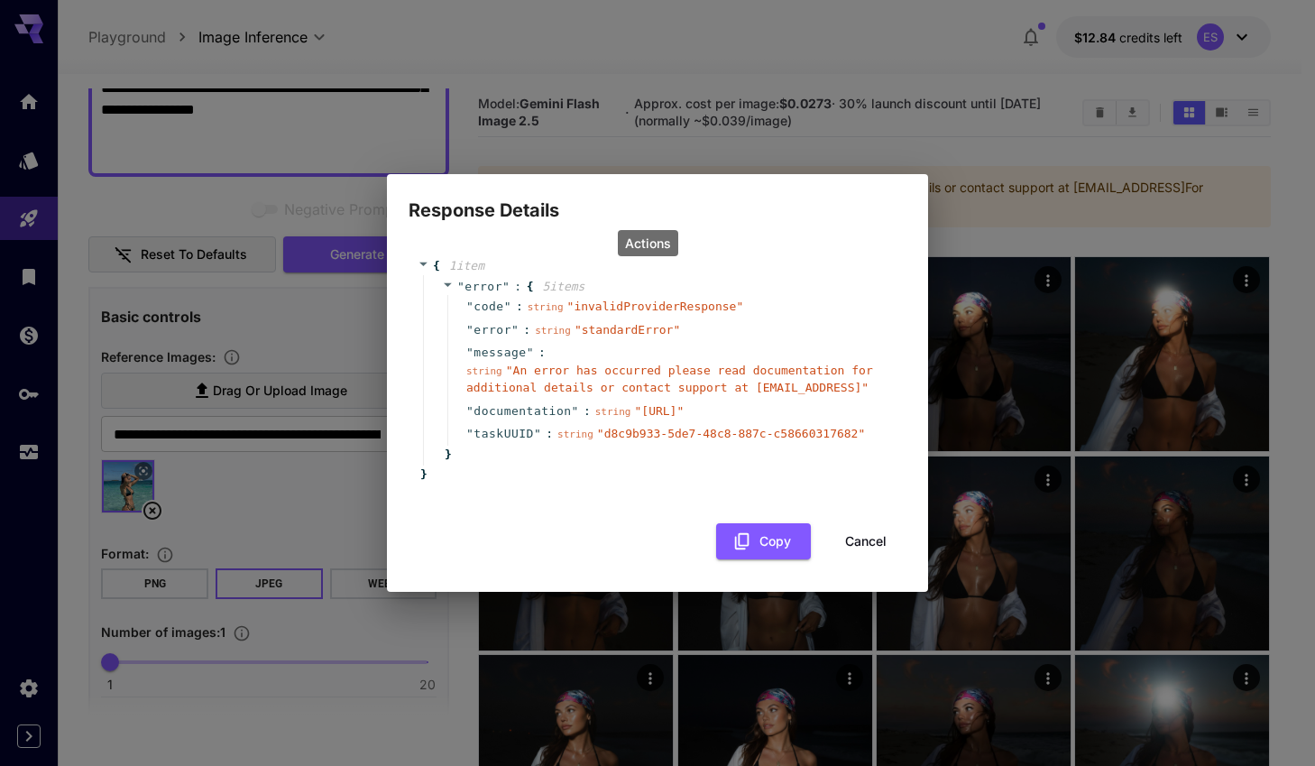
click at [874, 554] on button "Cancel" at bounding box center [865, 541] width 81 height 37
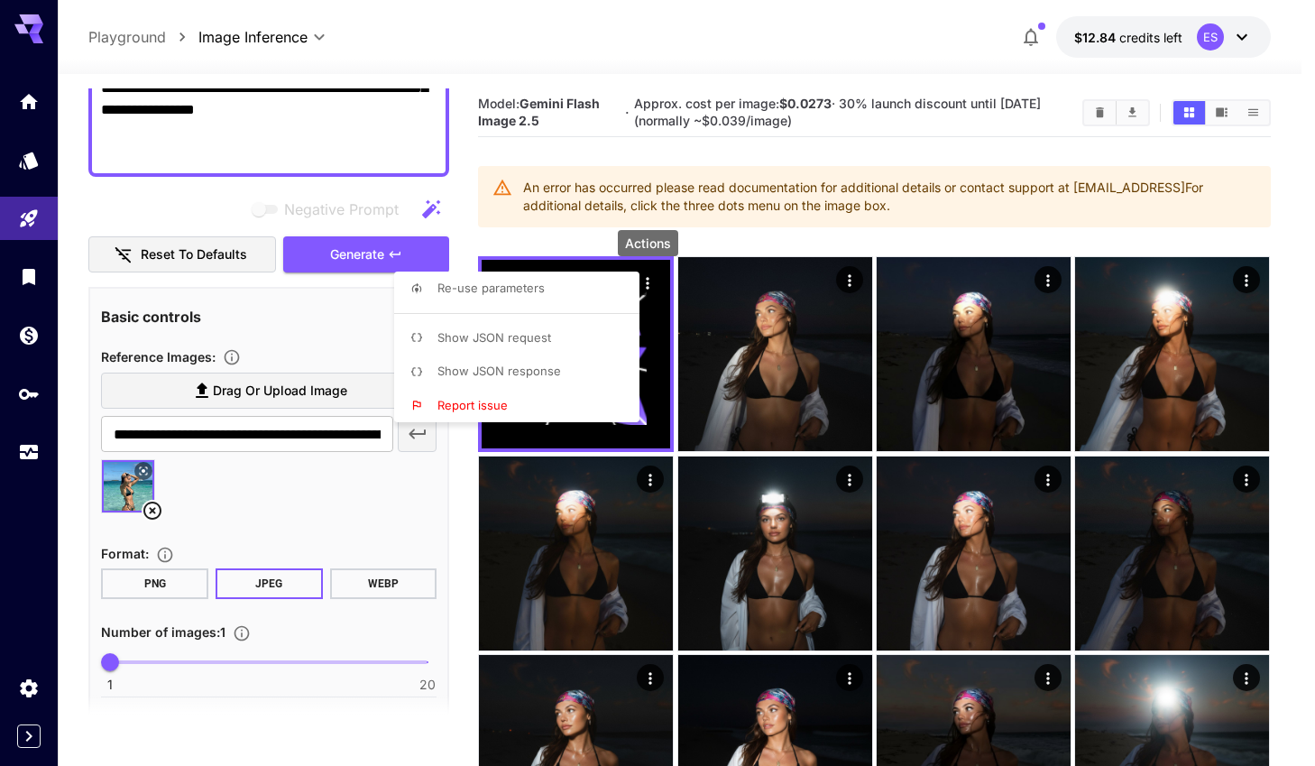
click at [151, 512] on div at bounding box center [657, 383] width 1315 height 766
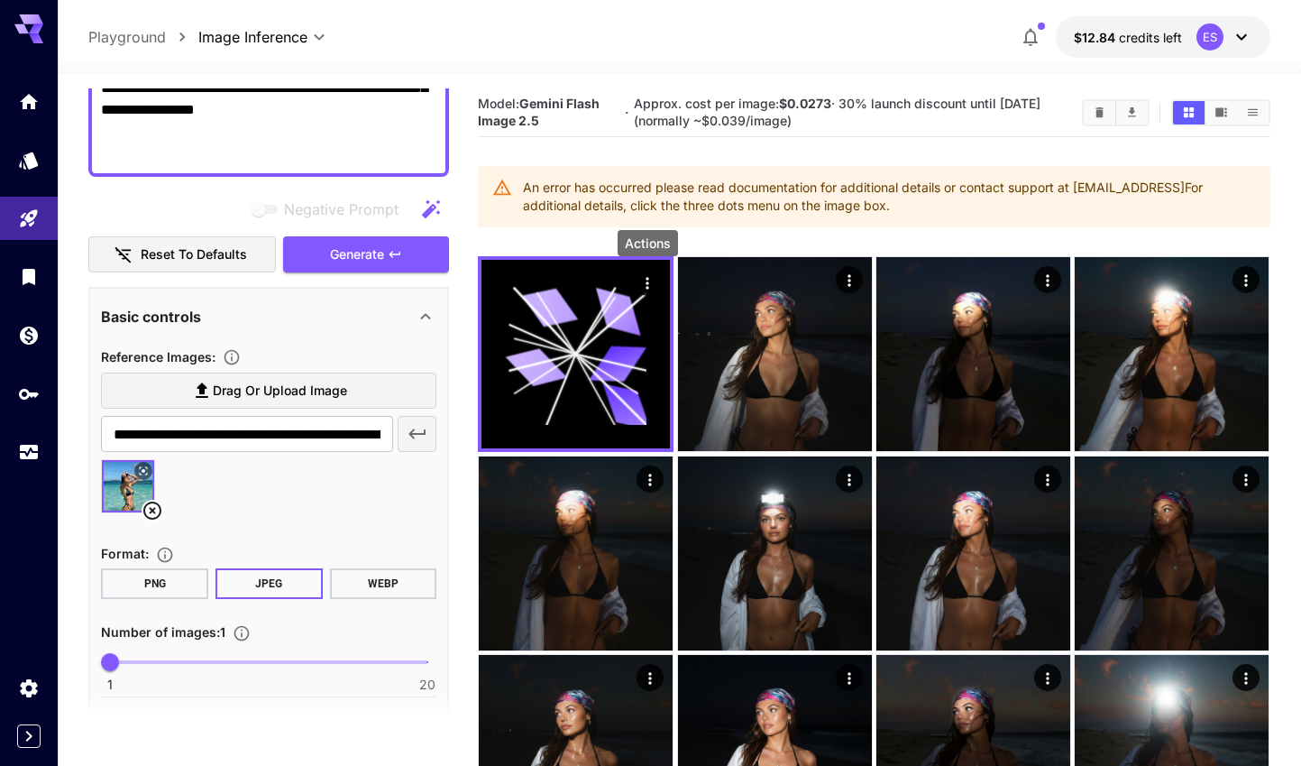
click at [156, 508] on icon at bounding box center [153, 511] width 22 height 22
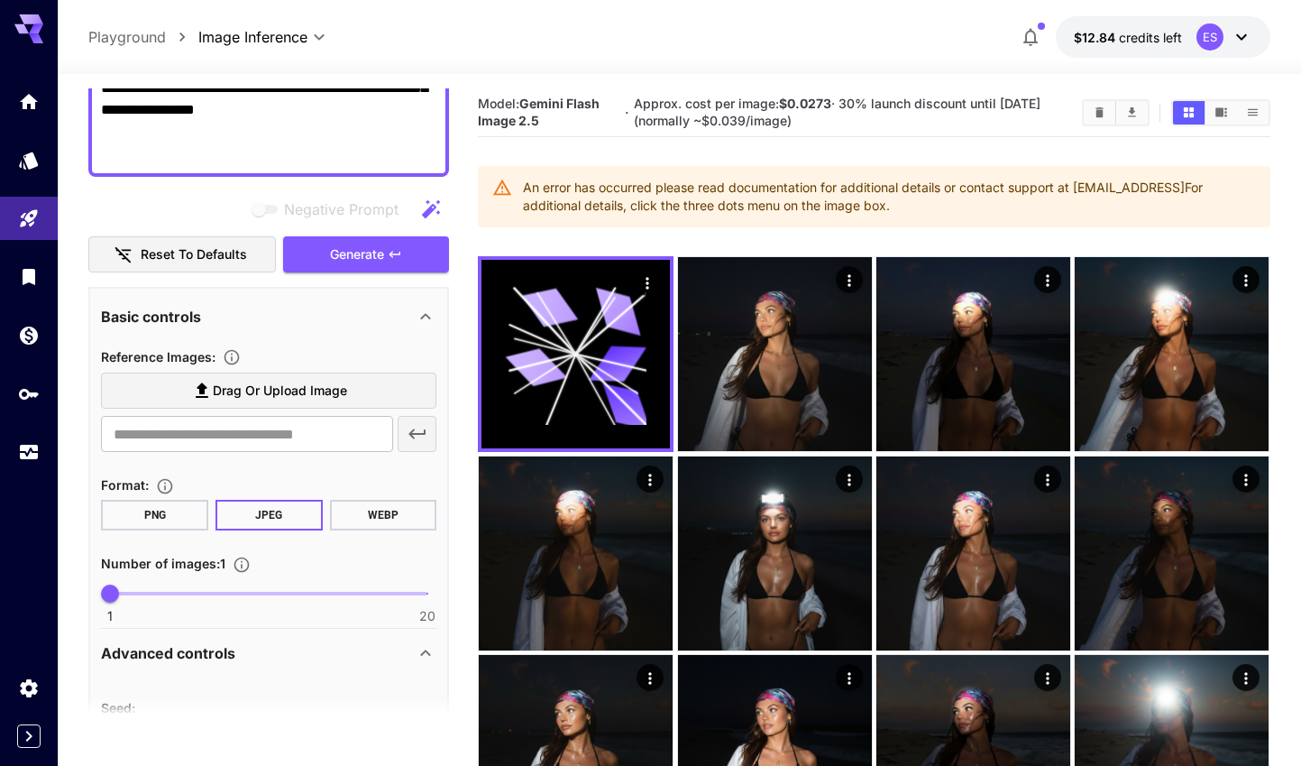
click at [310, 381] on span "Drag or upload image" at bounding box center [280, 391] width 134 height 23
click at [0, 0] on input "Drag or upload image" at bounding box center [0, 0] width 0 height 0
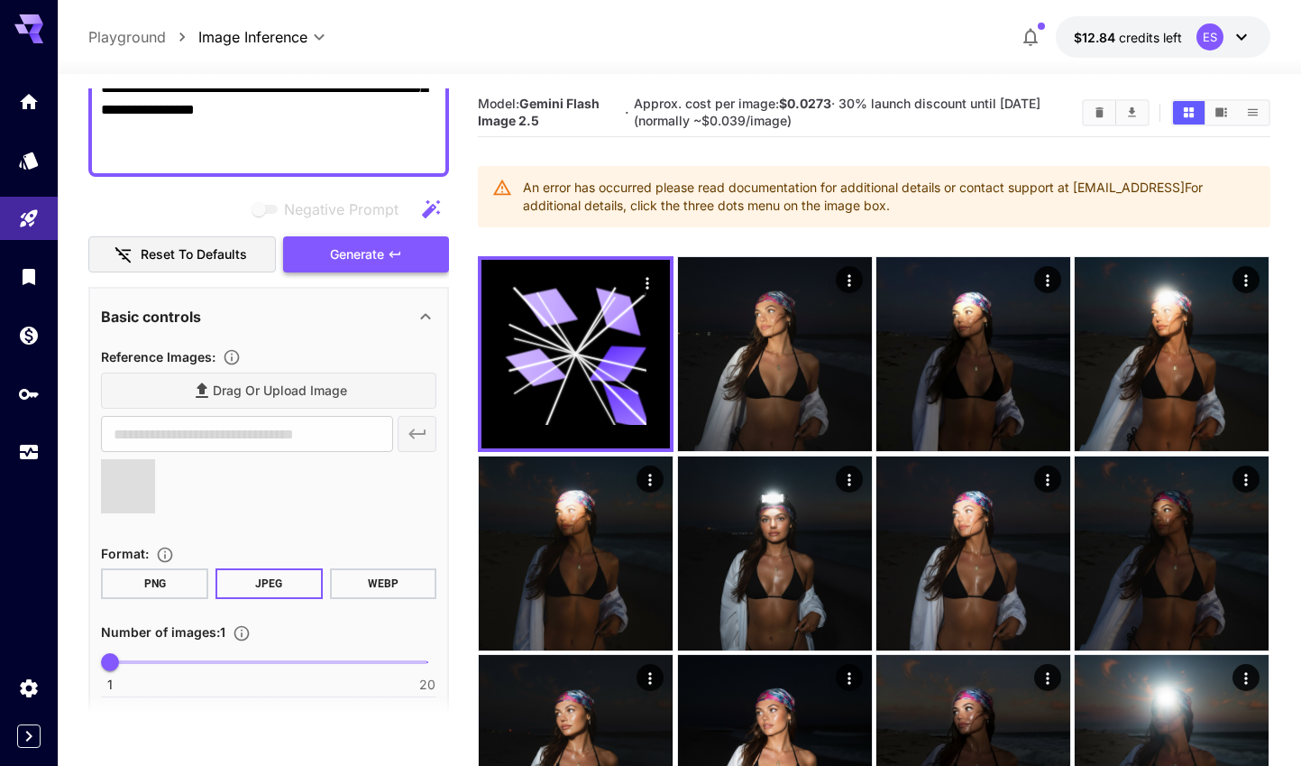
type input "**********"
click at [385, 252] on button "Generate" at bounding box center [366, 254] width 166 height 37
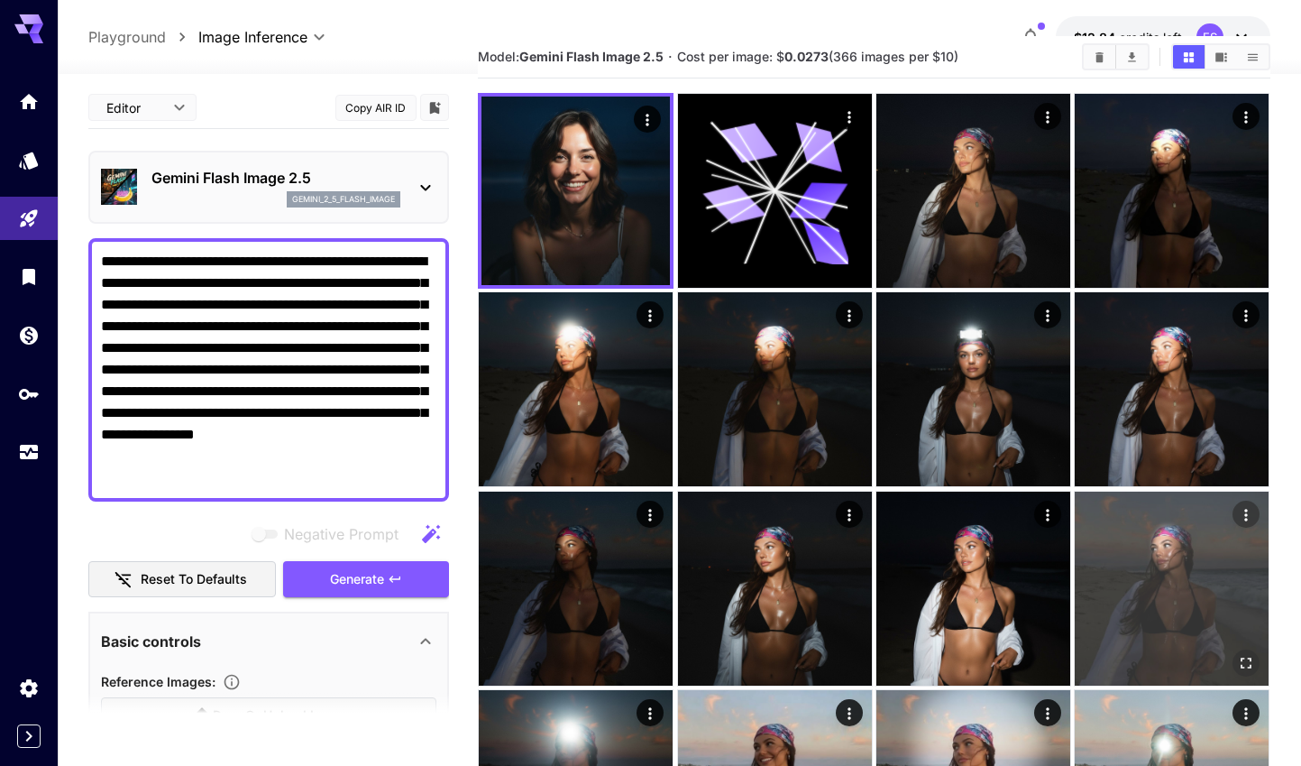
scroll to position [0, 0]
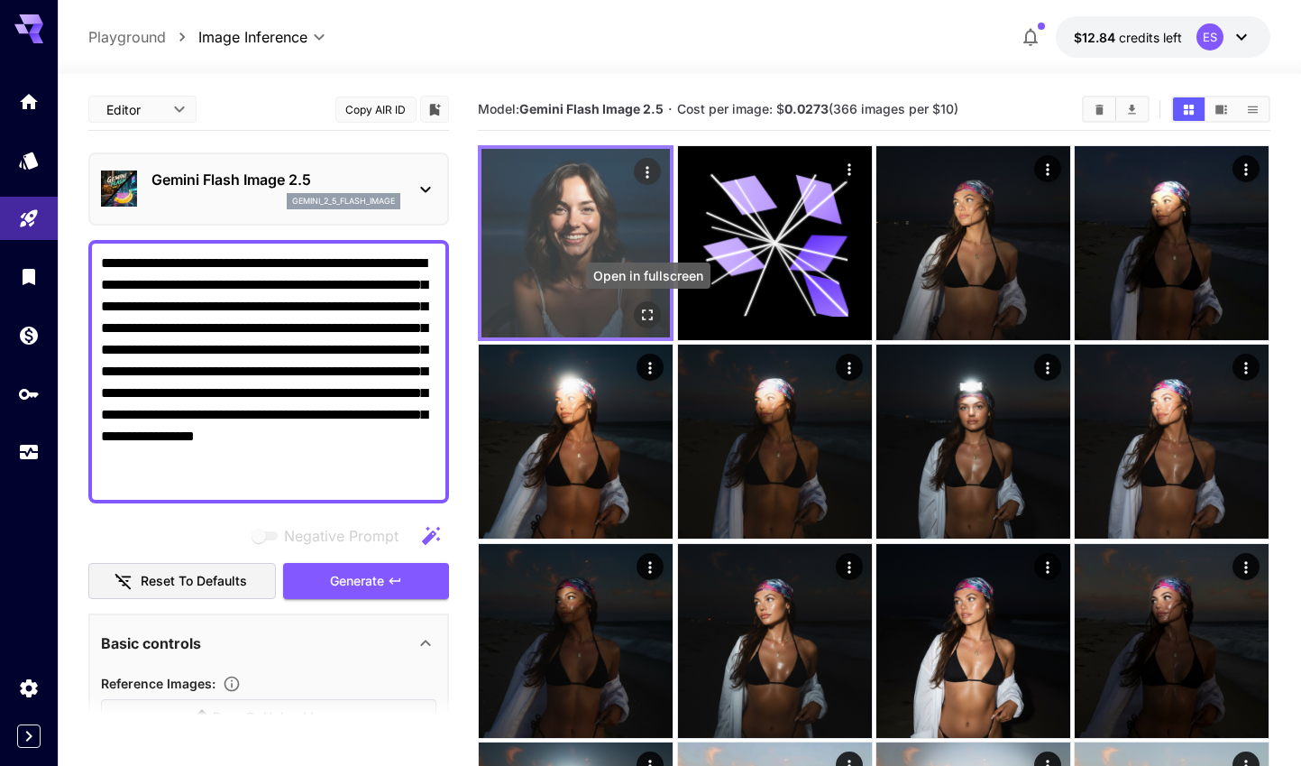
click at [651, 311] on icon "Open in fullscreen" at bounding box center [648, 314] width 11 height 11
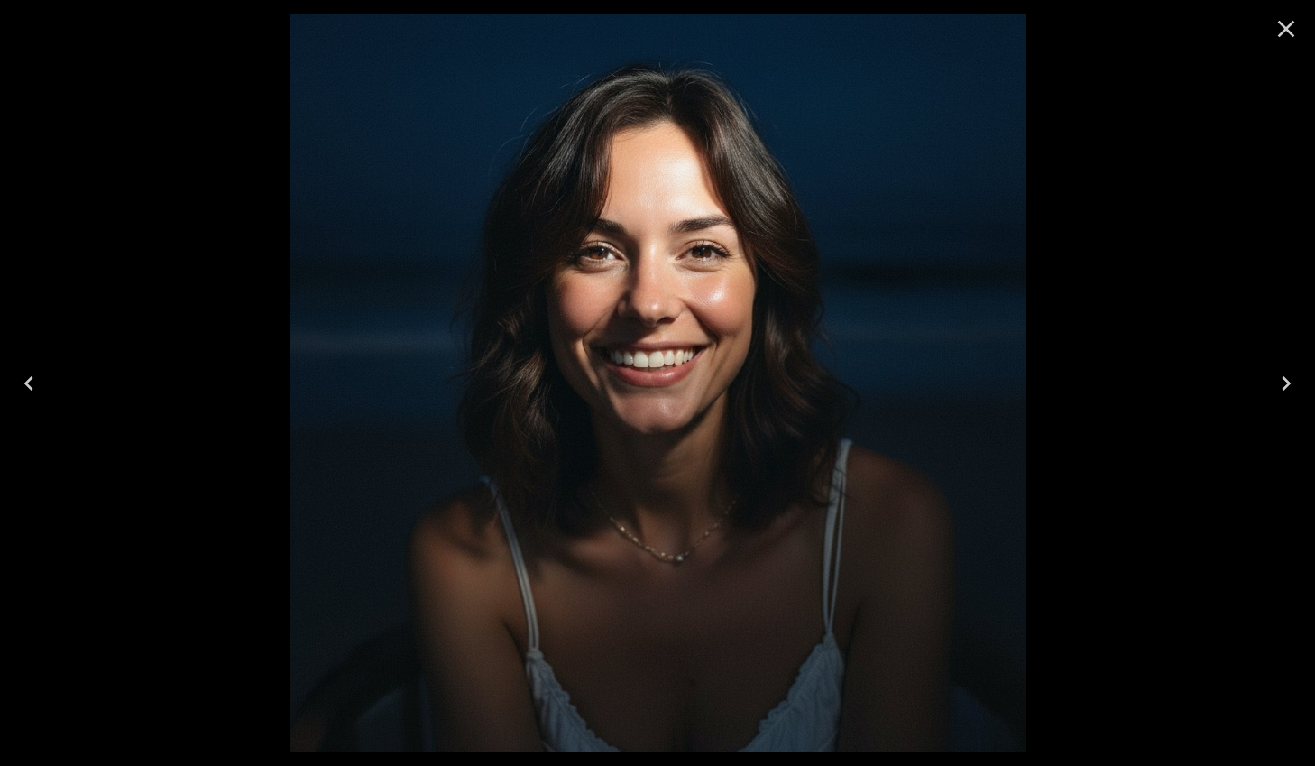
click at [696, 279] on img at bounding box center [657, 382] width 737 height 737
click at [1291, 29] on icon "Close" at bounding box center [1285, 28] width 29 height 29
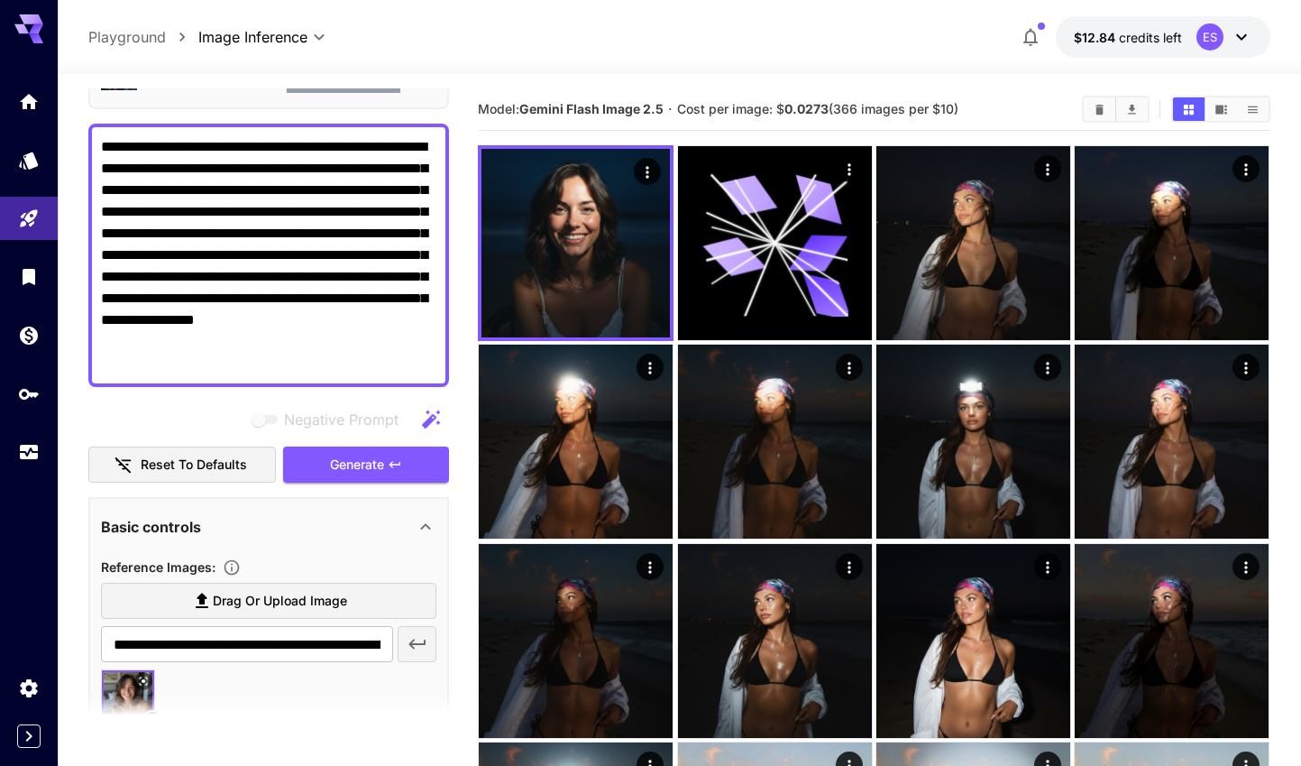
scroll to position [517, 0]
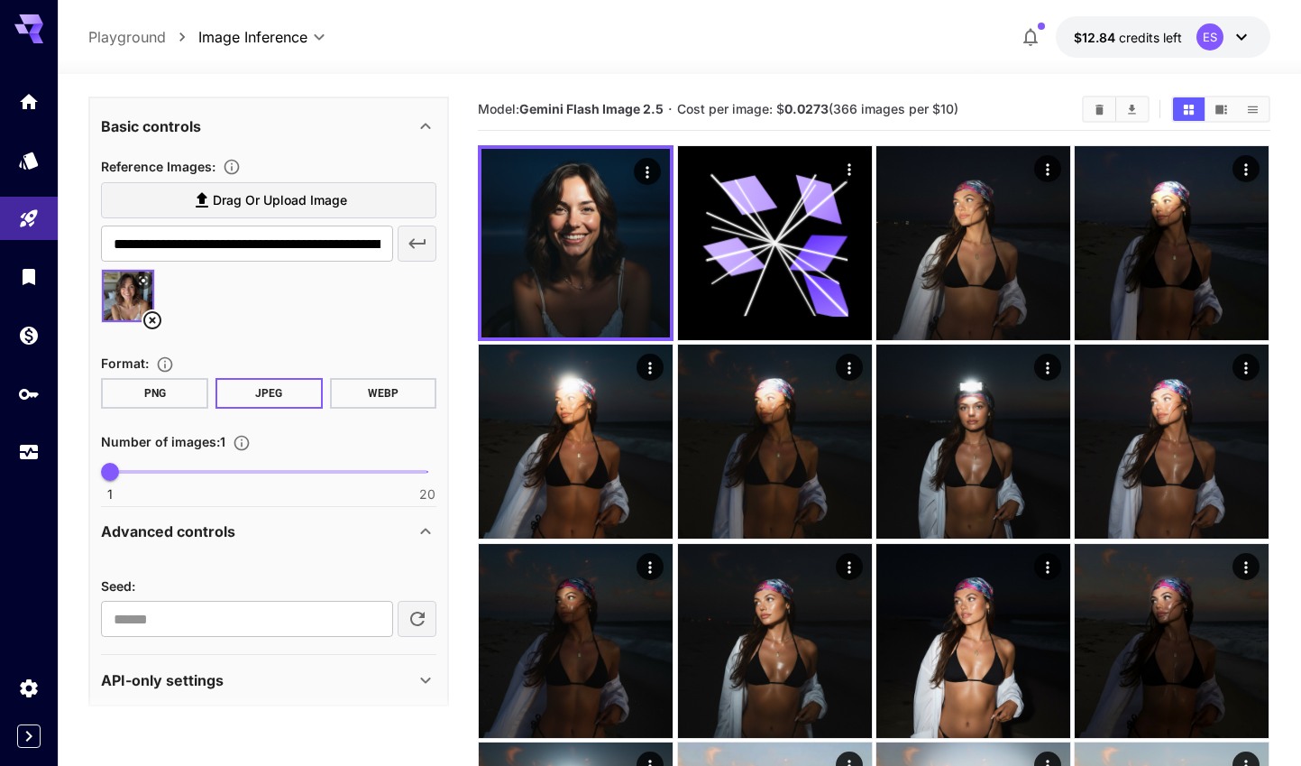
click at [144, 320] on icon at bounding box center [152, 320] width 18 height 18
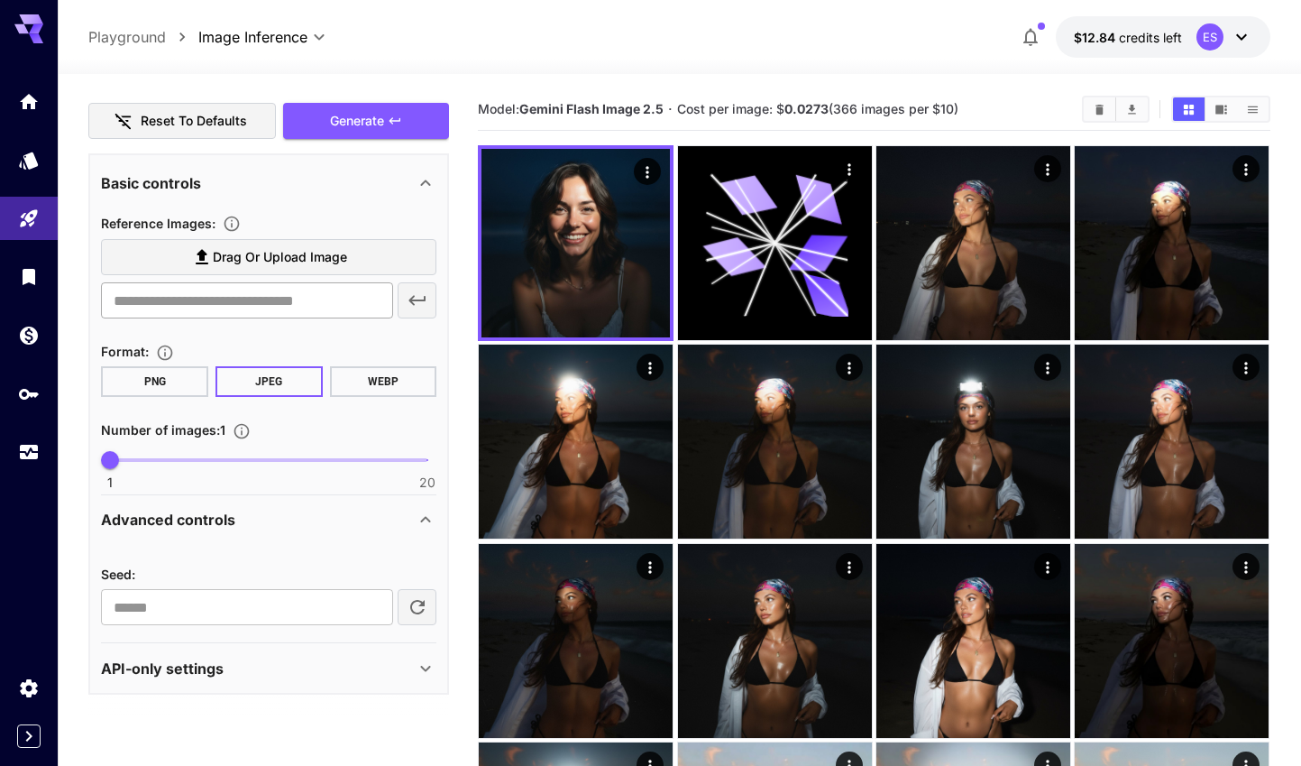
scroll to position [460, 0]
click at [289, 266] on span "Drag or upload image" at bounding box center [280, 257] width 134 height 23
click at [0, 0] on input "Drag or upload image" at bounding box center [0, 0] width 0 height 0
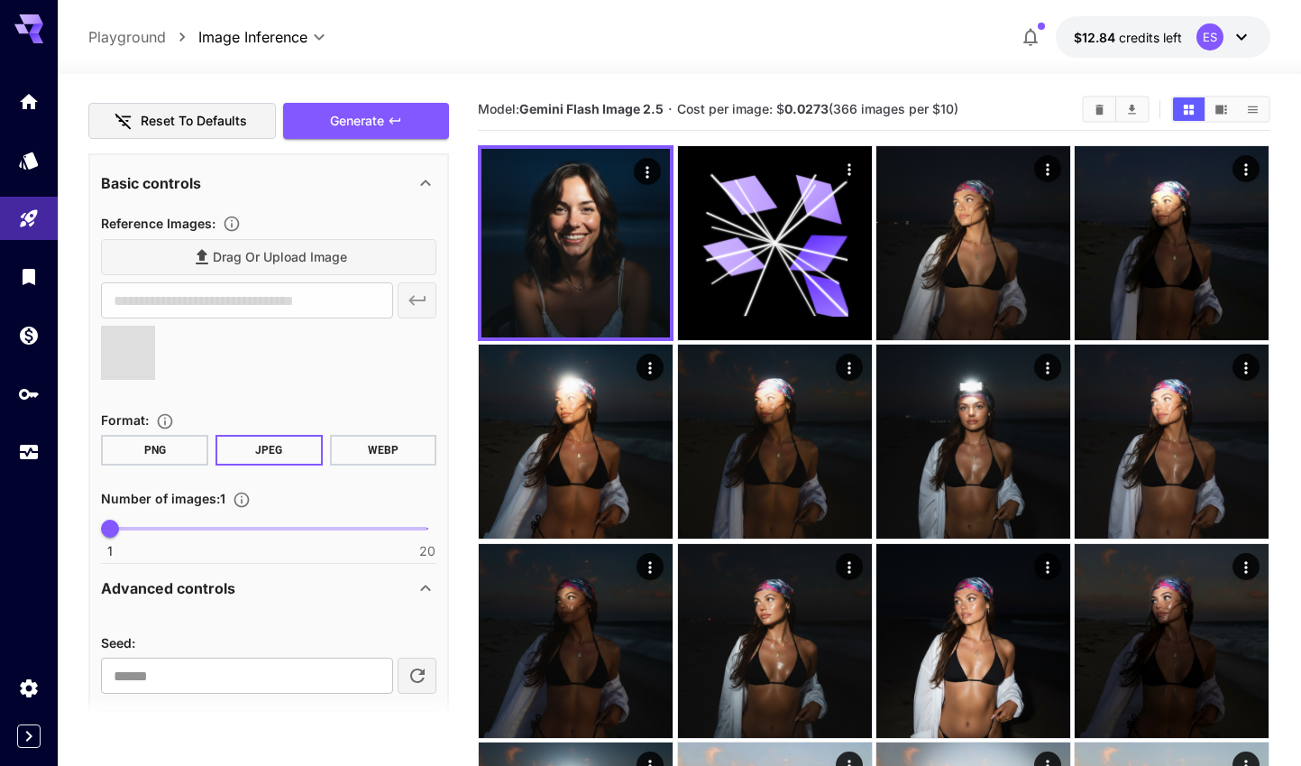
type input "**********"
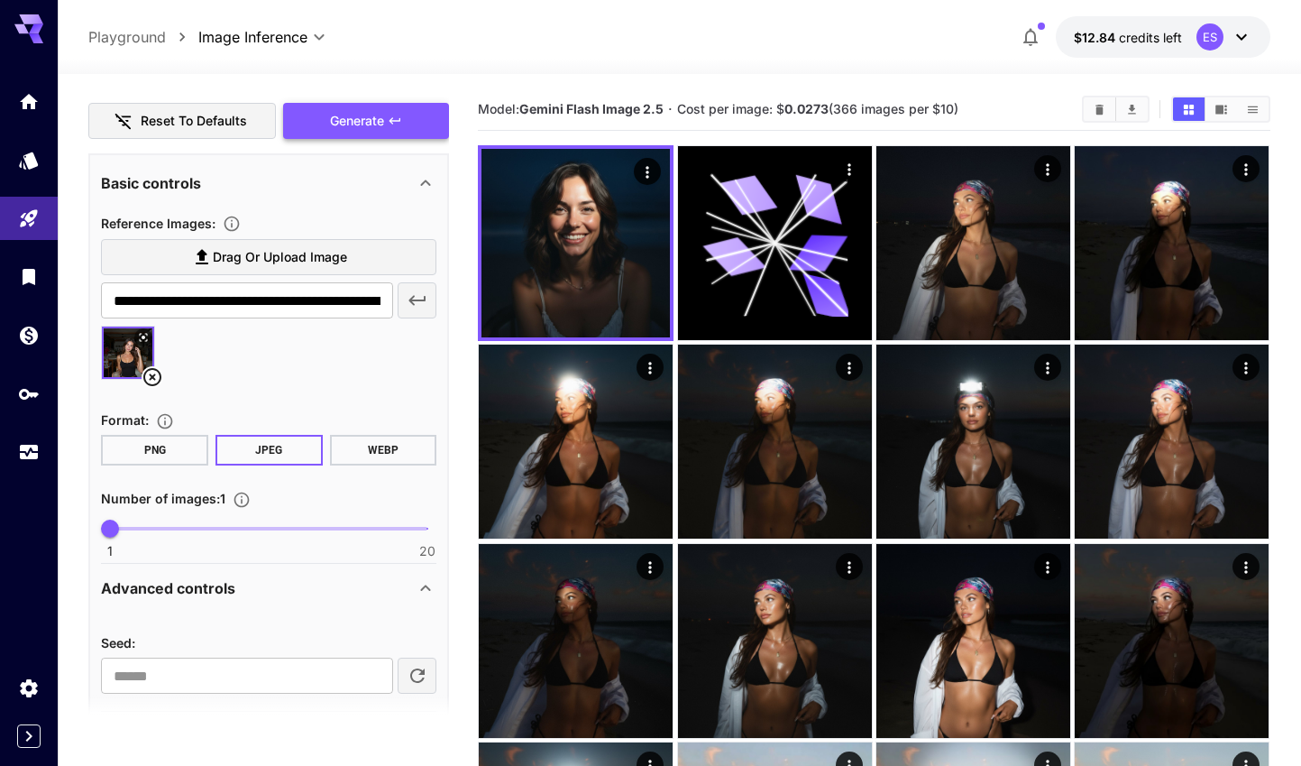
click at [368, 127] on span "Generate" at bounding box center [357, 121] width 54 height 23
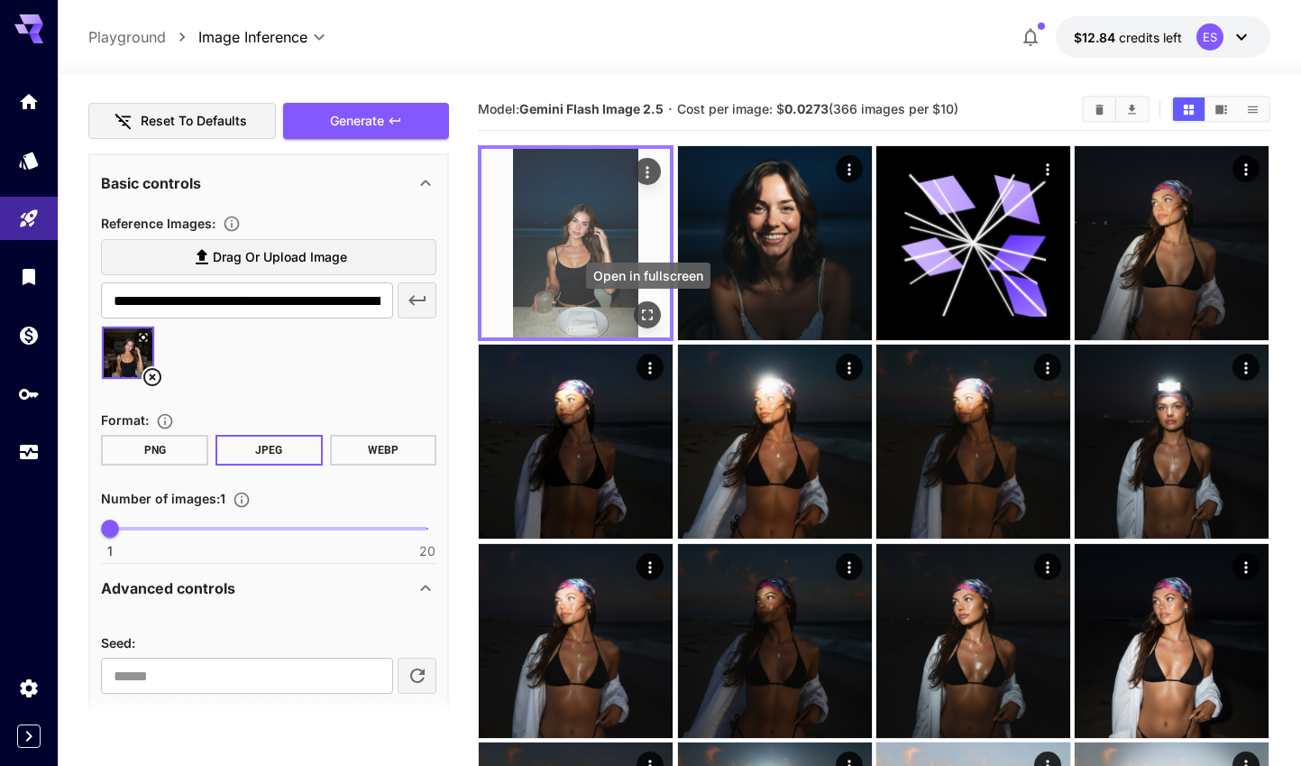
click at [647, 306] on icon "Open in fullscreen" at bounding box center [648, 315] width 18 height 18
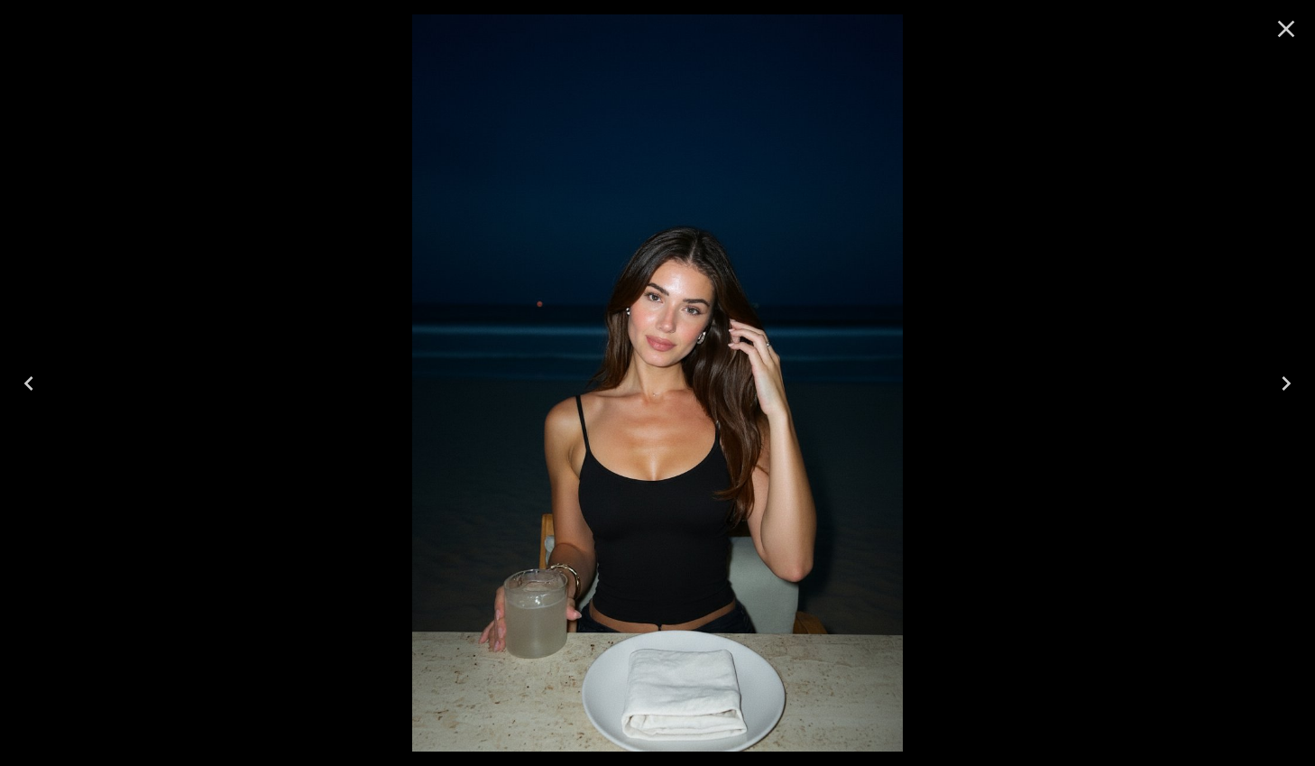
click at [1296, 25] on icon "Close" at bounding box center [1285, 28] width 29 height 29
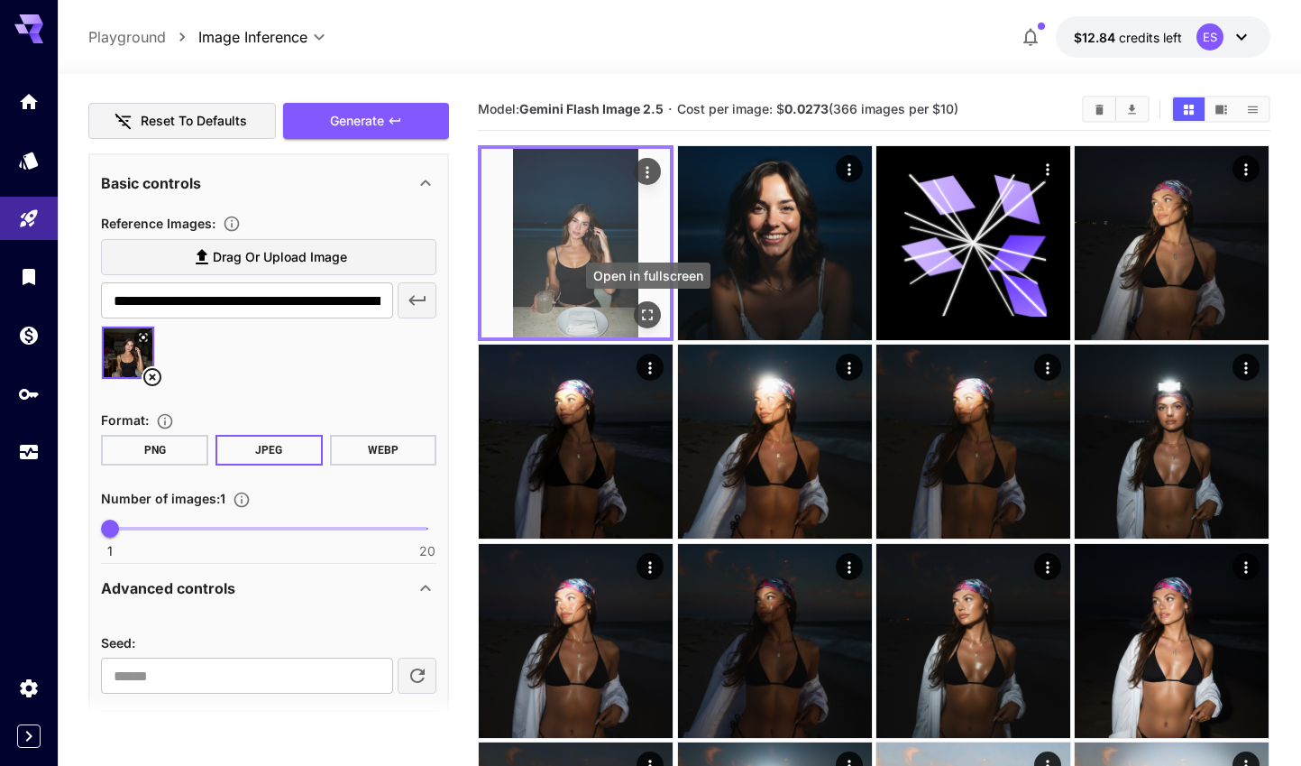
click at [645, 314] on icon "Open in fullscreen" at bounding box center [648, 315] width 18 height 18
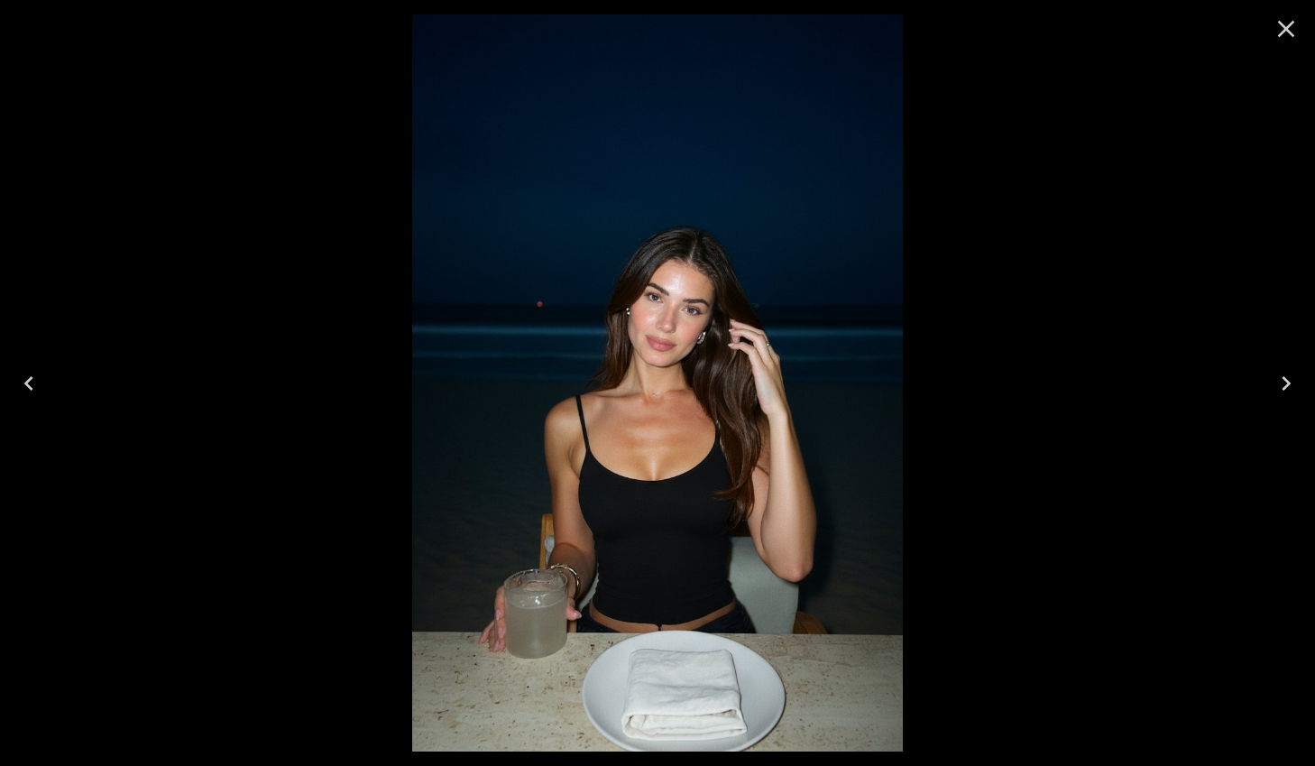
click at [1286, 30] on icon "Close" at bounding box center [1286, 29] width 17 height 17
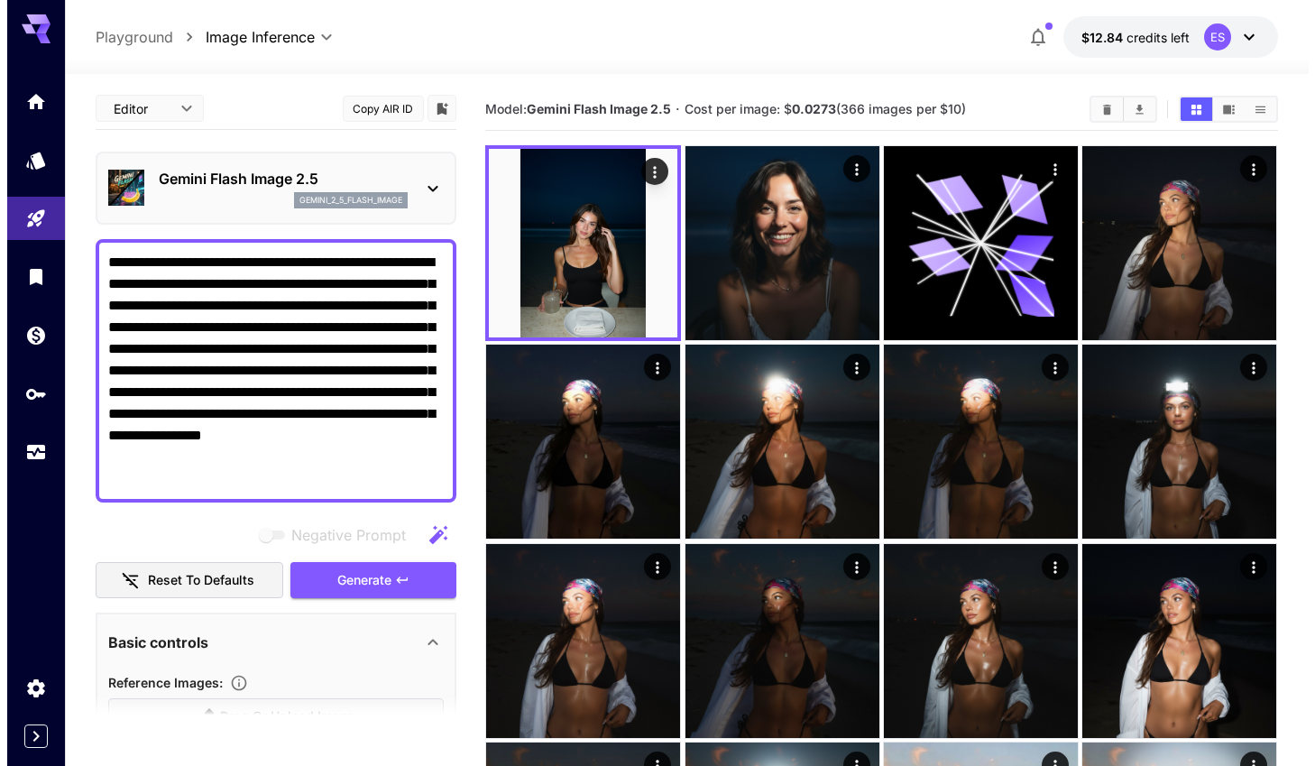
scroll to position [0, 0]
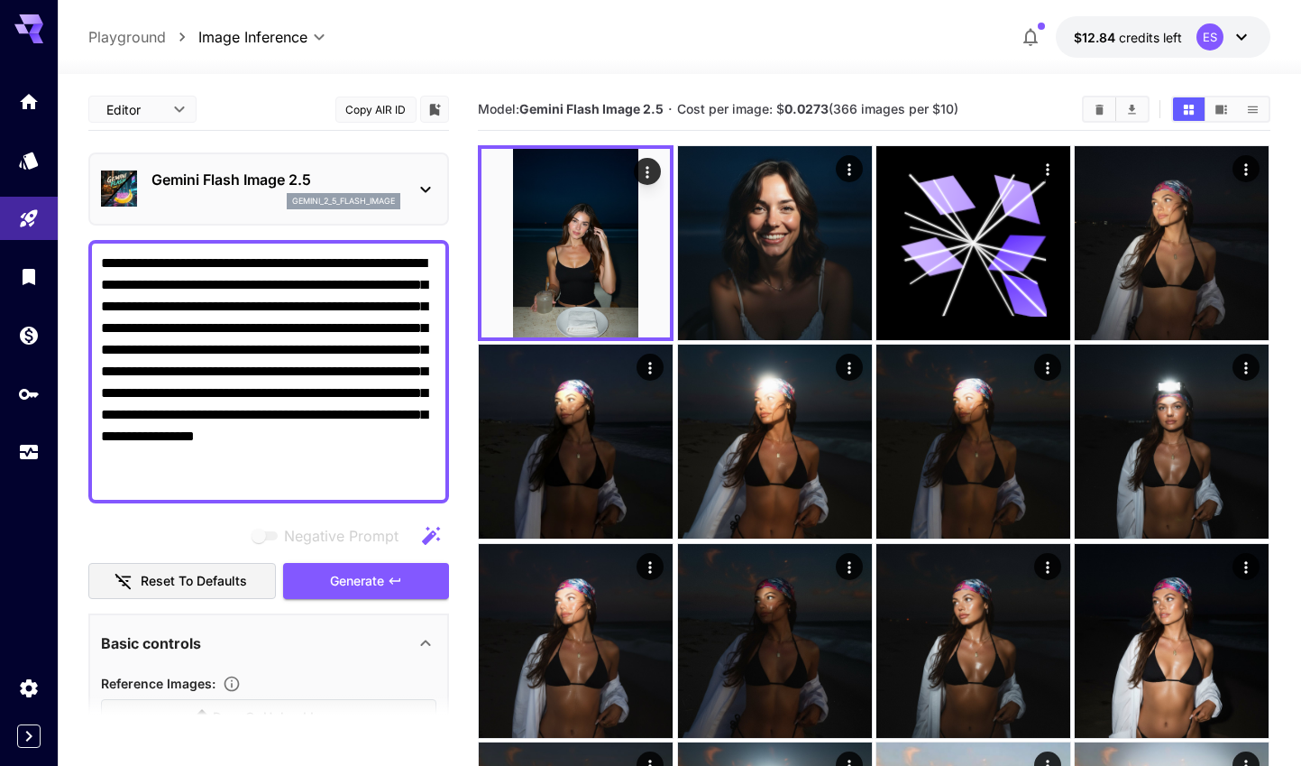
click at [320, 193] on div "gemini_2_5_flash_image" at bounding box center [344, 201] width 114 height 16
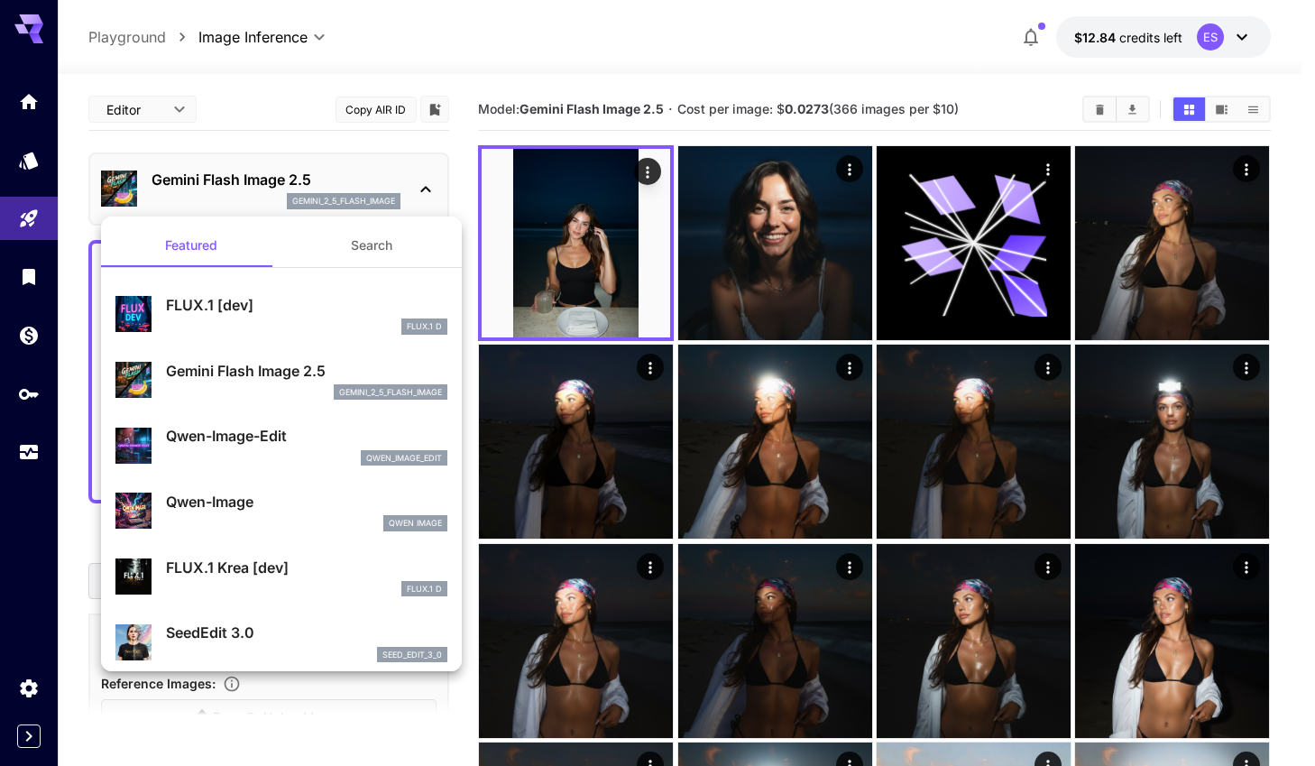
click at [339, 260] on button "Search" at bounding box center [371, 245] width 180 height 43
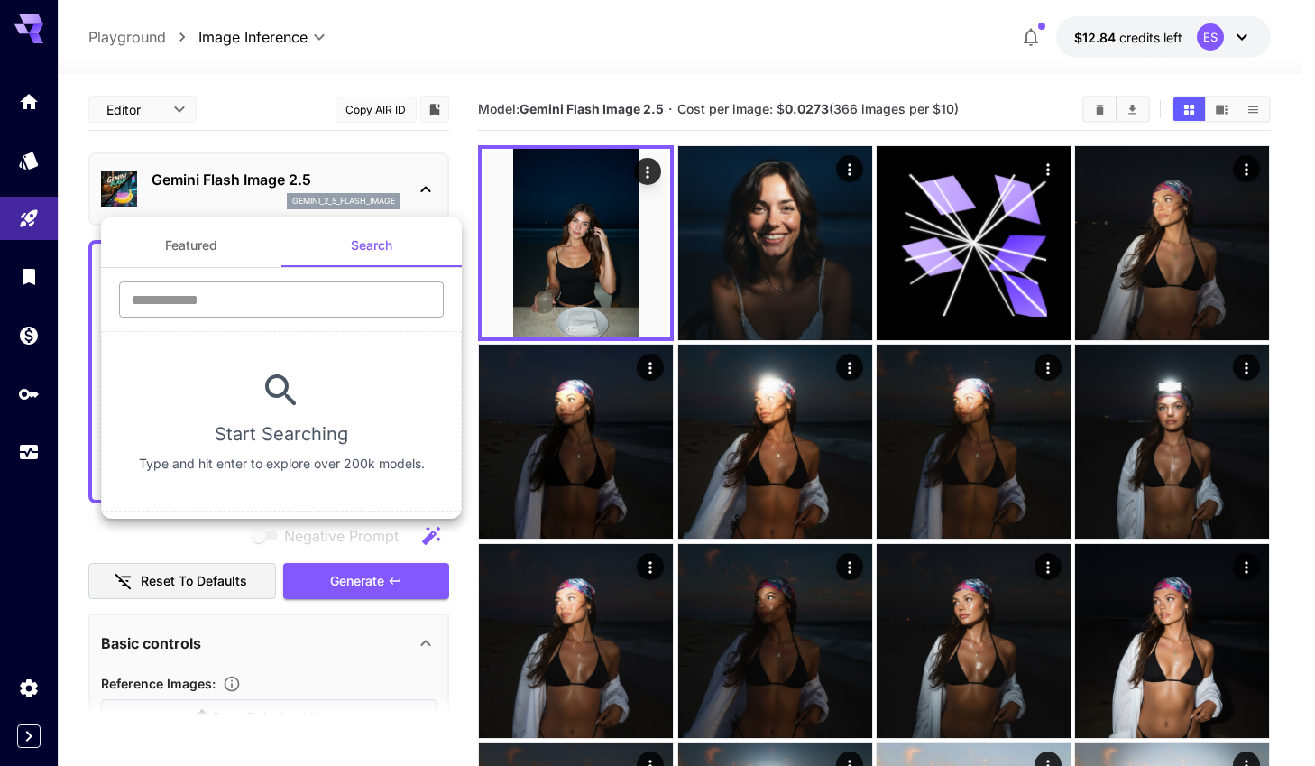
click at [266, 299] on input "text" at bounding box center [281, 299] width 325 height 36
type input "*"
click at [224, 243] on button "Featured" at bounding box center [191, 245] width 180 height 43
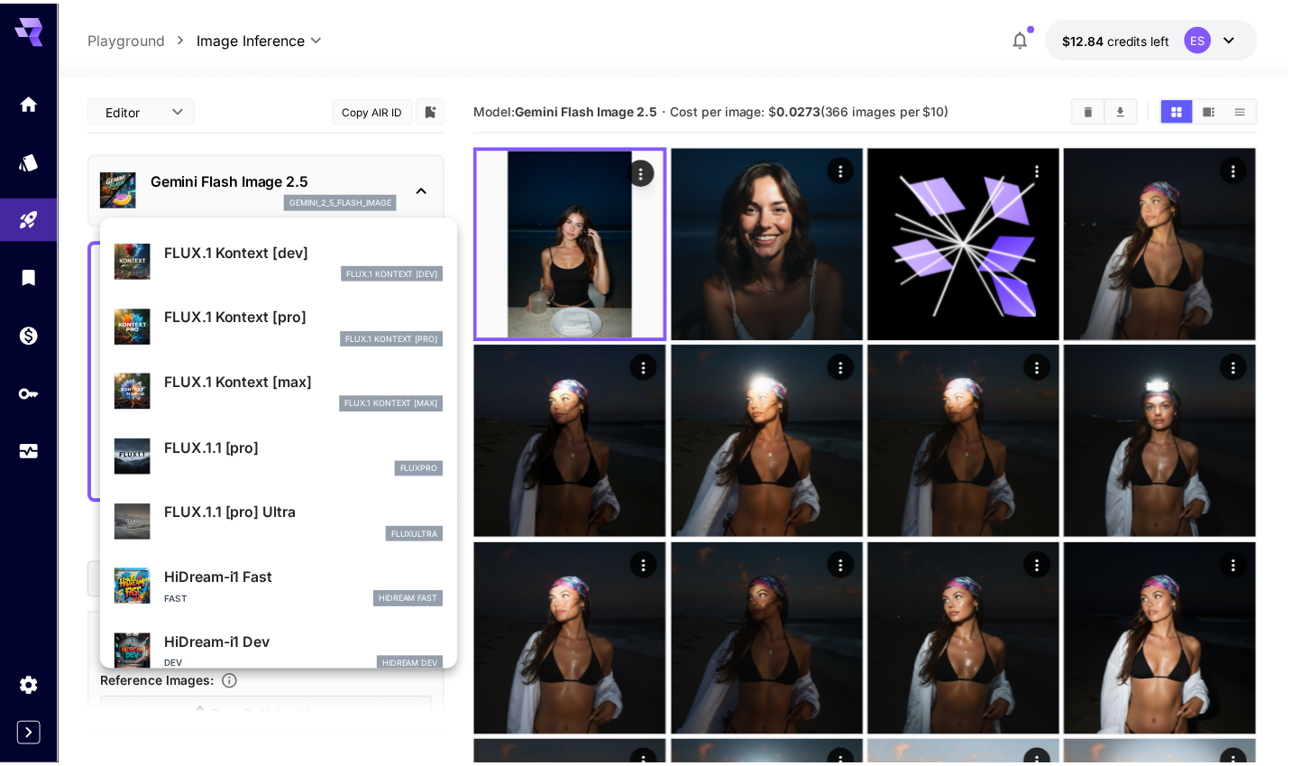
scroll to position [1014, 0]
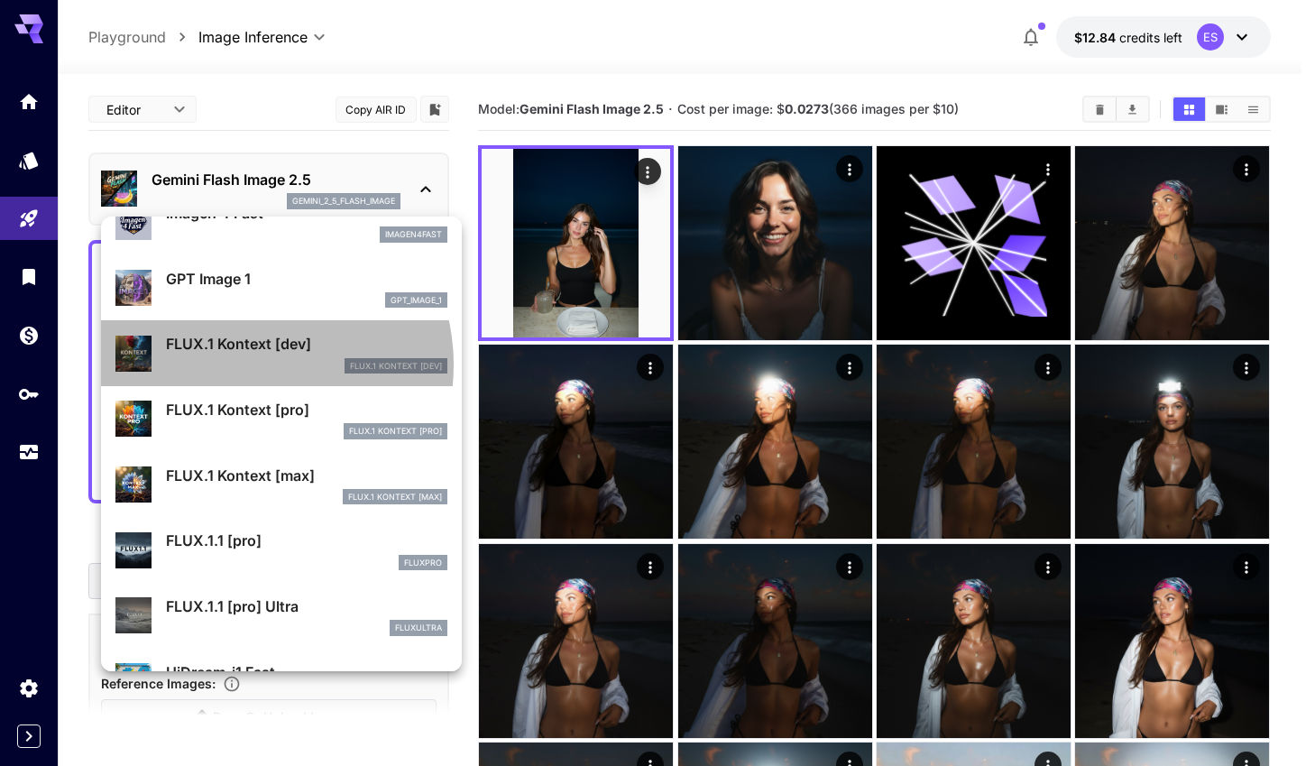
click at [244, 364] on div "FLUX.1 Kontext [dev]" at bounding box center [306, 366] width 281 height 16
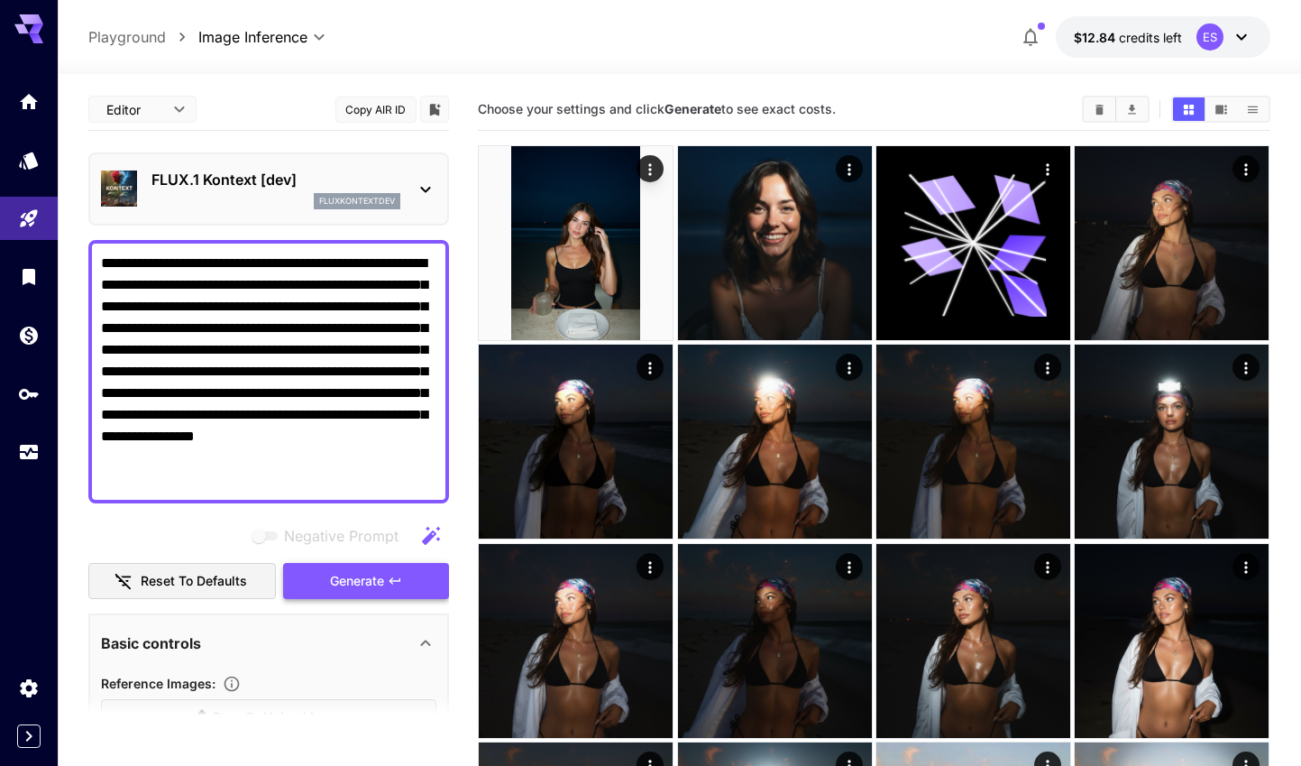
click at [370, 581] on span "Generate" at bounding box center [357, 581] width 54 height 23
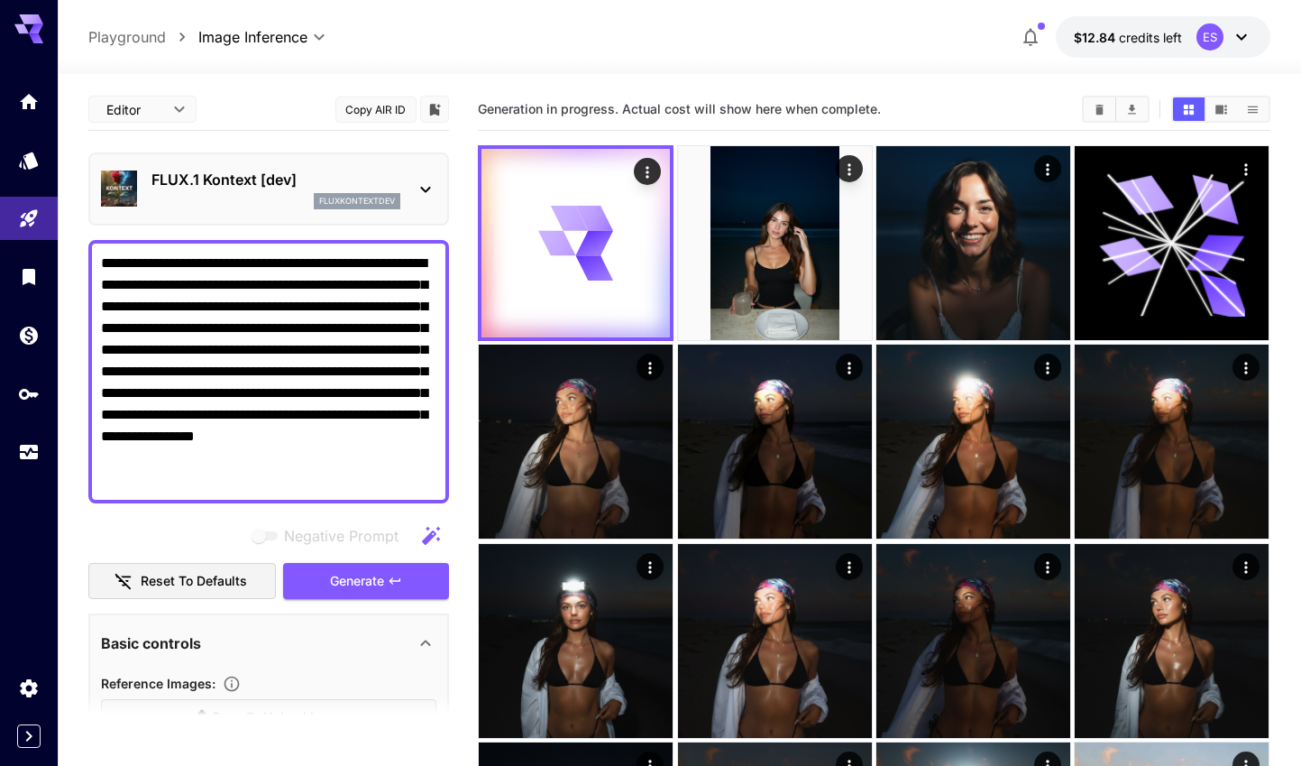
scroll to position [353, 0]
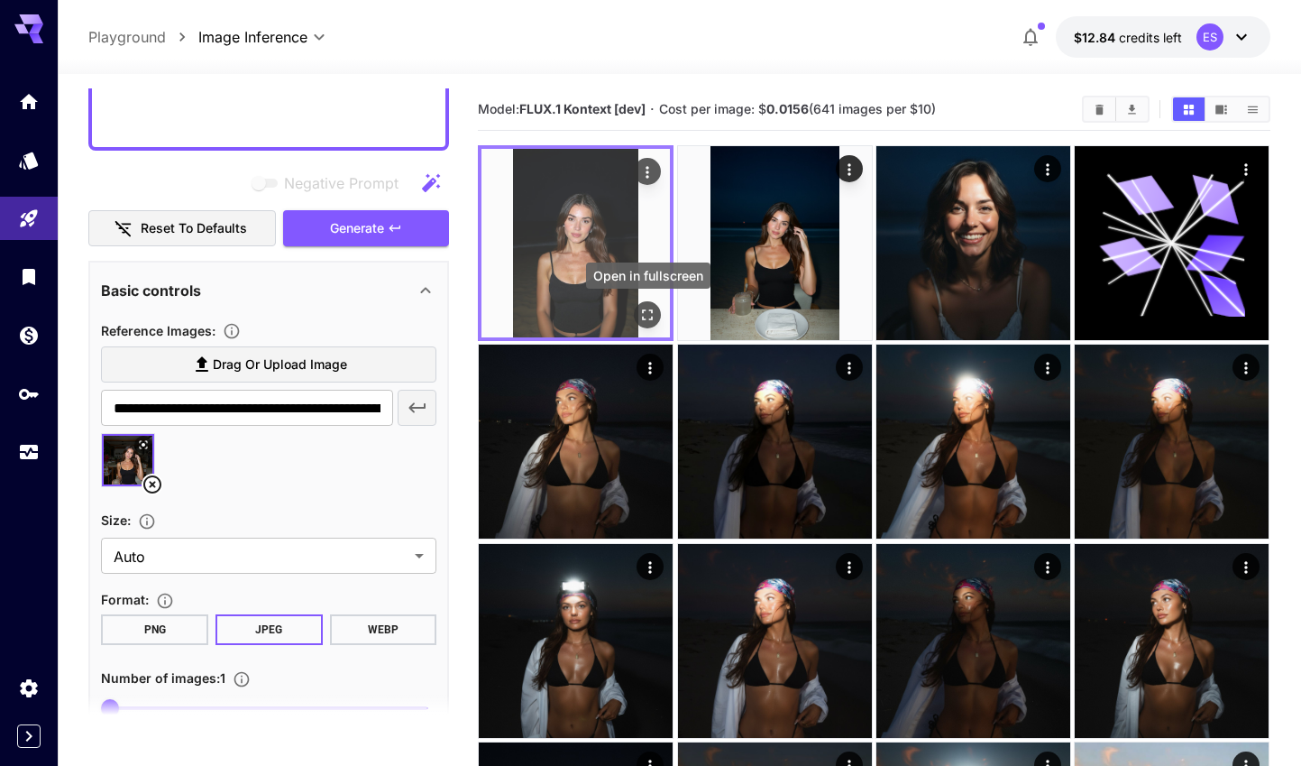
click at [640, 307] on icon "Open in fullscreen" at bounding box center [648, 315] width 18 height 18
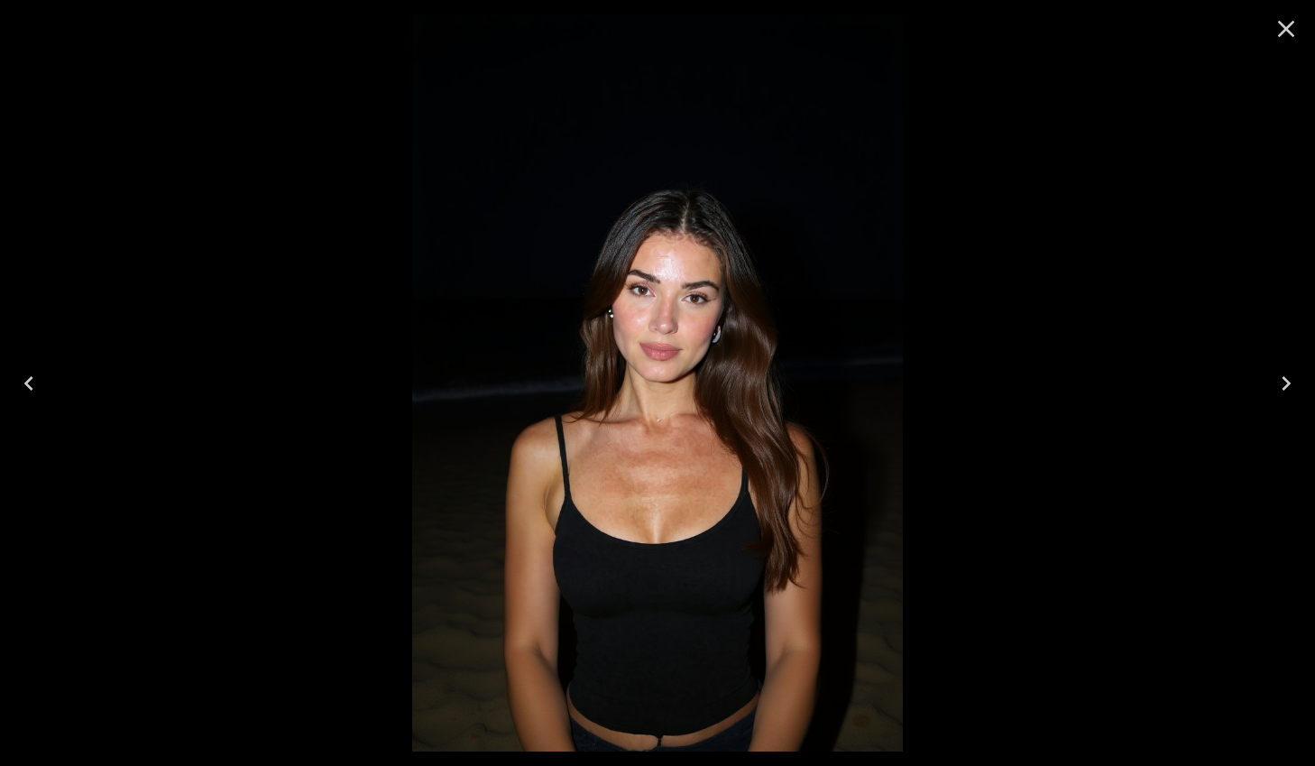
click at [1293, 390] on icon "Next" at bounding box center [1285, 383] width 29 height 29
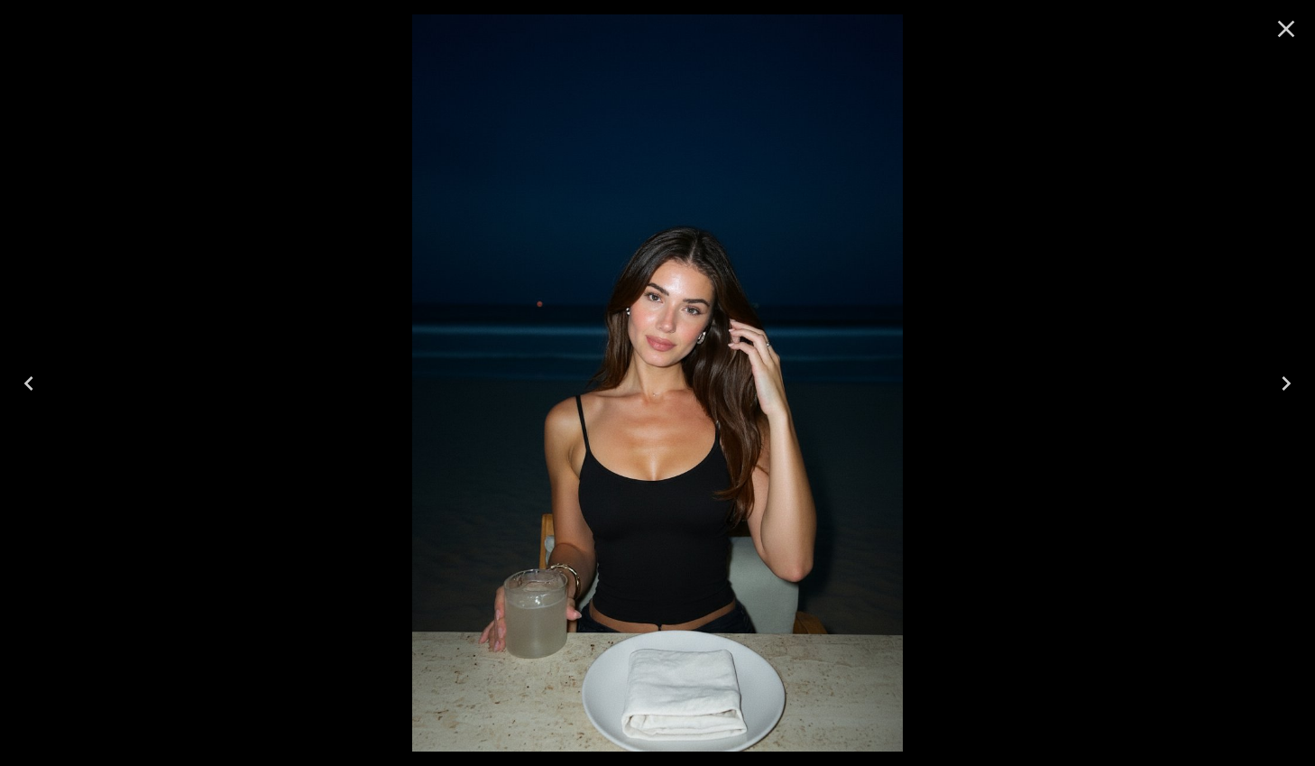
click at [37, 389] on icon "Previous" at bounding box center [28, 383] width 29 height 29
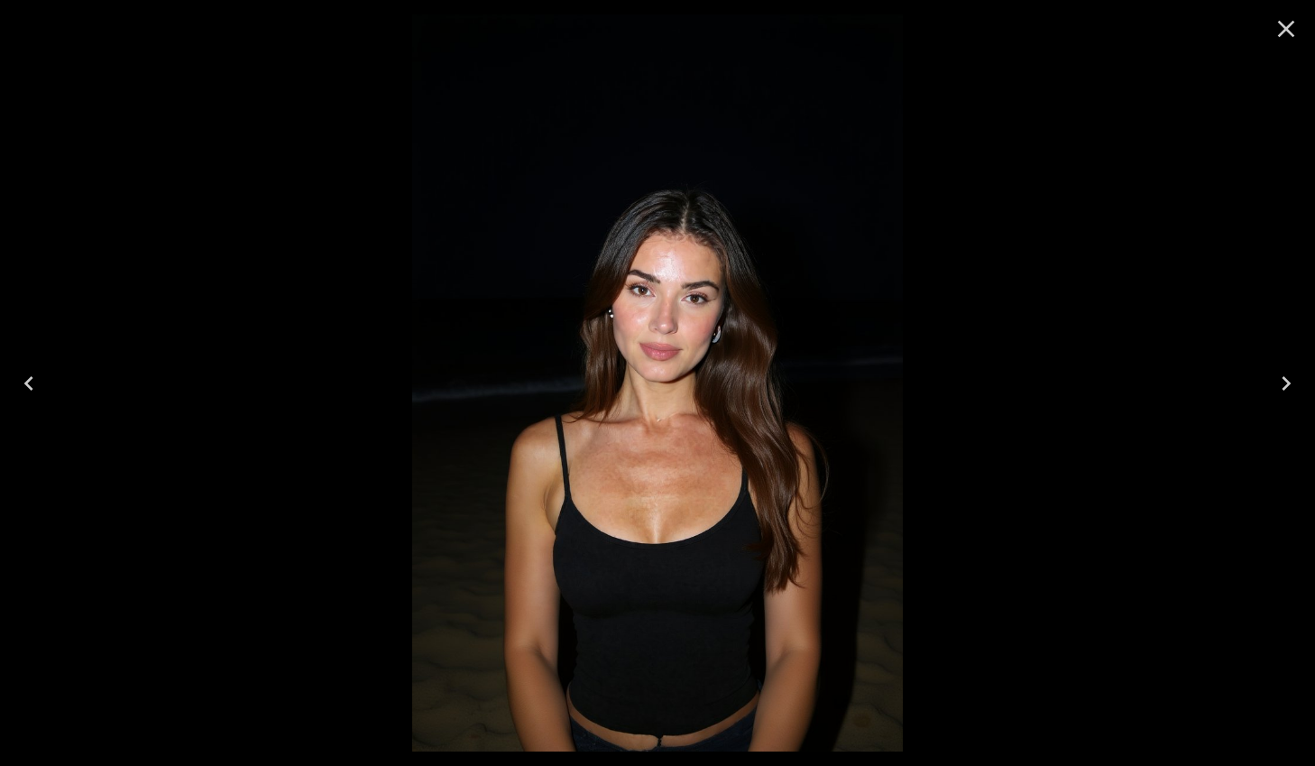
click at [1287, 391] on icon "Next" at bounding box center [1285, 383] width 29 height 29
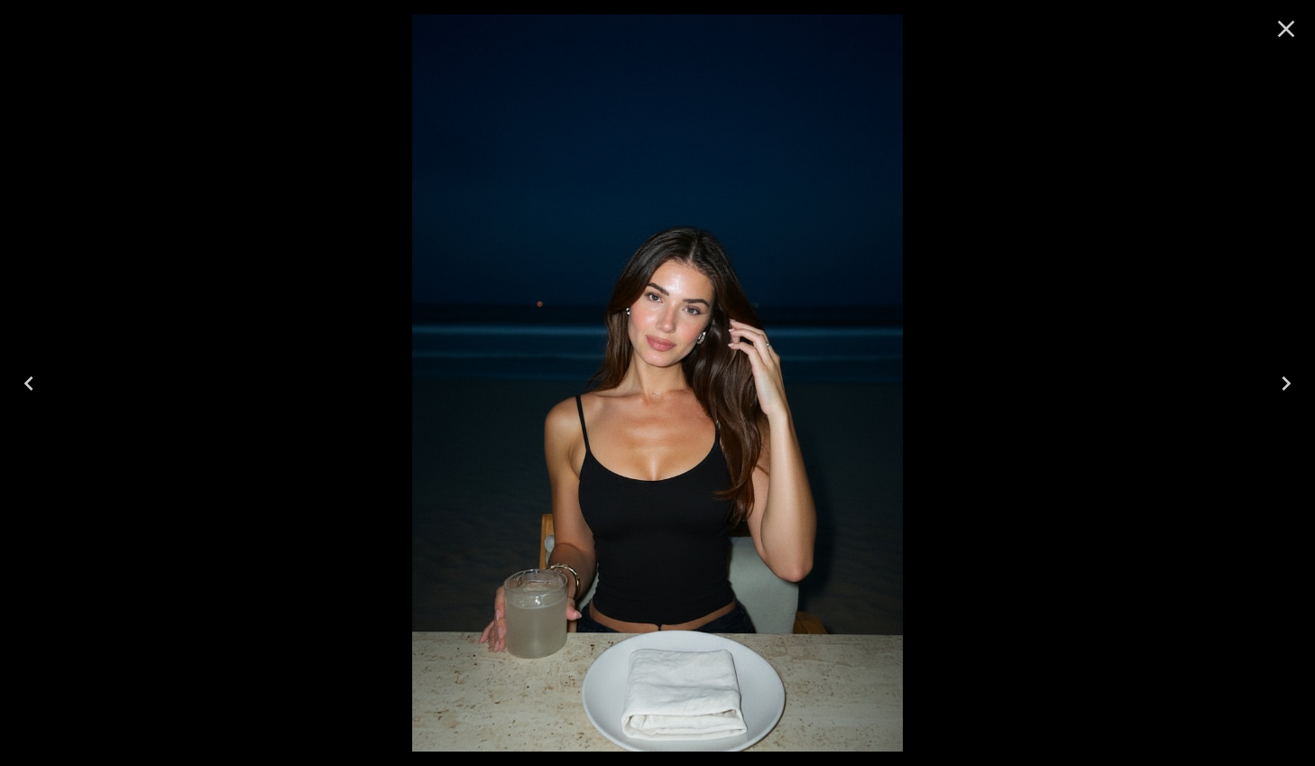
click at [1292, 31] on icon "Close" at bounding box center [1285, 28] width 29 height 29
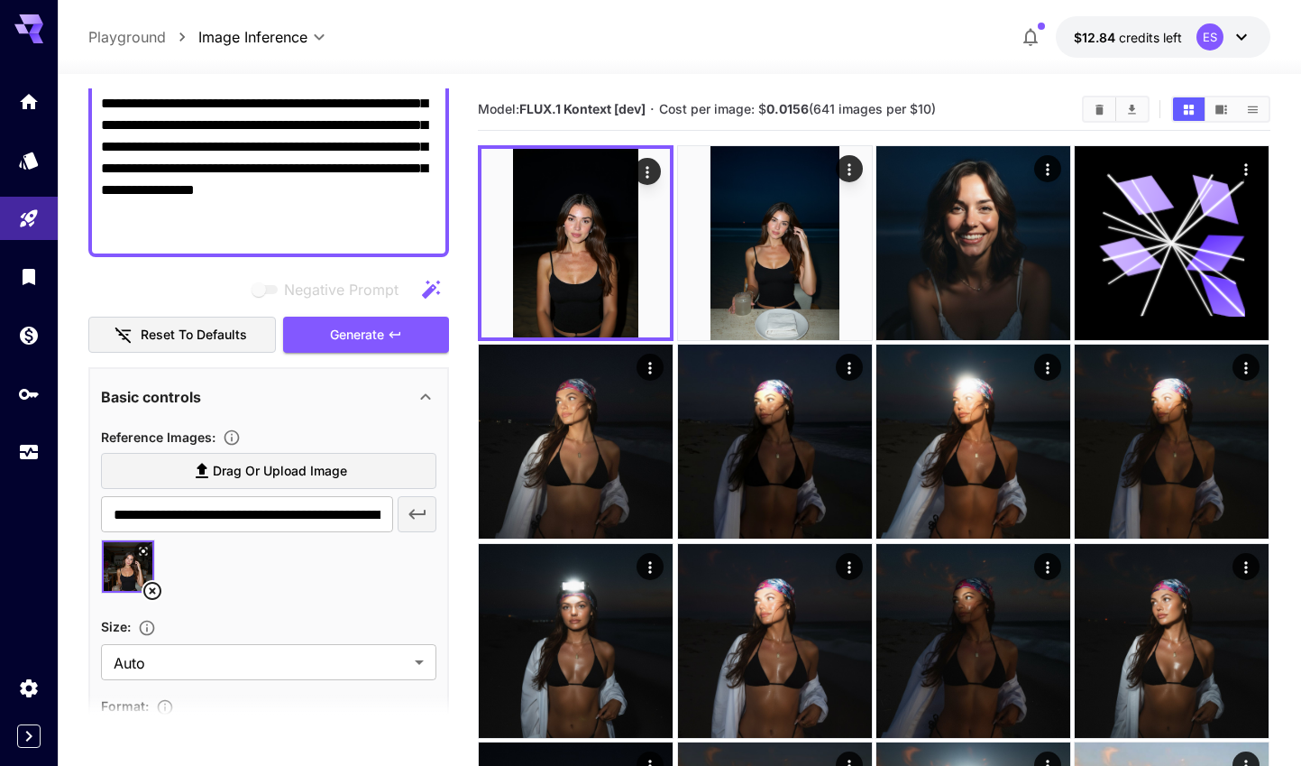
scroll to position [242, 0]
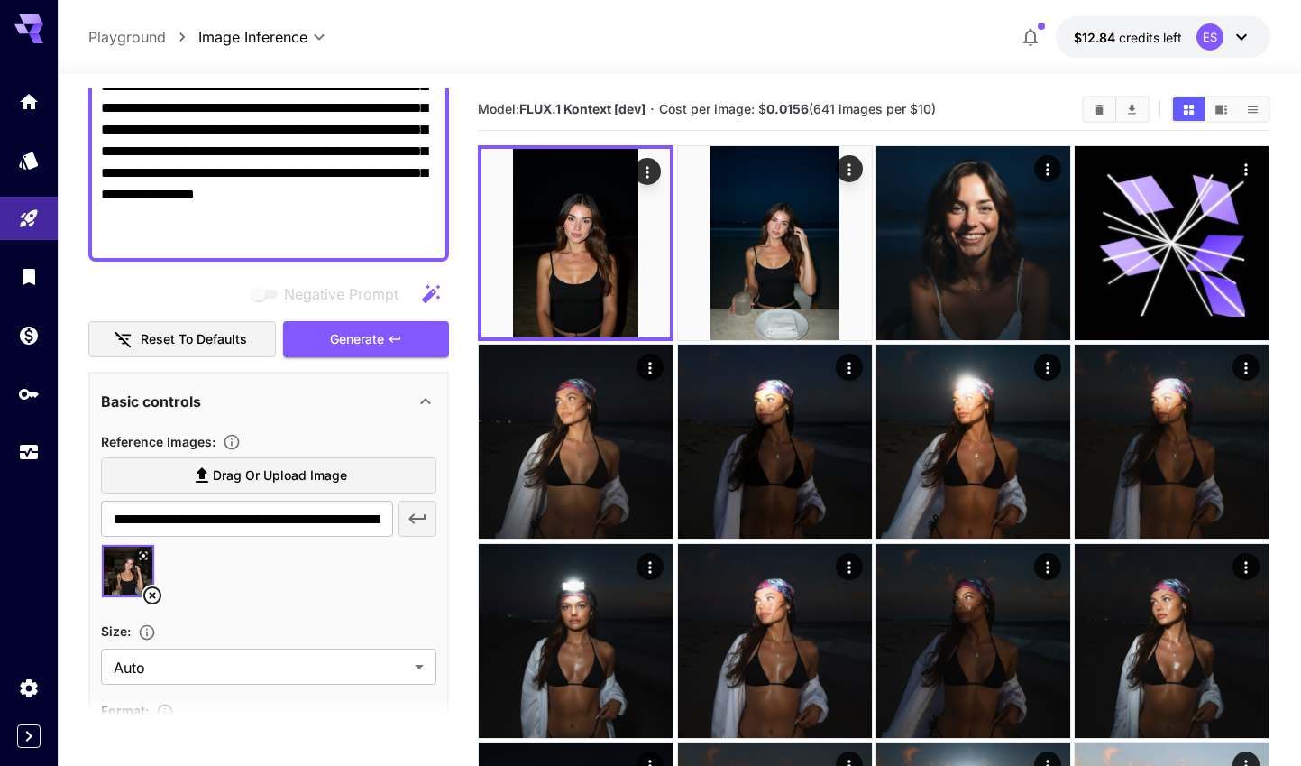
click at [151, 592] on icon at bounding box center [153, 595] width 22 height 22
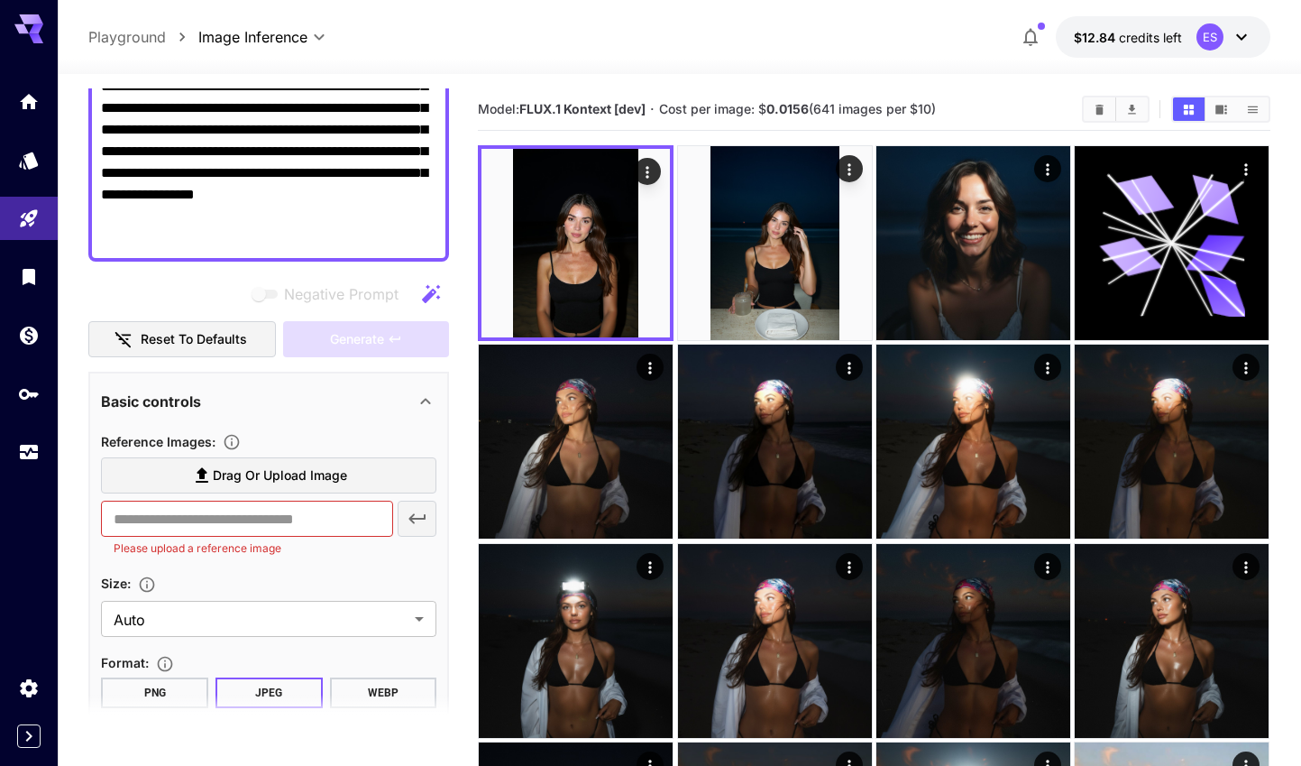
click at [259, 482] on span "Drag or upload image" at bounding box center [280, 475] width 134 height 23
click at [0, 0] on input "Drag or upload image" at bounding box center [0, 0] width 0 height 0
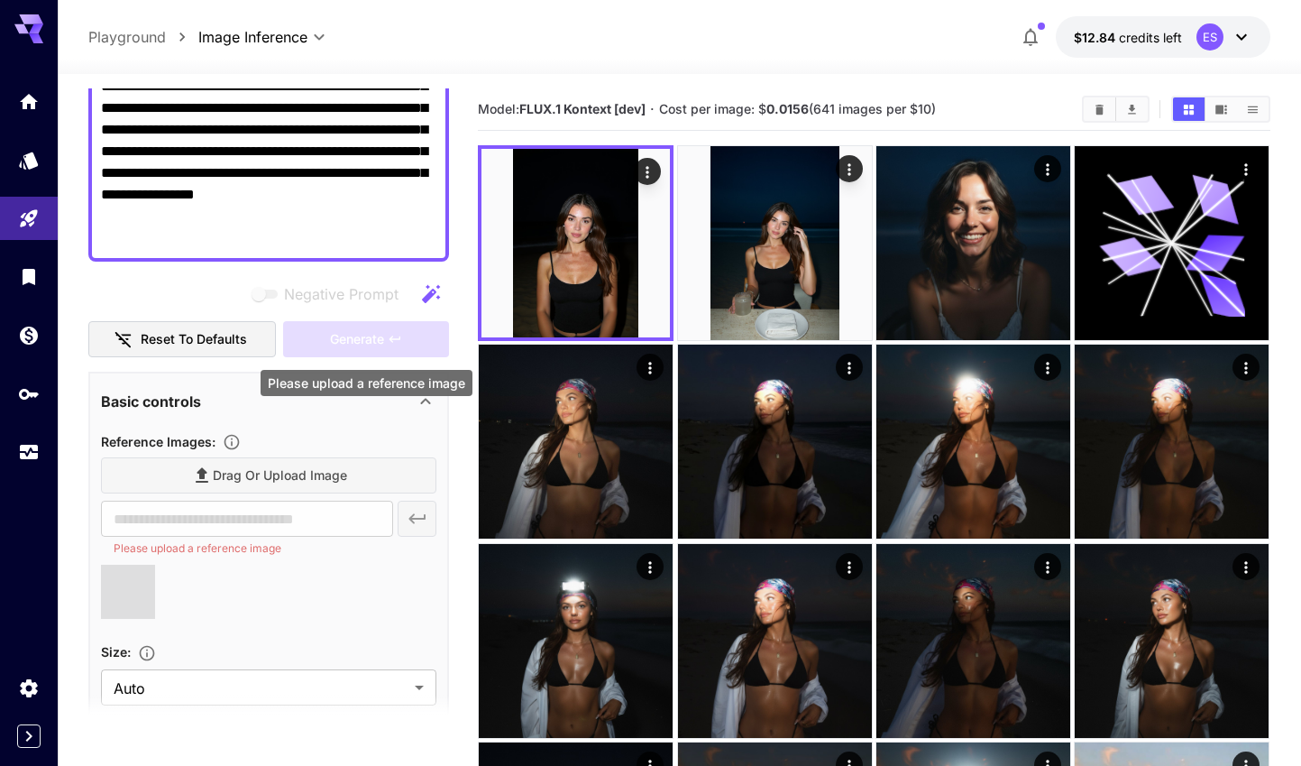
type input "**********"
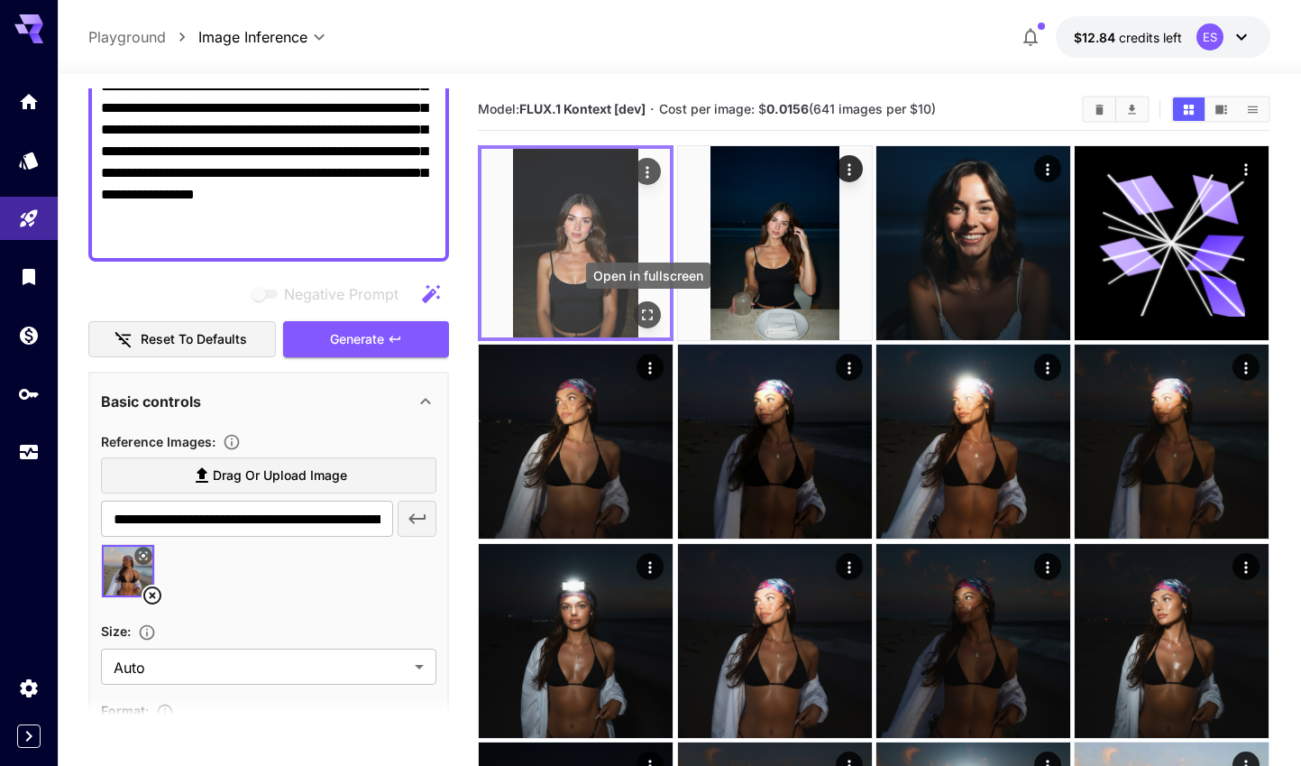
click at [649, 317] on icon "Open in fullscreen" at bounding box center [648, 315] width 18 height 18
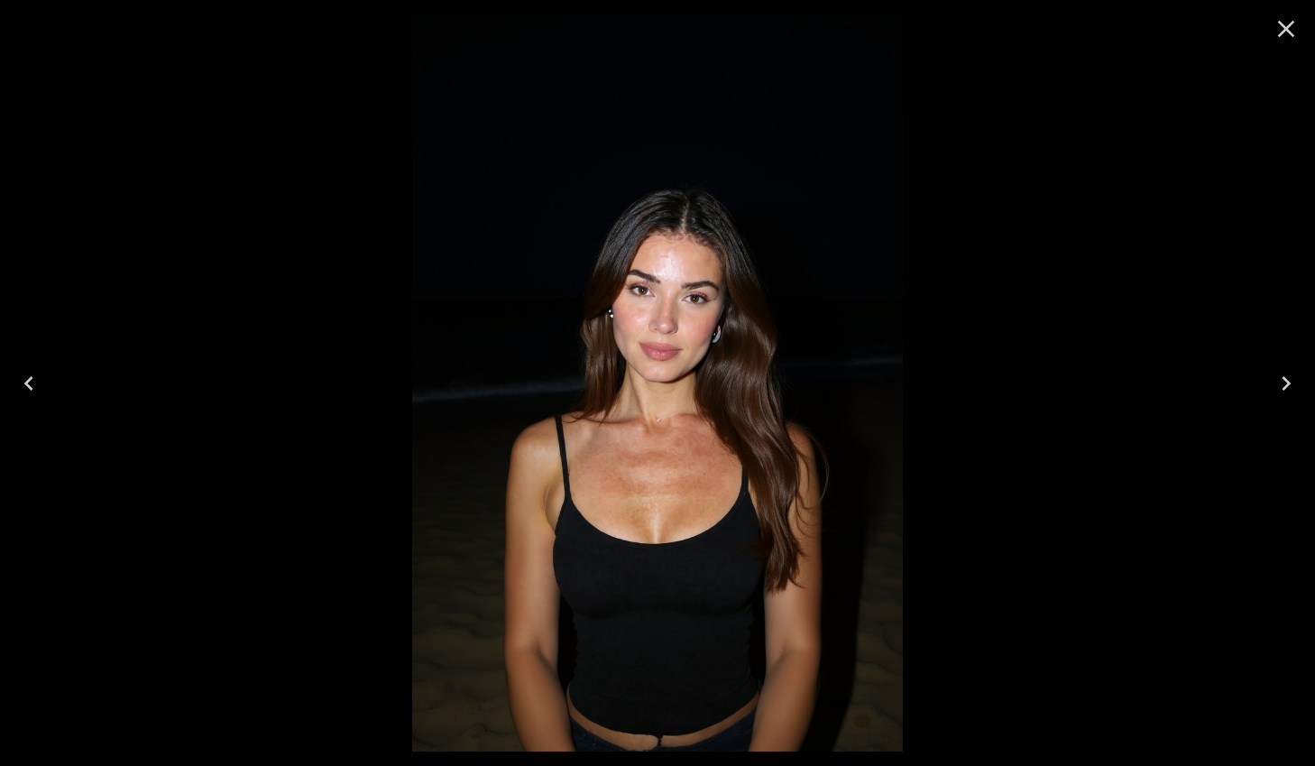
click at [1282, 411] on button "Next" at bounding box center [1286, 383] width 58 height 72
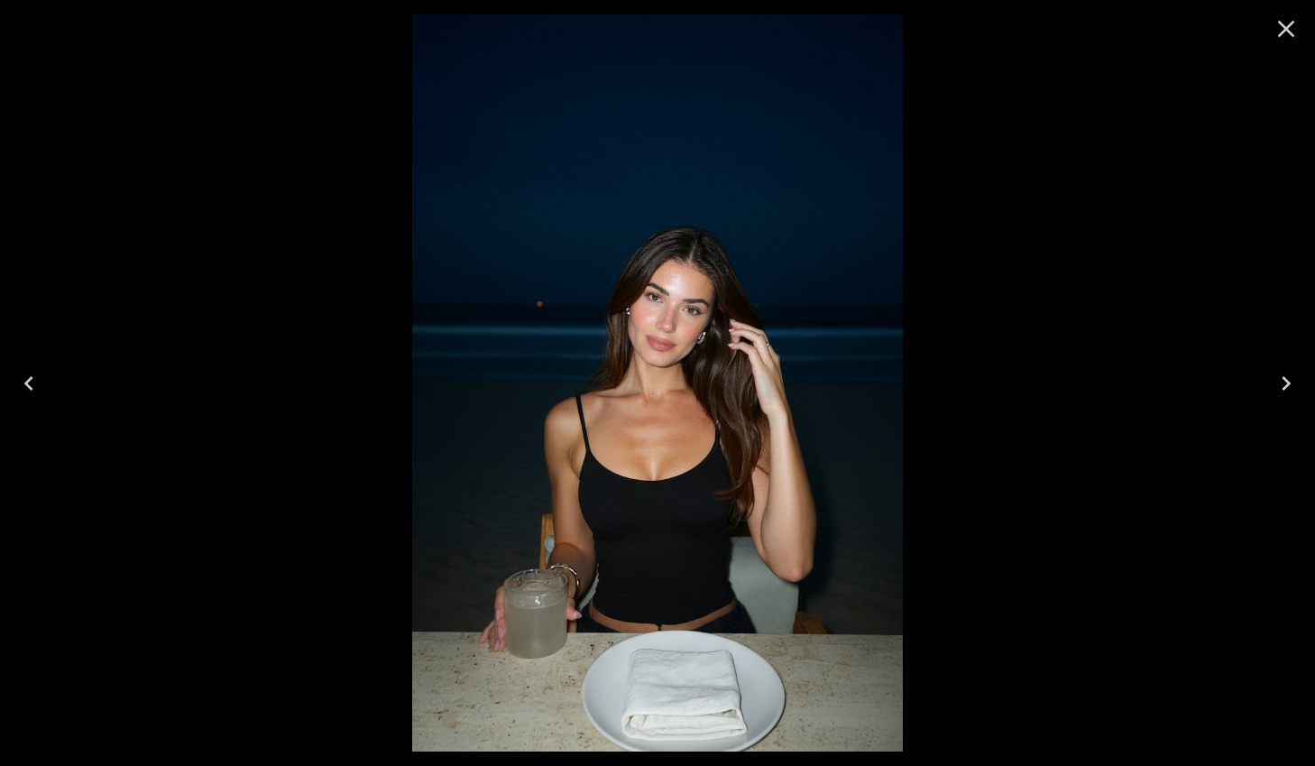
drag, startPoint x: 1283, startPoint y: 33, endPoint x: 1265, endPoint y: 40, distance: 19.1
click at [1284, 33] on icon "Close" at bounding box center [1285, 28] width 29 height 29
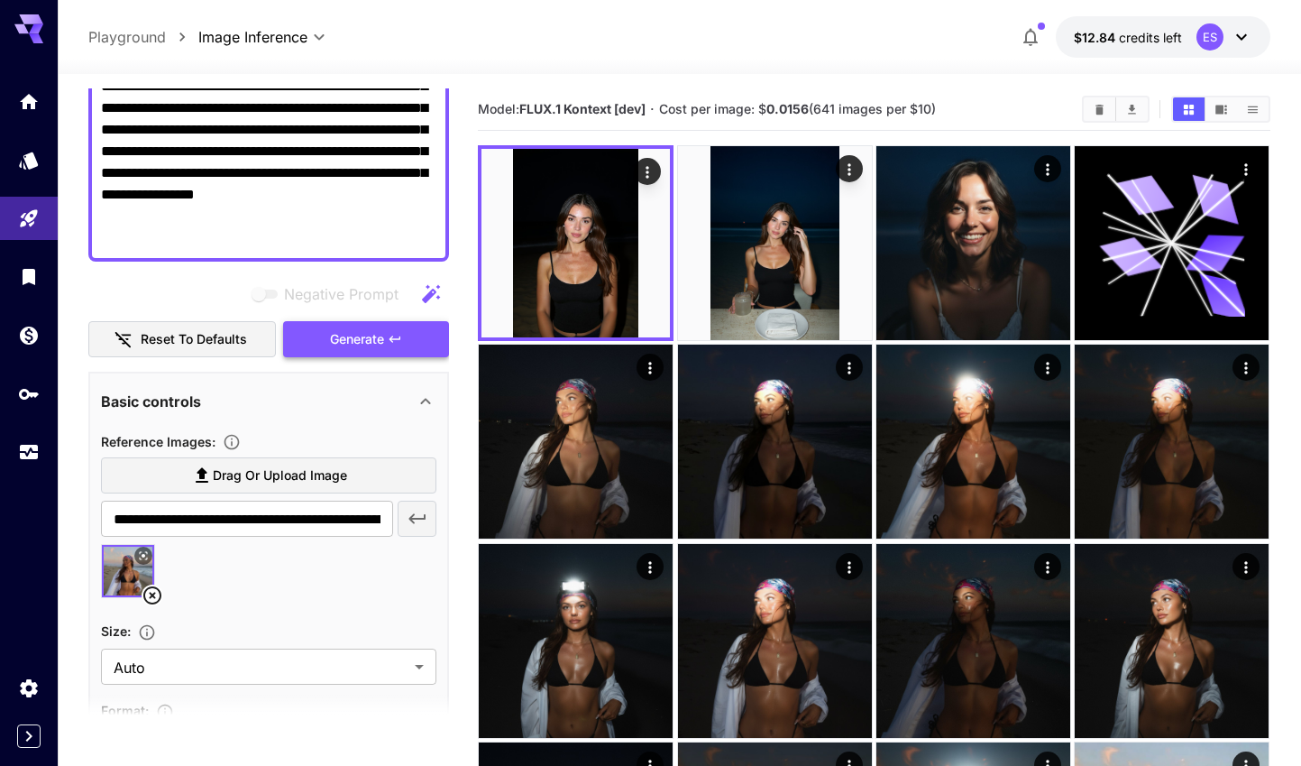
click at [356, 348] on span "Generate" at bounding box center [357, 339] width 54 height 23
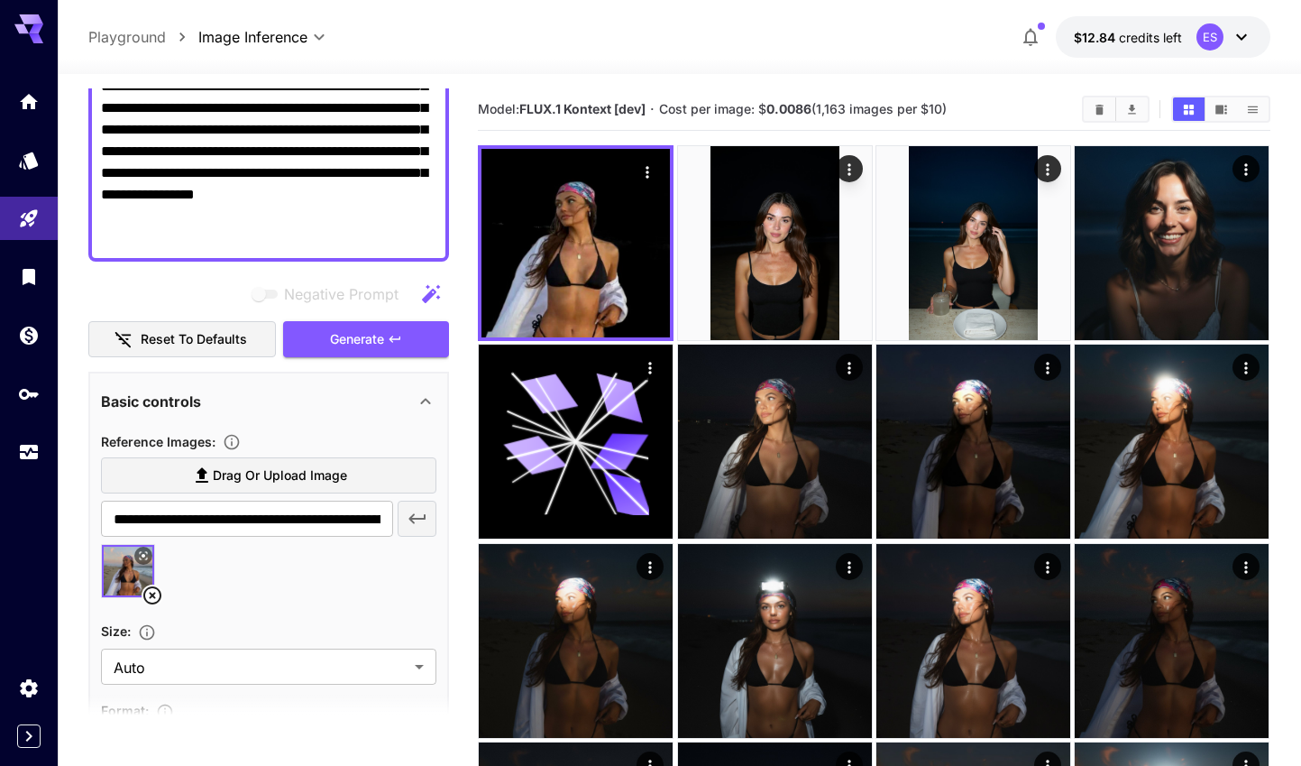
click at [152, 592] on icon at bounding box center [153, 595] width 22 height 22
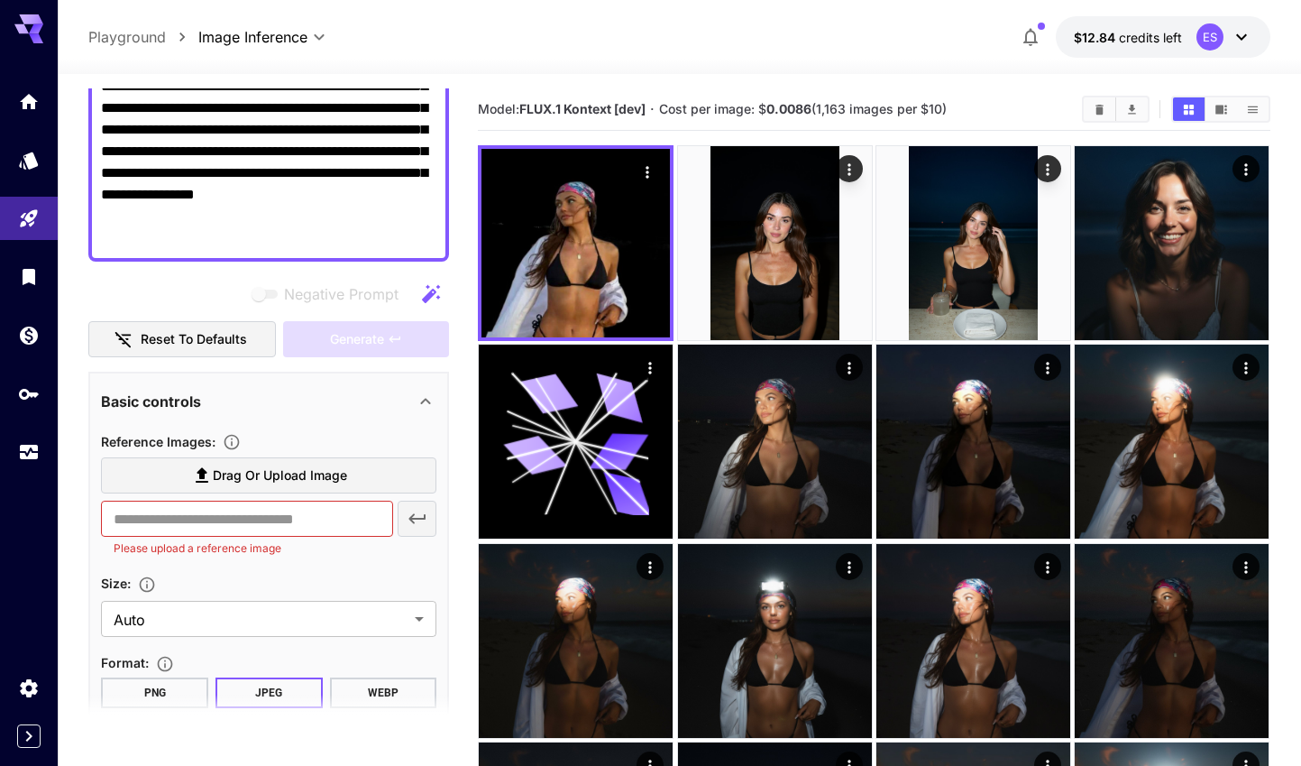
click at [234, 474] on span "Drag or upload image" at bounding box center [280, 475] width 134 height 23
click at [0, 0] on input "Drag or upload image" at bounding box center [0, 0] width 0 height 0
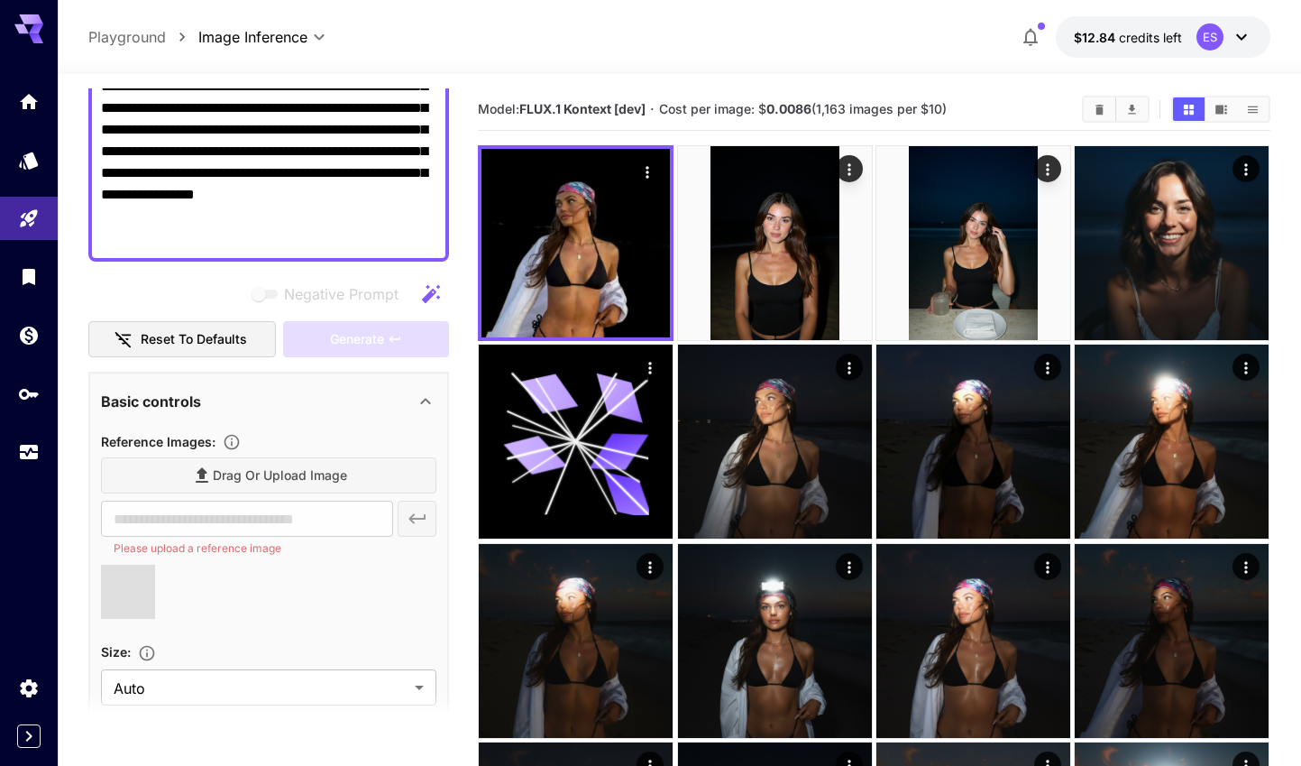
type input "**********"
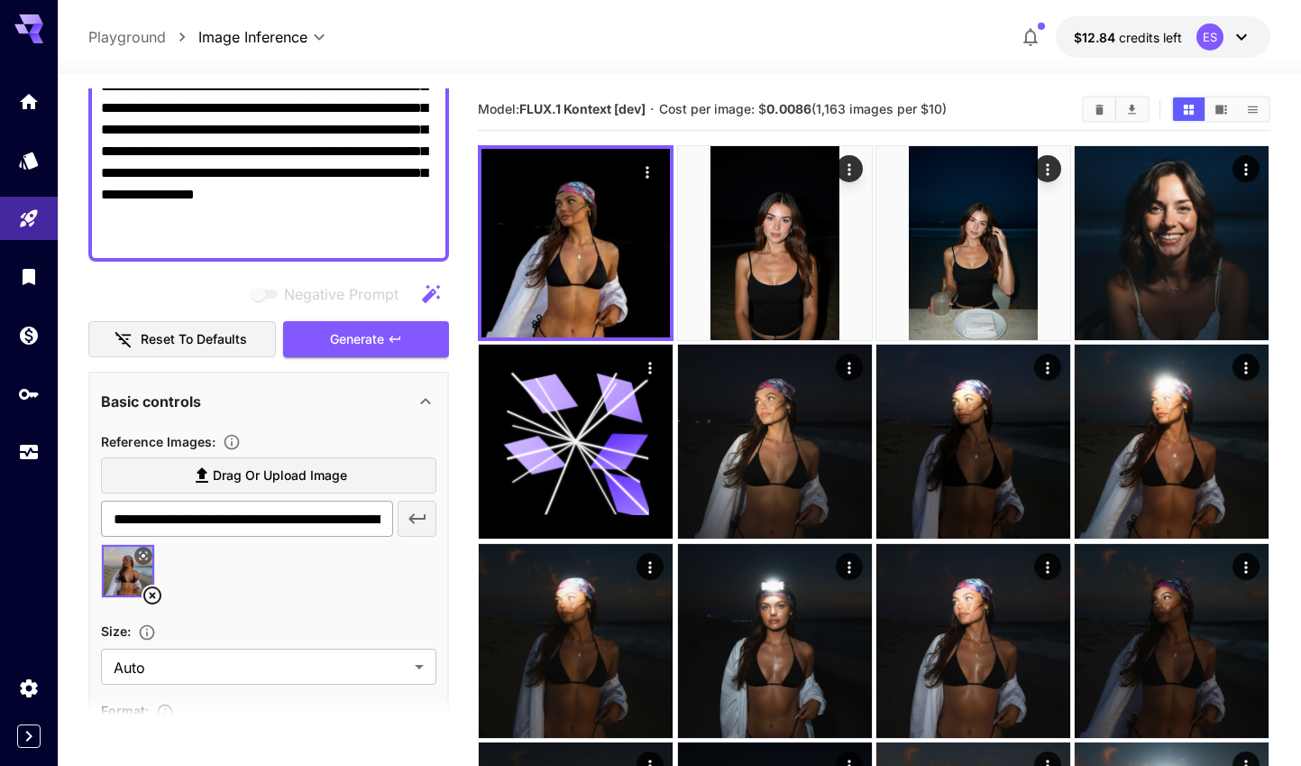
scroll to position [281, 0]
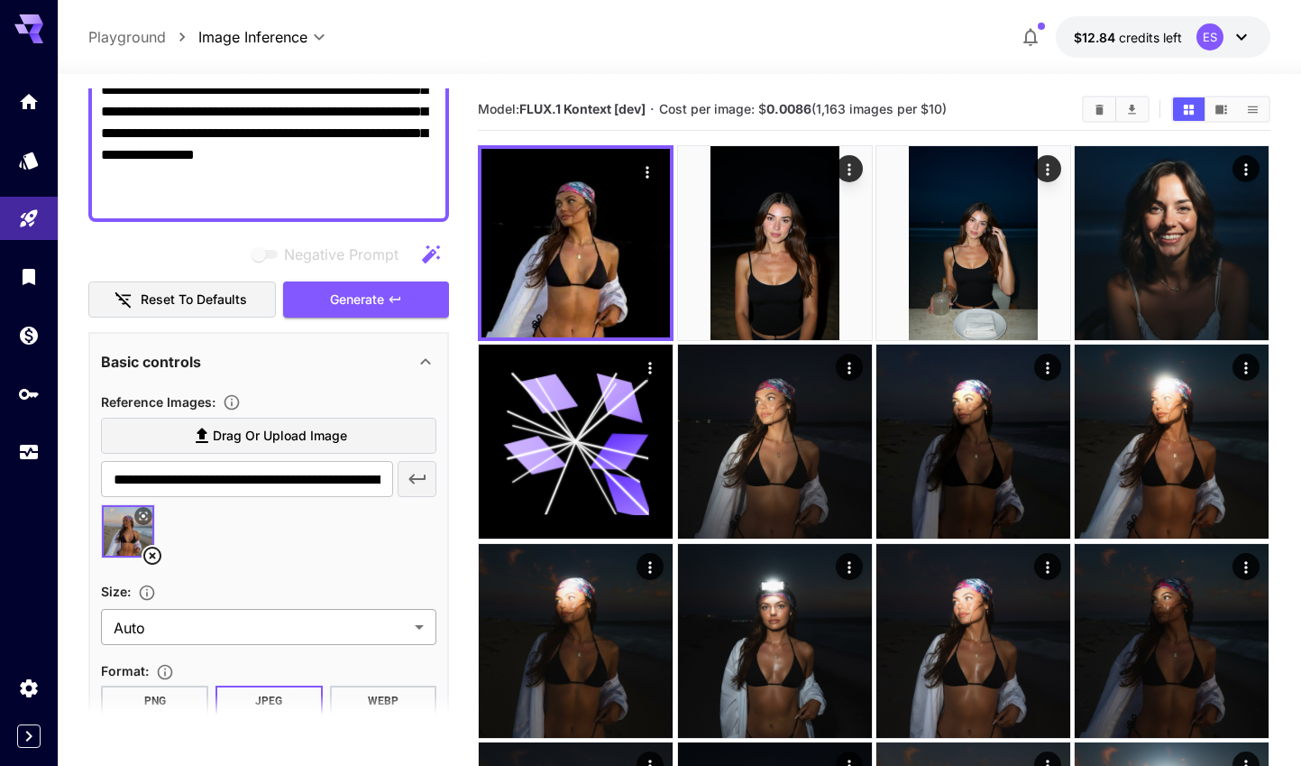
click at [332, 629] on body "**********" at bounding box center [650, 594] width 1301 height 1189
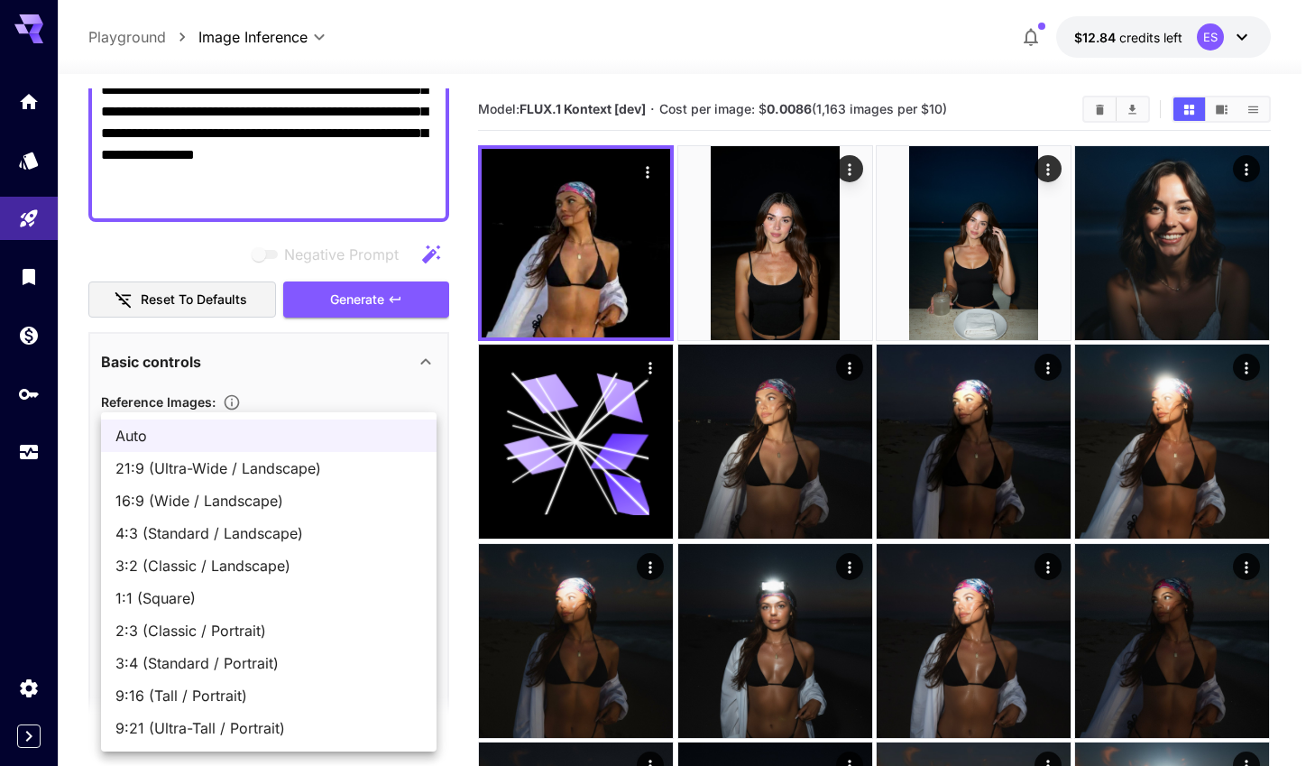
click at [289, 352] on div at bounding box center [657, 383] width 1315 height 766
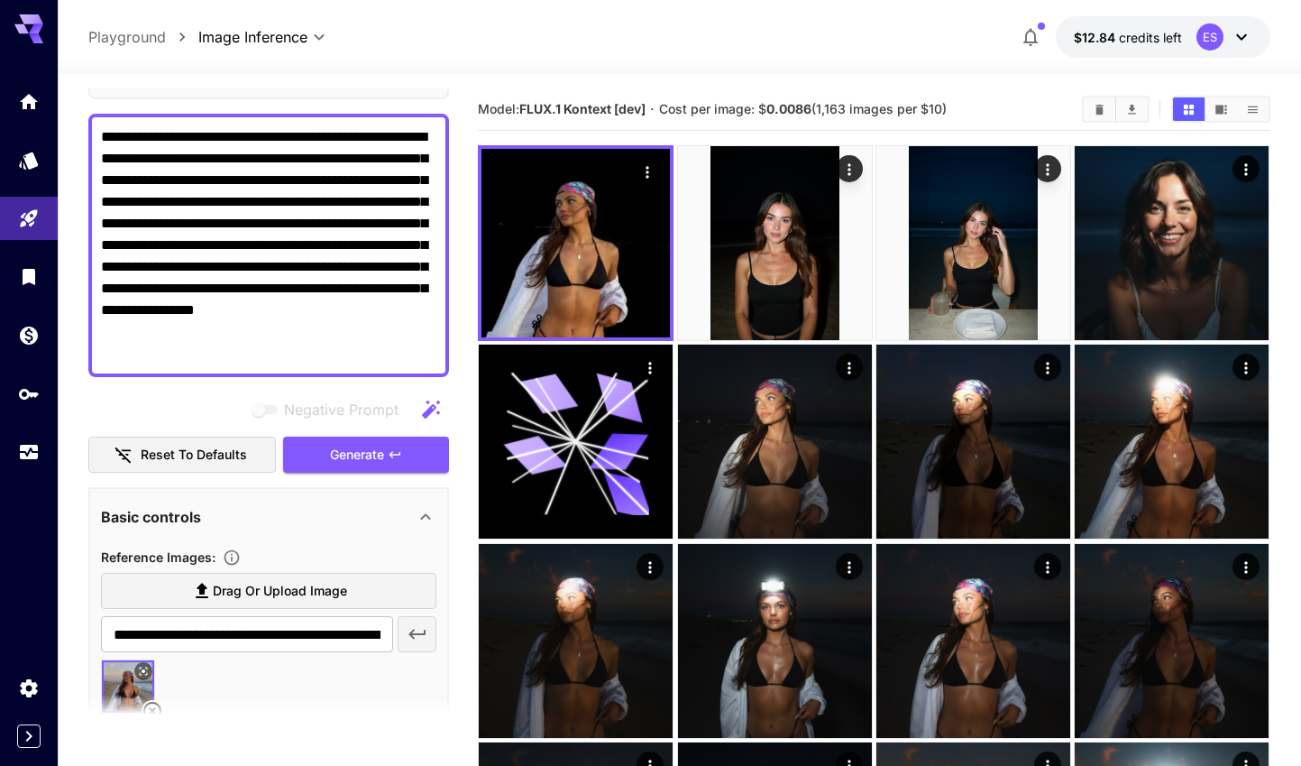
scroll to position [0, 0]
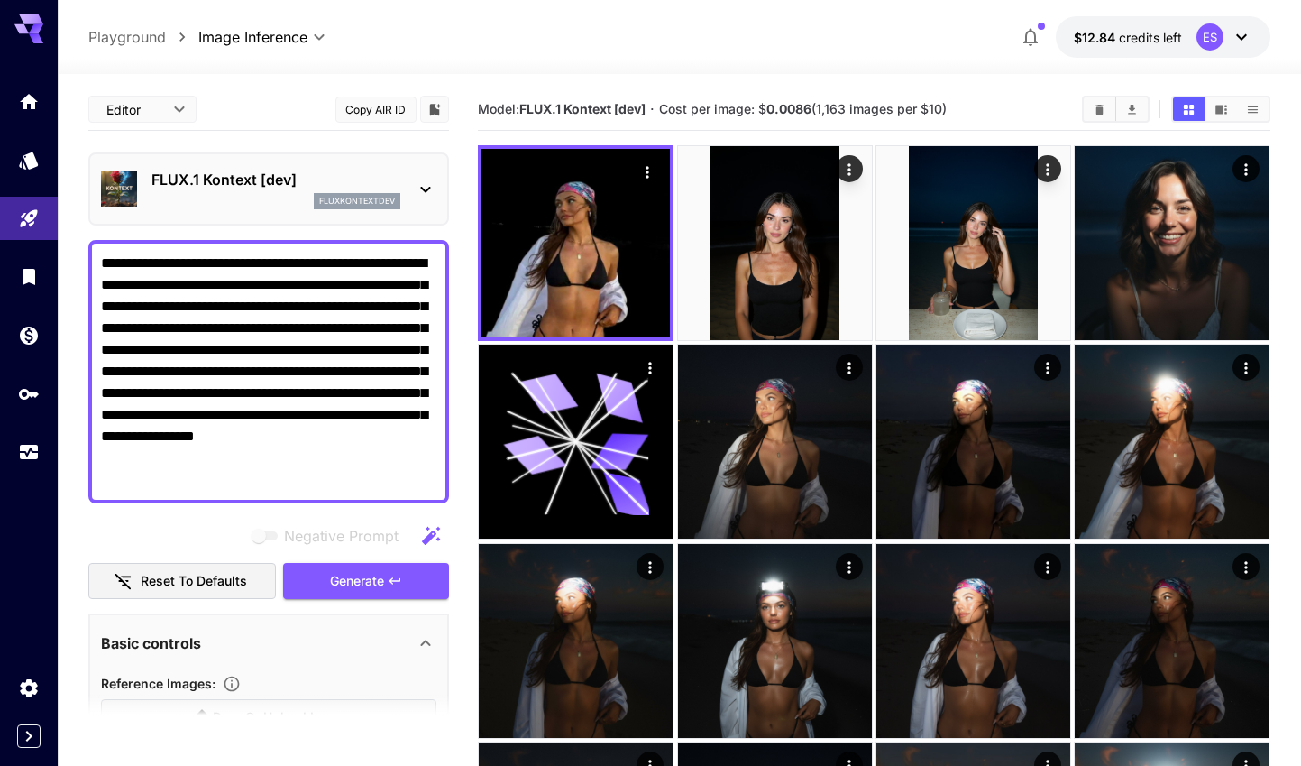
drag, startPoint x: 416, startPoint y: 468, endPoint x: 36, endPoint y: 187, distance: 472.5
click at [37, 187] on div "**********" at bounding box center [650, 594] width 1301 height 1189
click at [390, 190] on div "FLUX.1 Kontext [dev] fluxkontextdev" at bounding box center [275, 189] width 249 height 41
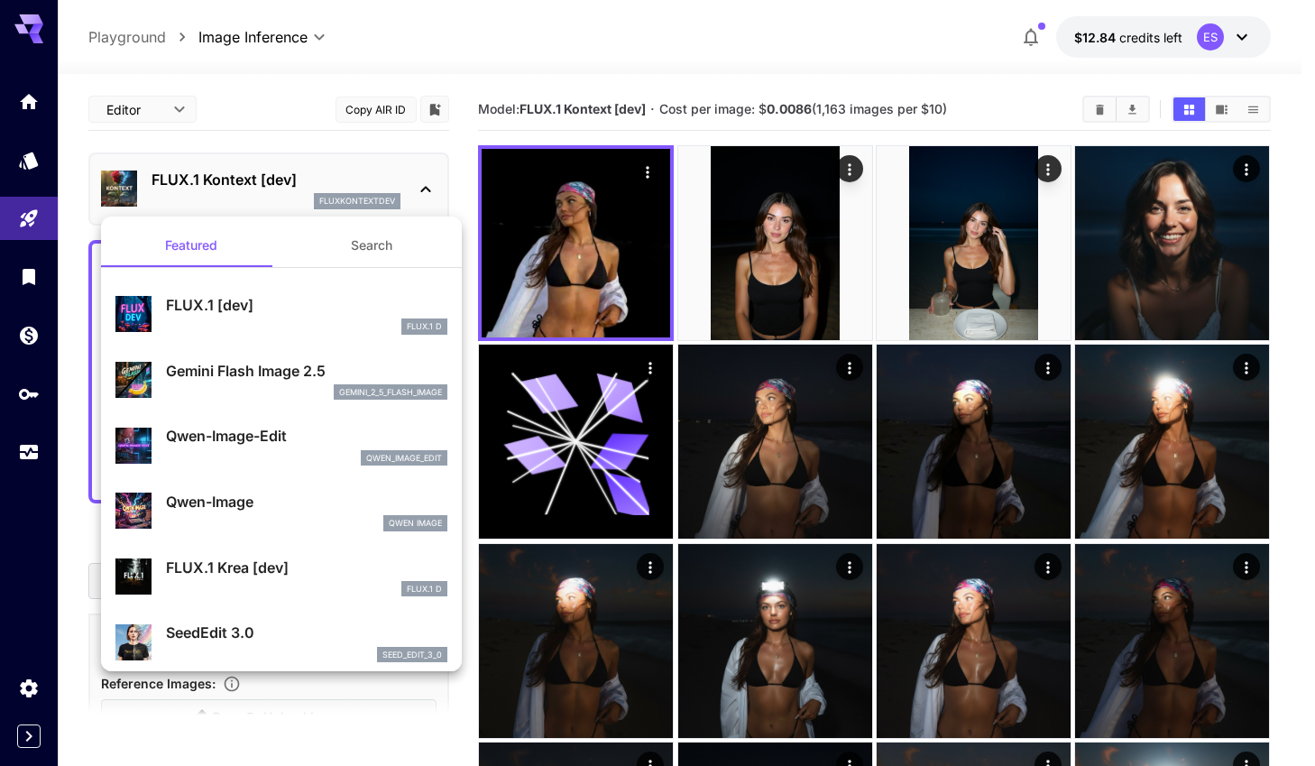
click at [276, 372] on p "Gemini Flash Image 2.5" at bounding box center [306, 371] width 281 height 22
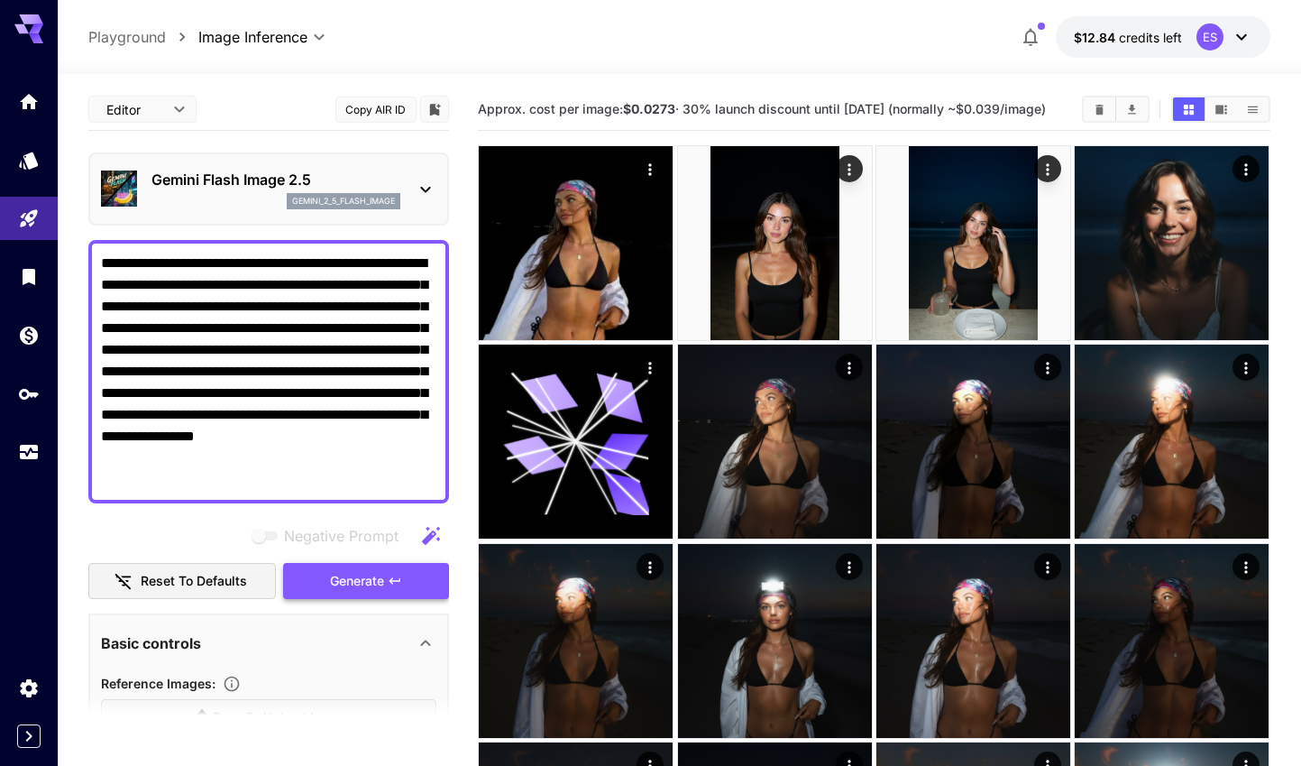
click at [341, 589] on span "Generate" at bounding box center [357, 581] width 54 height 23
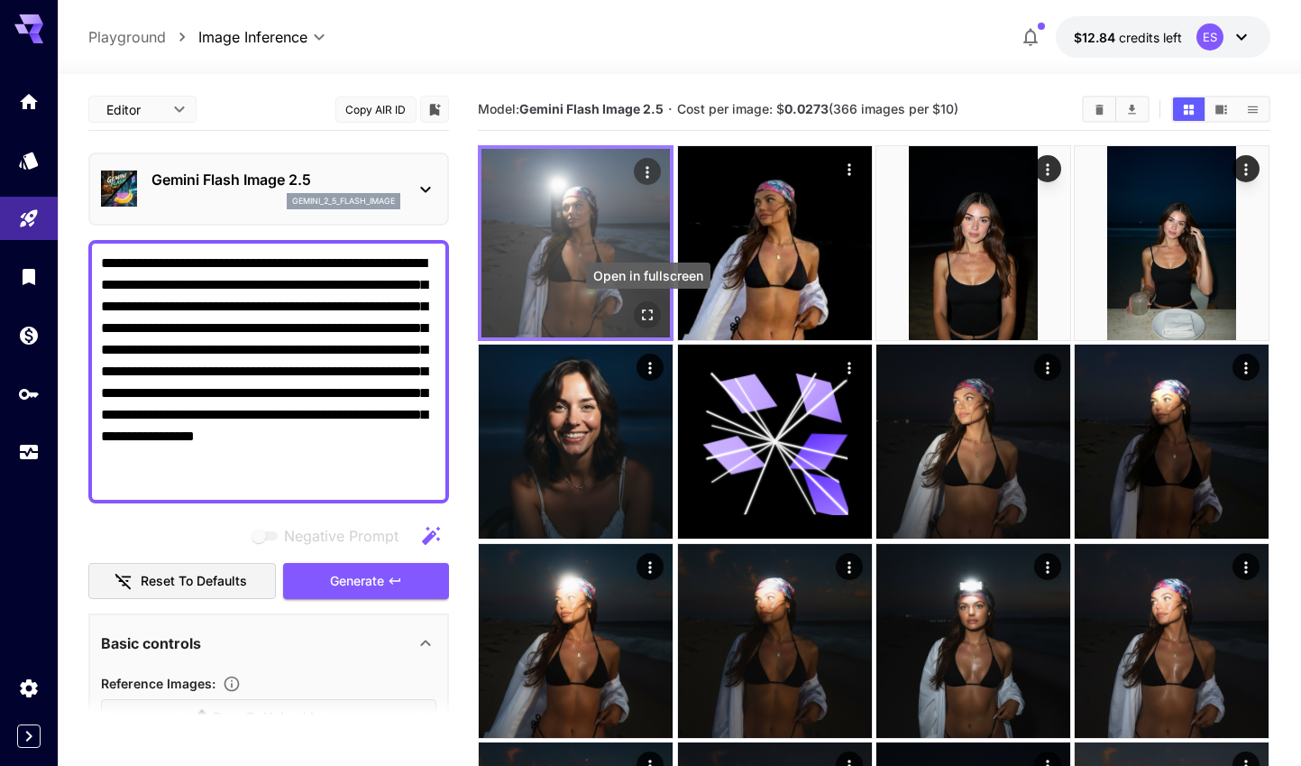
click at [650, 306] on icon "Open in fullscreen" at bounding box center [648, 315] width 18 height 18
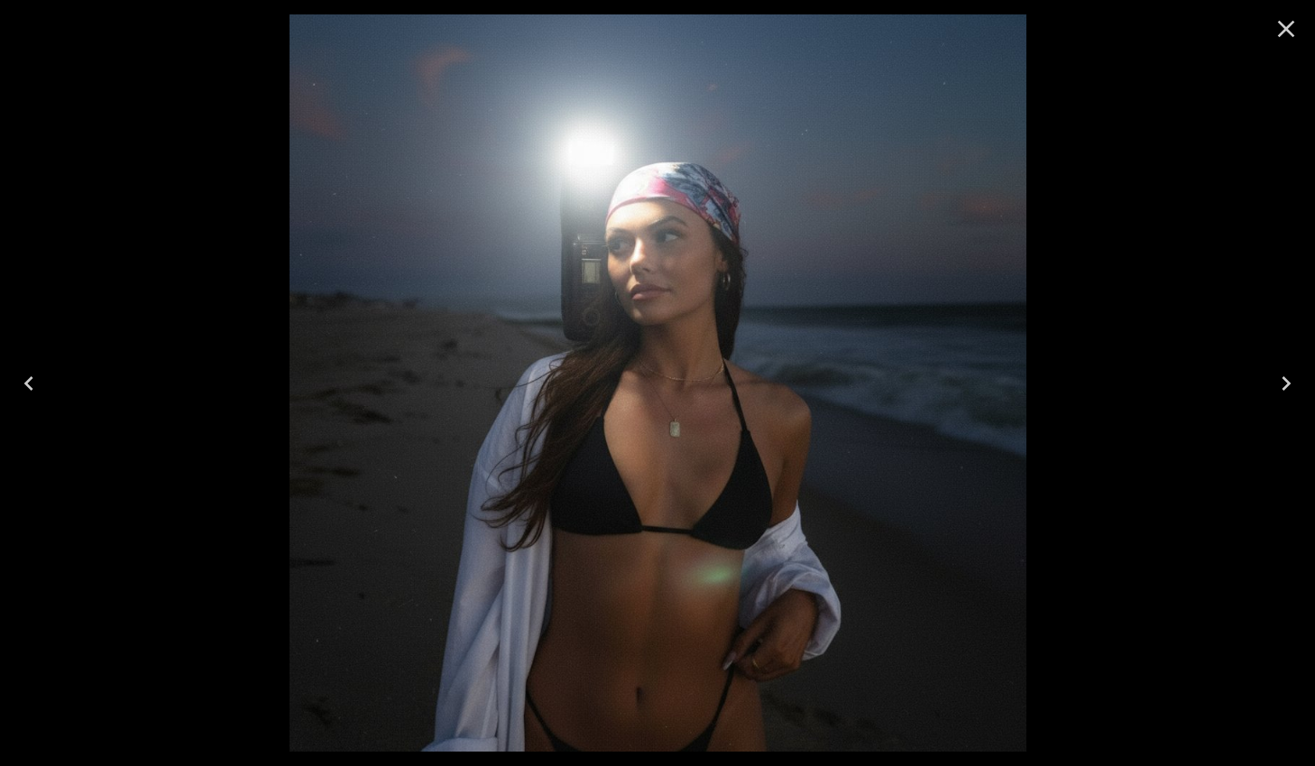
click at [1266, 19] on button "Close" at bounding box center [1285, 28] width 43 height 43
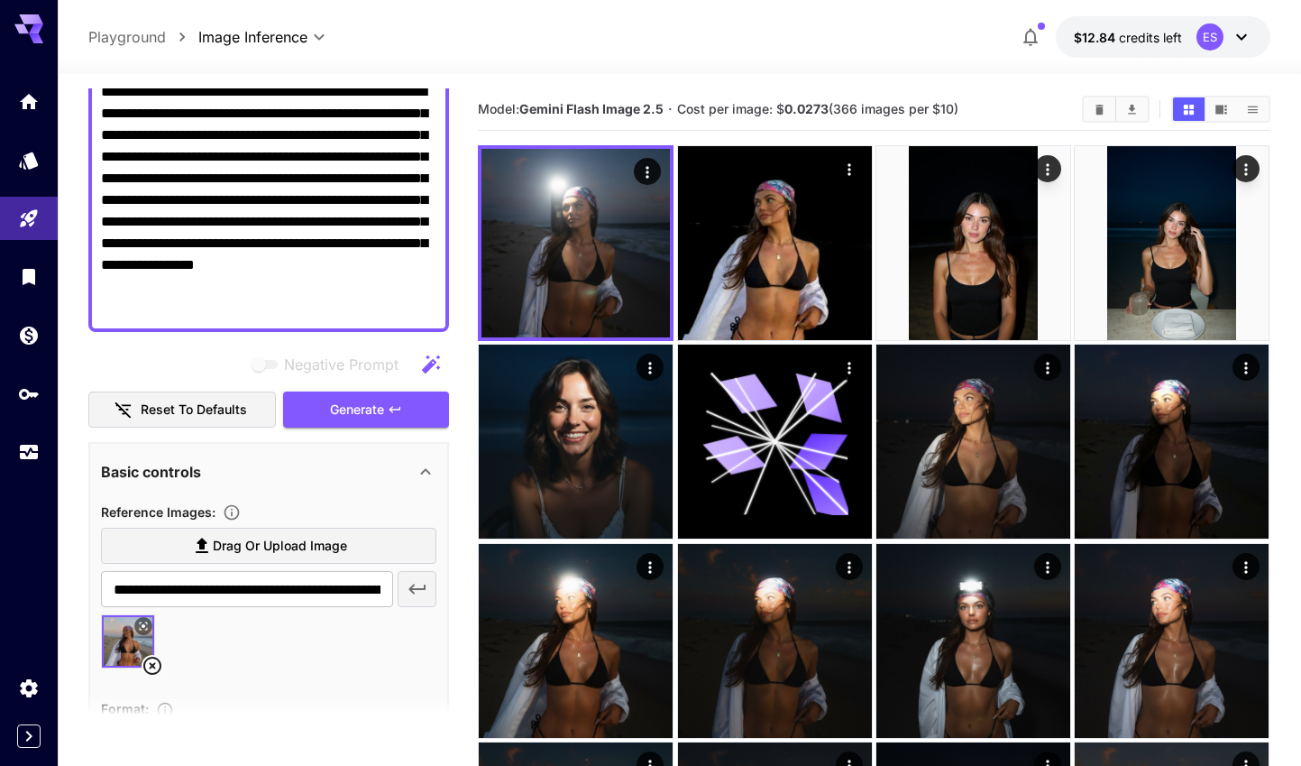
scroll to position [528, 0]
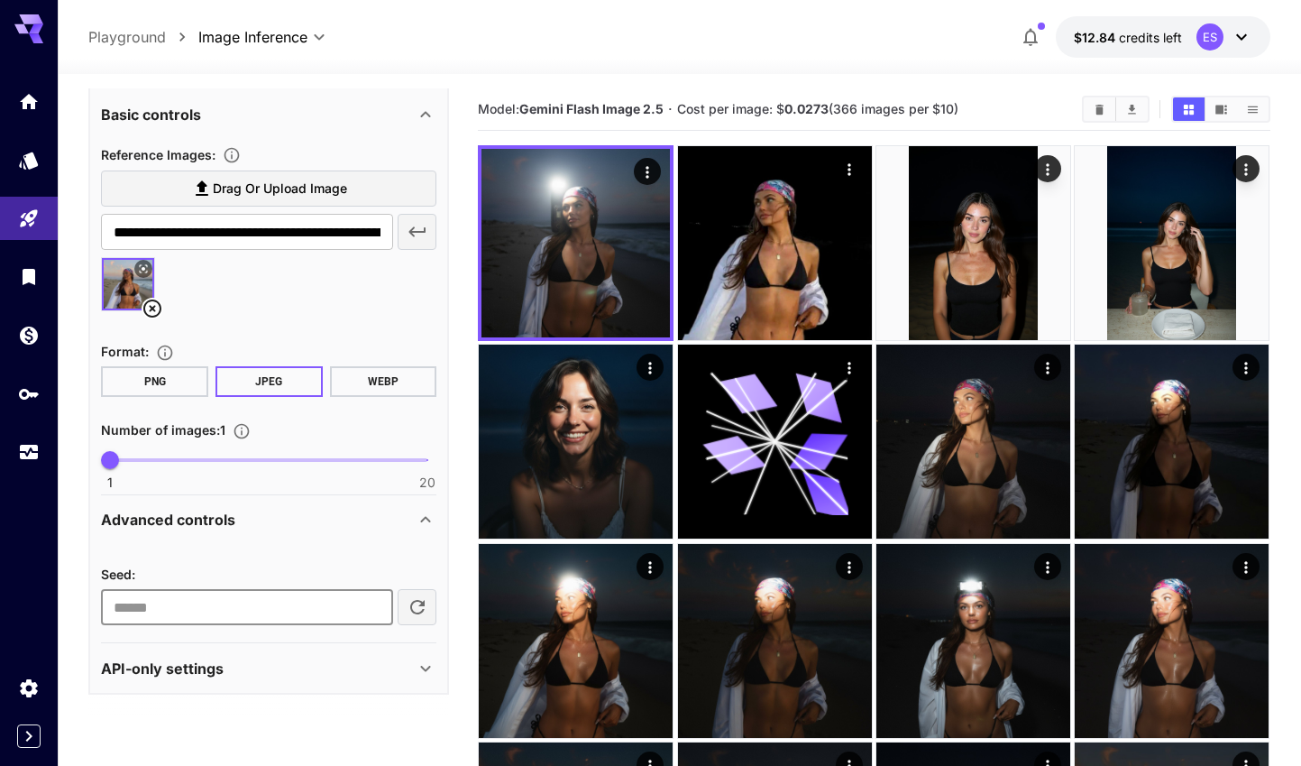
click at [281, 607] on input "**********" at bounding box center [246, 607] width 291 height 36
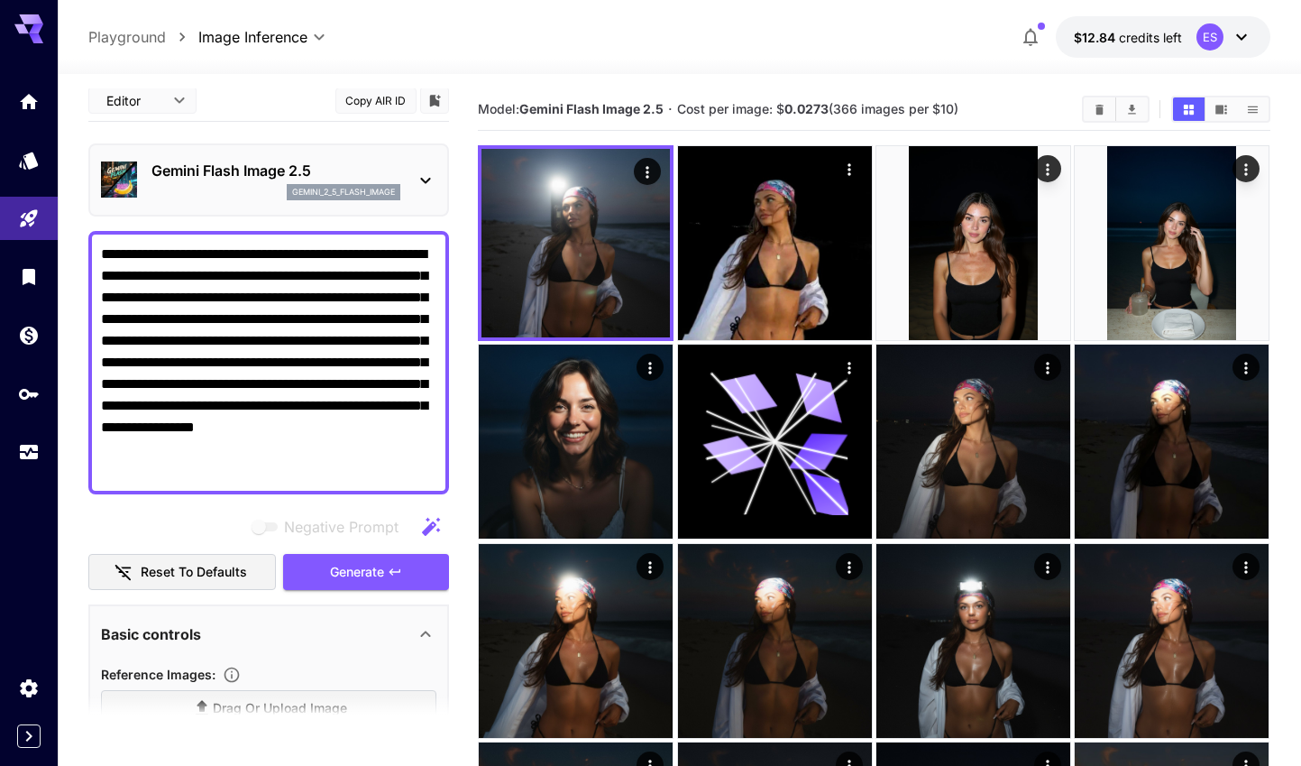
scroll to position [0, 0]
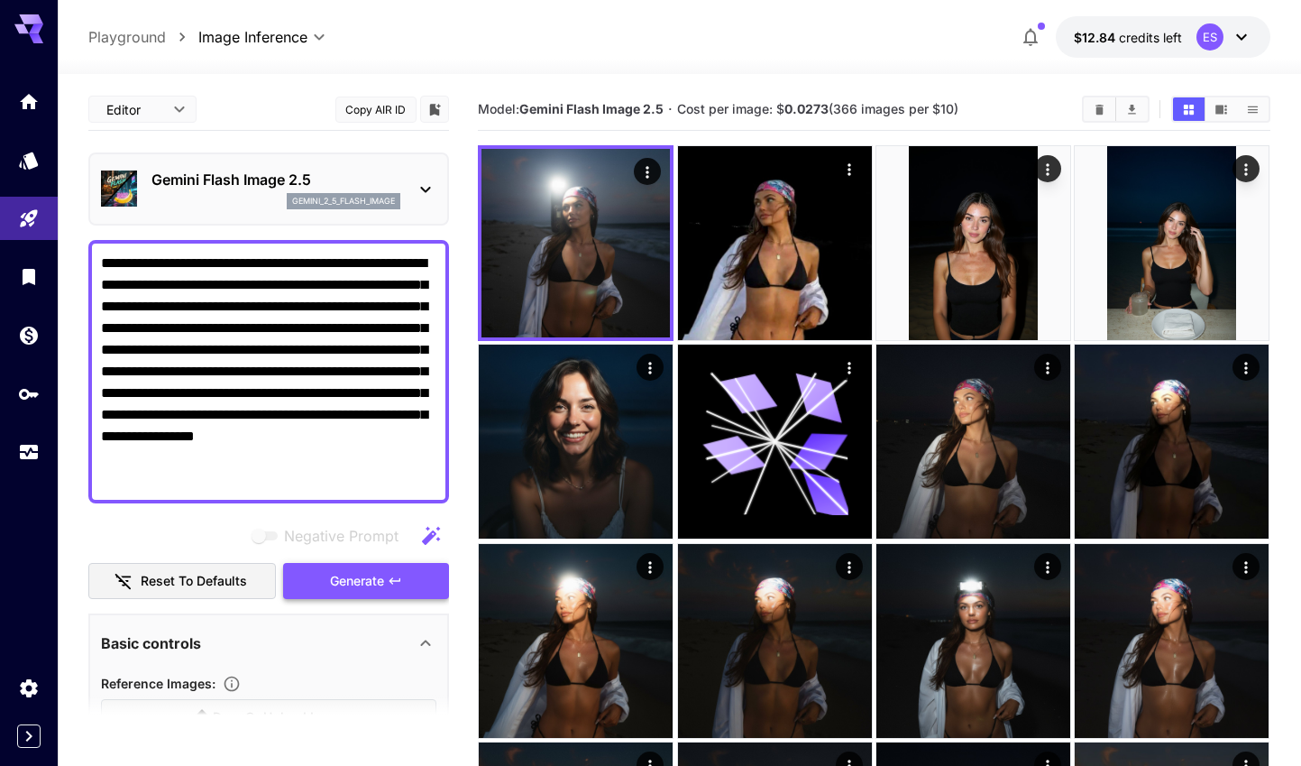
click at [351, 583] on span "Generate" at bounding box center [357, 581] width 54 height 23
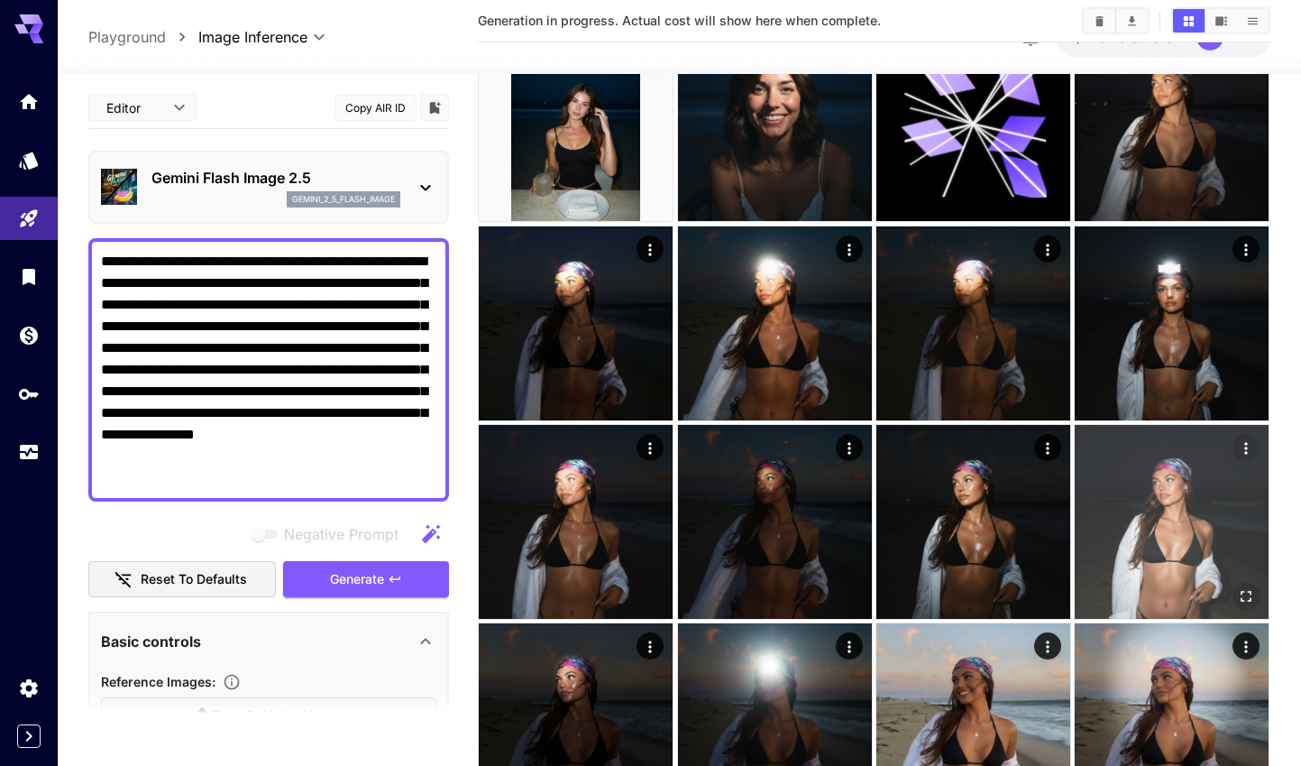
scroll to position [318, 0]
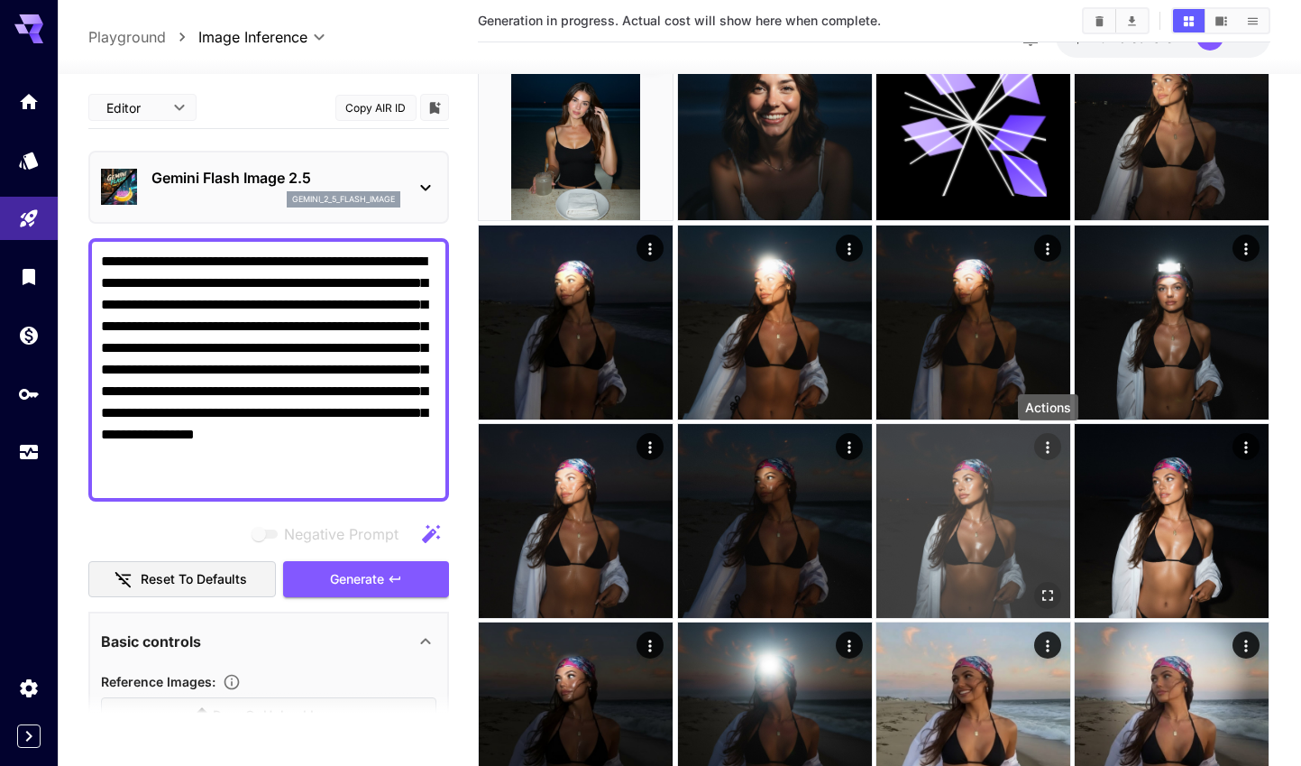
click at [1050, 445] on icon "Actions" at bounding box center [1048, 447] width 18 height 18
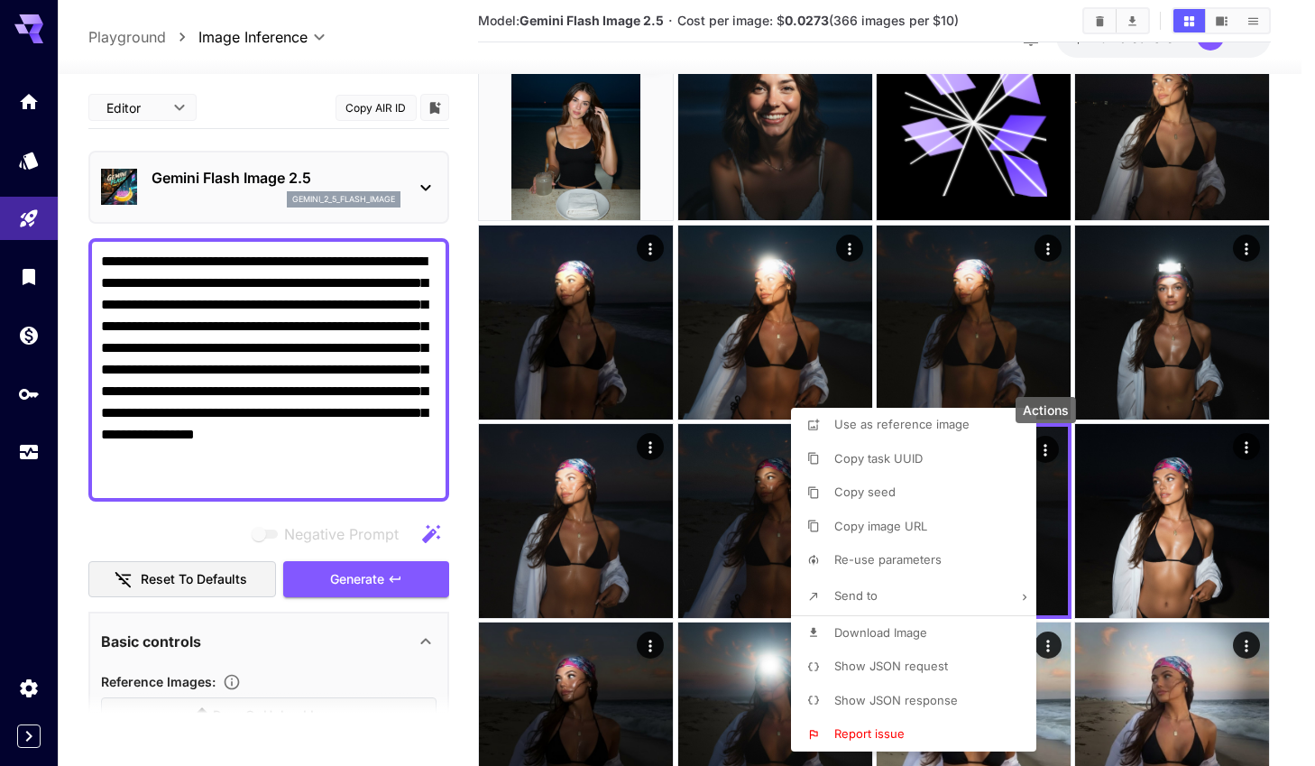
click at [1059, 537] on div at bounding box center [657, 383] width 1315 height 766
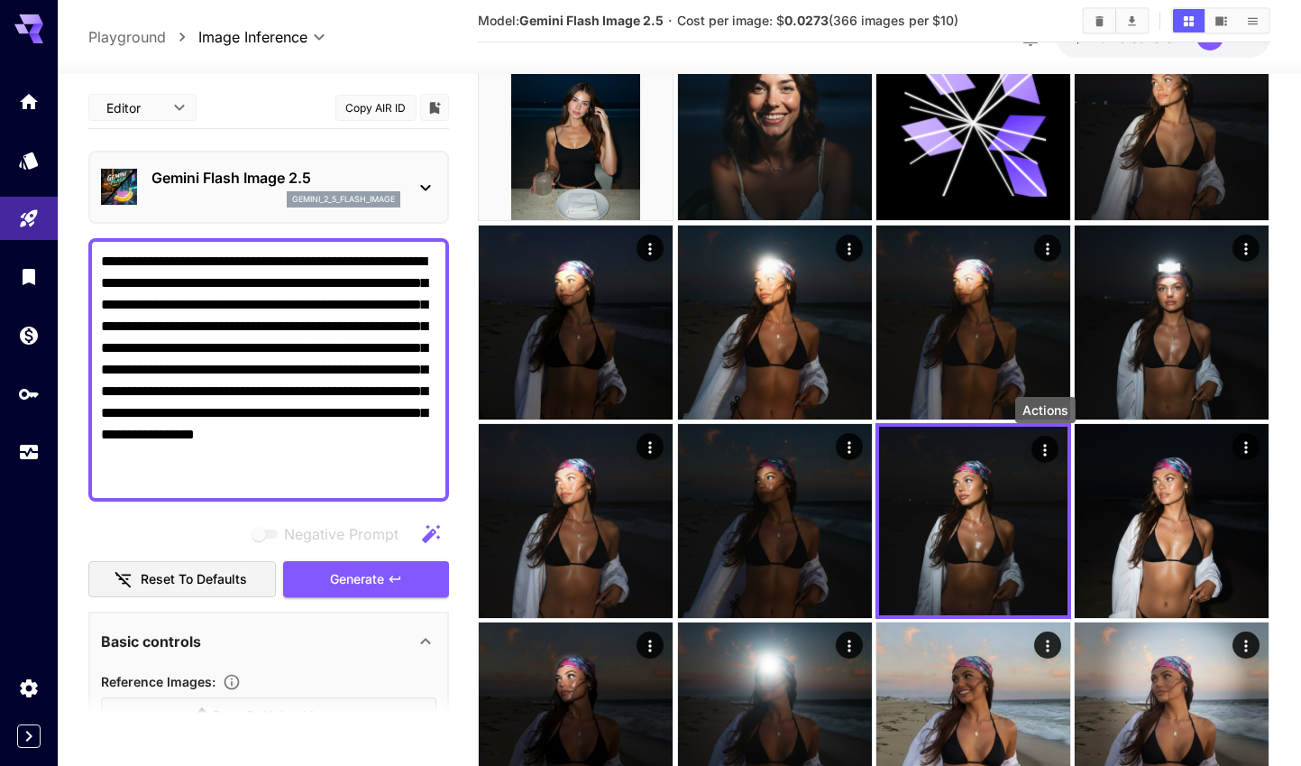
click at [1022, 532] on img at bounding box center [973, 521] width 188 height 188
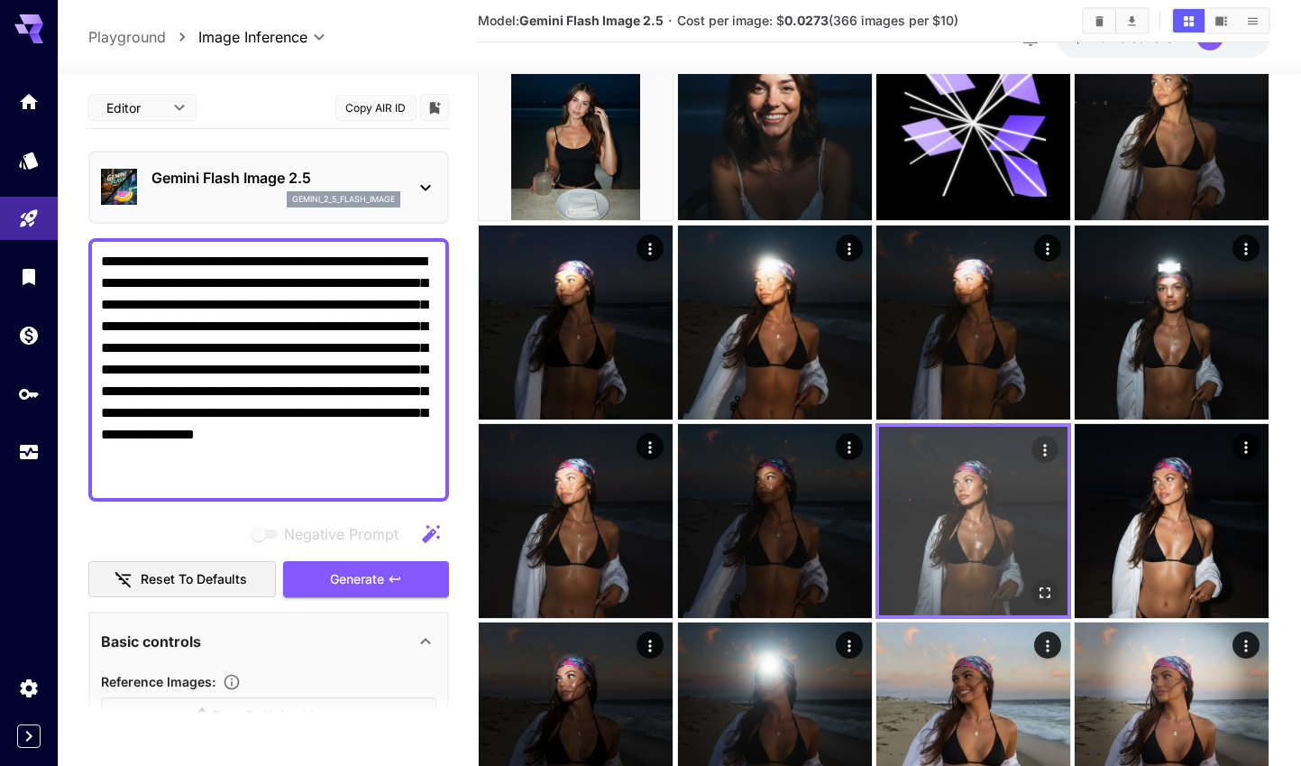
click at [1049, 597] on icon "Open in fullscreen" at bounding box center [1045, 592] width 11 height 11
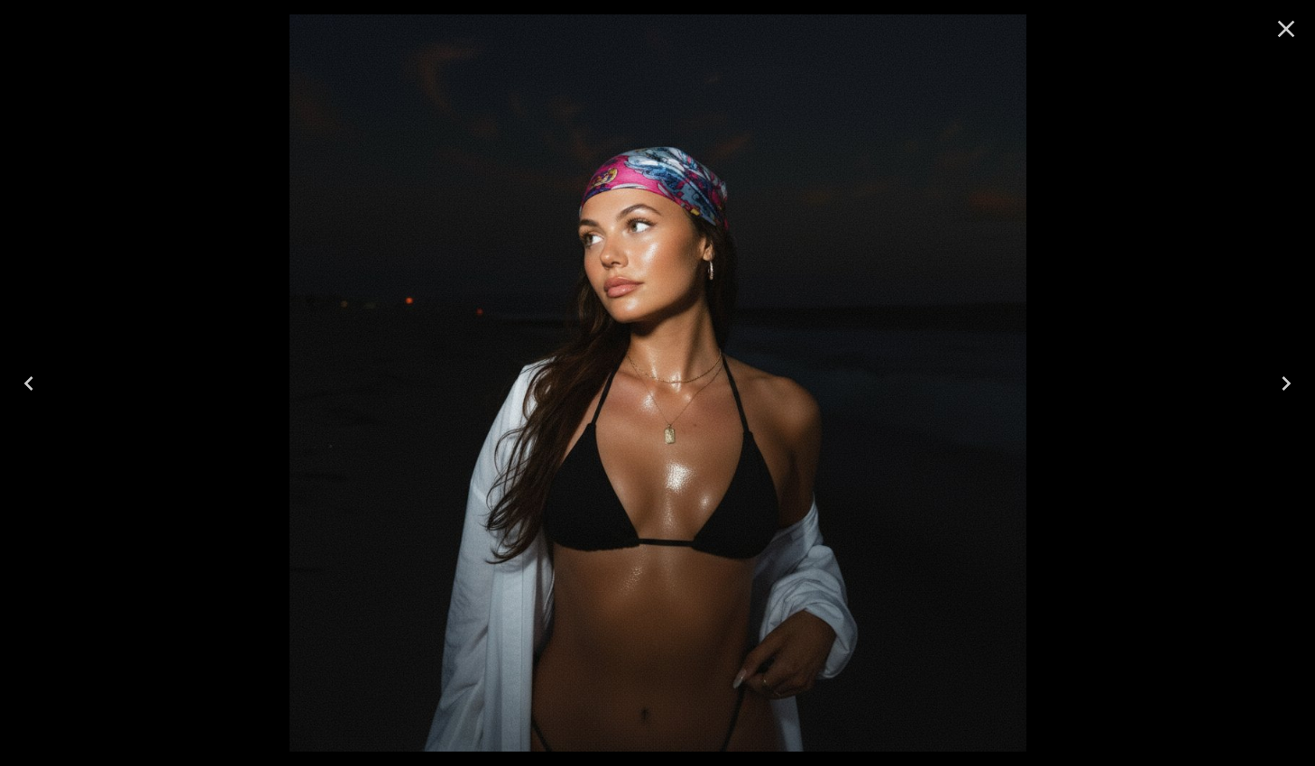
click at [1277, 28] on icon "Close" at bounding box center [1285, 28] width 29 height 29
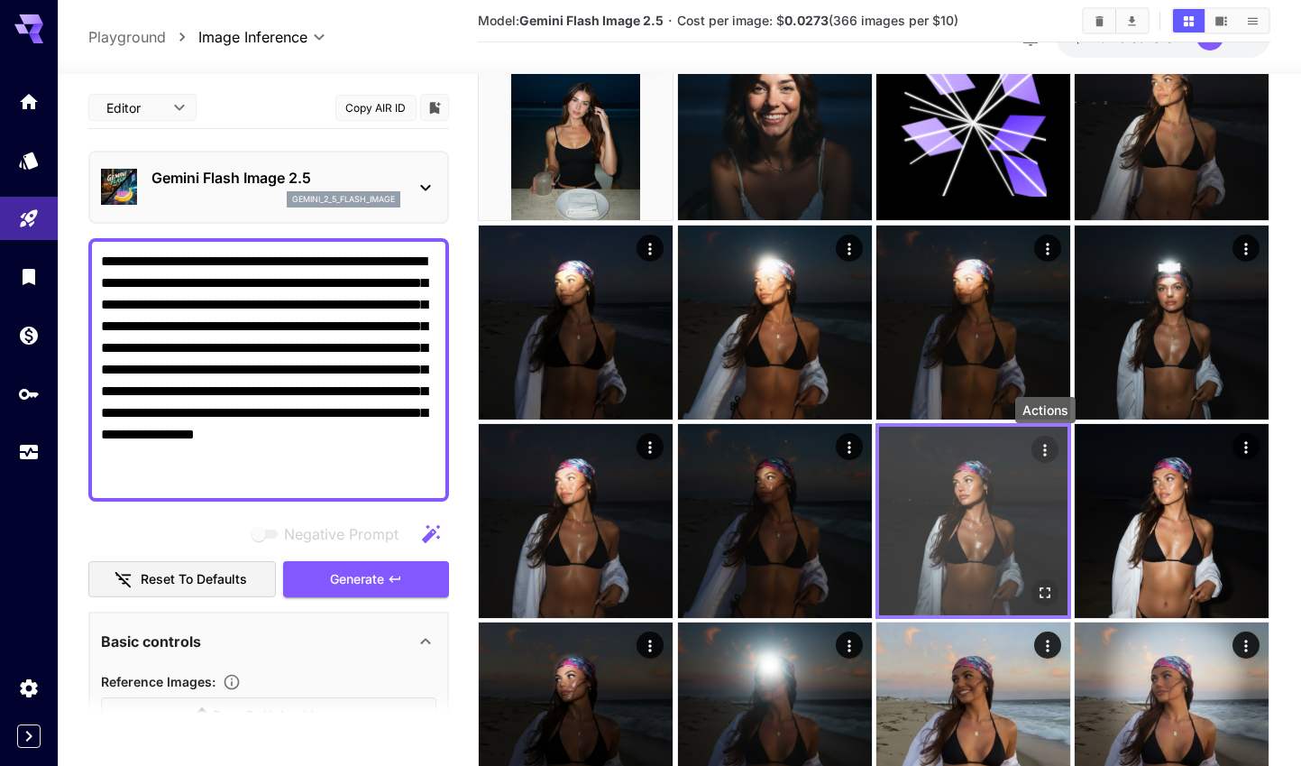
click at [1041, 452] on icon "Actions" at bounding box center [1045, 450] width 18 height 18
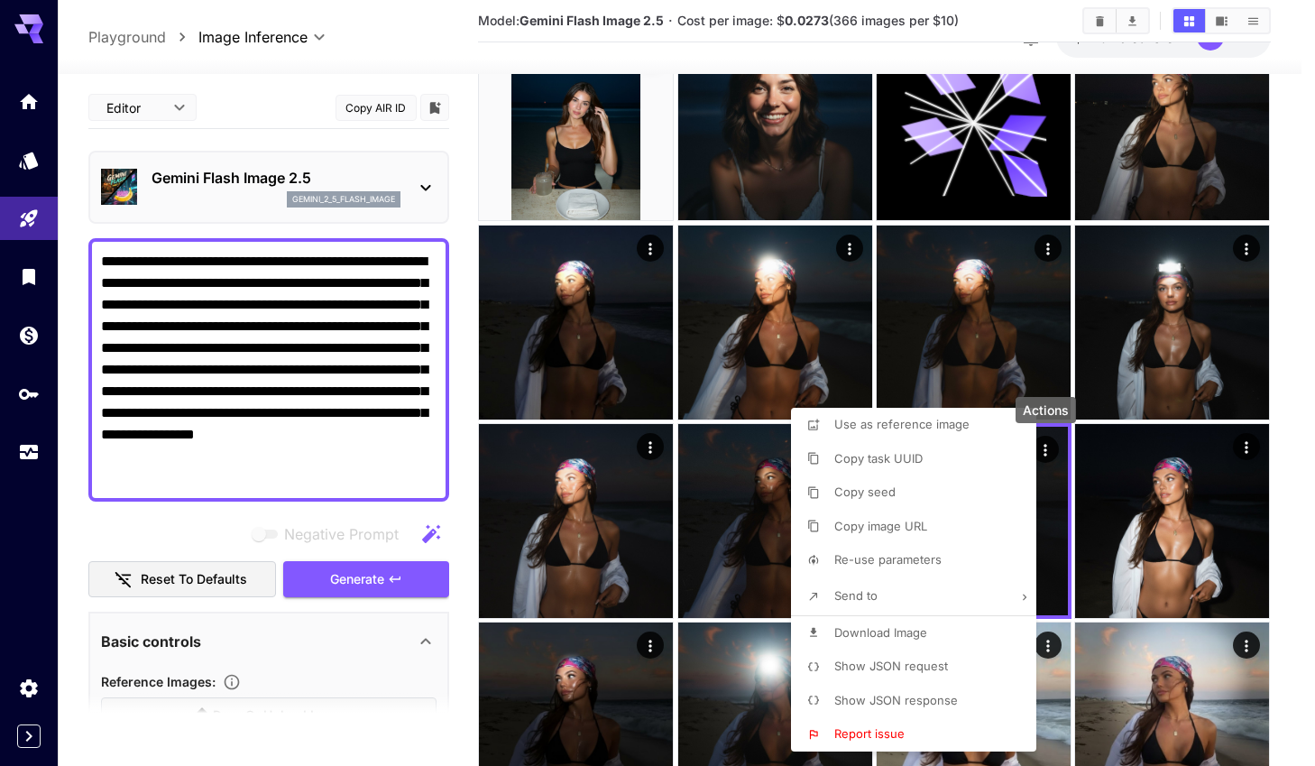
click at [884, 671] on span "Show JSON request" at bounding box center [891, 665] width 114 height 14
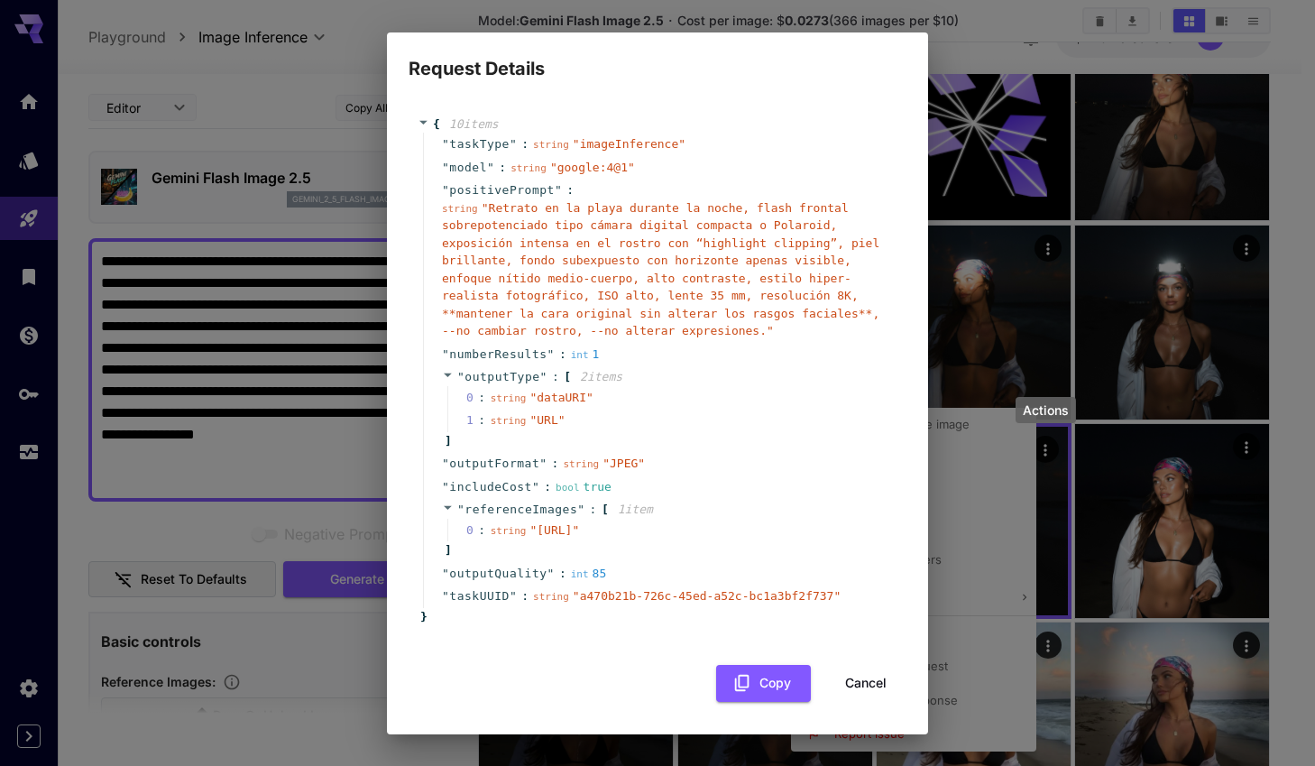
click at [669, 312] on span "" Retrato en la playa durante la noche, flash frontal sobrepotenciado tipo cáma…" at bounding box center [660, 269] width 437 height 137
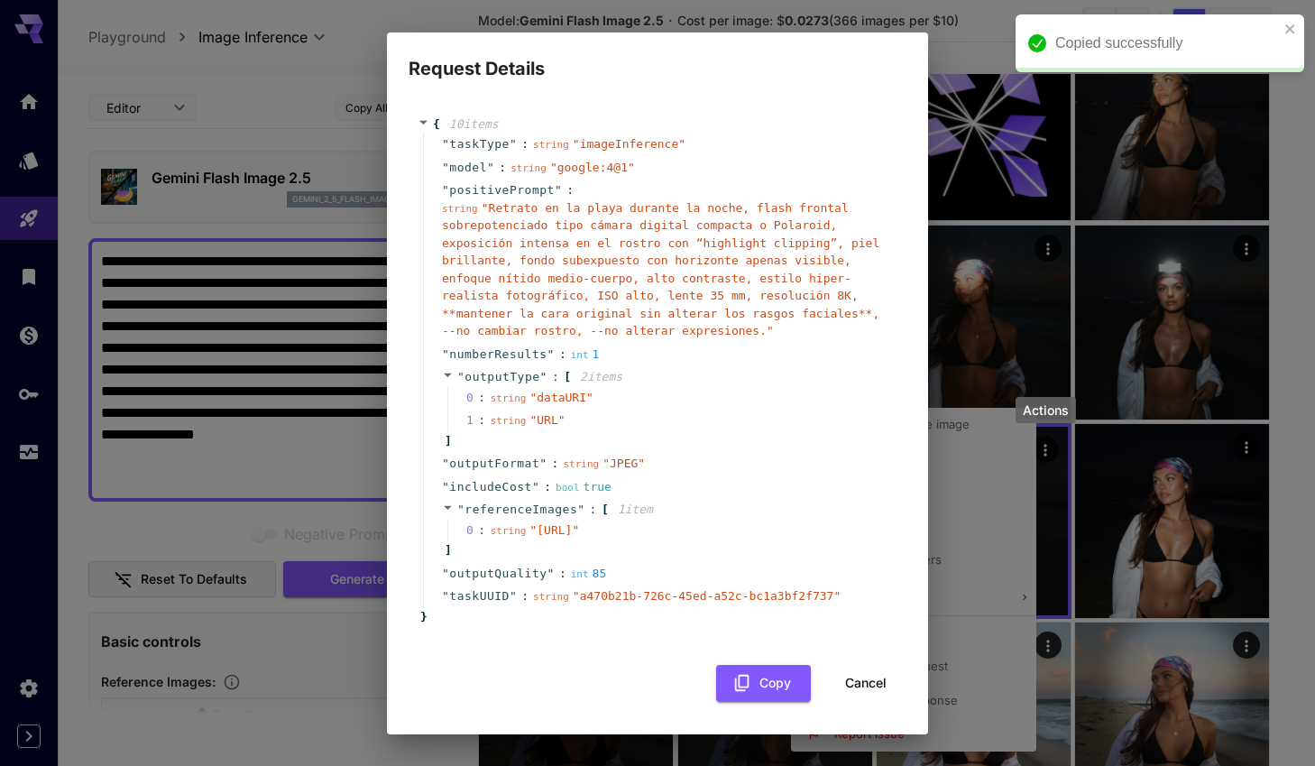
click at [1055, 532] on div "Request Details { 10 item s " taskType " : string " imageInference " " model " …" at bounding box center [657, 383] width 1315 height 766
click at [1060, 532] on div "Request Details { 10 item s " taskType " : string " imageInference " " model " …" at bounding box center [657, 383] width 1315 height 766
click at [840, 702] on button "Cancel" at bounding box center [865, 683] width 81 height 37
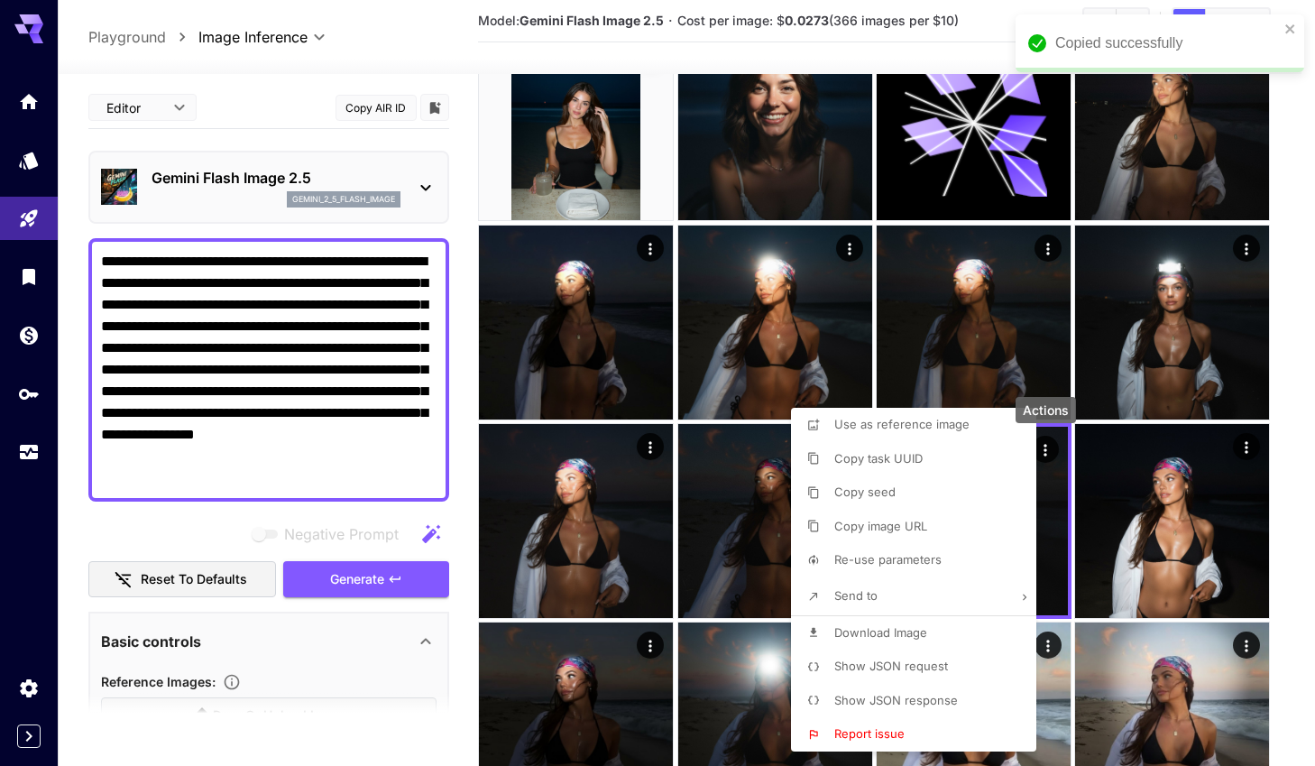
click at [905, 694] on span "Show JSON response" at bounding box center [896, 700] width 124 height 14
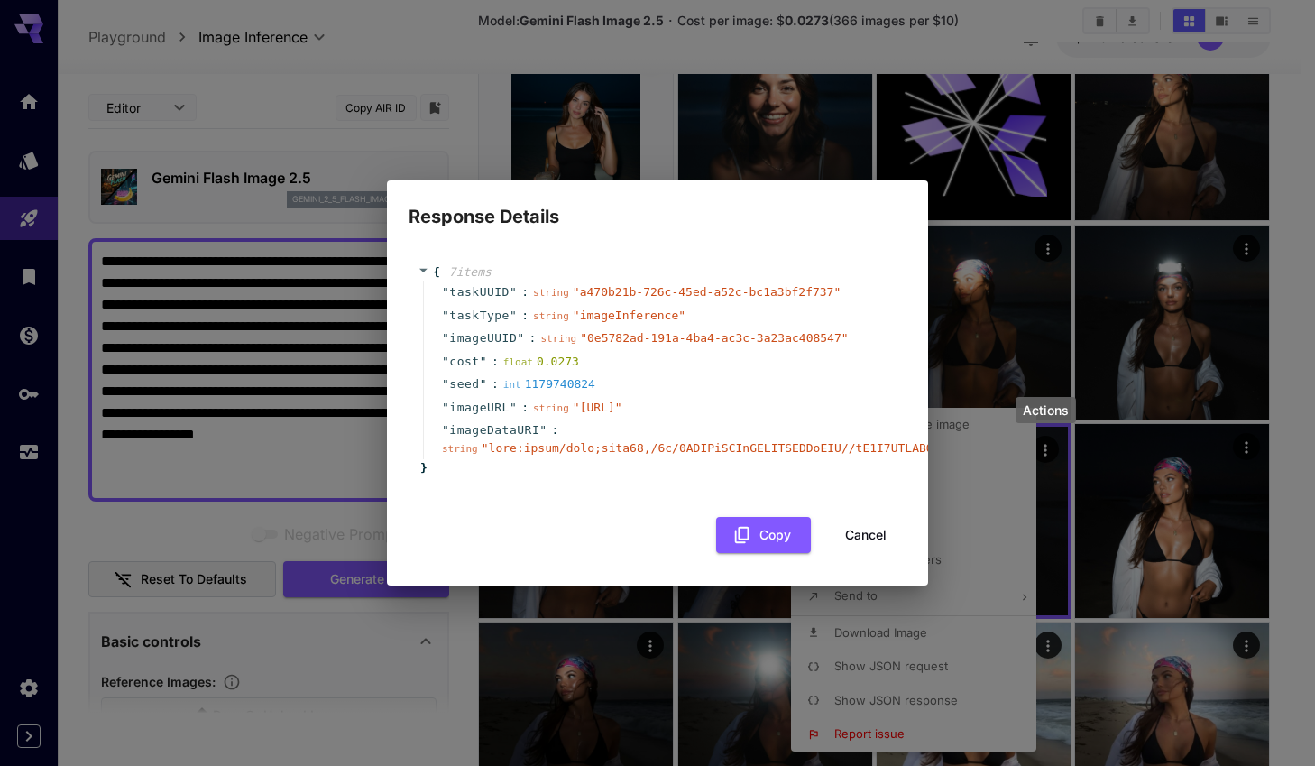
click at [874, 542] on button "Cancel" at bounding box center [865, 535] width 81 height 37
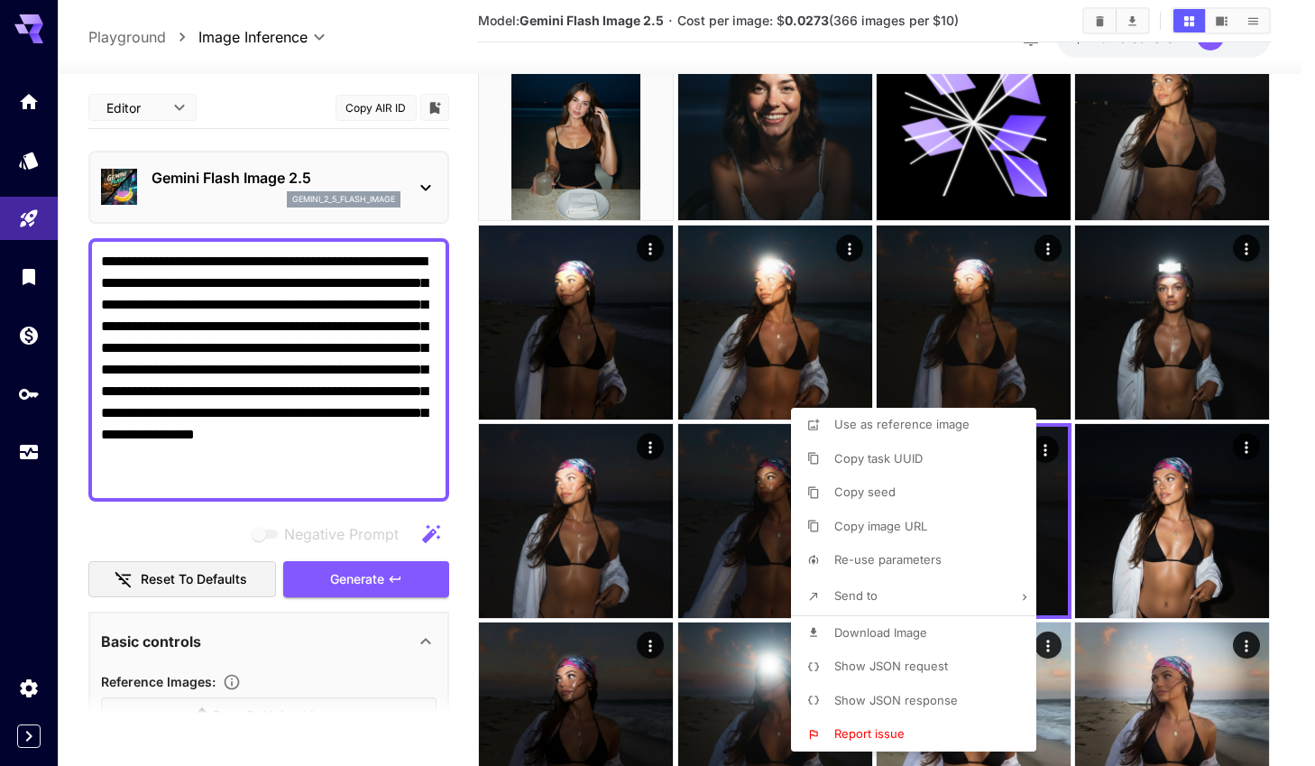
click at [335, 520] on div at bounding box center [657, 383] width 1315 height 766
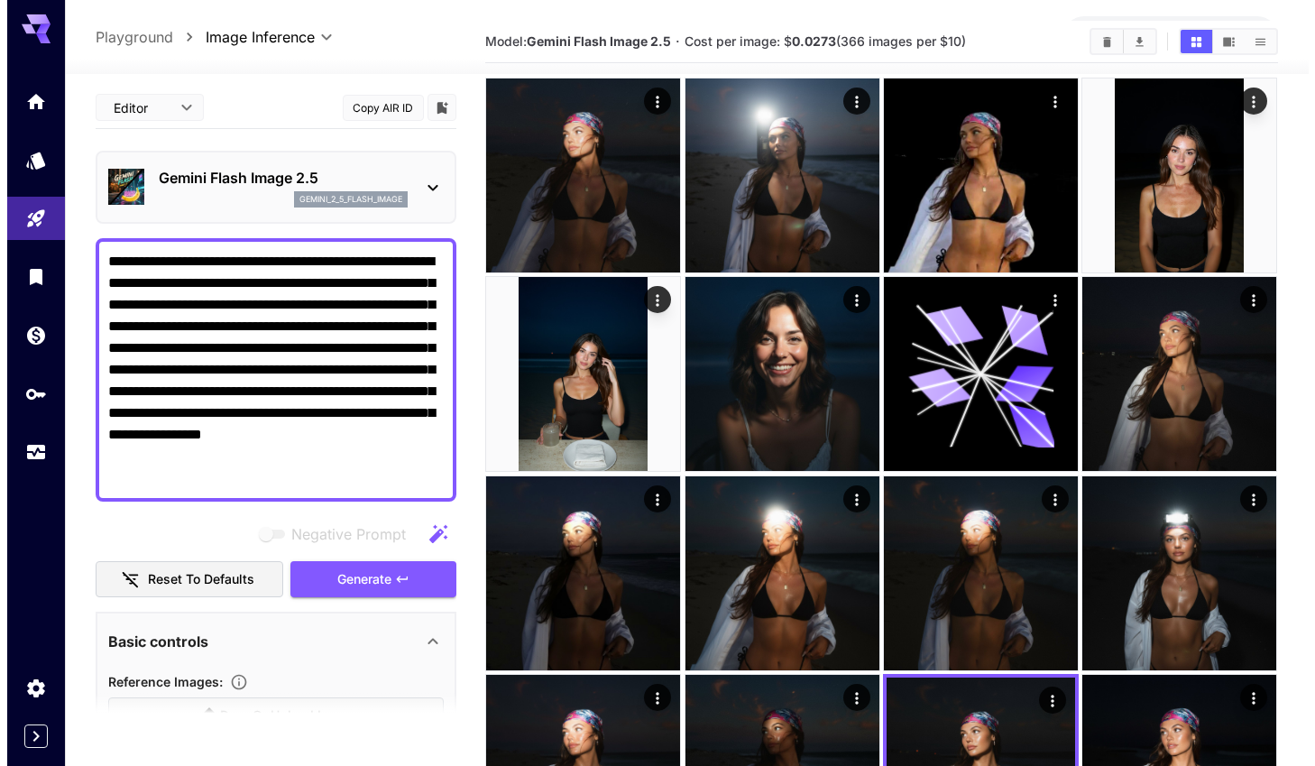
scroll to position [0, 0]
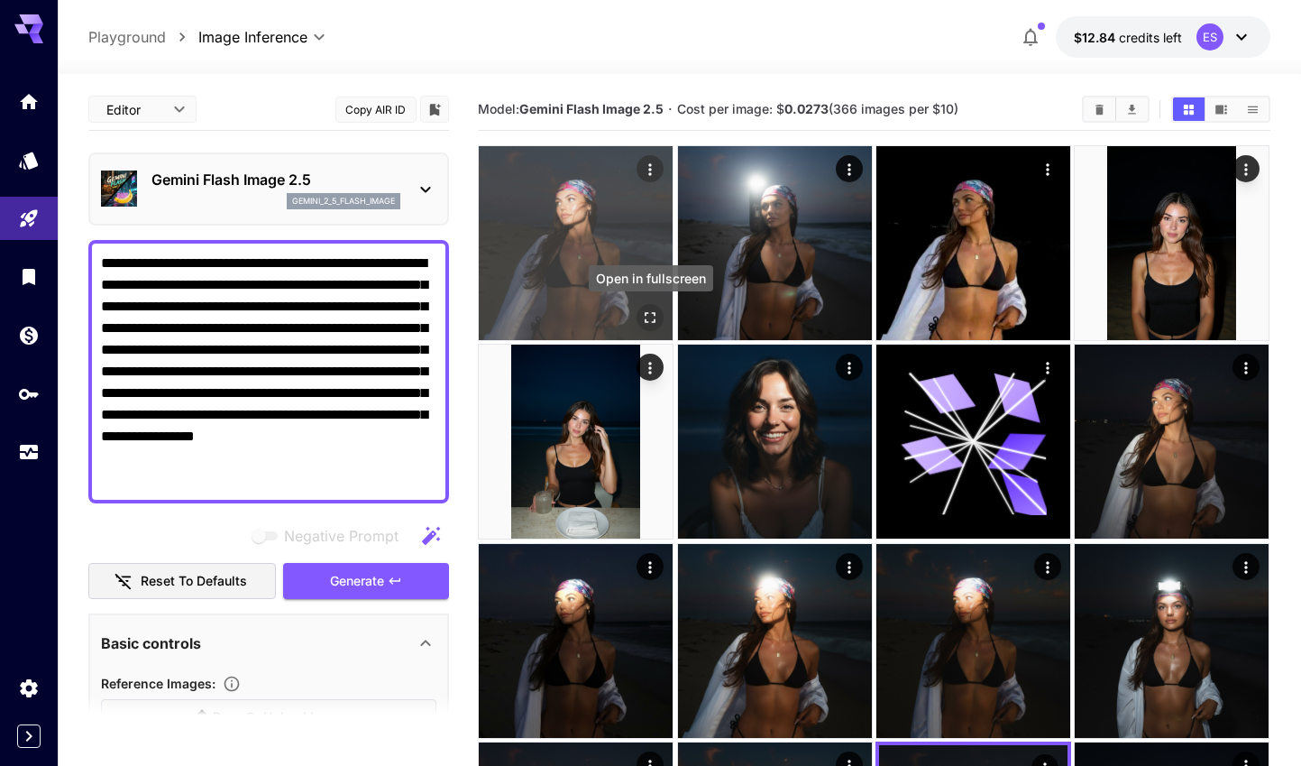
click at [649, 317] on icon "Open in fullscreen" at bounding box center [651, 317] width 18 height 18
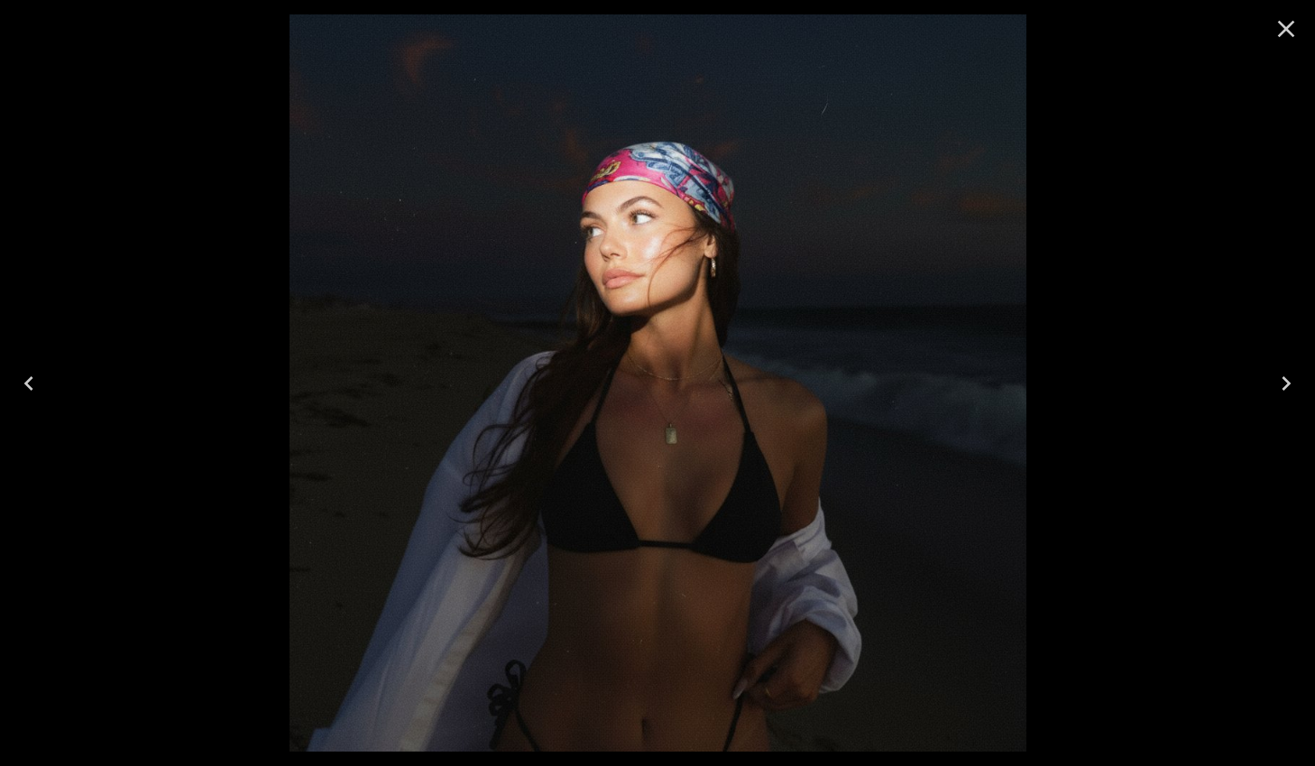
drag, startPoint x: 1274, startPoint y: 29, endPoint x: 1095, endPoint y: 60, distance: 182.0
click at [1275, 30] on icon "Close" at bounding box center [1285, 28] width 29 height 29
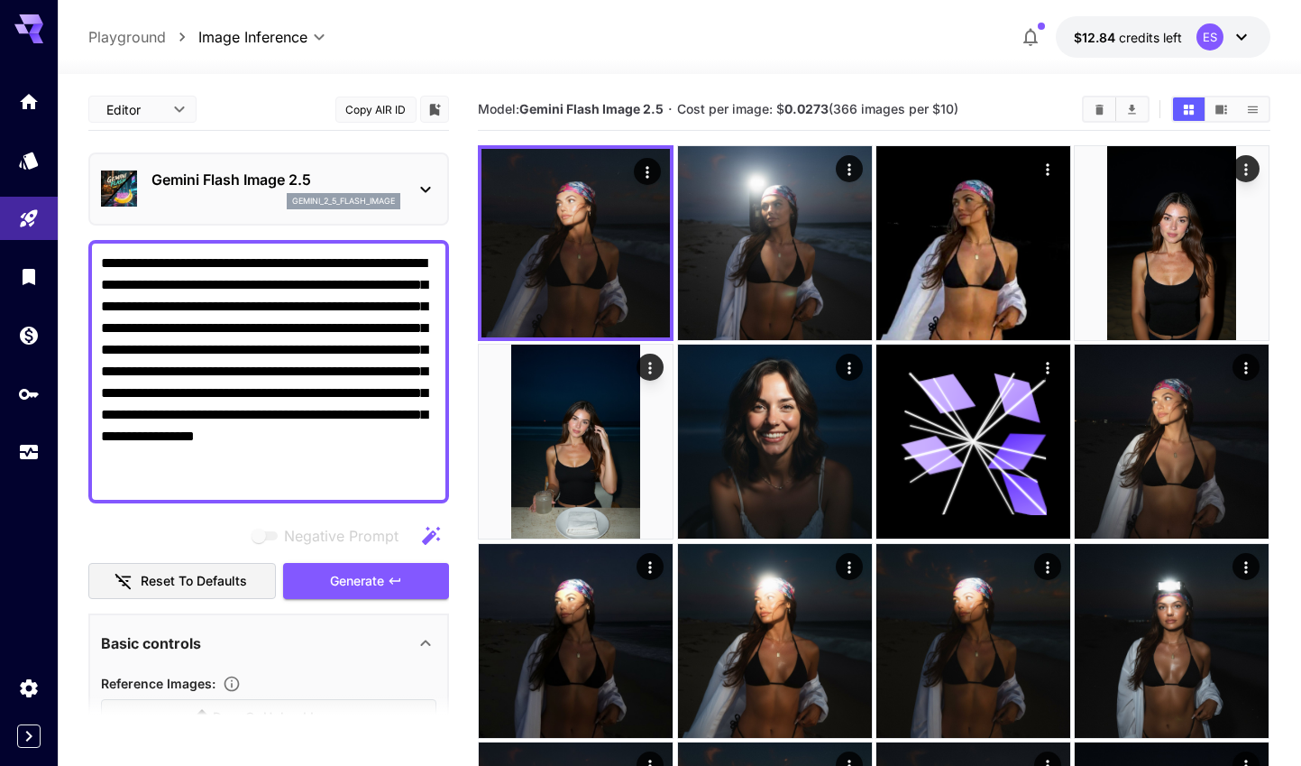
click at [242, 395] on textarea "**********" at bounding box center [268, 371] width 335 height 238
paste textarea
type textarea "**********"
click at [372, 572] on span "Generate" at bounding box center [357, 581] width 54 height 23
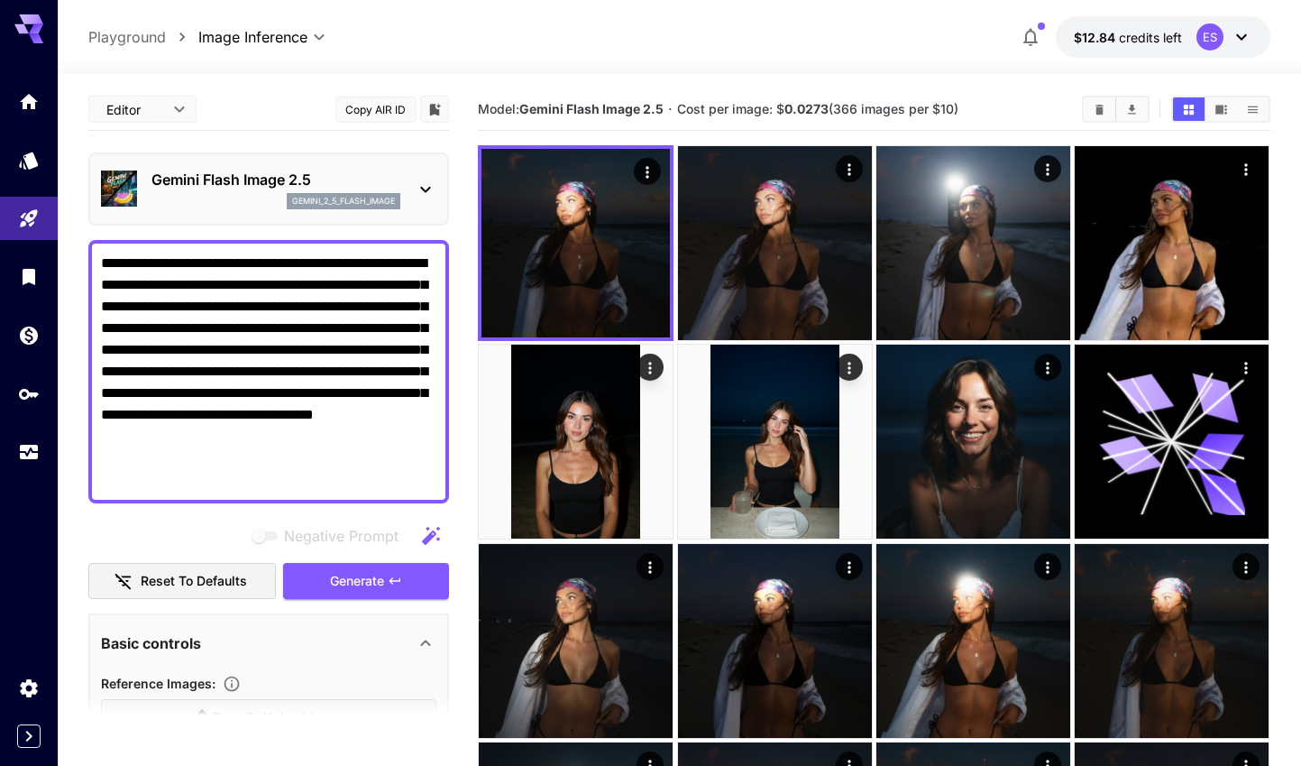
click at [344, 434] on textarea "**********" at bounding box center [268, 371] width 335 height 238
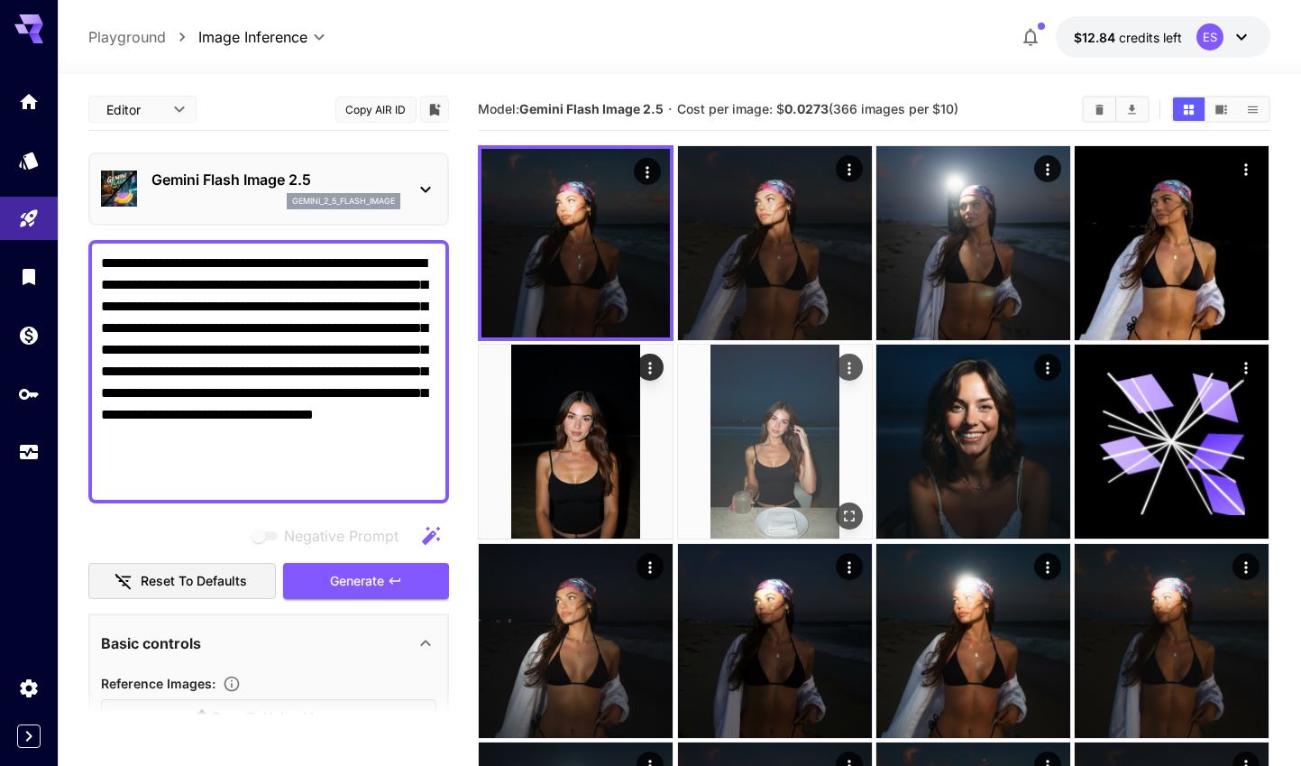
click at [826, 427] on img at bounding box center [775, 441] width 194 height 194
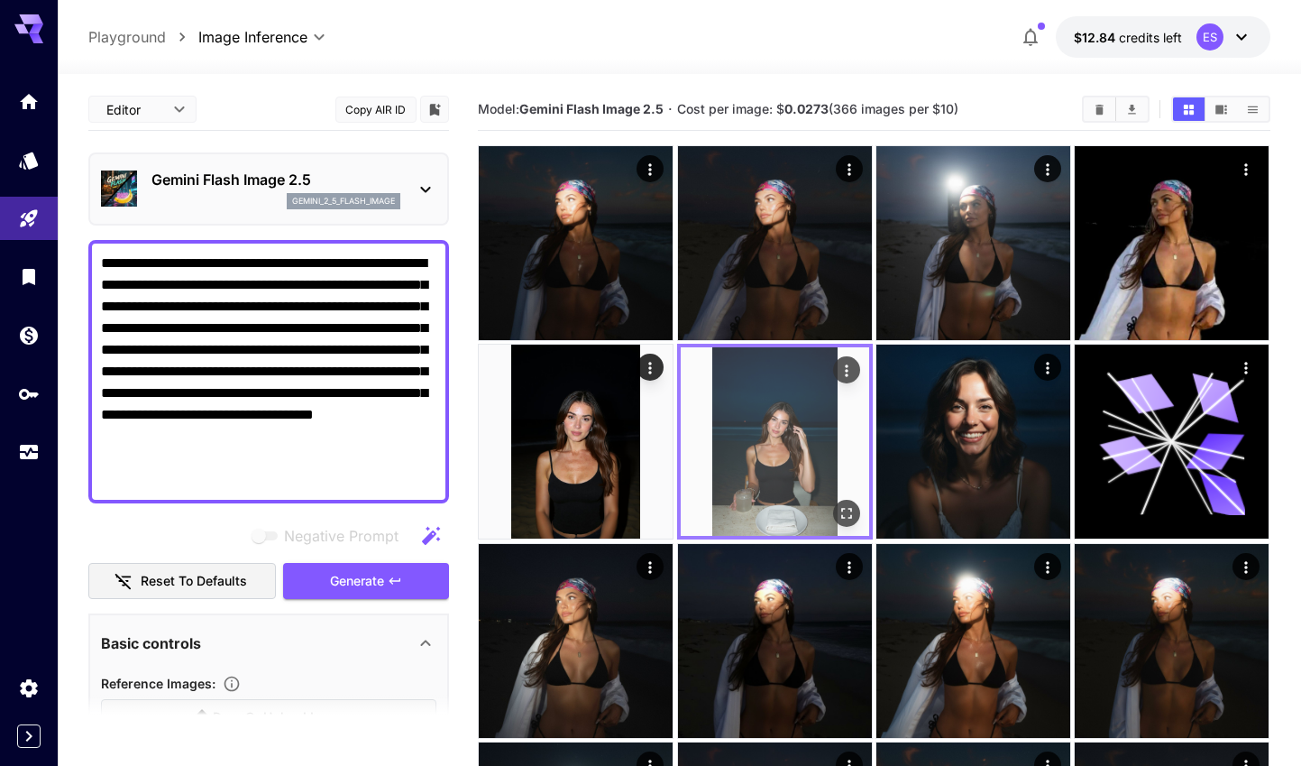
click at [851, 381] on button "Actions" at bounding box center [846, 369] width 27 height 27
click at [854, 362] on icon "Actions" at bounding box center [847, 371] width 18 height 18
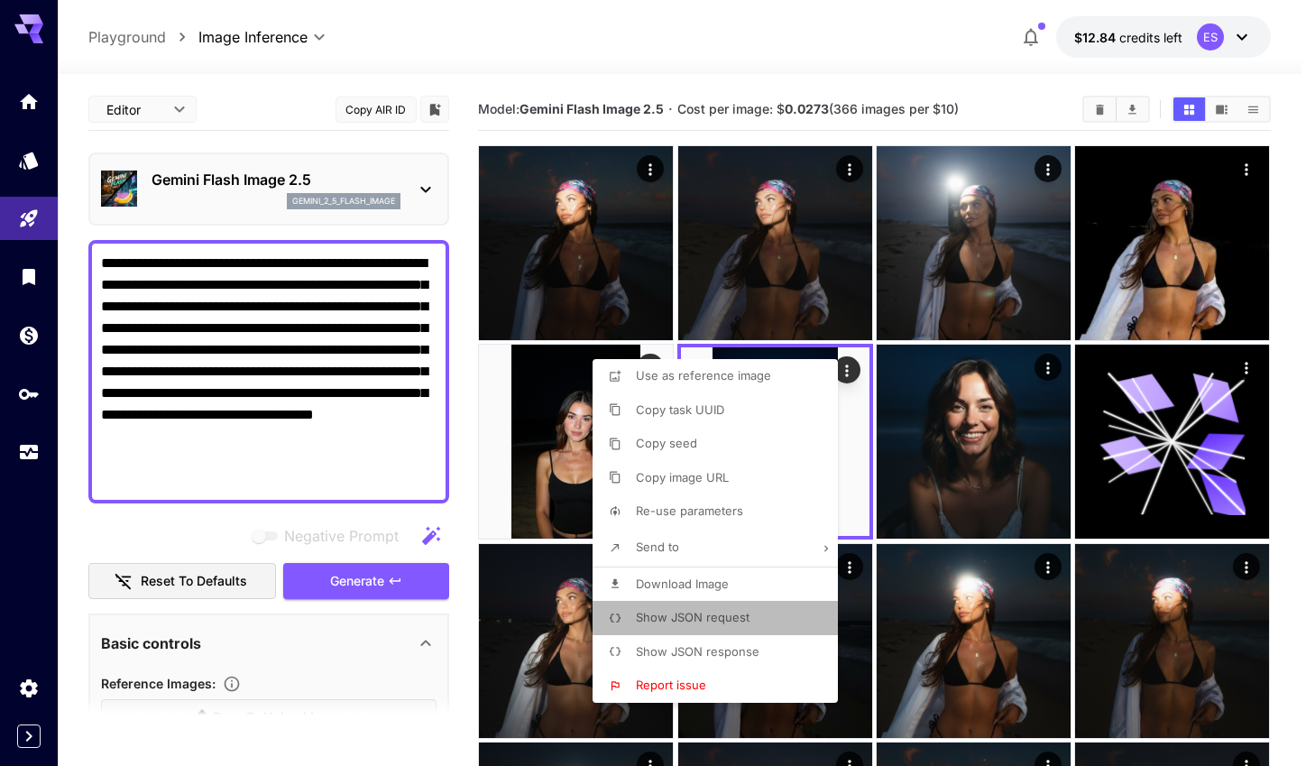
click at [725, 611] on span "Show JSON request" at bounding box center [693, 617] width 114 height 14
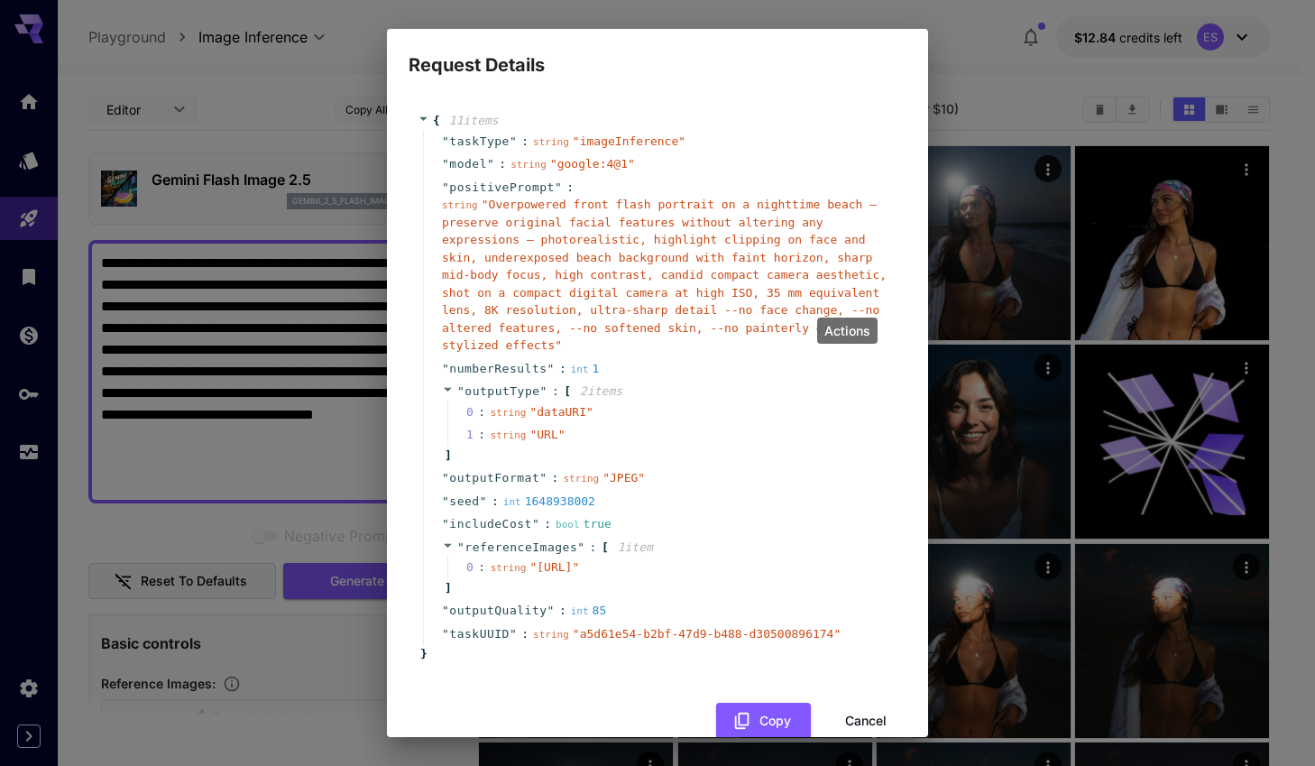
click at [561, 264] on div "string " Overpowered front flash portrait on a nighttime beach — preserve origi…" at bounding box center [664, 275] width 445 height 159
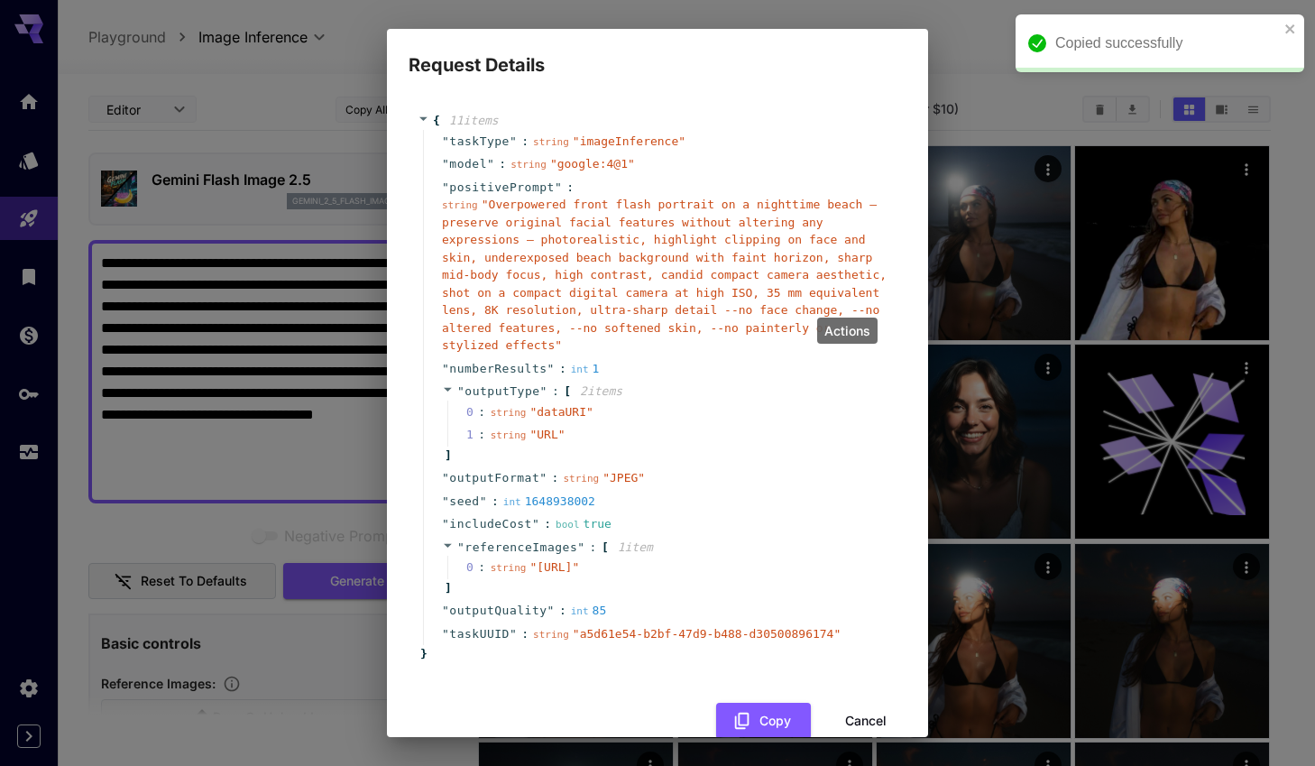
click at [224, 211] on div "Request Details { 11 item s " taskType " : string " imageInference " " model " …" at bounding box center [657, 383] width 1315 height 766
click at [662, 19] on div "Request Details { 11 item s " taskType " : string " imageInference " " model " …" at bounding box center [657, 383] width 1315 height 766
click at [230, 151] on div "Request Details { 11 item s " taskType " : string " imageInference " " model " …" at bounding box center [657, 383] width 1315 height 766
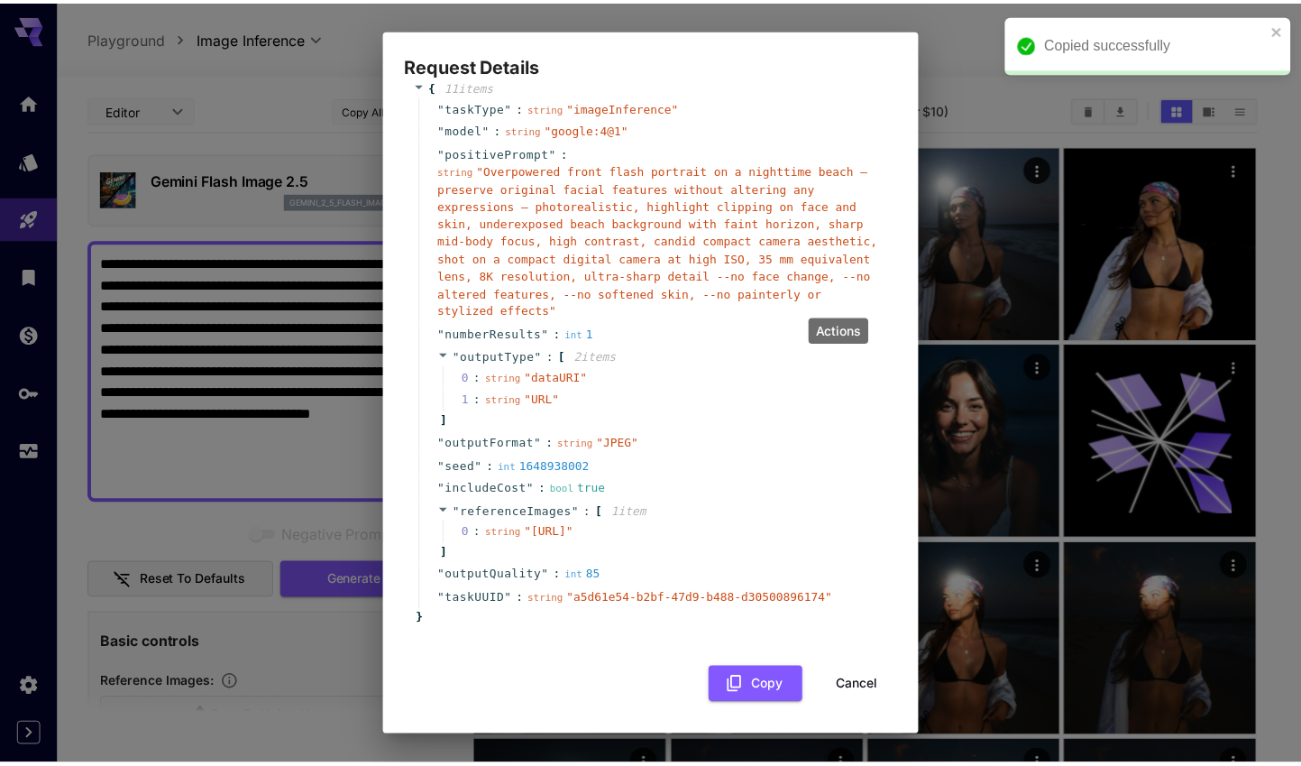
scroll to position [69, 0]
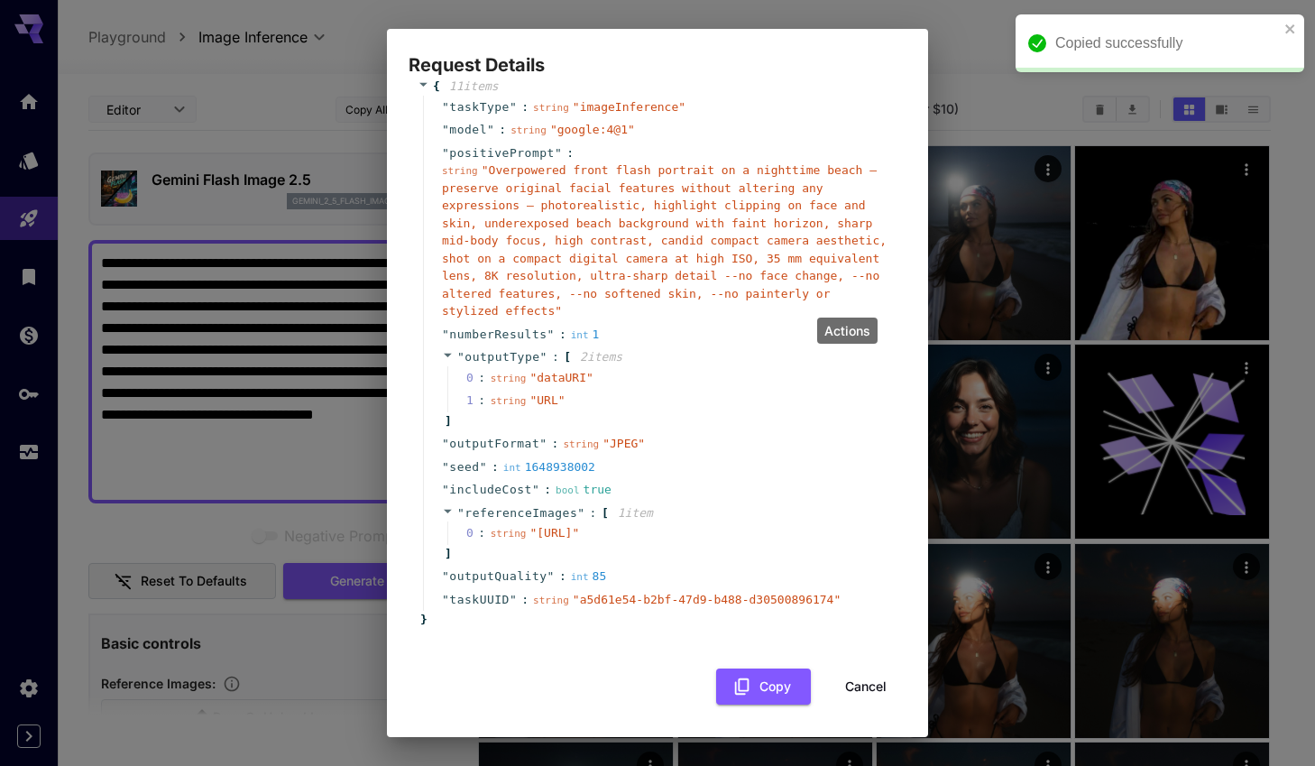
click at [839, 682] on button "Cancel" at bounding box center [865, 686] width 81 height 37
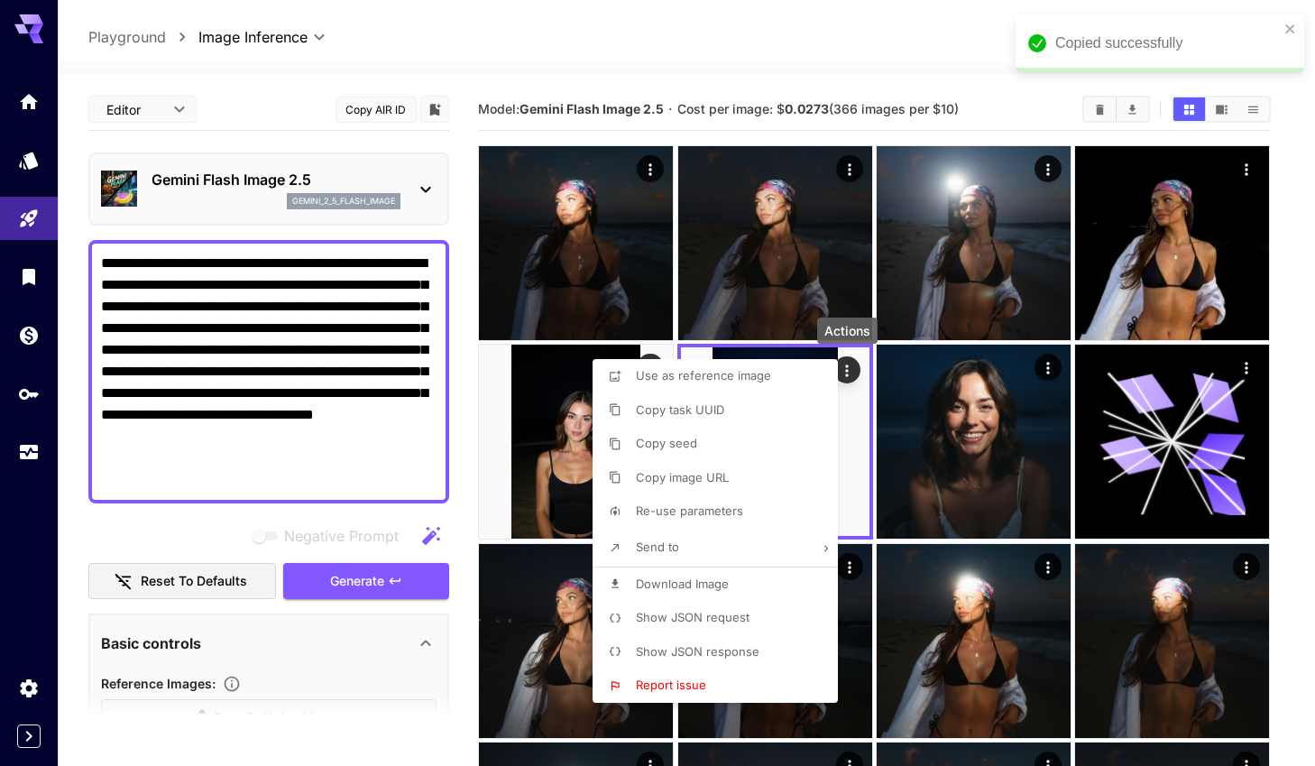
click at [1252, 265] on div at bounding box center [657, 383] width 1315 height 766
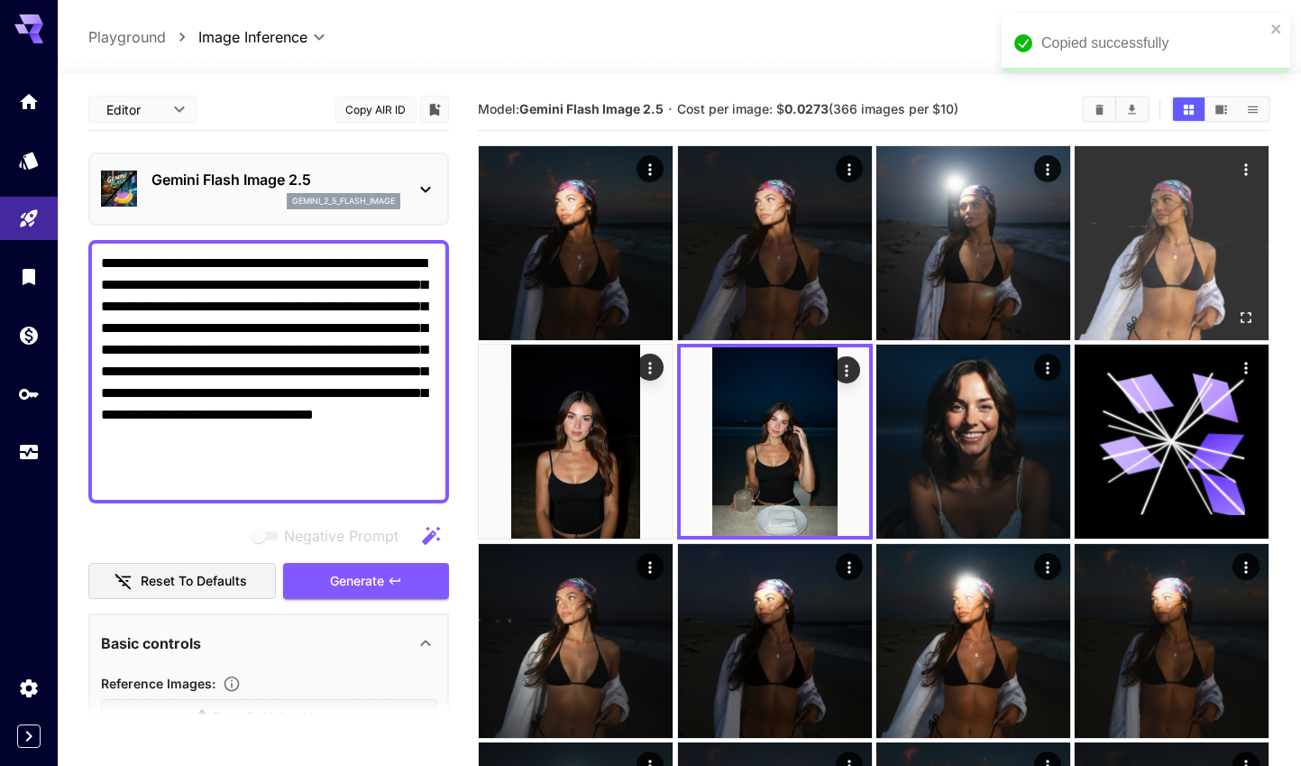
click at [1177, 284] on img at bounding box center [1172, 243] width 194 height 194
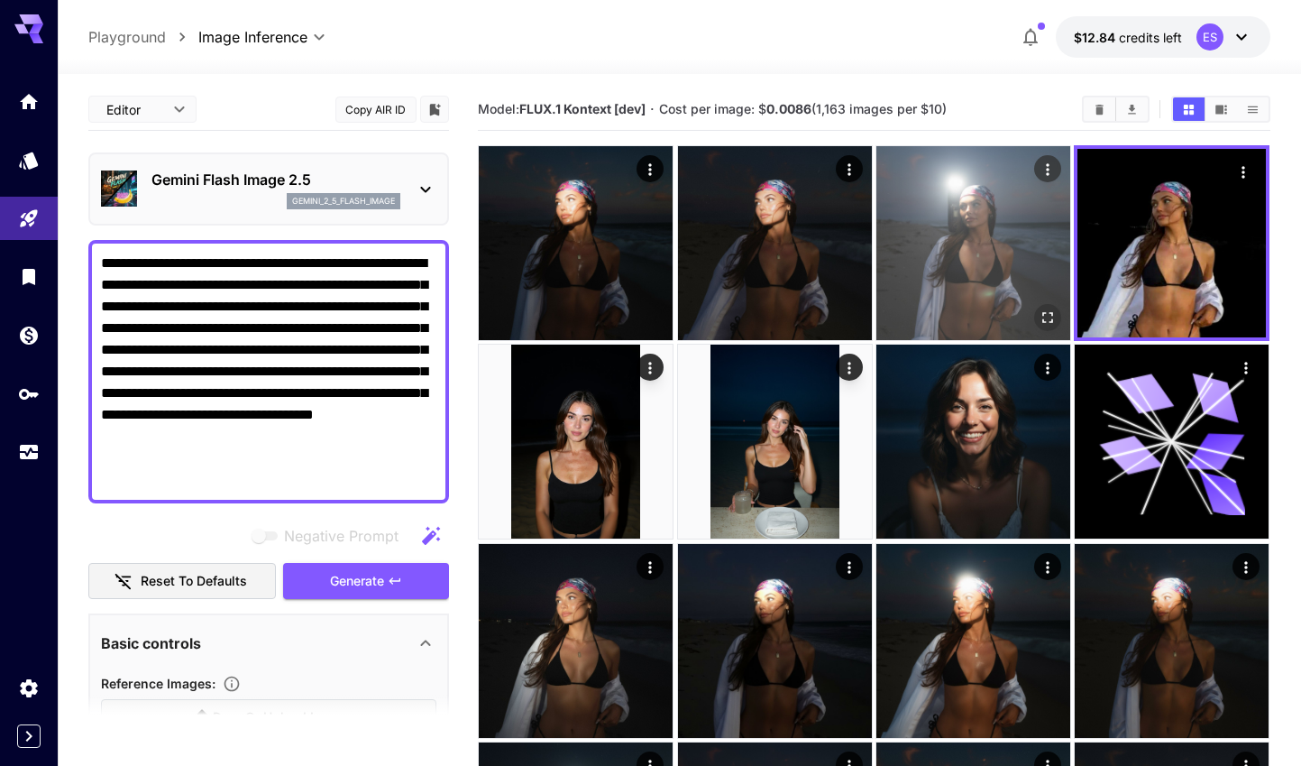
click at [1003, 267] on img at bounding box center [973, 243] width 194 height 194
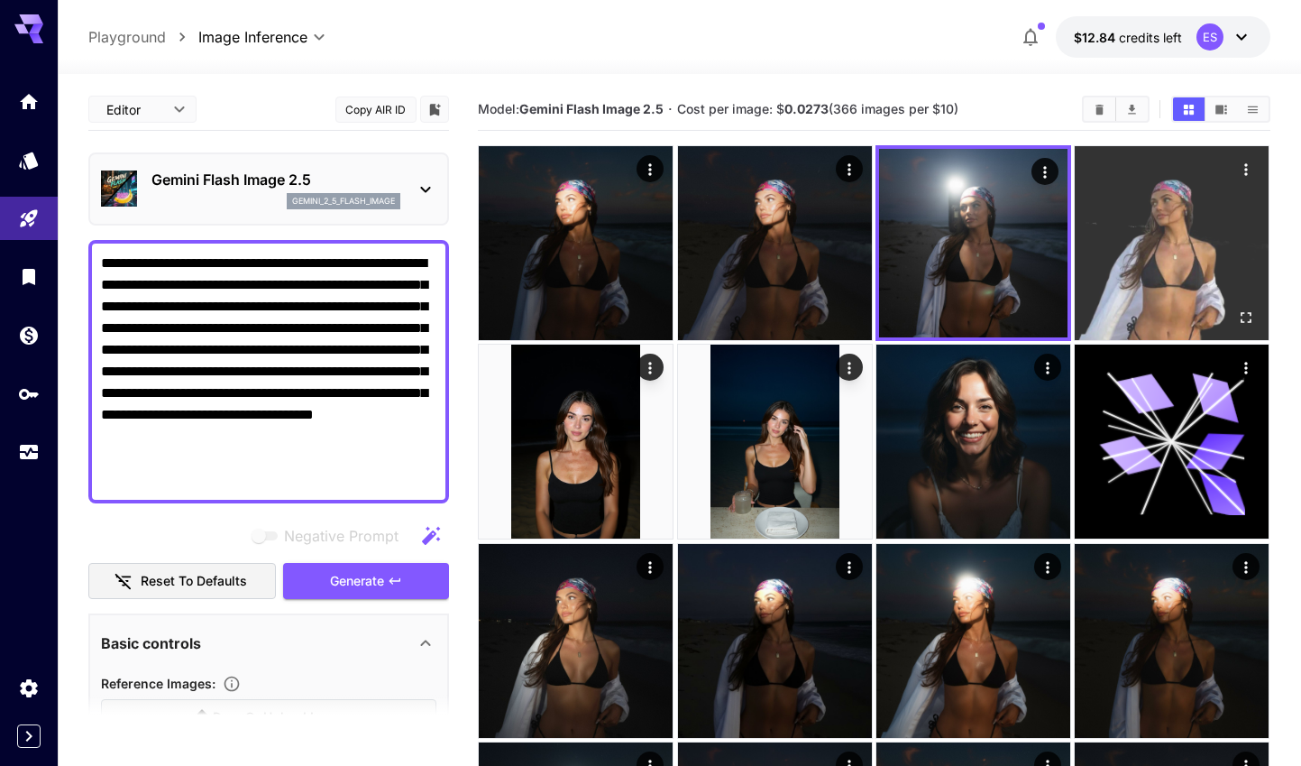
click at [1189, 262] on img at bounding box center [1172, 243] width 194 height 194
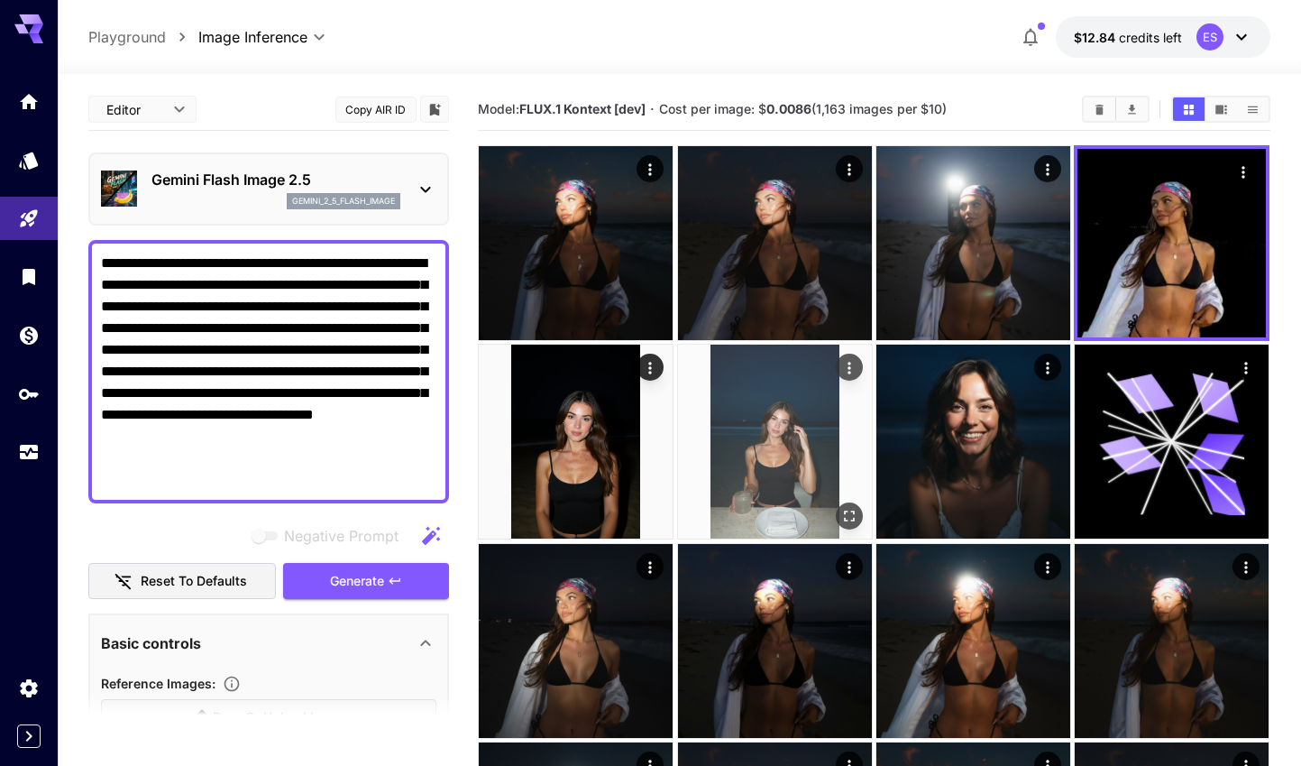
click at [798, 494] on img at bounding box center [775, 441] width 194 height 194
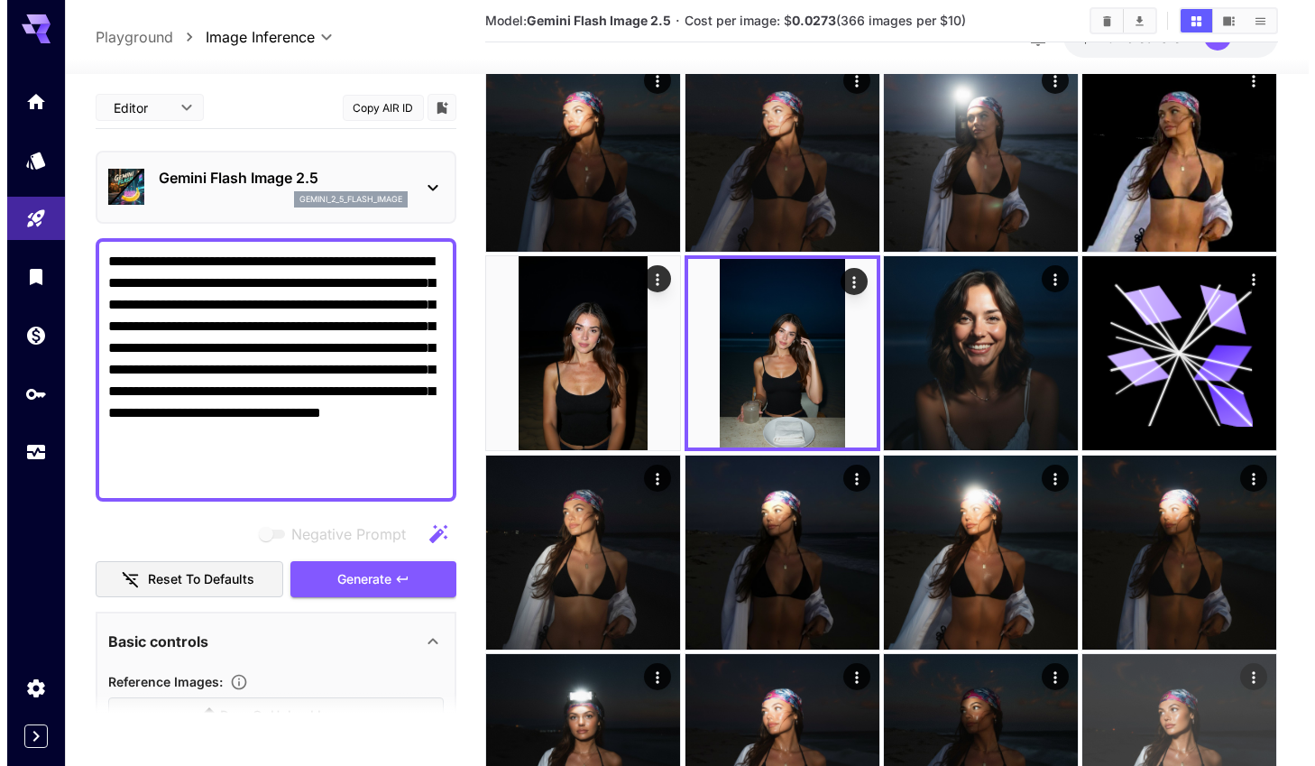
scroll to position [166, 0]
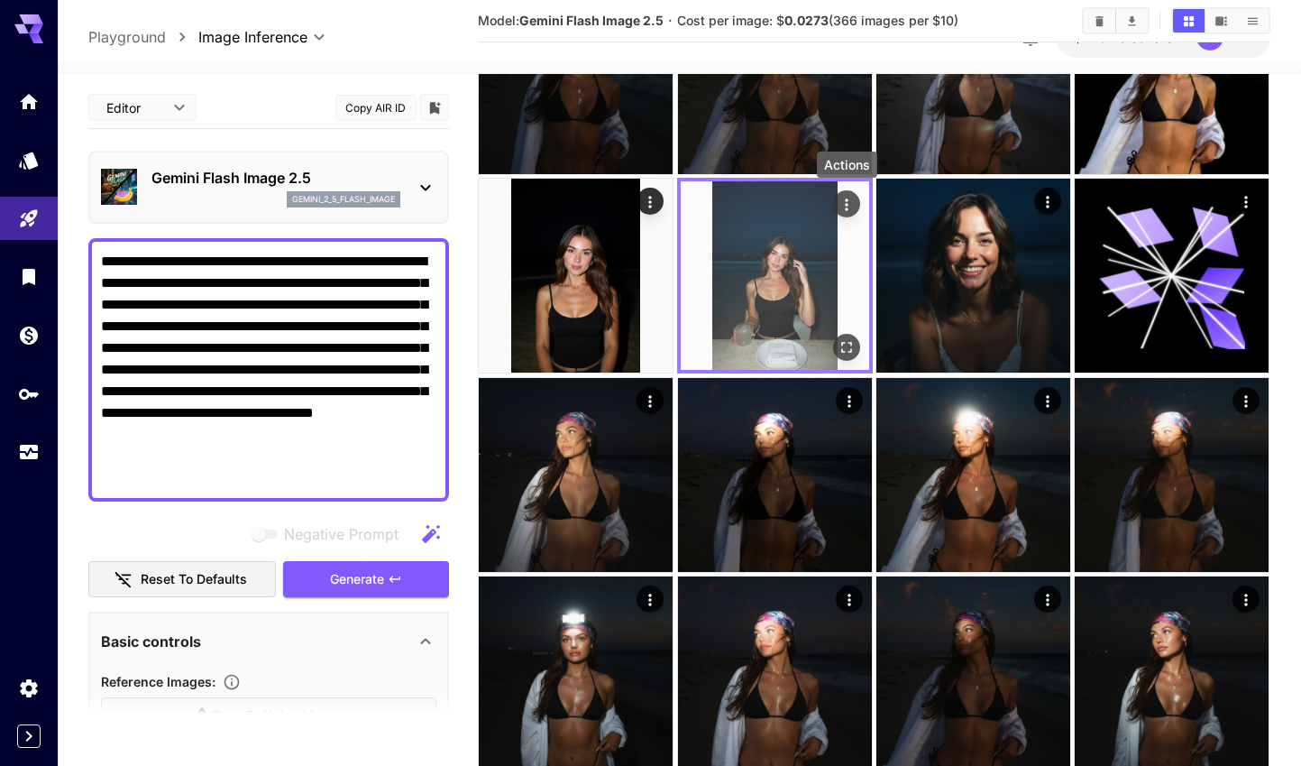
click at [837, 206] on button "Actions" at bounding box center [846, 203] width 27 height 27
click at [845, 204] on icon "Actions" at bounding box center [846, 204] width 3 height 12
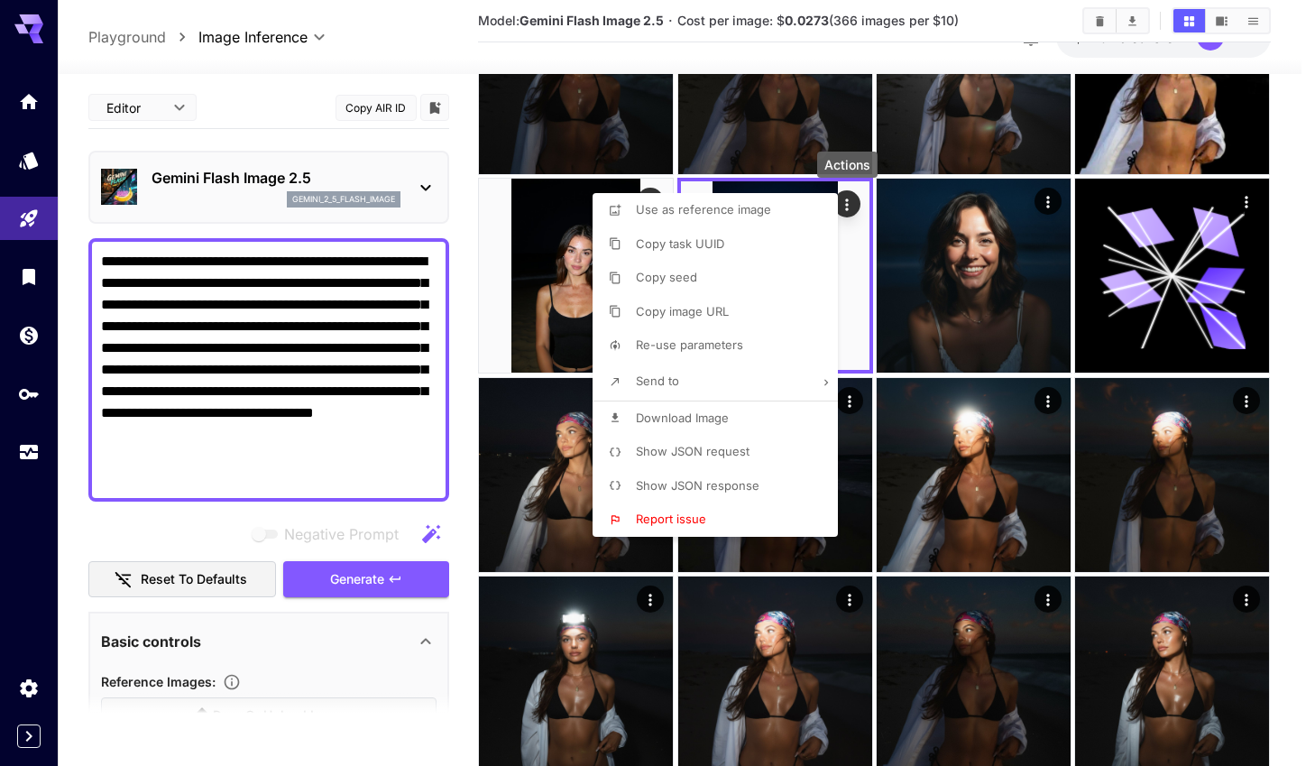
click at [716, 444] on span "Show JSON request" at bounding box center [693, 451] width 114 height 14
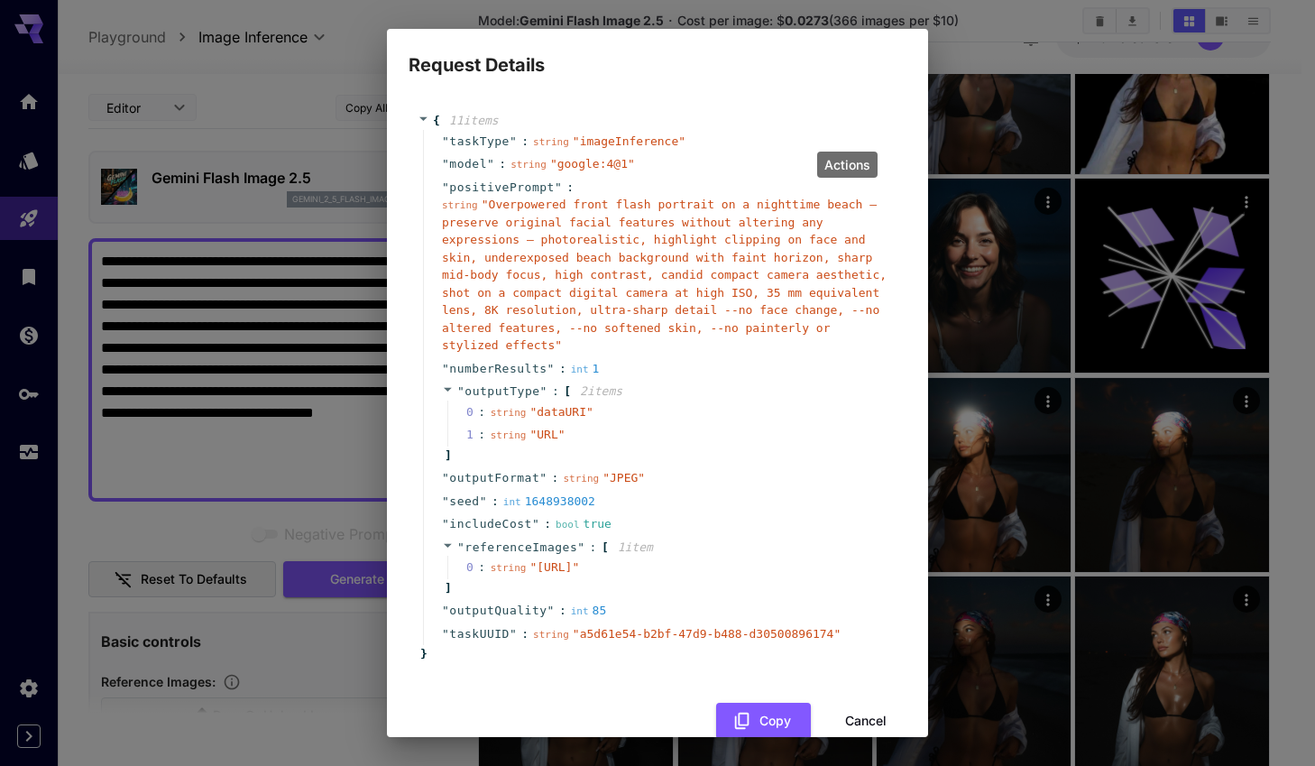
click at [564, 243] on span "" Overpowered front flash portrait on a nighttime beach — preserve original fac…" at bounding box center [664, 274] width 445 height 154
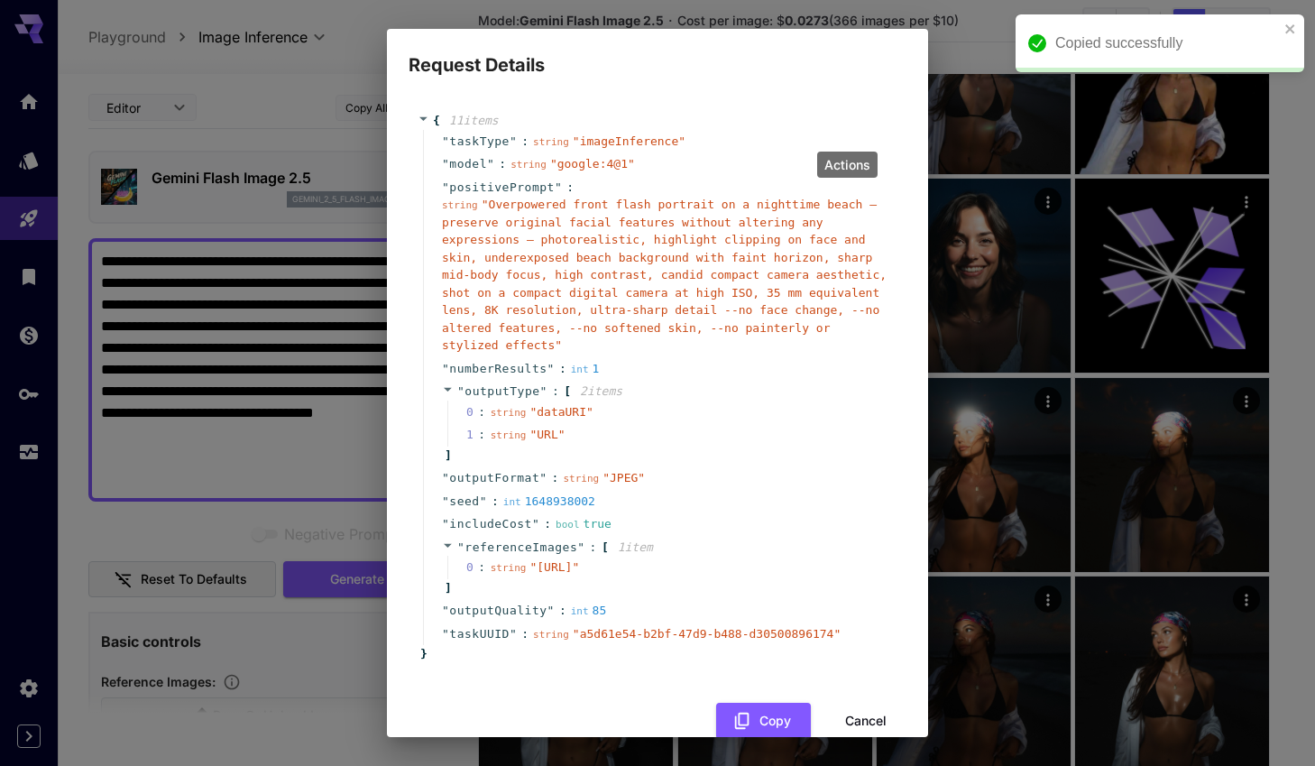
click at [268, 488] on div "Request Details { 11 item s " taskType " : string " imageInference " " model " …" at bounding box center [657, 383] width 1315 height 766
click at [921, 19] on div "Request Details { 11 item s " taskType " : string " imageInference " " model " …" at bounding box center [657, 383] width 1315 height 766
click at [1286, 32] on icon "close" at bounding box center [1289, 28] width 9 height 9
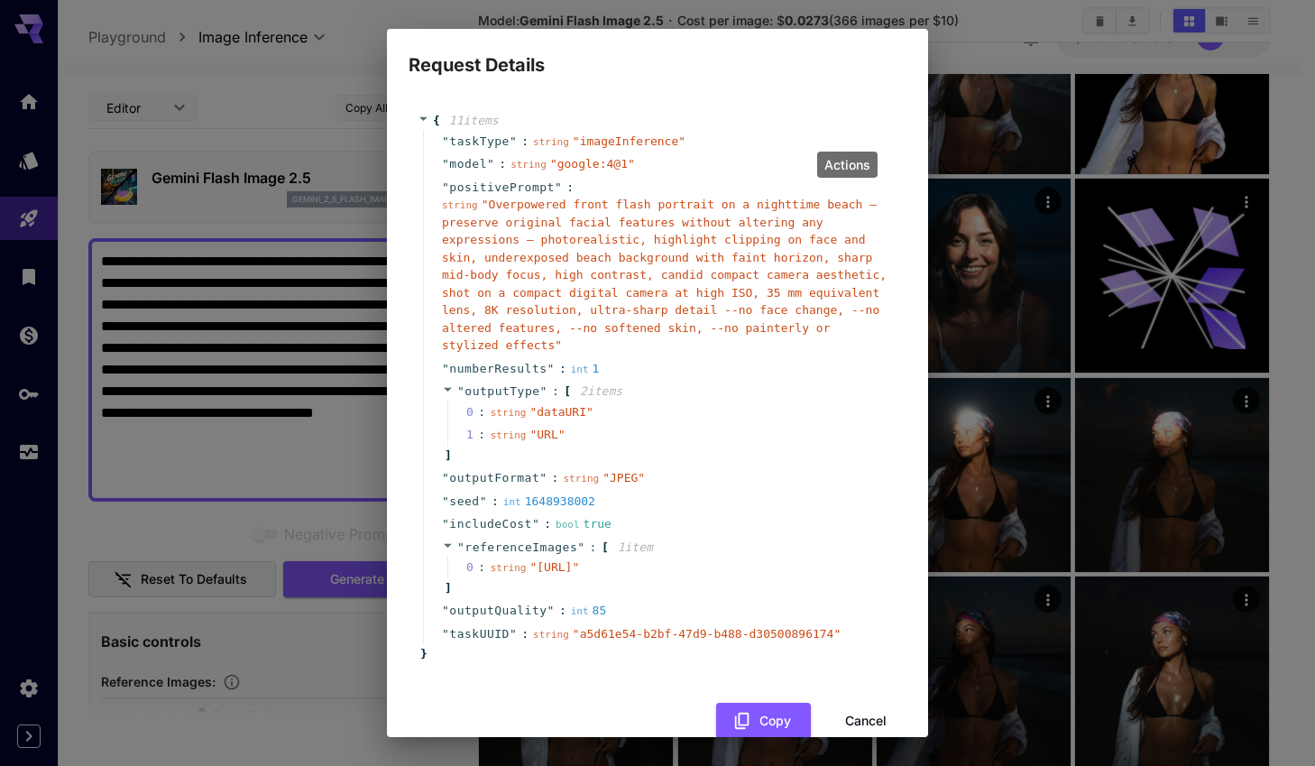
click at [1145, 621] on div "Request Details { 11 item s " taskType " : string " imageInference " " model " …" at bounding box center [657, 383] width 1315 height 766
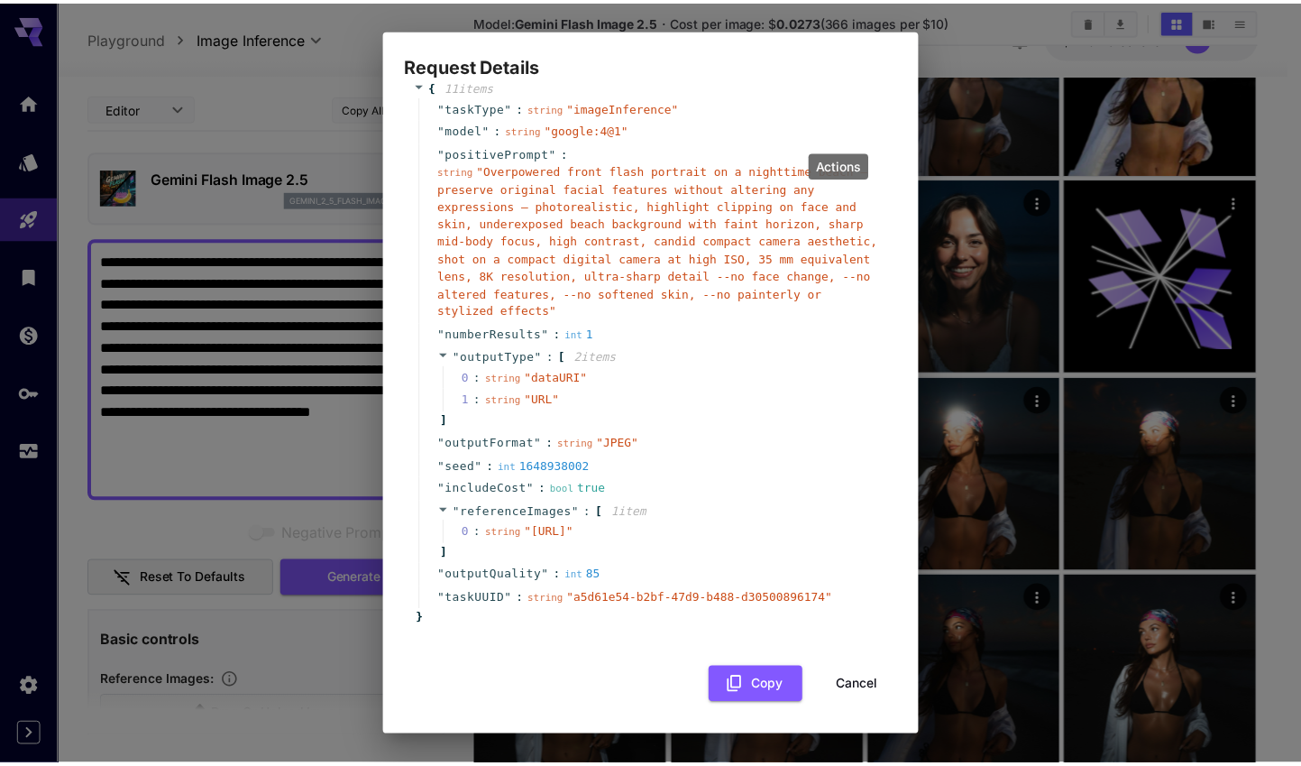
scroll to position [69, 0]
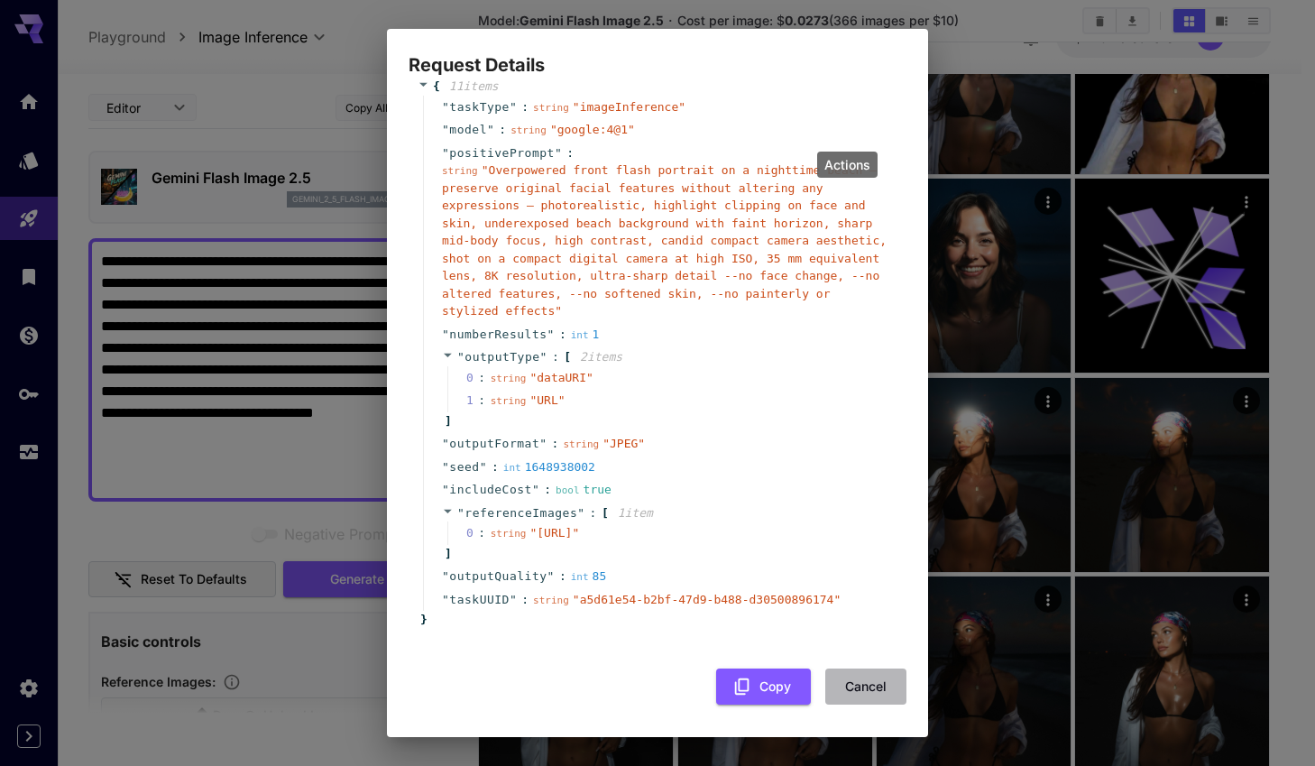
click at [846, 685] on button "Cancel" at bounding box center [865, 686] width 81 height 37
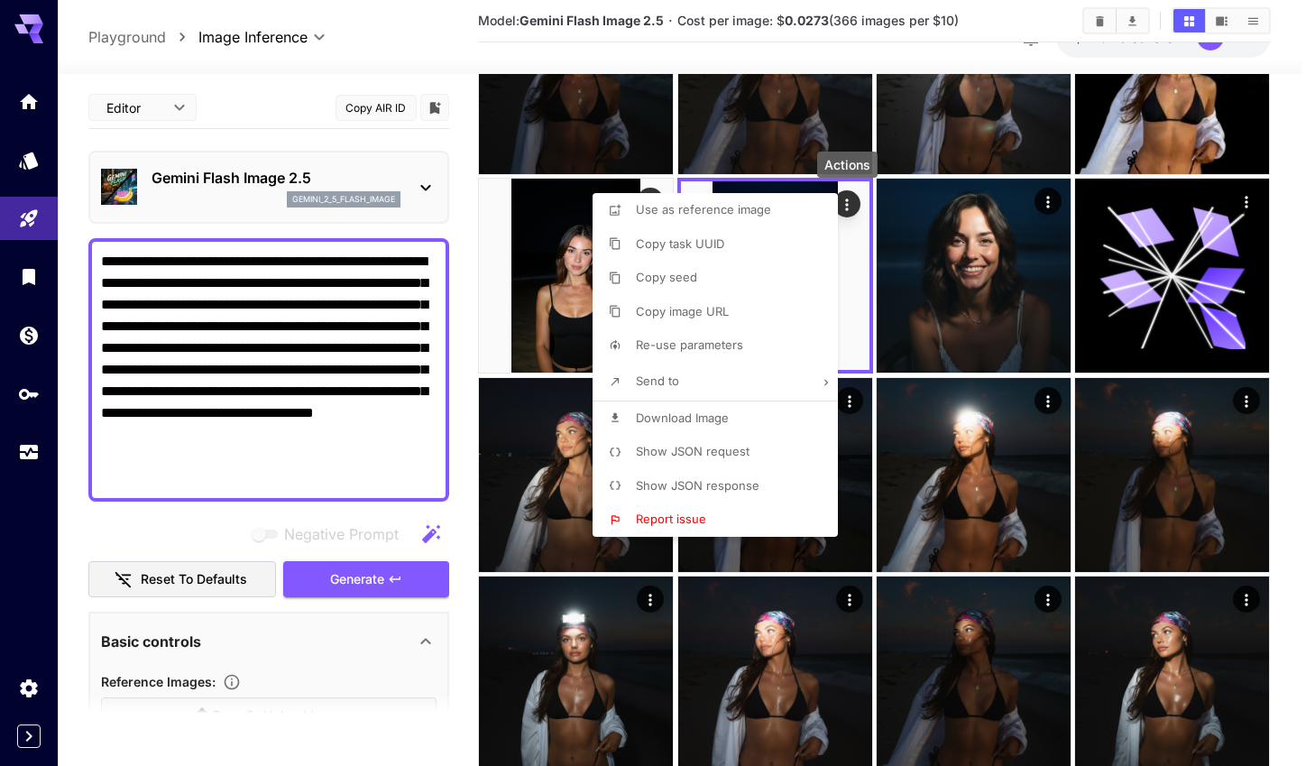
click at [466, 481] on div at bounding box center [657, 383] width 1315 height 766
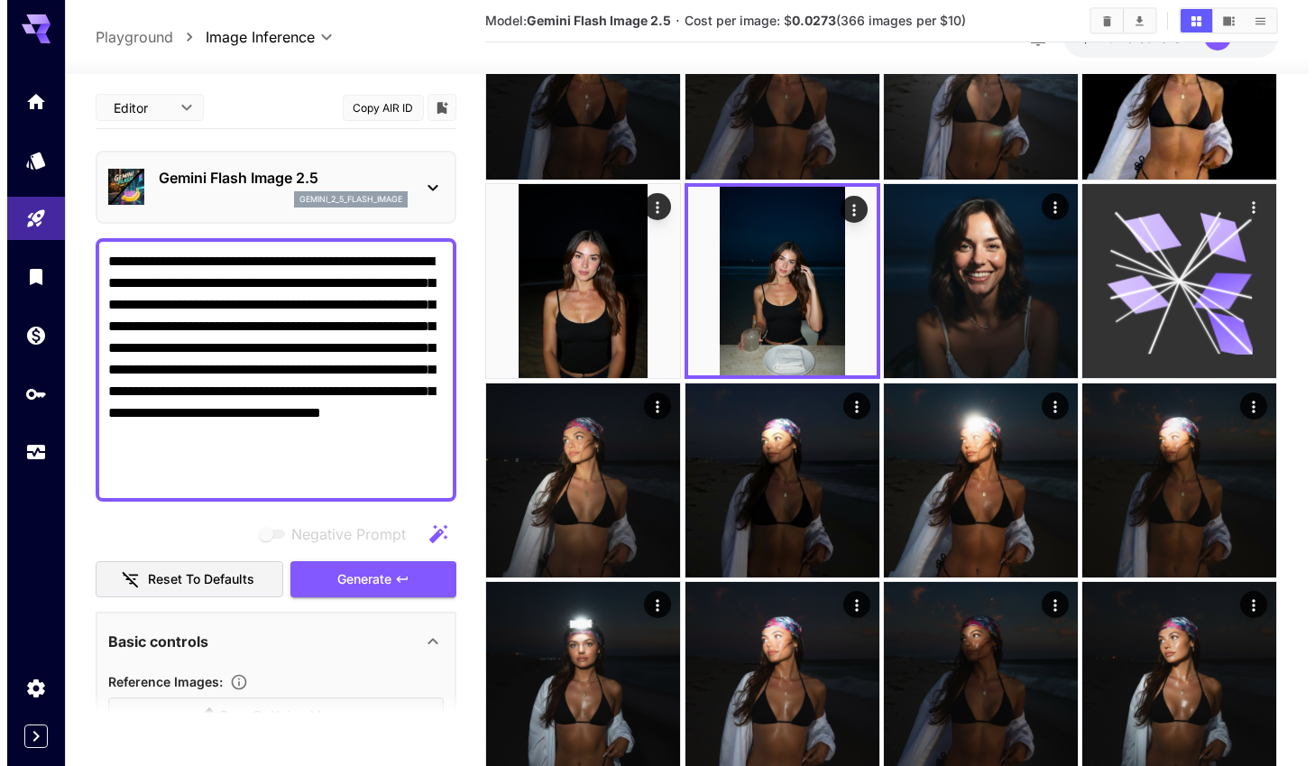
scroll to position [0, 0]
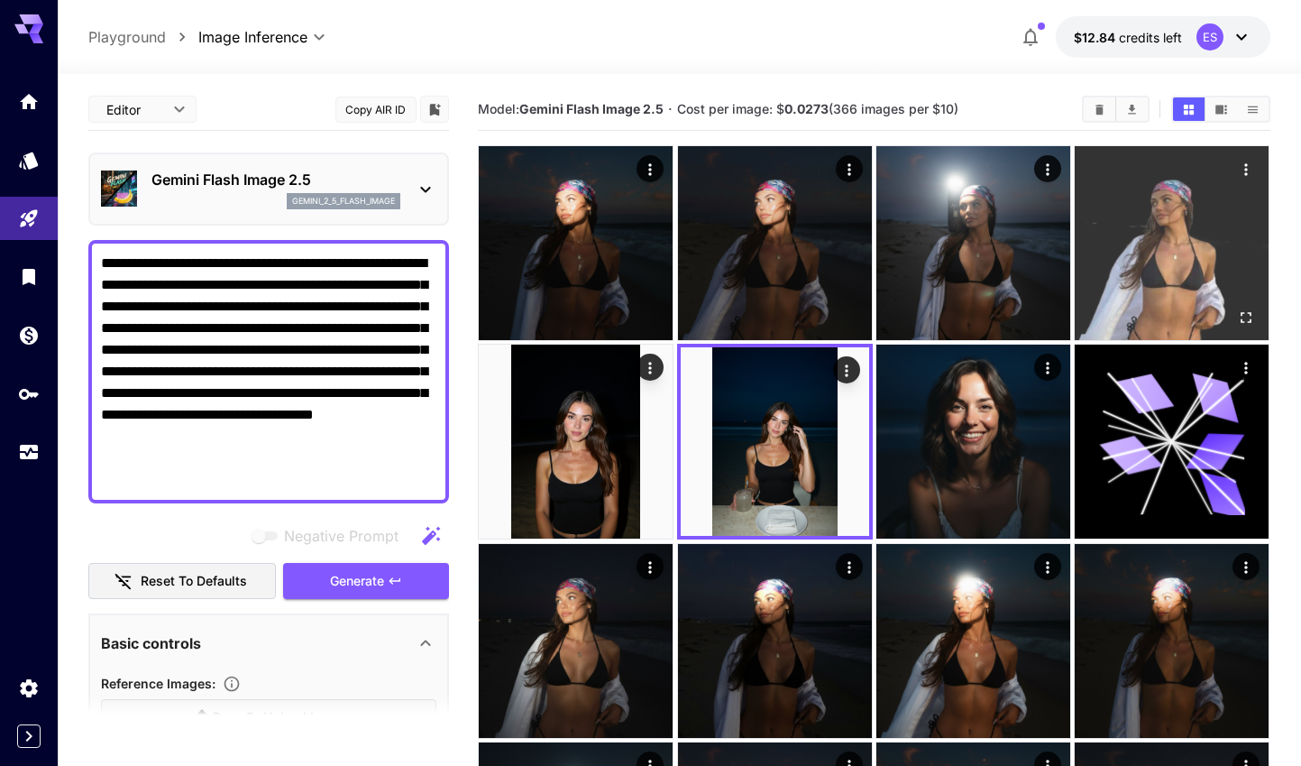
click at [1143, 248] on img at bounding box center [1172, 243] width 194 height 194
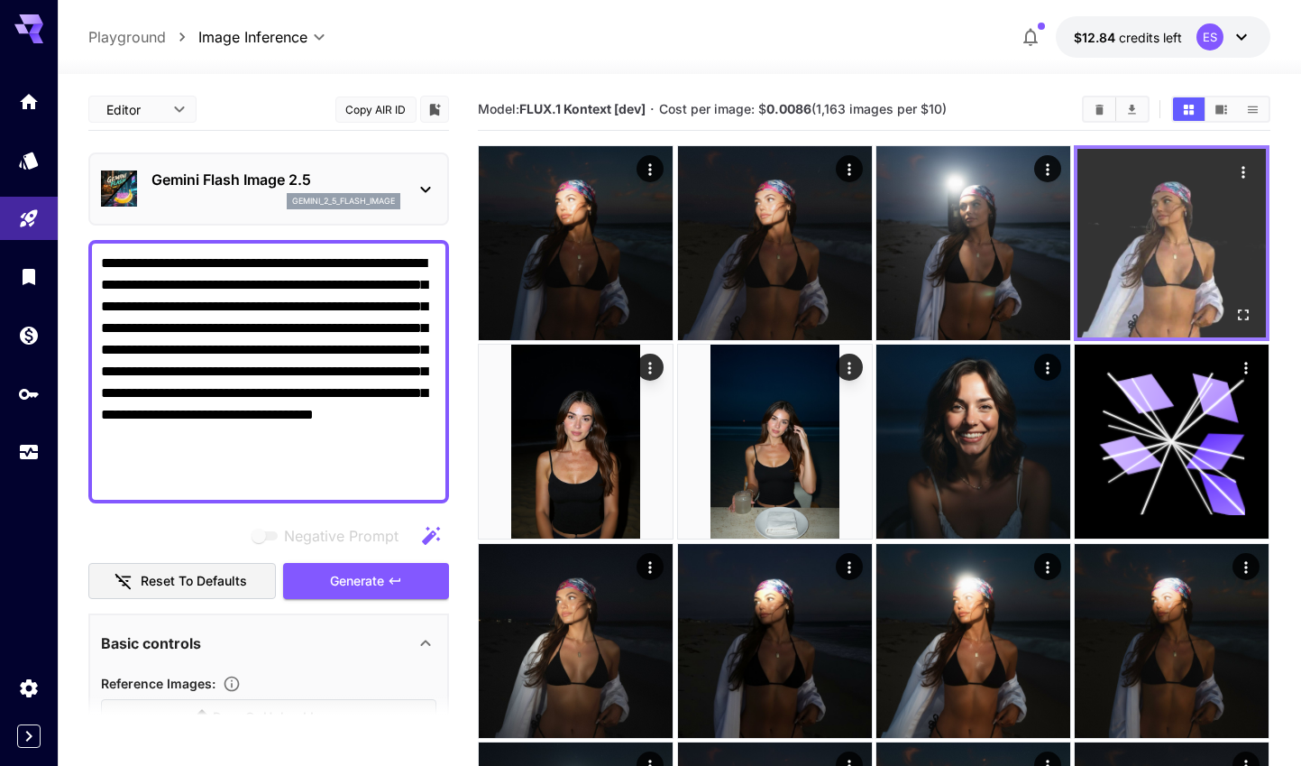
click at [1161, 242] on img at bounding box center [1172, 243] width 188 height 188
click at [1166, 289] on img at bounding box center [1172, 243] width 188 height 188
click at [1244, 167] on icon "Actions" at bounding box center [1244, 172] width 3 height 12
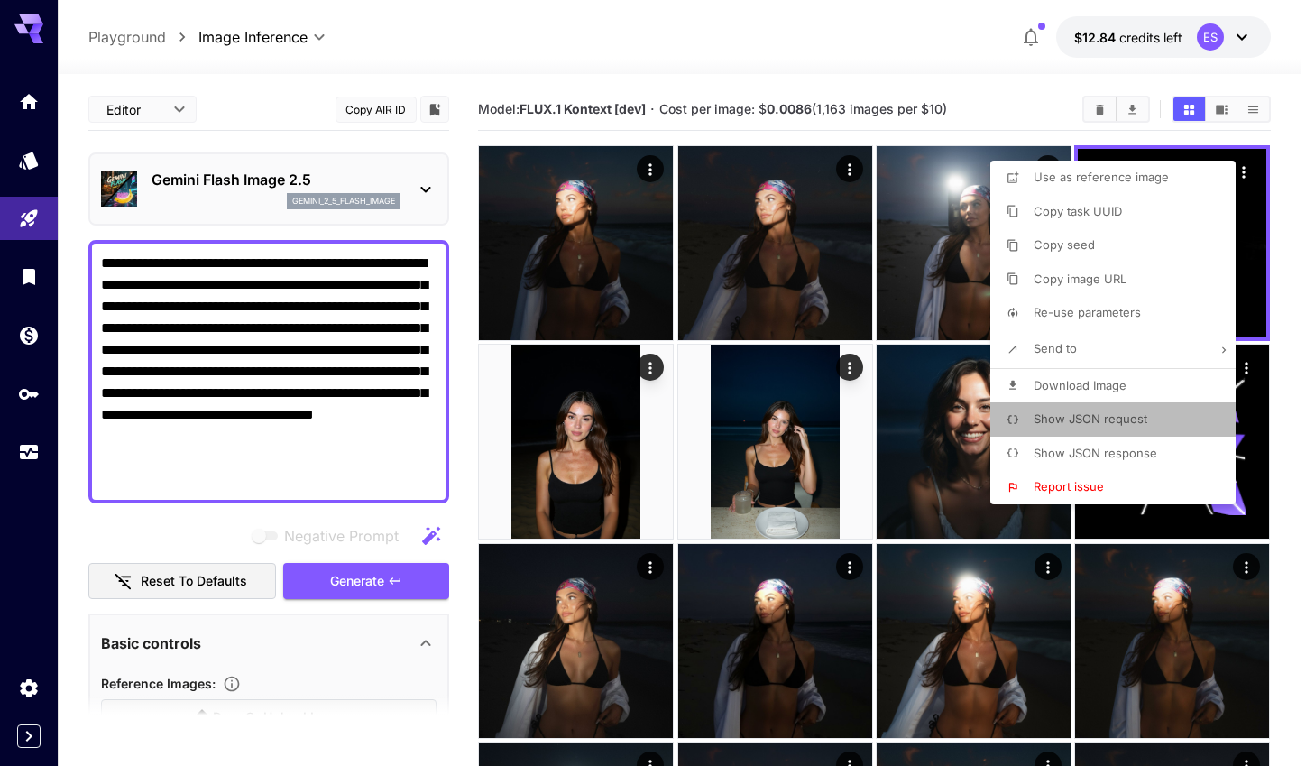
click at [1078, 416] on span "Show JSON request" at bounding box center [1090, 418] width 114 height 14
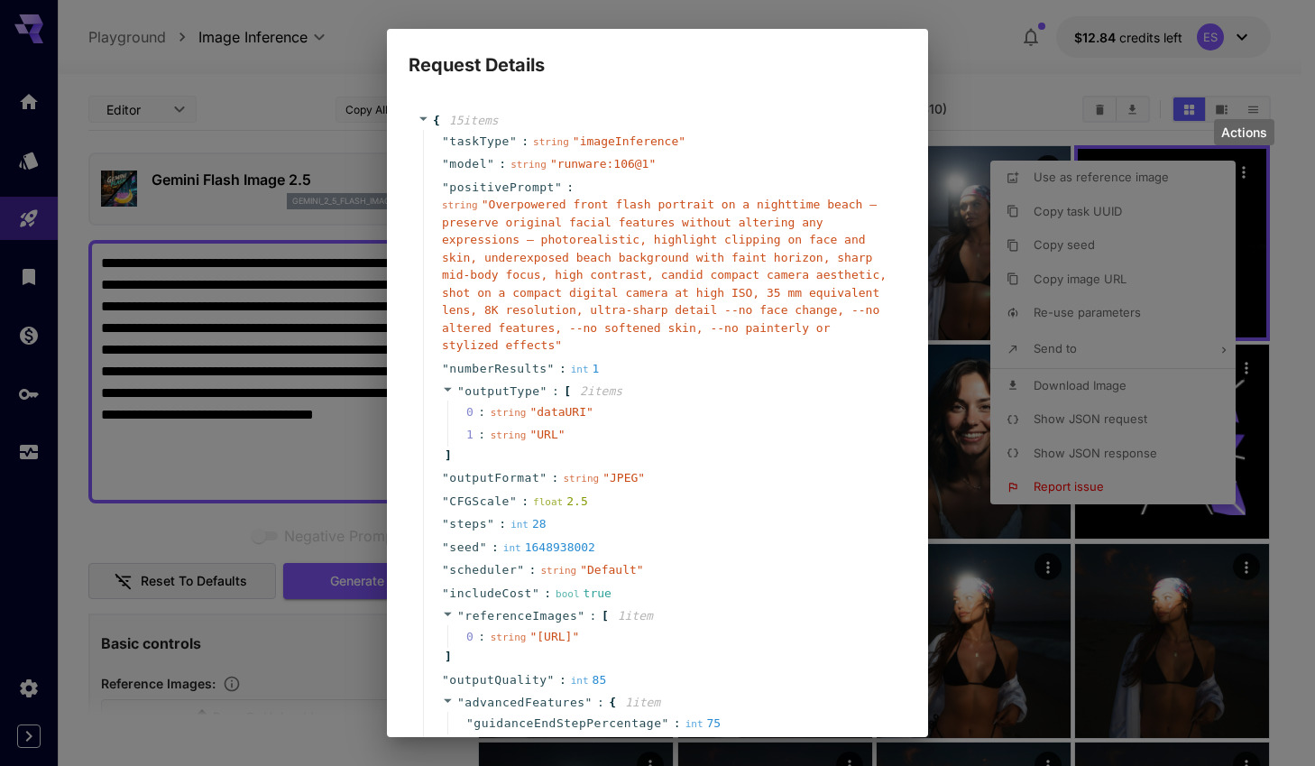
click at [987, 183] on div "Request Details { 15 item s " taskType " : string " imageInference " " model " …" at bounding box center [657, 383] width 1315 height 766
click at [1170, 124] on div "Request Details { 15 item s " taskType " : string " imageInference " " model " …" at bounding box center [657, 383] width 1315 height 766
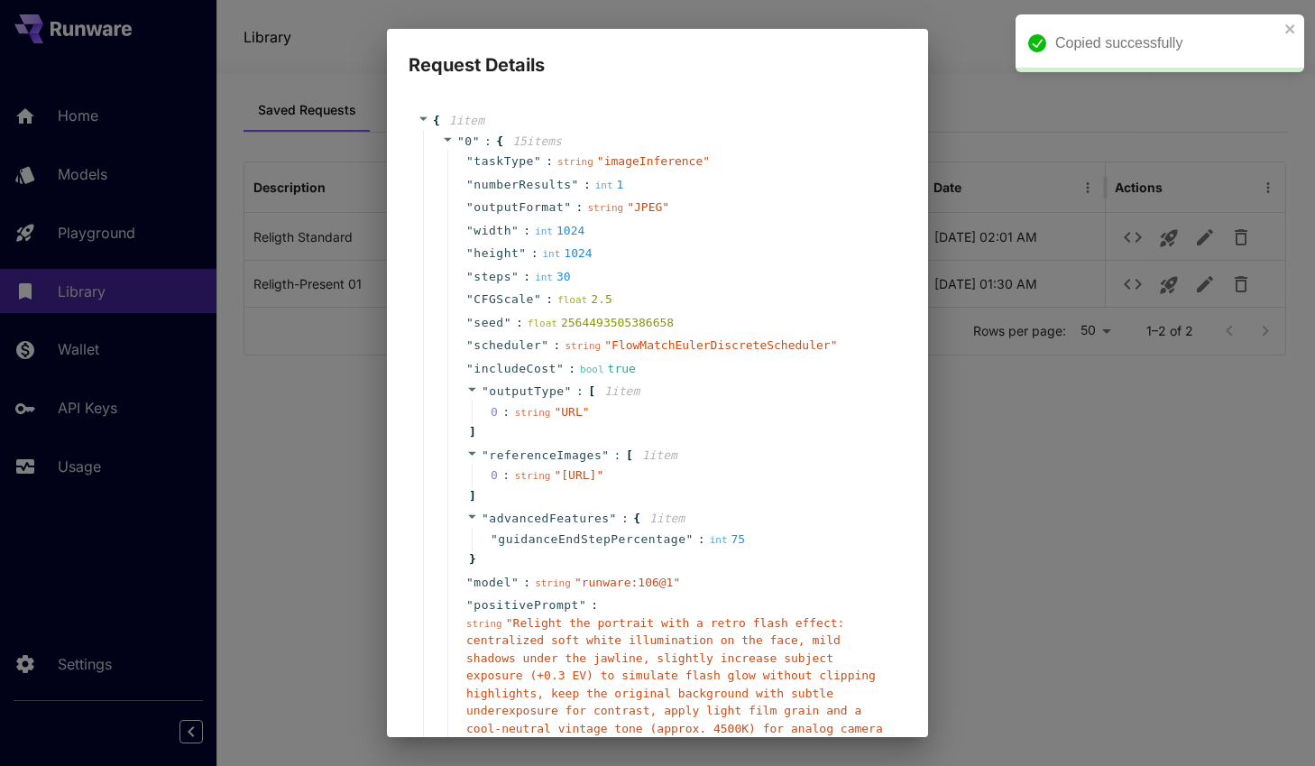
click at [624, 681] on span "" Relight the portrait with a retro flash effect: centralized soft white illumi…" at bounding box center [674, 702] width 417 height 172
